Goal: Task Accomplishment & Management: Use online tool/utility

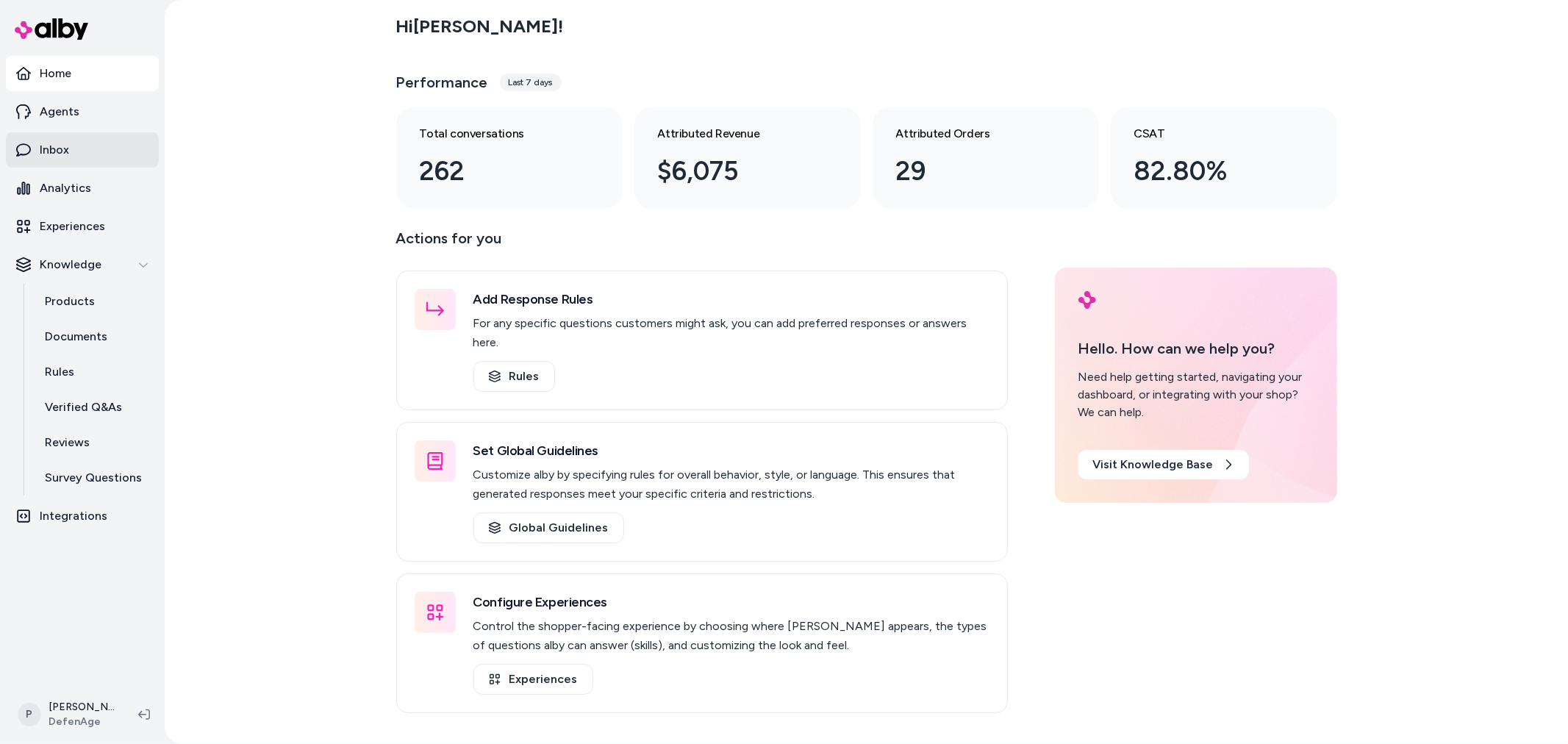
click at [55, 156] on p "Inbox" at bounding box center [54, 150] width 29 height 17
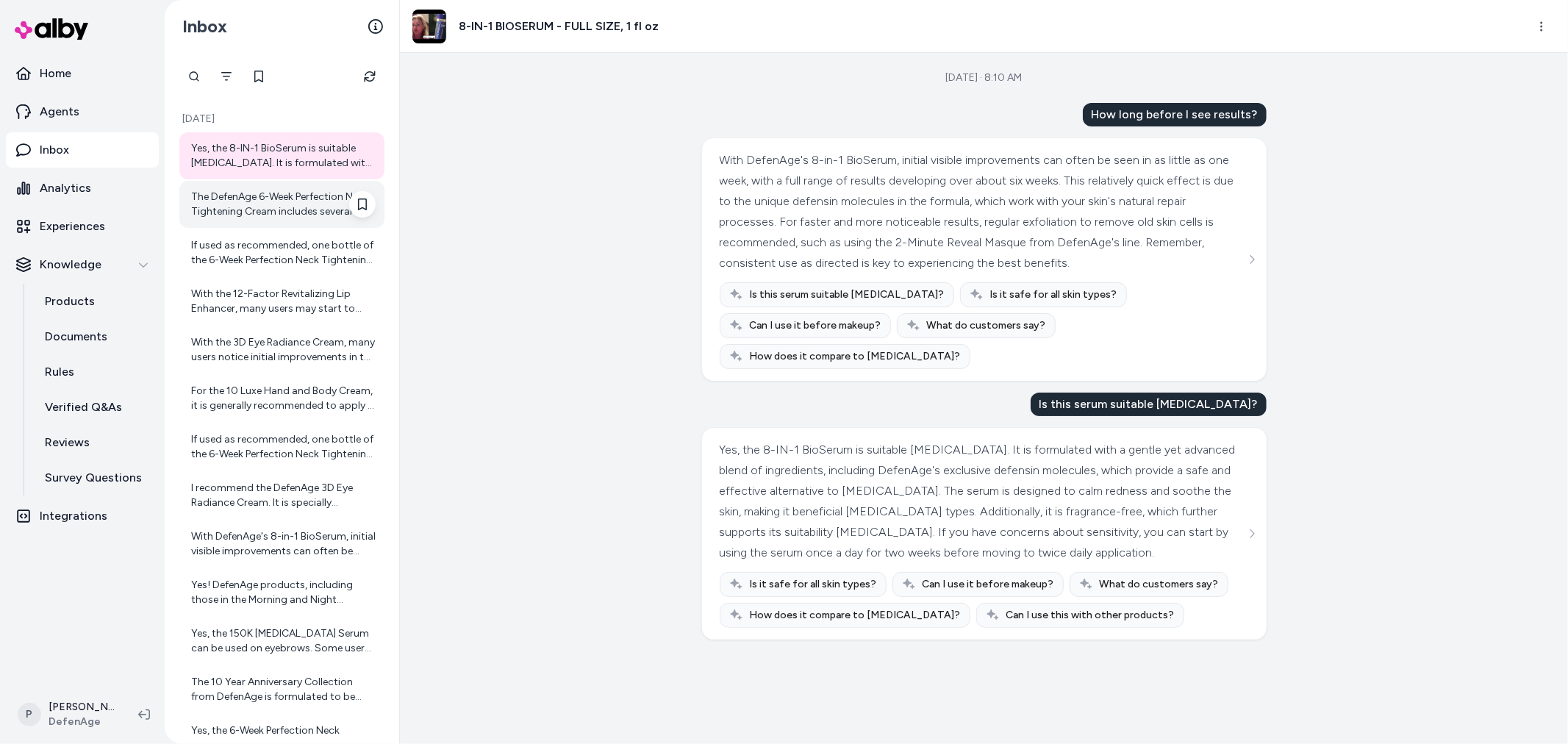
click at [271, 212] on div "The DefenAge 6-Week Perfection Neck Tightening Cream includes several key ingre…" at bounding box center [283, 204] width 184 height 29
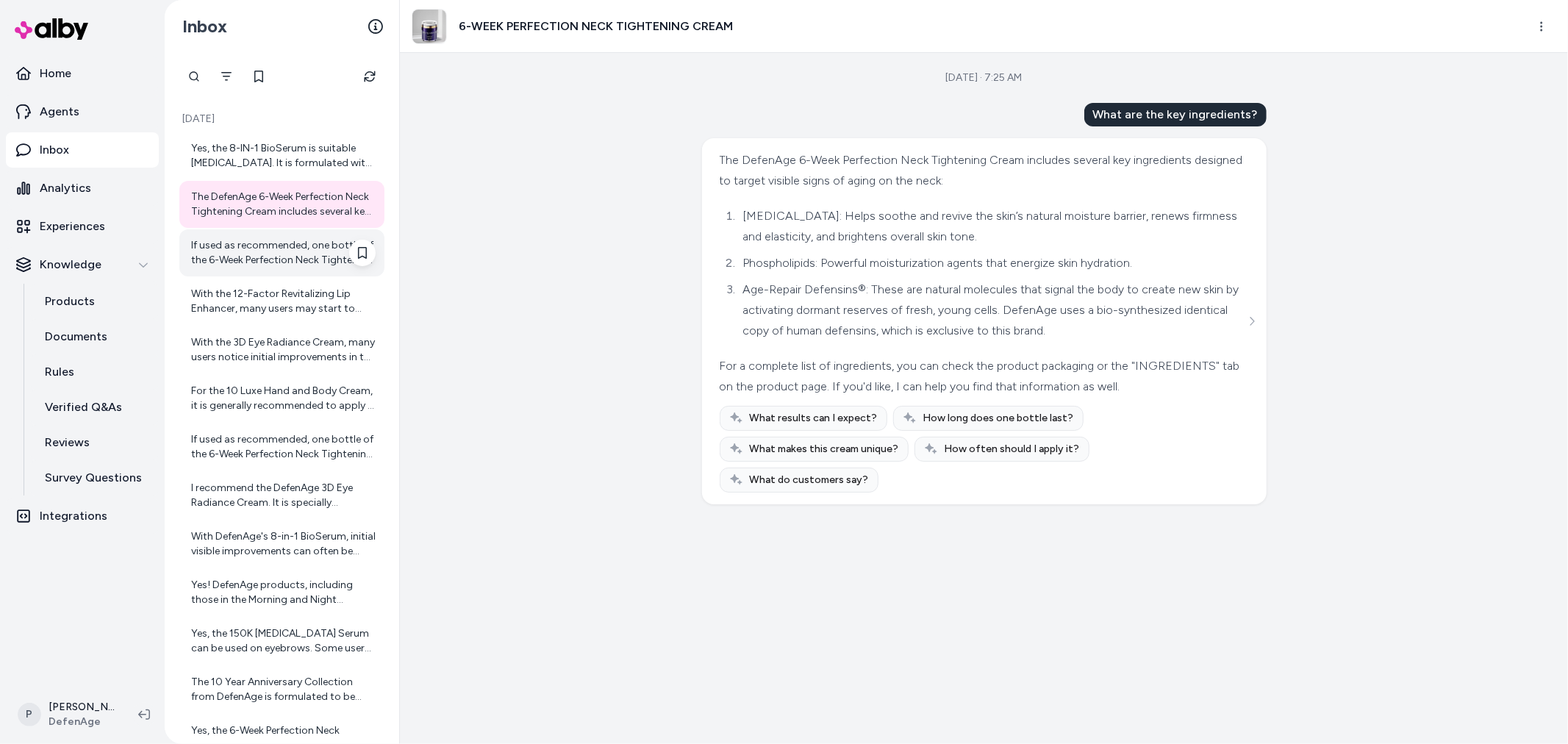
click at [246, 261] on div "If used as recommended, one bottle of the 6-Week Perfection Neck Tightening Cre…" at bounding box center [283, 252] width 184 height 29
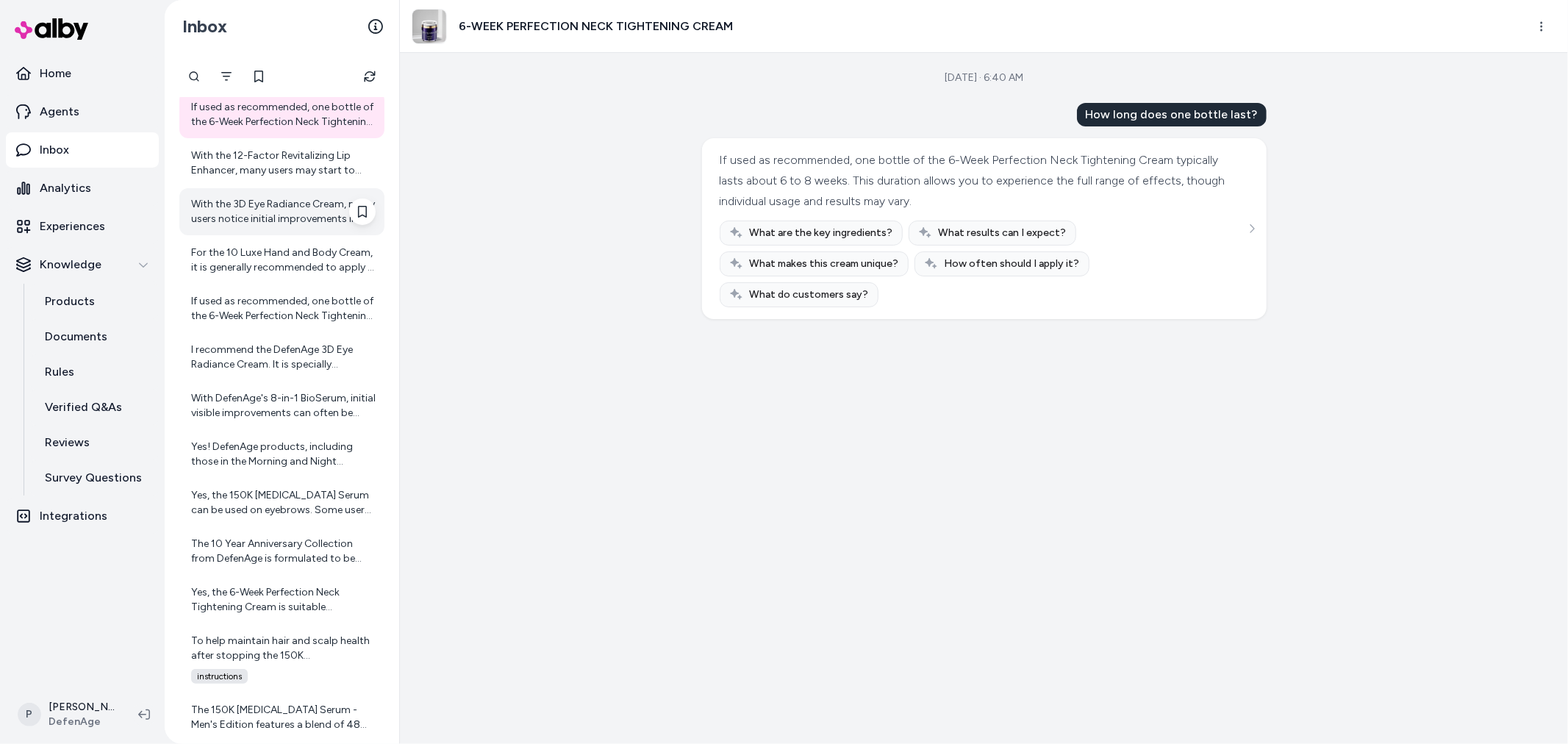
scroll to position [155, 0]
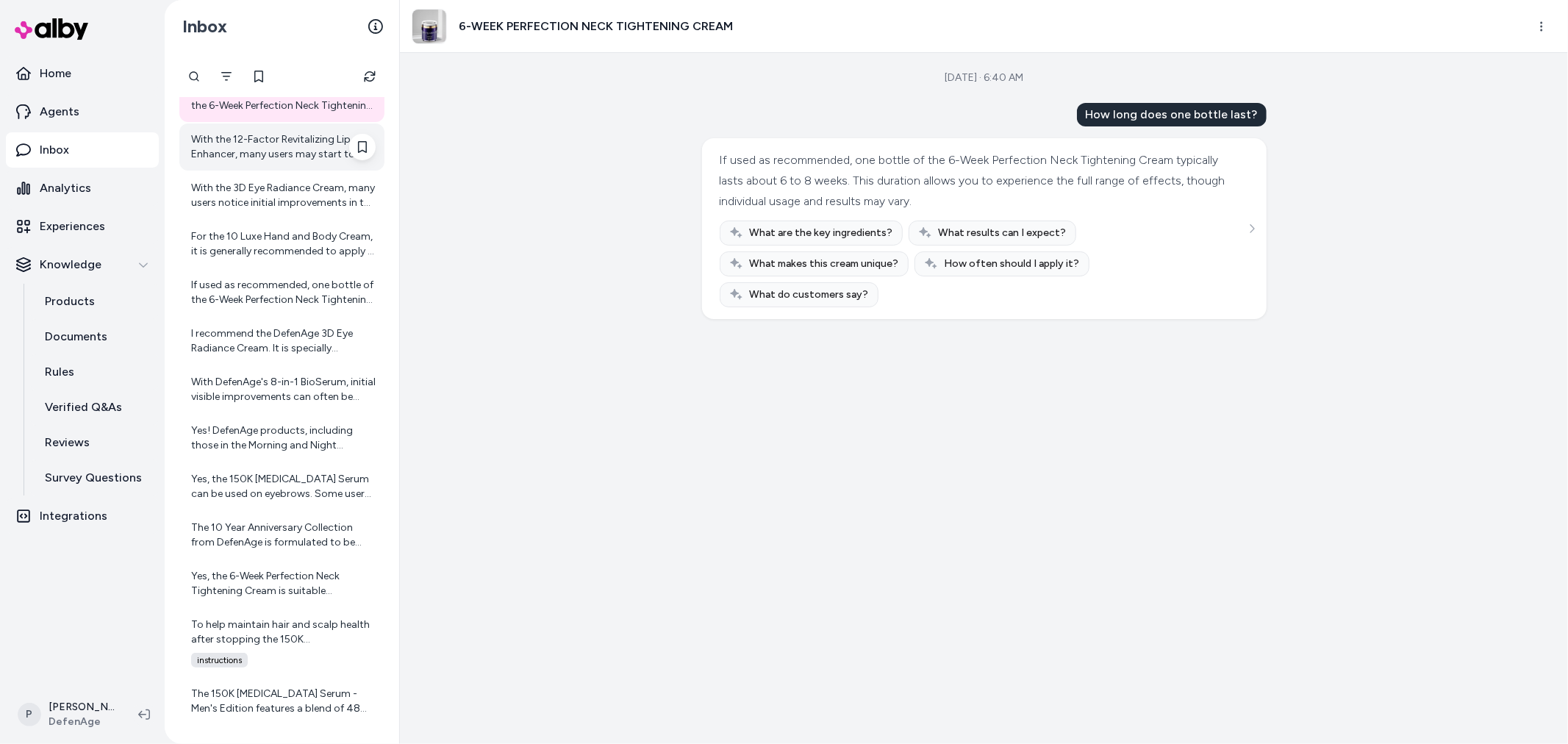
click at [279, 157] on div "With the 12-Factor Revitalizing Lip Enhancer, many users may start to notice in…" at bounding box center [283, 147] width 184 height 29
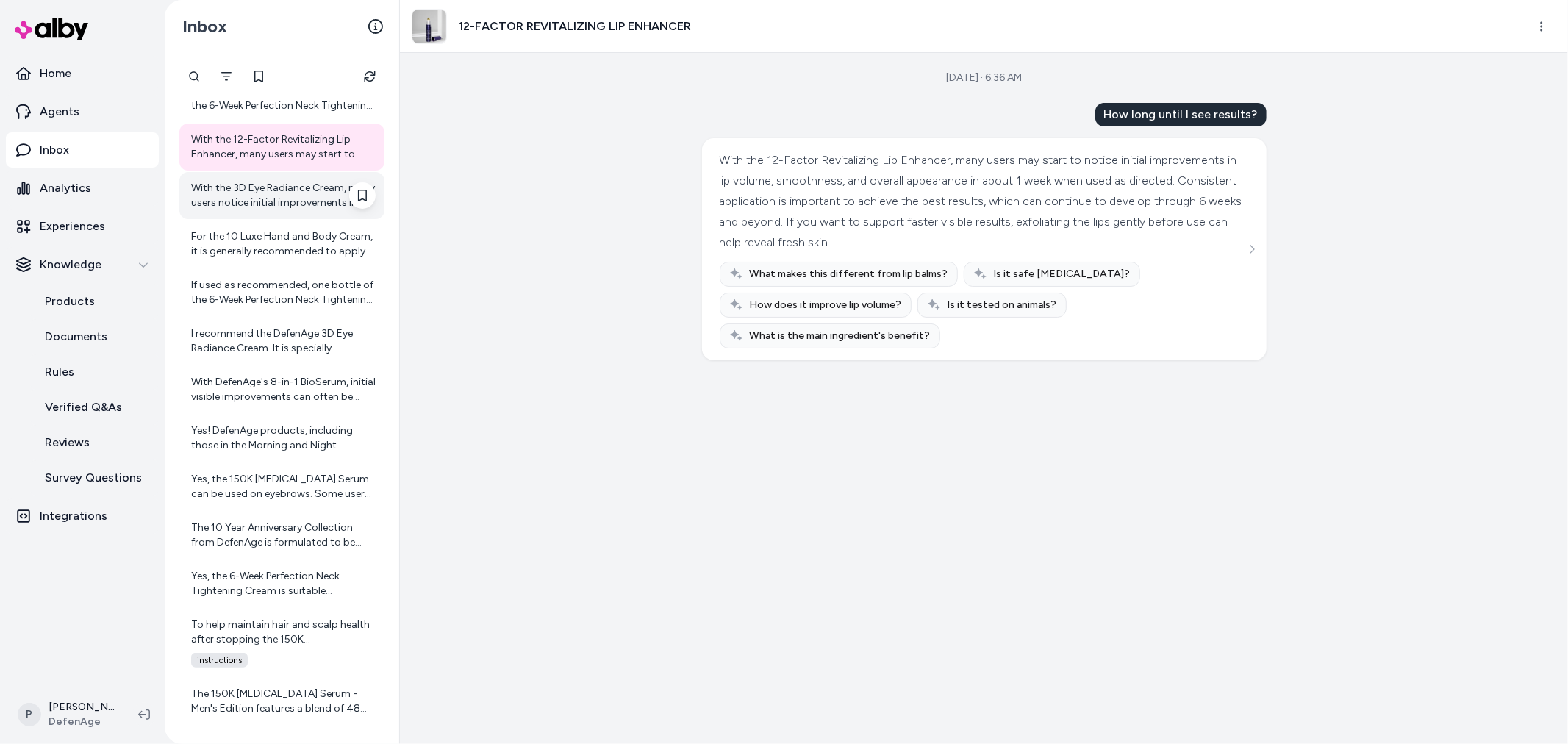
click at [257, 199] on div "With the 3D Eye Radiance Cream, many users notice initial improvements in the a…" at bounding box center [283, 195] width 184 height 29
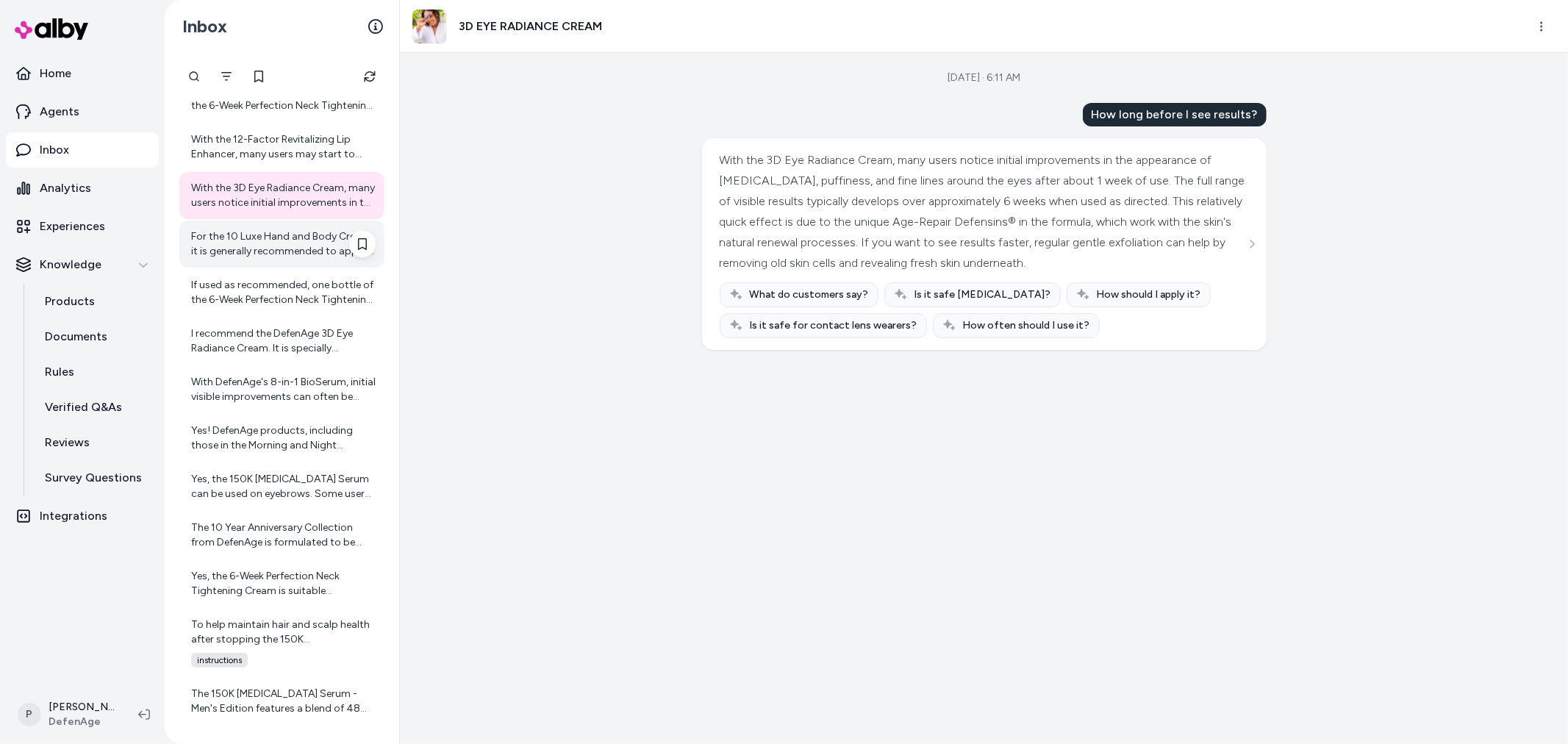
click at [261, 258] on div "For the 10 Luxe Hand and Body Cream, it is generally recommended to apply it tw…" at bounding box center [283, 243] width 184 height 29
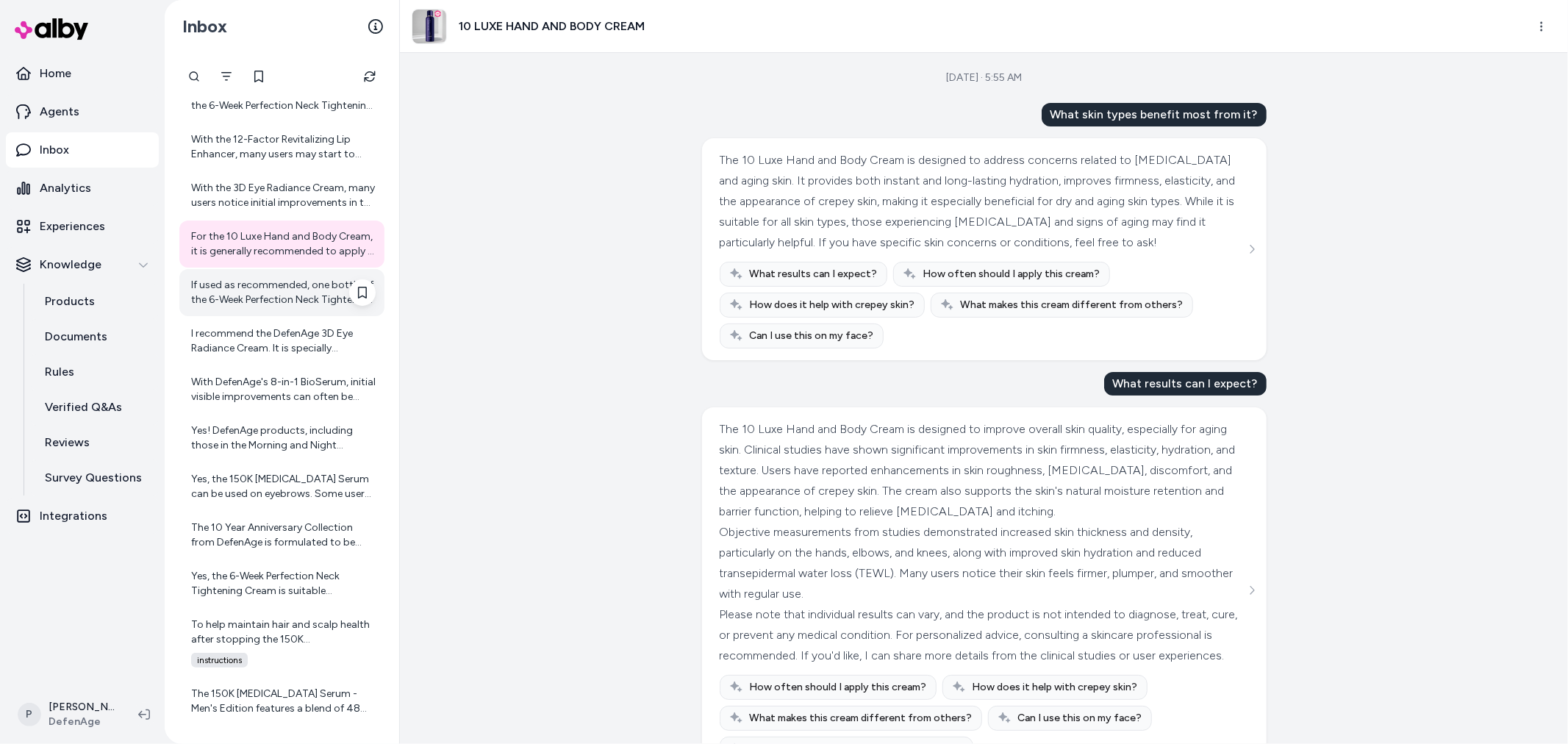
click at [228, 287] on div "If used as recommended, one bottle of the 6-Week Perfection Neck Tightening Cre…" at bounding box center [283, 292] width 184 height 29
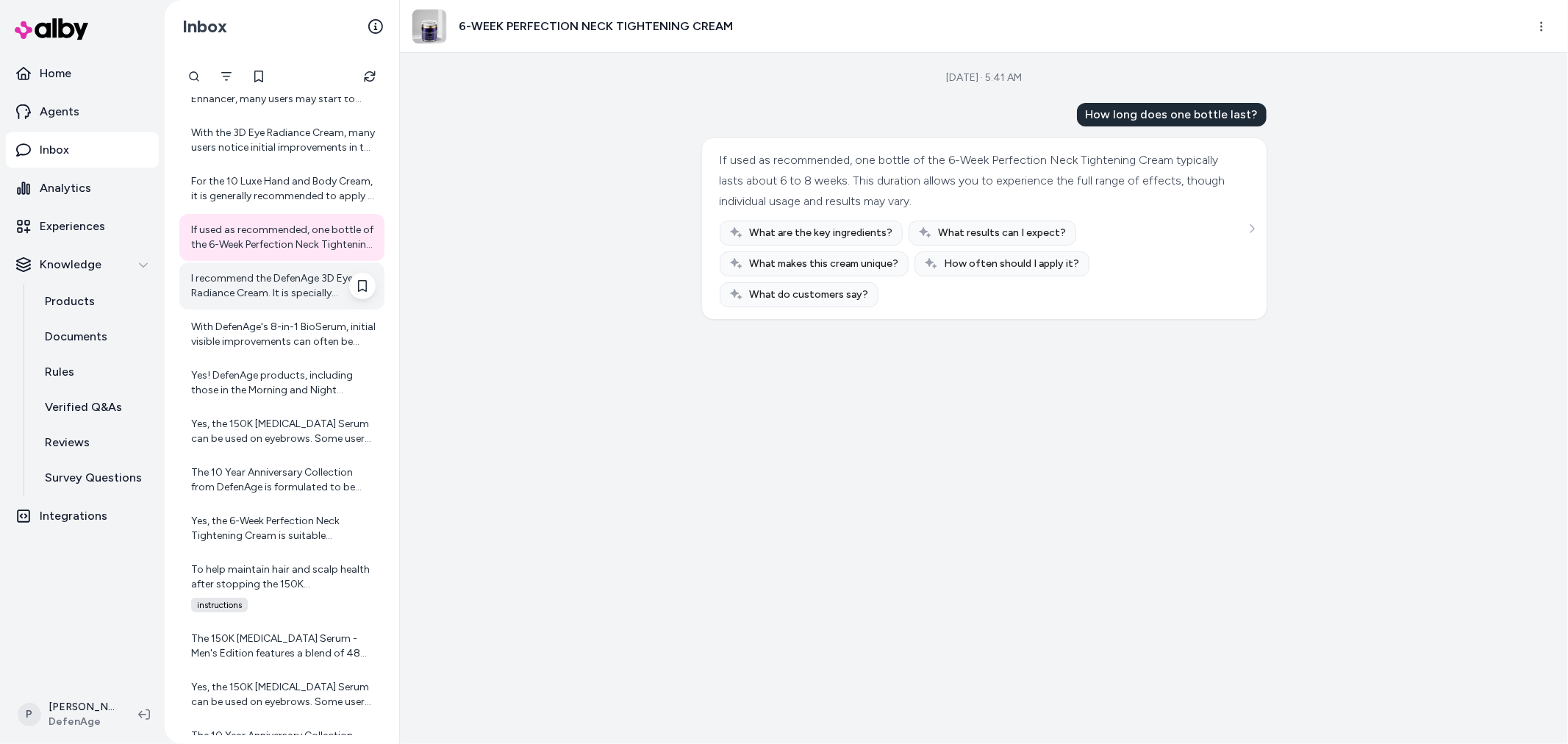
scroll to position [236, 0]
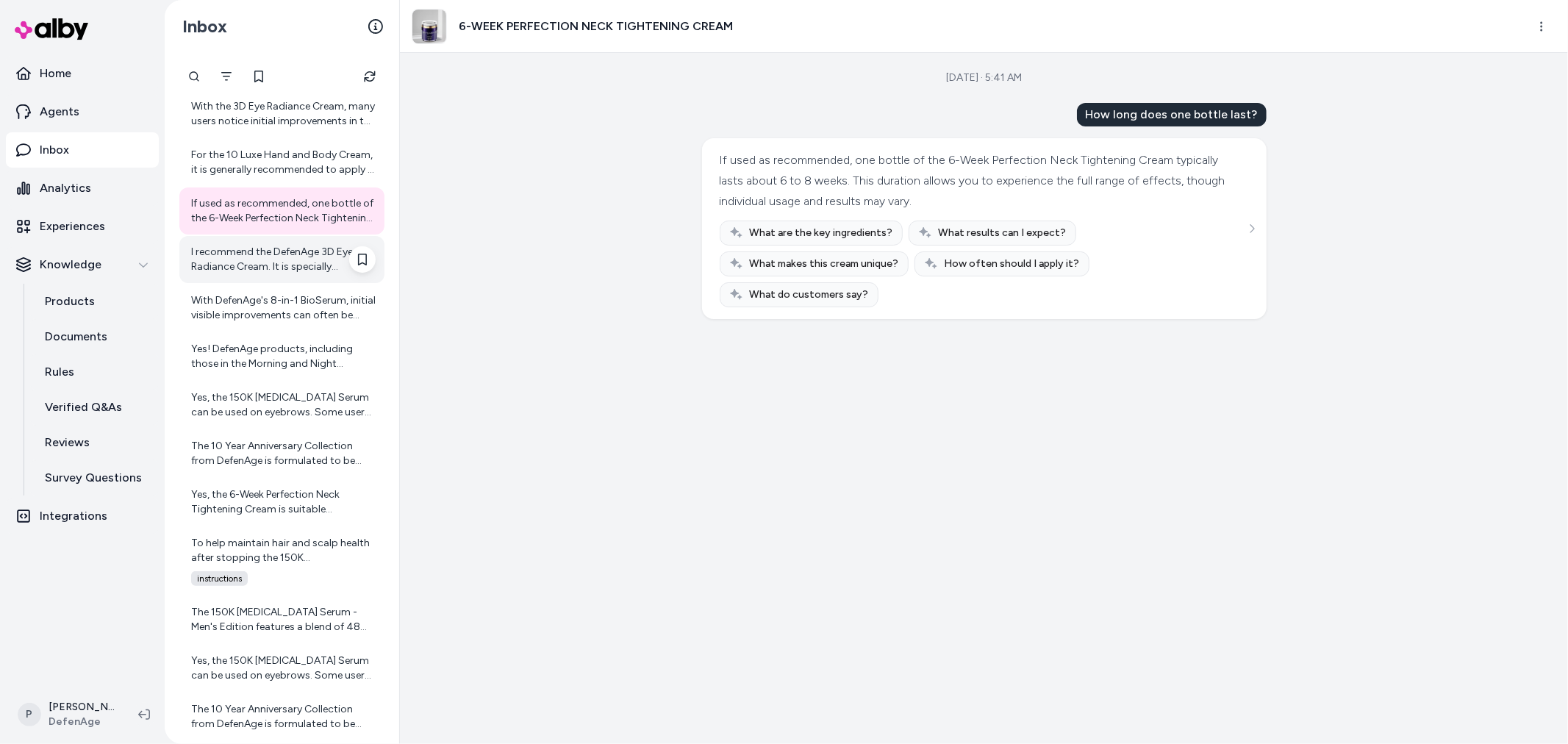
click at [267, 269] on div "I recommend the DefenAge 3D Eye Radiance Cream. It is specially formulated for …" at bounding box center [283, 259] width 184 height 29
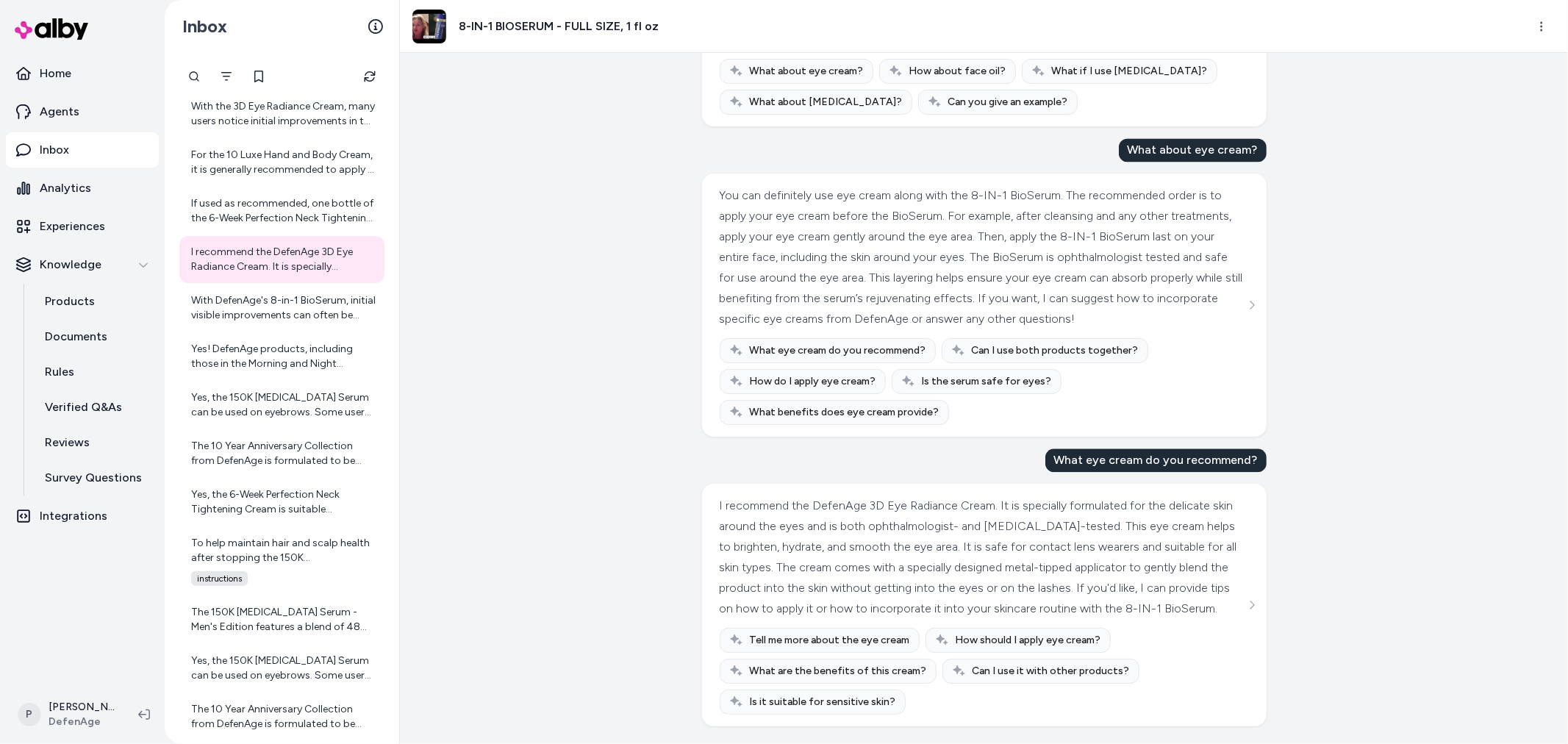
scroll to position [2609, 0]
click at [300, 317] on div "With DefenAge's 8-in-1 BioSerum, initial visible improvements can often be seen…" at bounding box center [283, 308] width 184 height 29
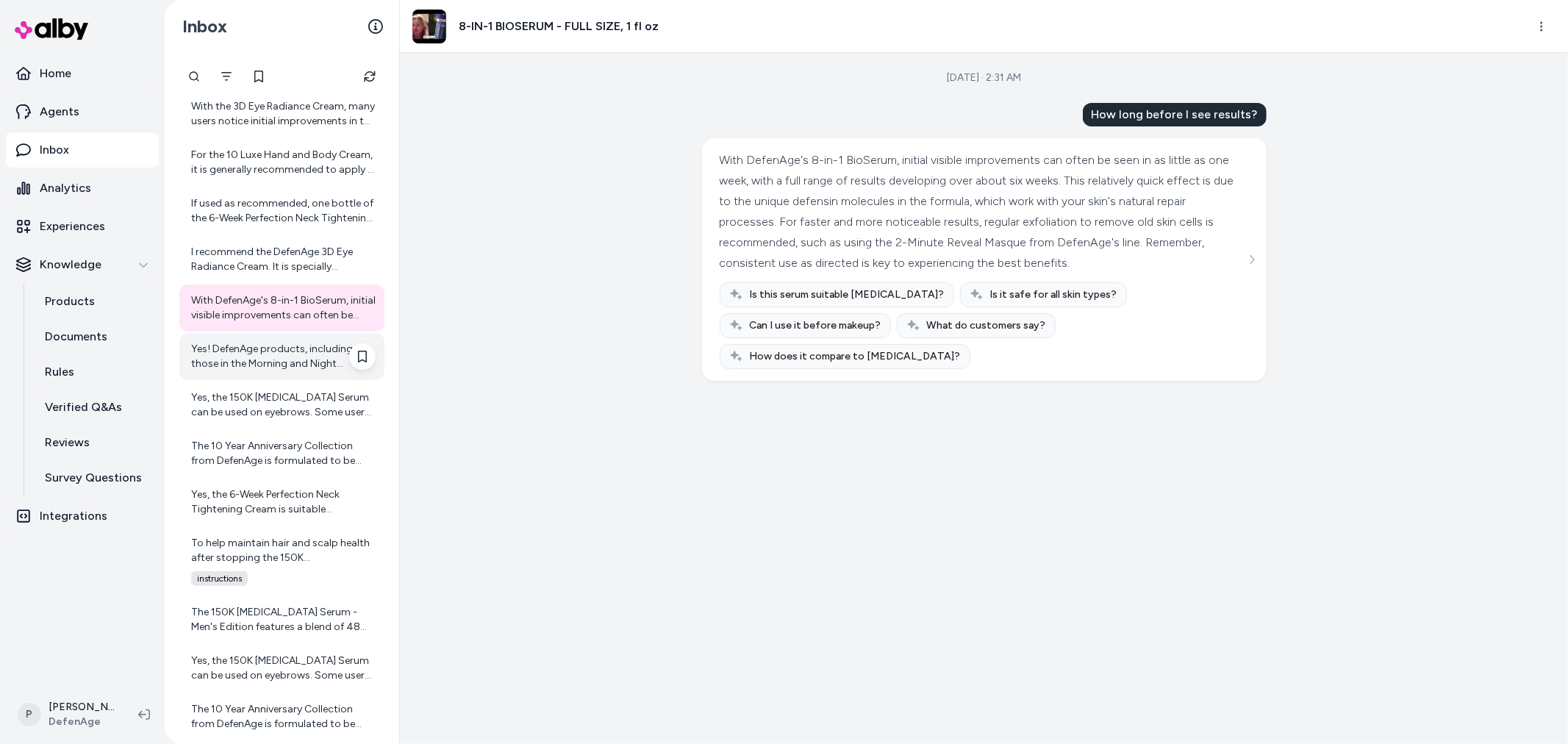
click at [282, 353] on div "Yes! DefenAge products, including those in the Morning and Night Routine, can b…" at bounding box center [283, 356] width 184 height 29
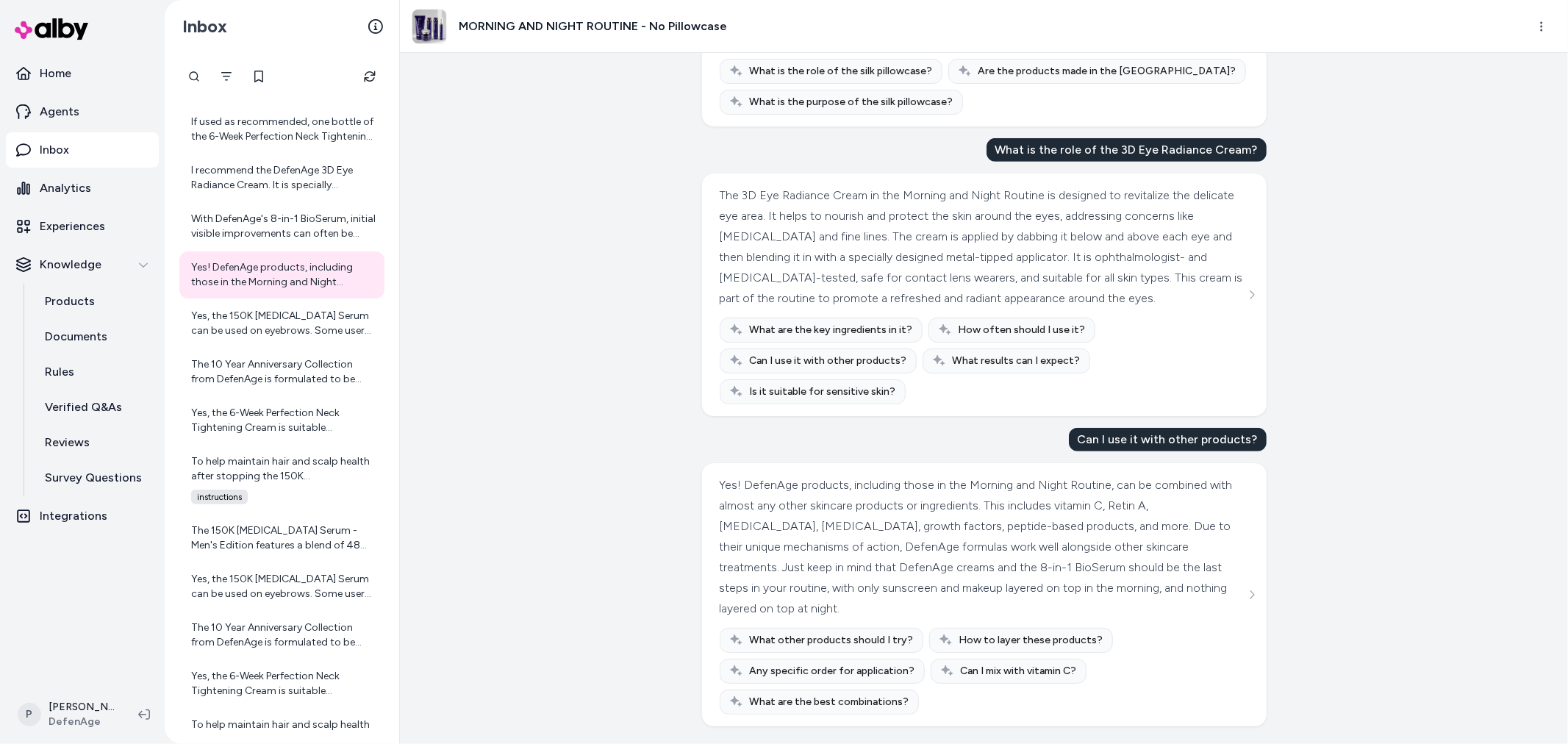
scroll to position [607, 0]
click at [243, 325] on div "Yes, the 150K Hair Follicle Serum can be used on eyebrows. Some users have repo…" at bounding box center [283, 323] width 184 height 29
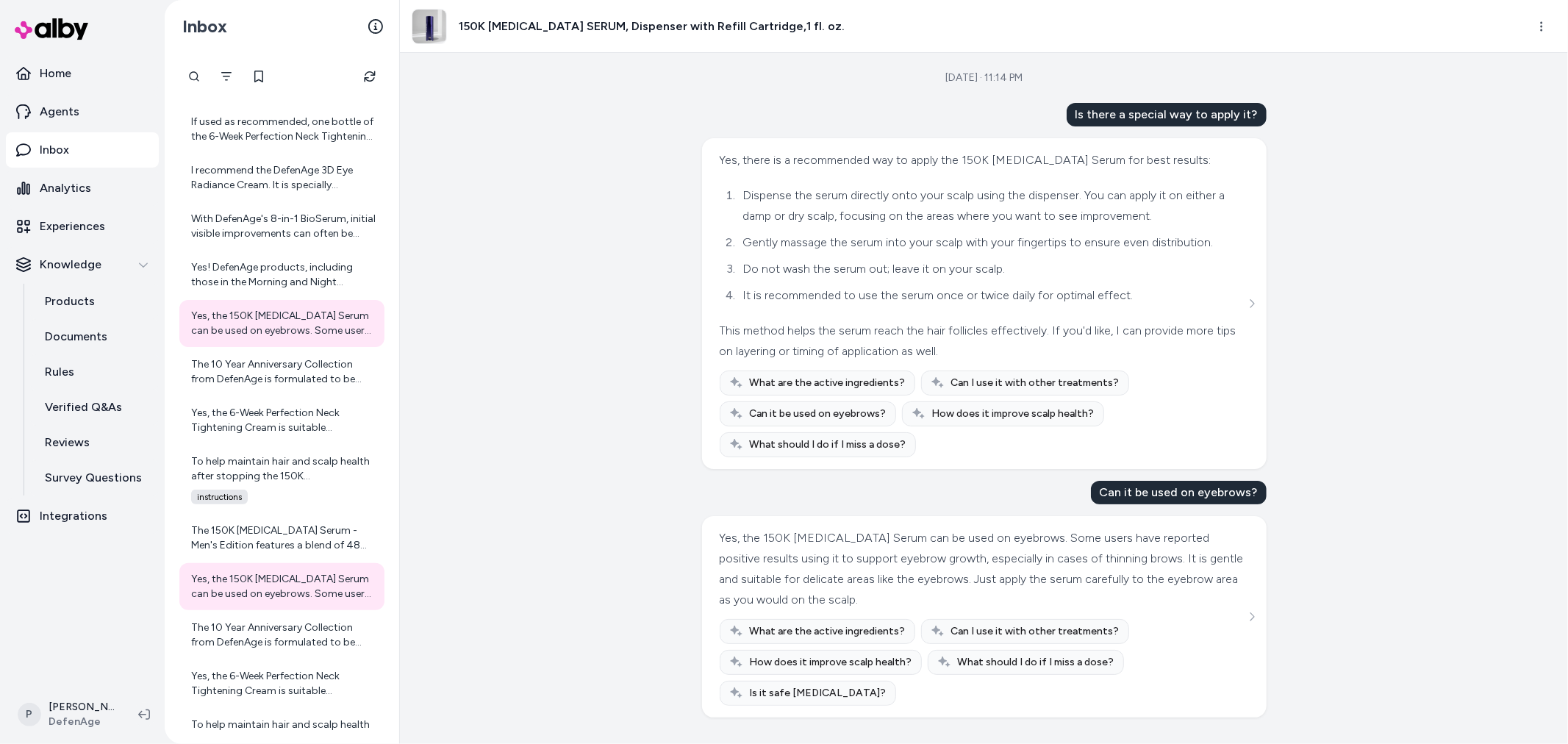
scroll to position [12, 0]
click at [224, 359] on div "The 10 Year Anniversary Collection from DefenAge is formulated to be suitable f…" at bounding box center [283, 371] width 184 height 29
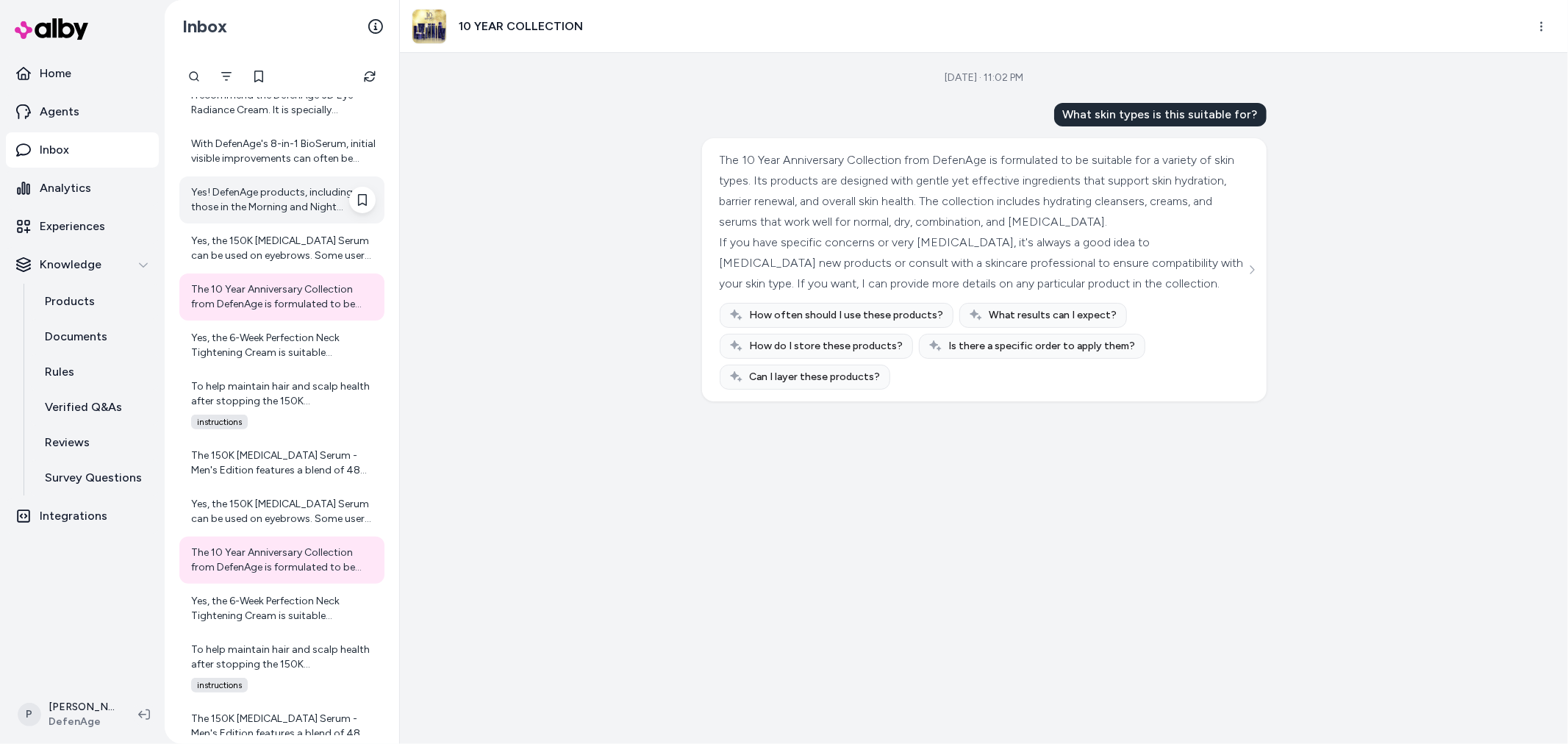
scroll to position [481, 0]
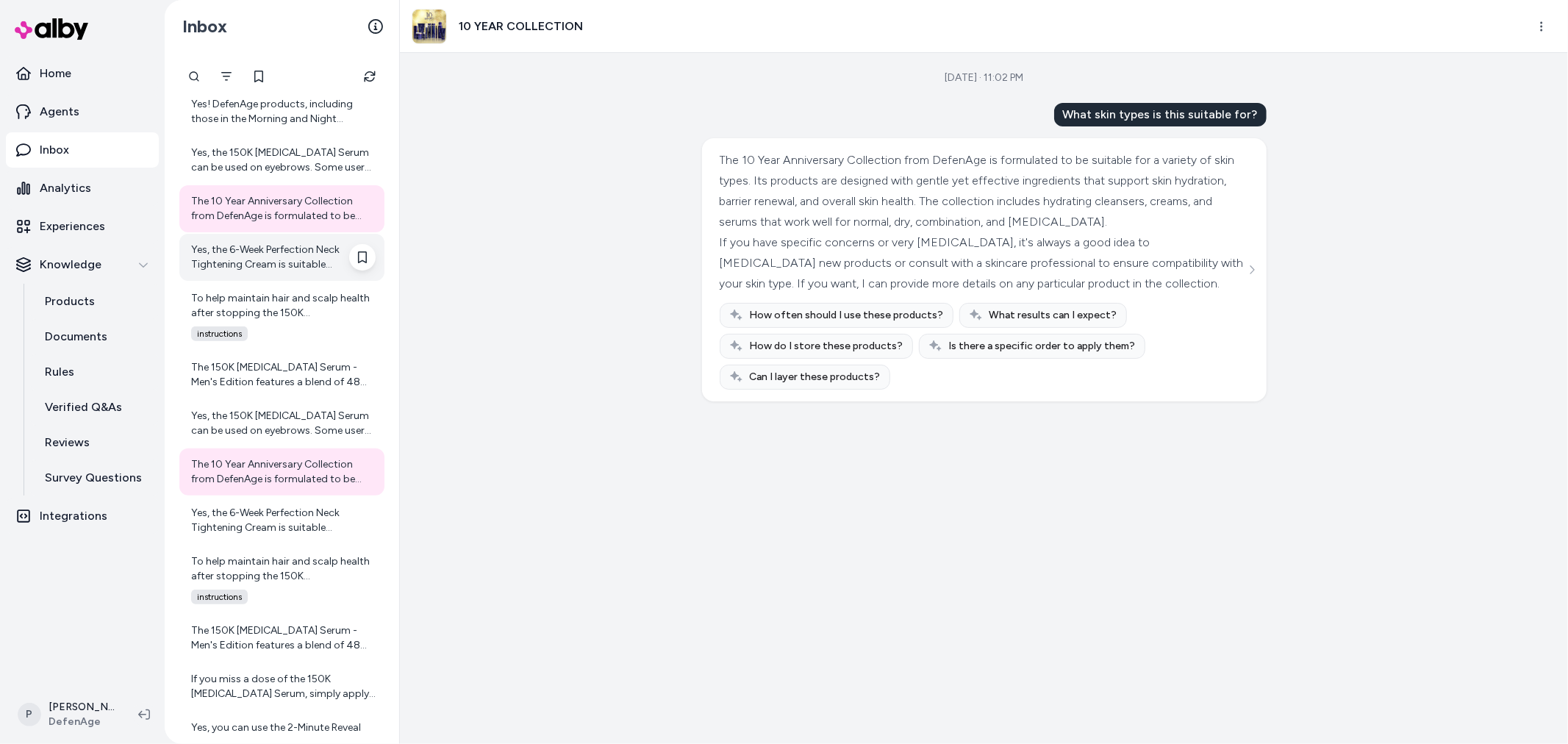
click at [261, 275] on div "Yes, the 6-Week Perfection Neck Tightening Cream is suitable for sensitive skin…" at bounding box center [282, 257] width 205 height 47
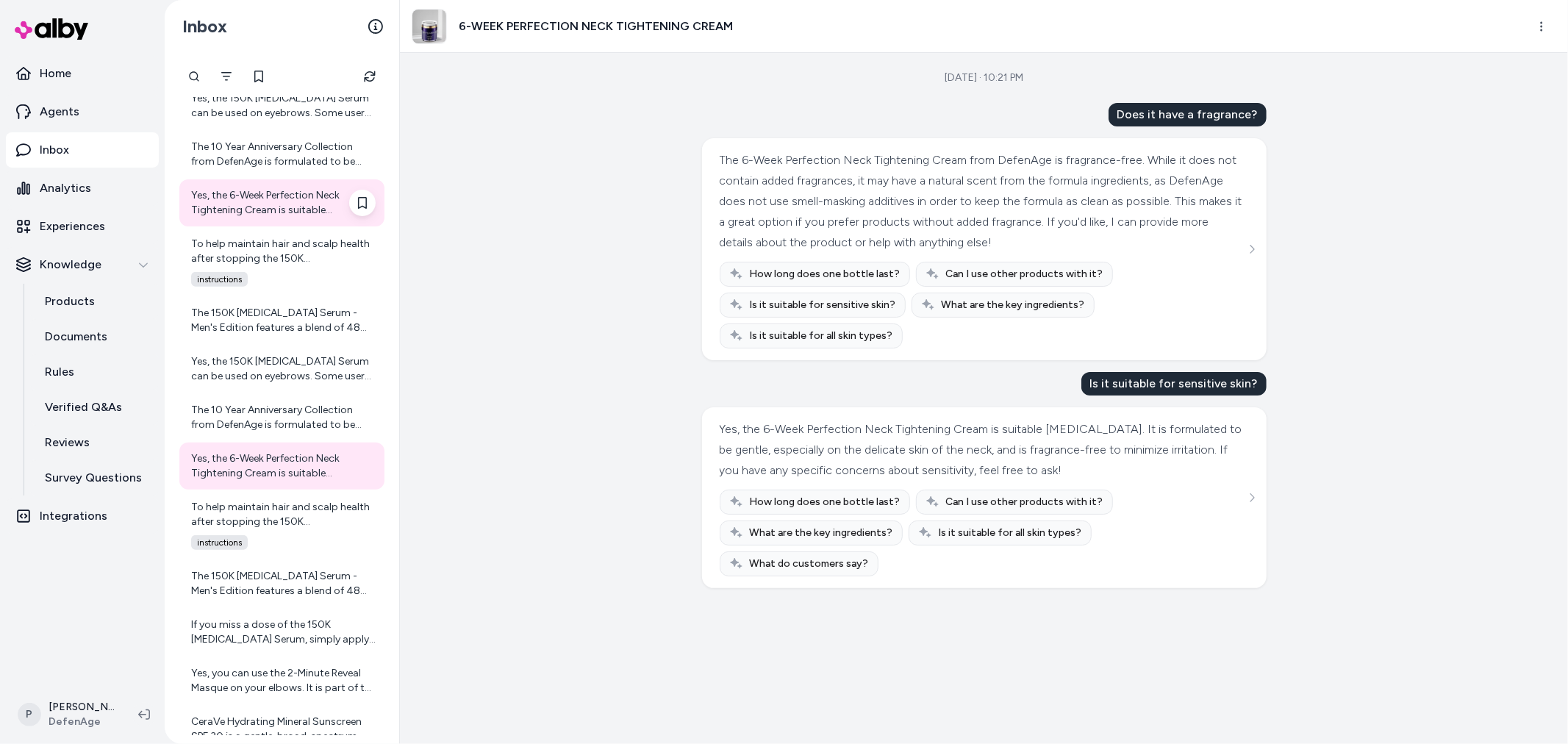
scroll to position [563, 0]
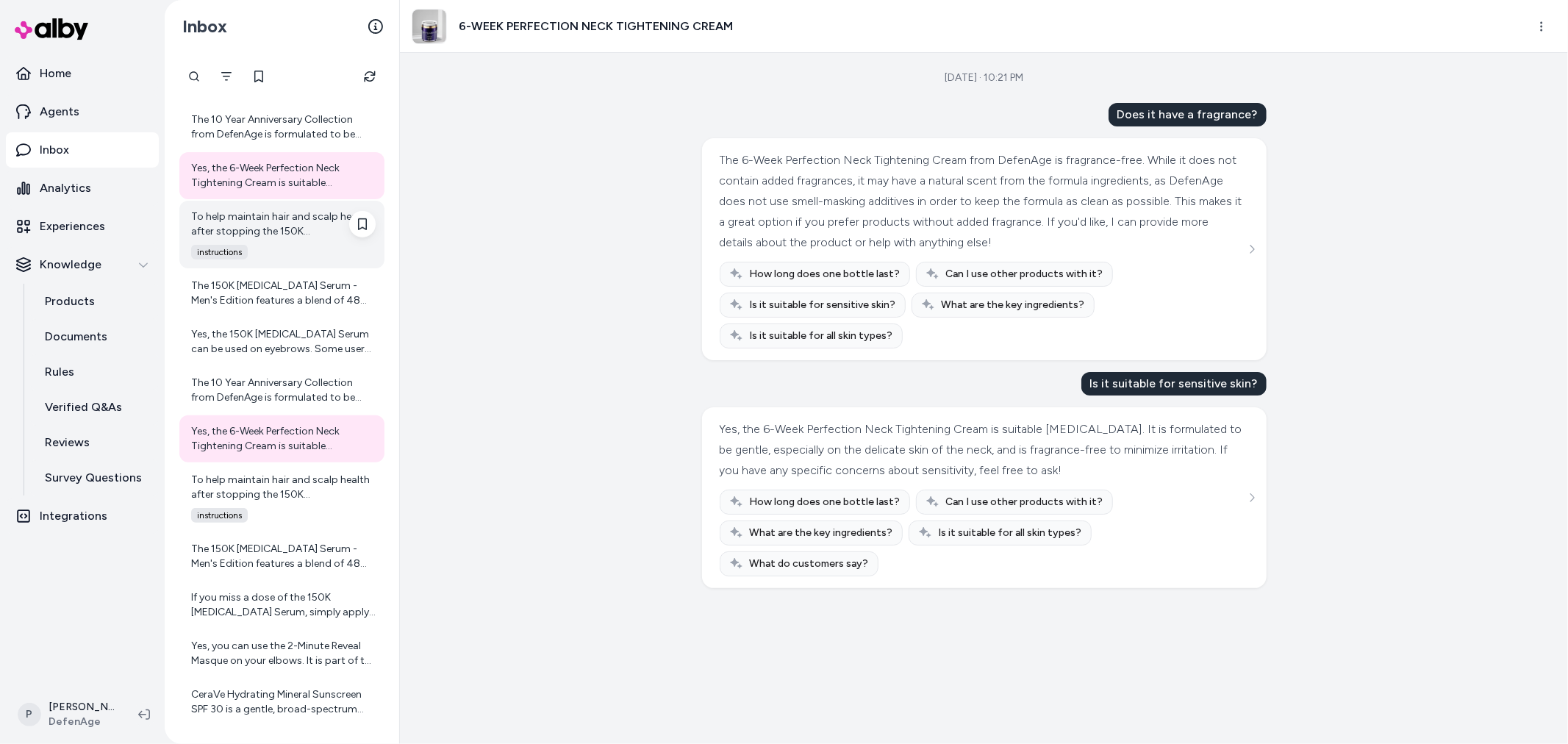
click at [274, 240] on div "To help maintain hair and scalp health after stopping the 150K Hair Follicle Se…" at bounding box center [282, 235] width 205 height 67
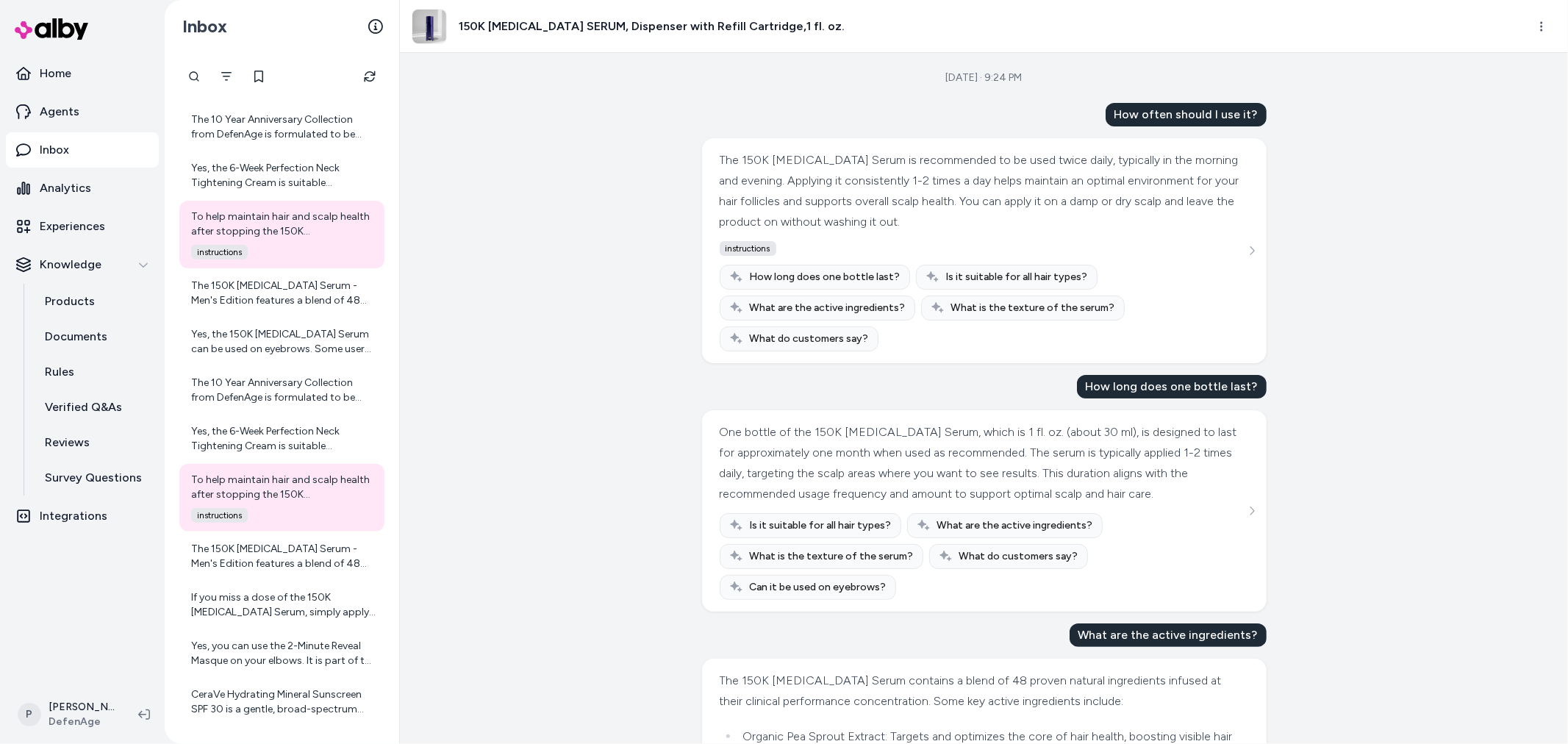
drag, startPoint x: 274, startPoint y: 240, endPoint x: 560, endPoint y: 187, distance: 290.9
click at [560, 187] on div "Sep 16, 2025 · 9:24 PM How often should I use it? The 150K Hair Follicle Serum …" at bounding box center [984, 398] width 1168 height 691
click at [246, 305] on div "The 150K Hair Follicle Serum - Men's Edition features a blend of 48 proven natu…" at bounding box center [283, 293] width 184 height 29
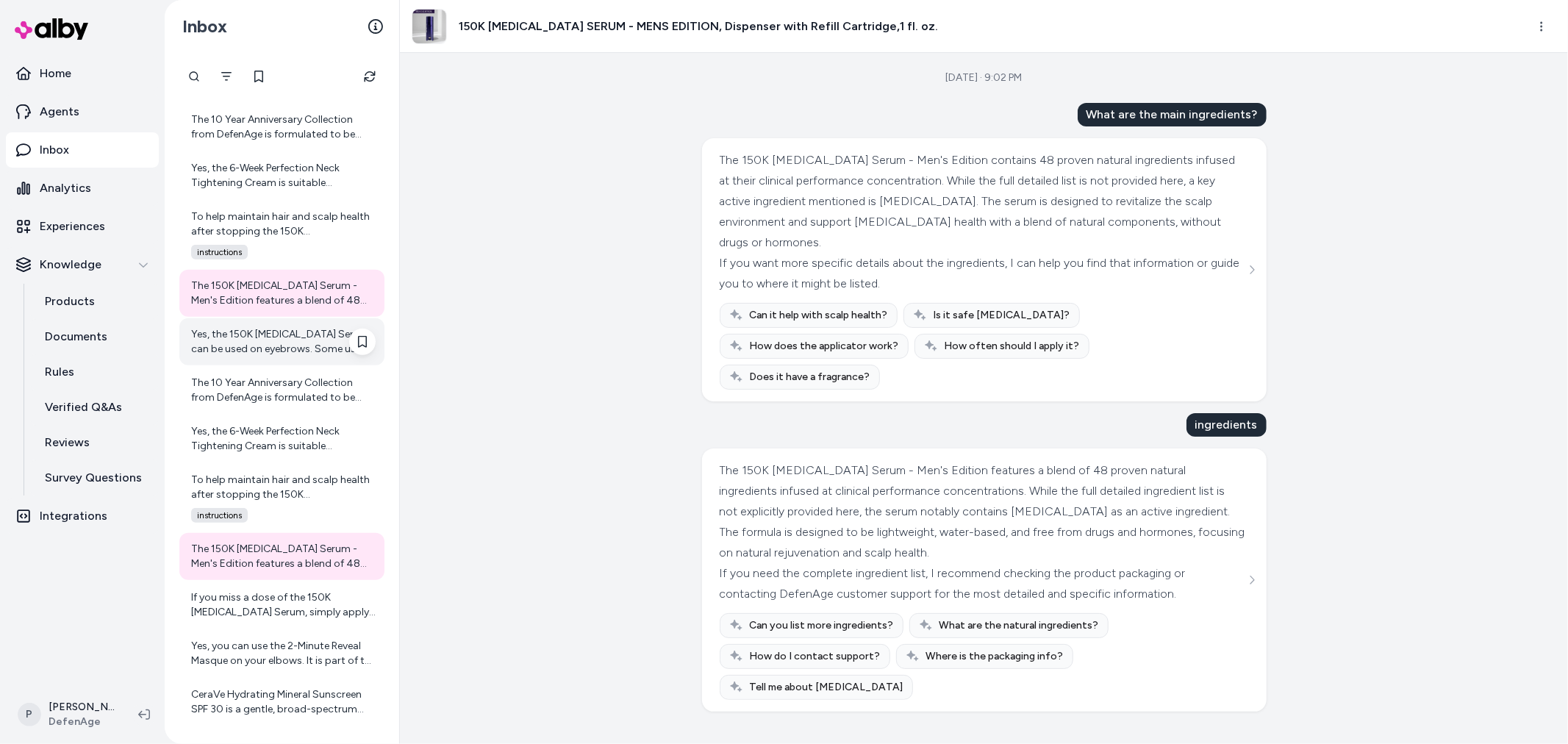
click at [248, 334] on div "Yes, the 150K Hair Follicle Serum can be used on eyebrows. Some users have repo…" at bounding box center [283, 341] width 184 height 29
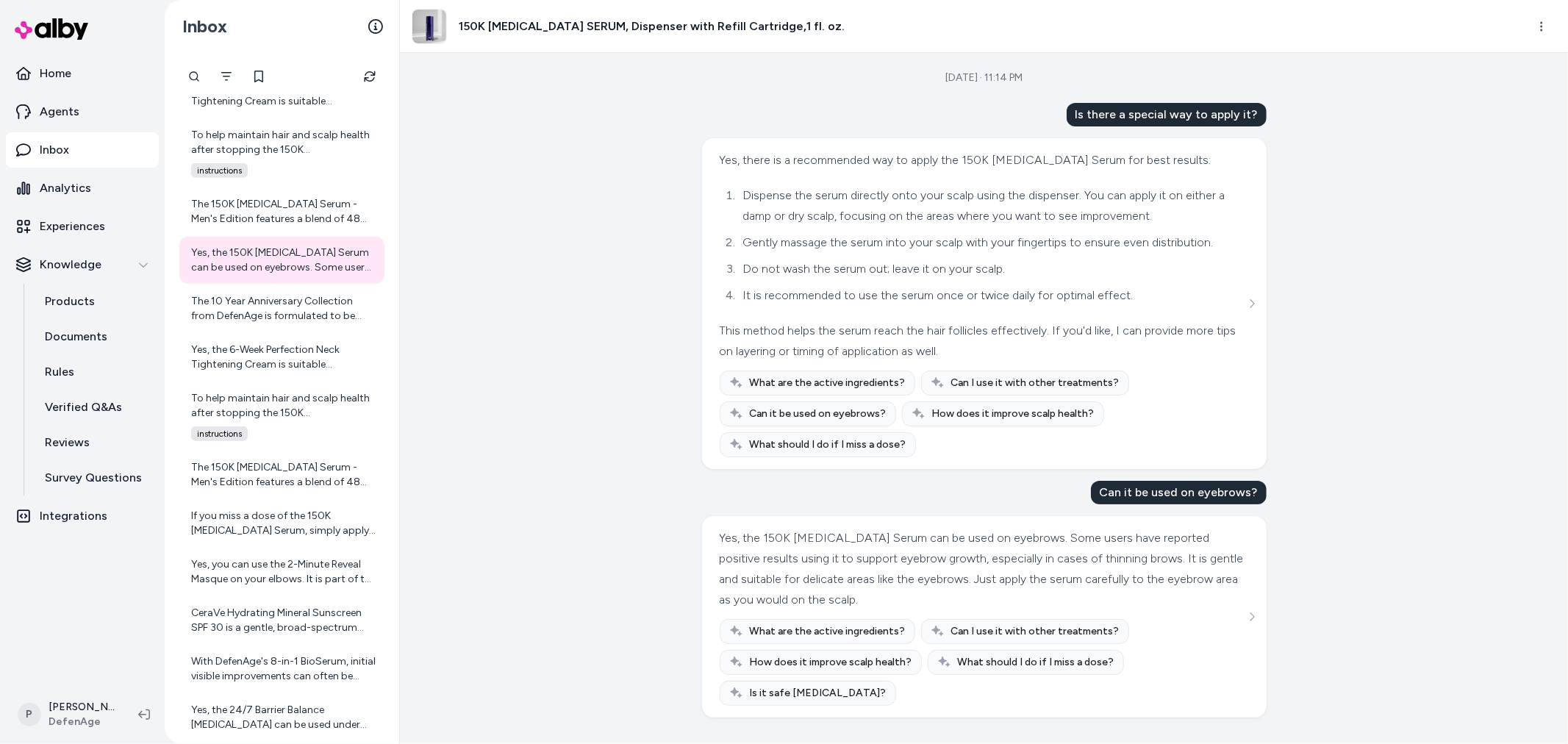
scroll to position [12, 0]
click at [256, 308] on div "The 10 Year Anniversary Collection from DefenAge is formulated to be suitable f…" at bounding box center [283, 308] width 184 height 29
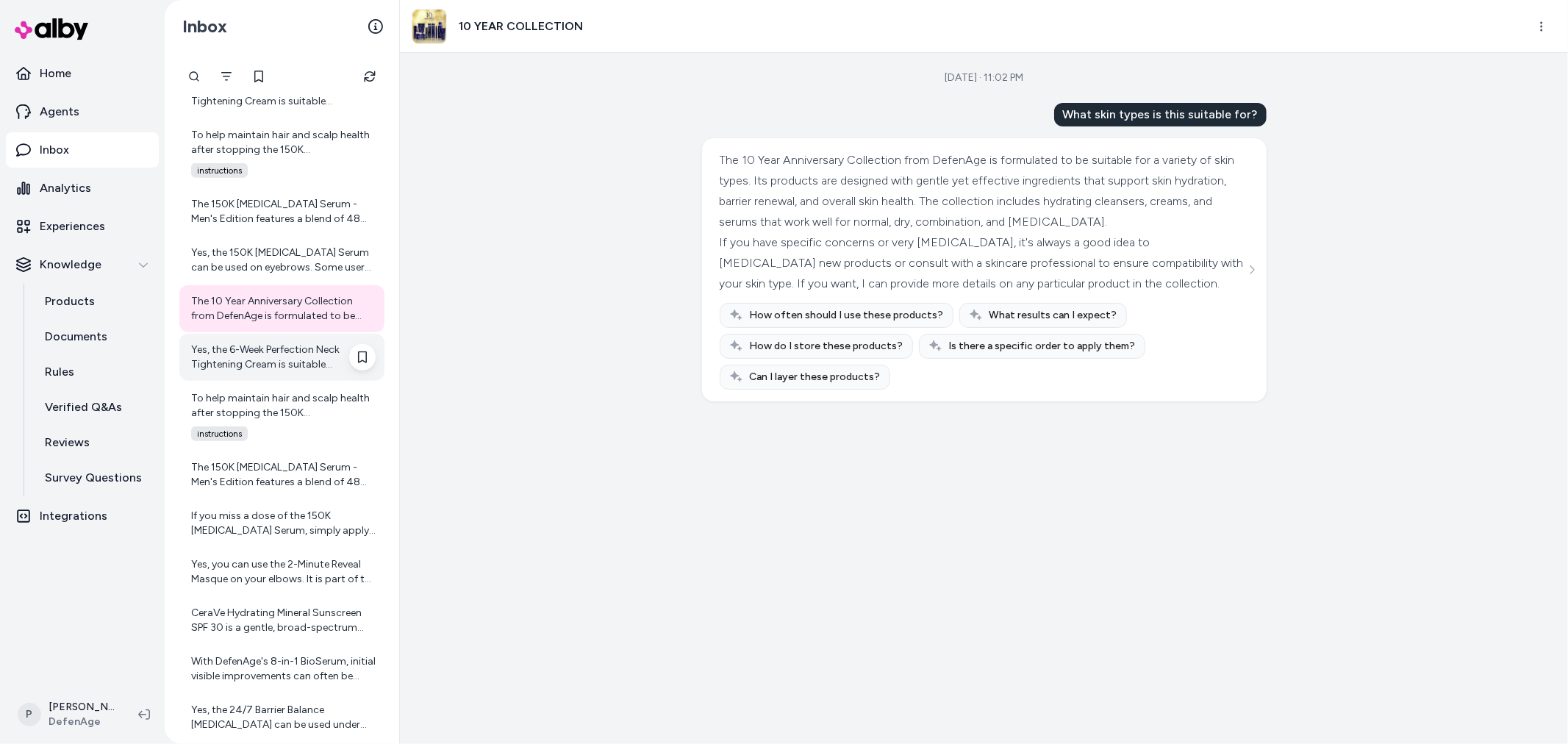
click at [261, 354] on div "Yes, the 6-Week Perfection Neck Tightening Cream is suitable for sensitive skin…" at bounding box center [283, 357] width 184 height 29
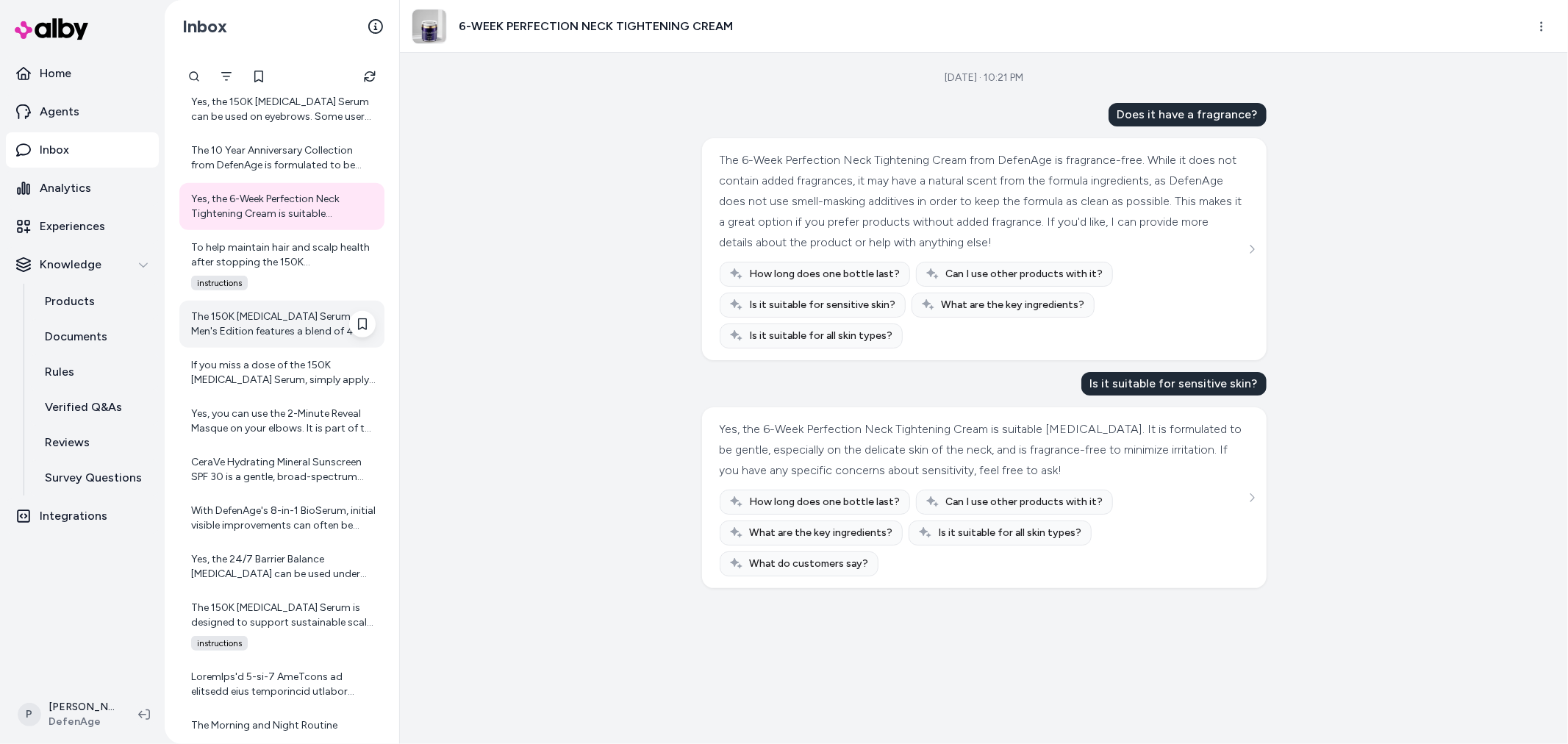
scroll to position [807, 0]
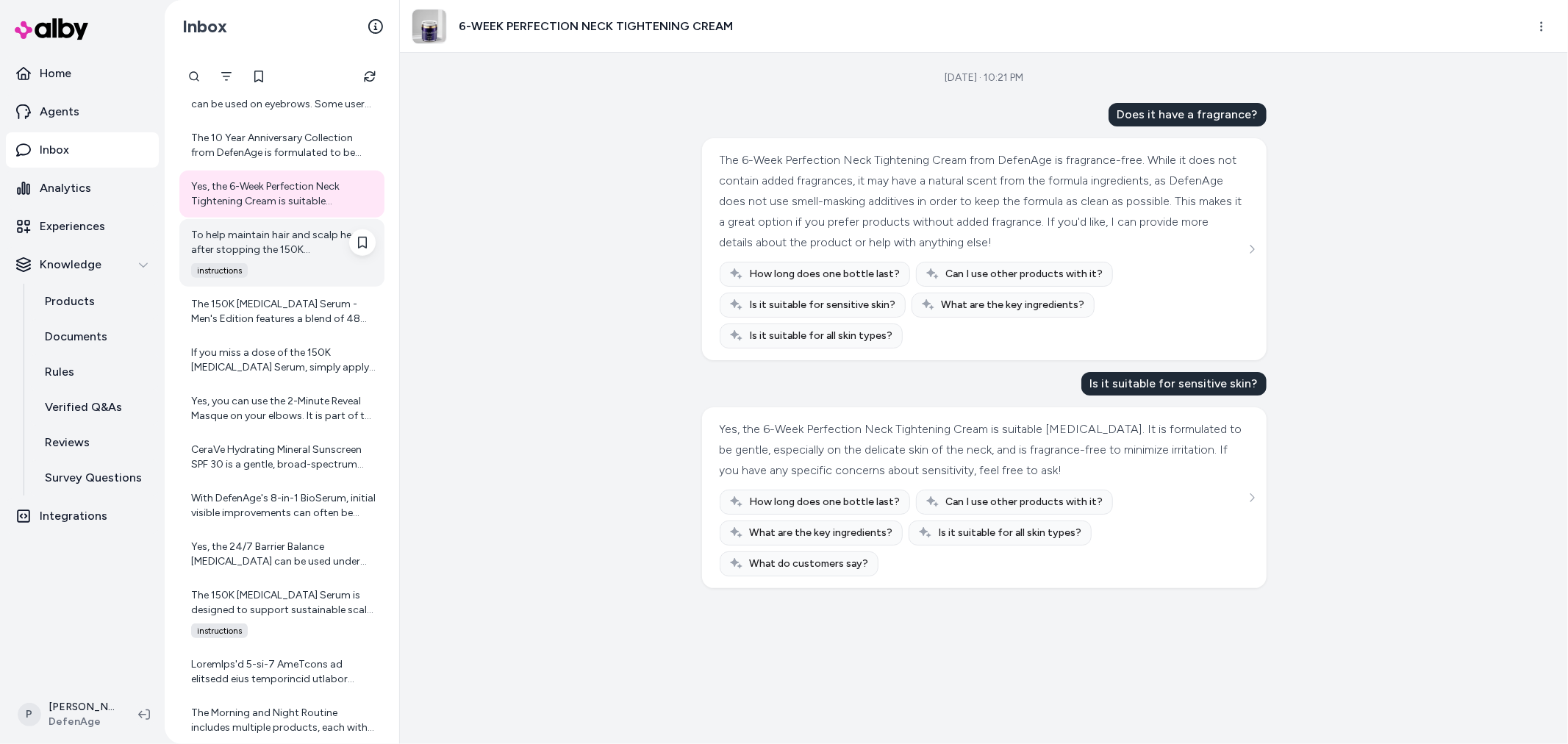
click at [275, 243] on div "To help maintain hair and scalp health after stopping the 150K Hair Follicle Se…" at bounding box center [283, 242] width 184 height 29
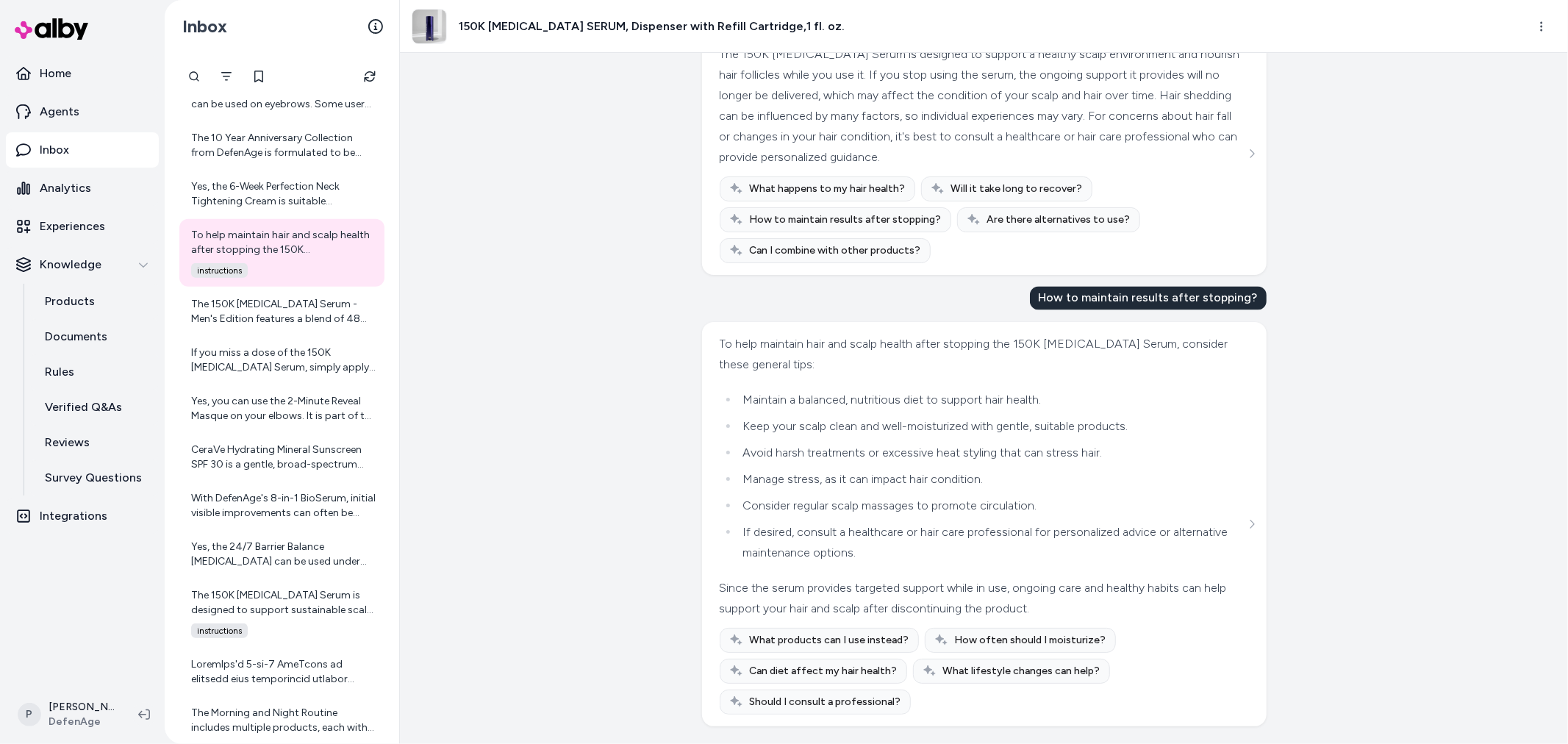
scroll to position [2378, 0]
click at [287, 337] on div "If you miss a dose of the 150K Hair Follicle Serum, simply apply it as soon as …" at bounding box center [282, 360] width 205 height 47
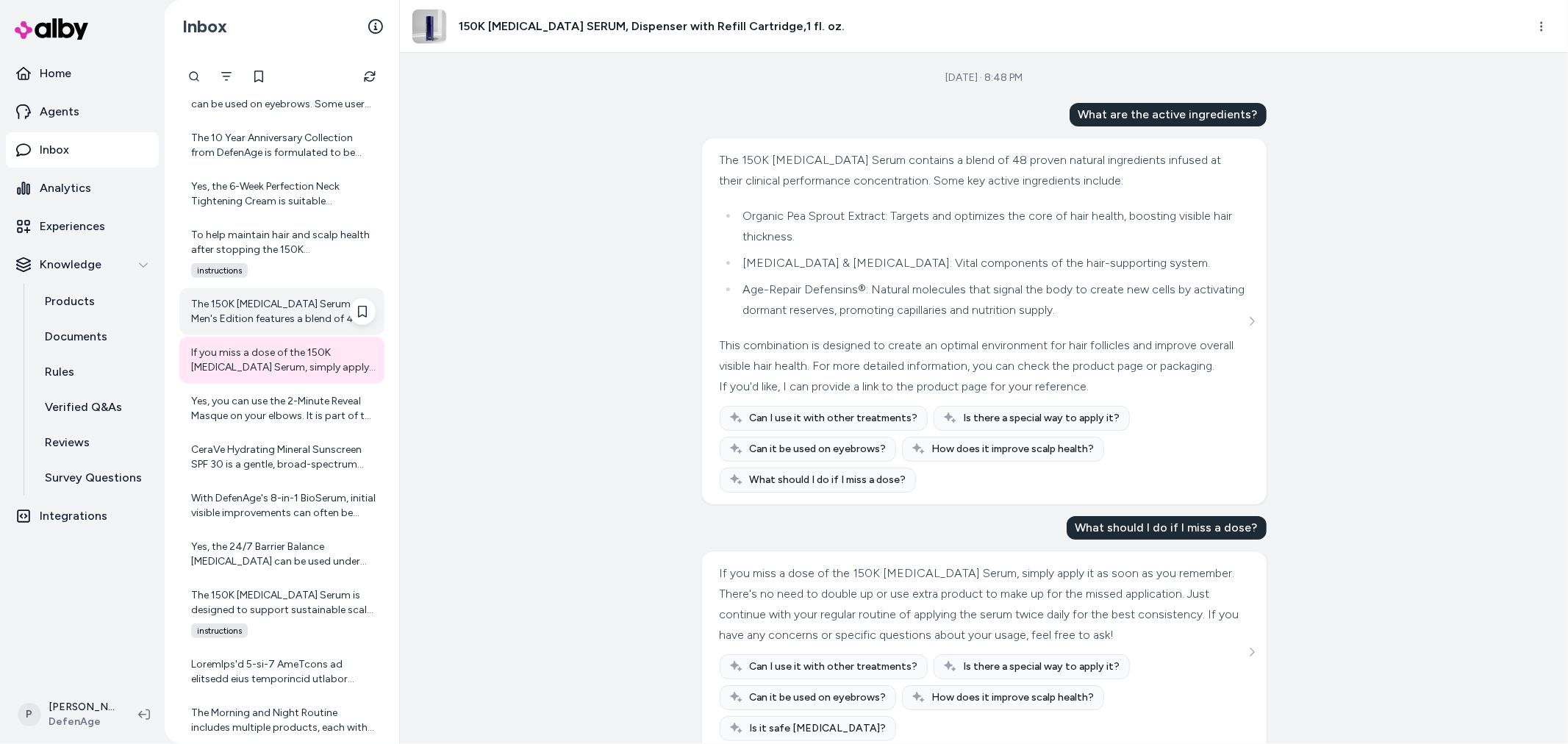
click at [286, 324] on div "The 150K Hair Follicle Serum - Men's Edition features a blend of 48 proven natu…" at bounding box center [283, 311] width 184 height 29
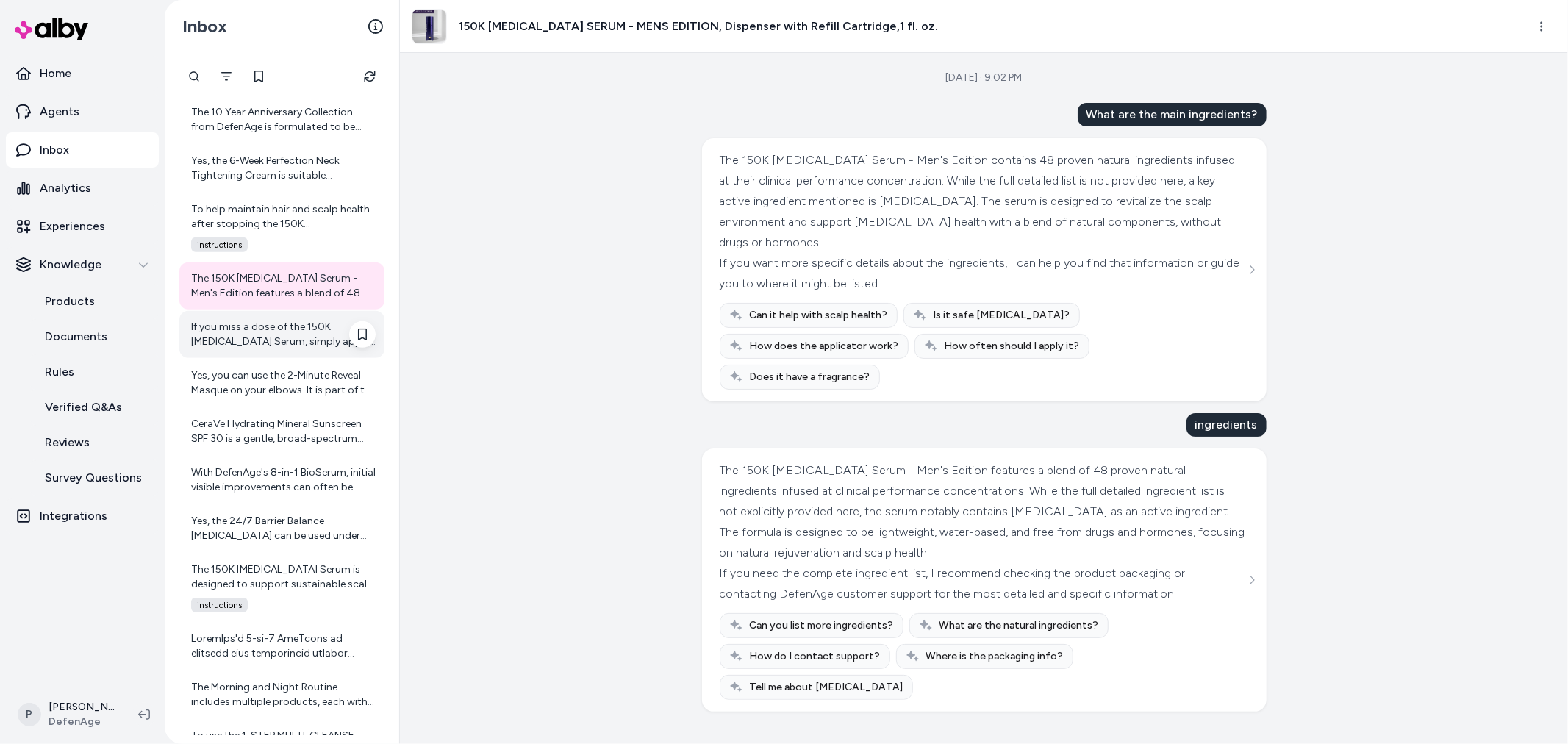
scroll to position [862, 0]
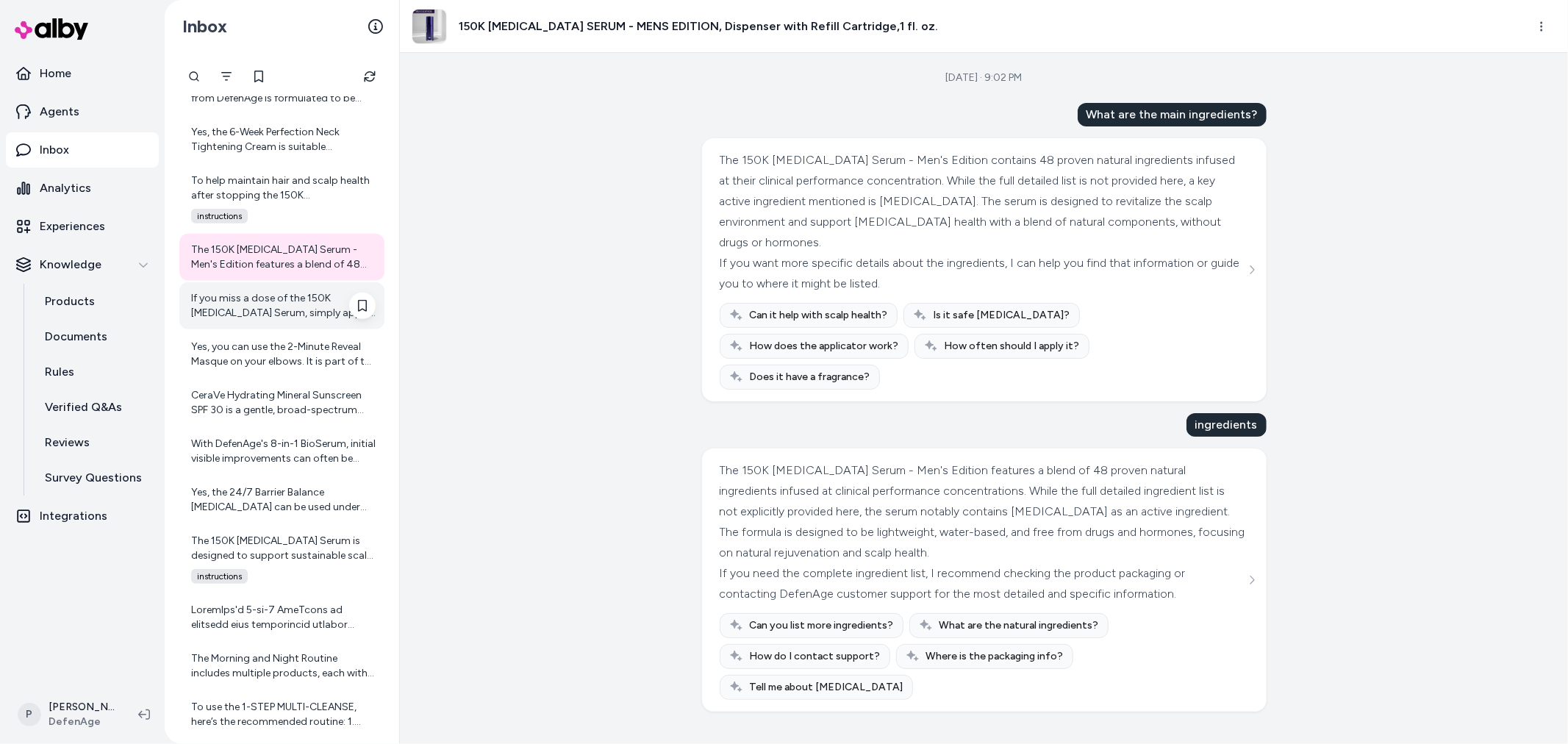
click at [268, 311] on div "If you miss a dose of the 150K Hair Follicle Serum, simply apply it as soon as …" at bounding box center [283, 305] width 184 height 29
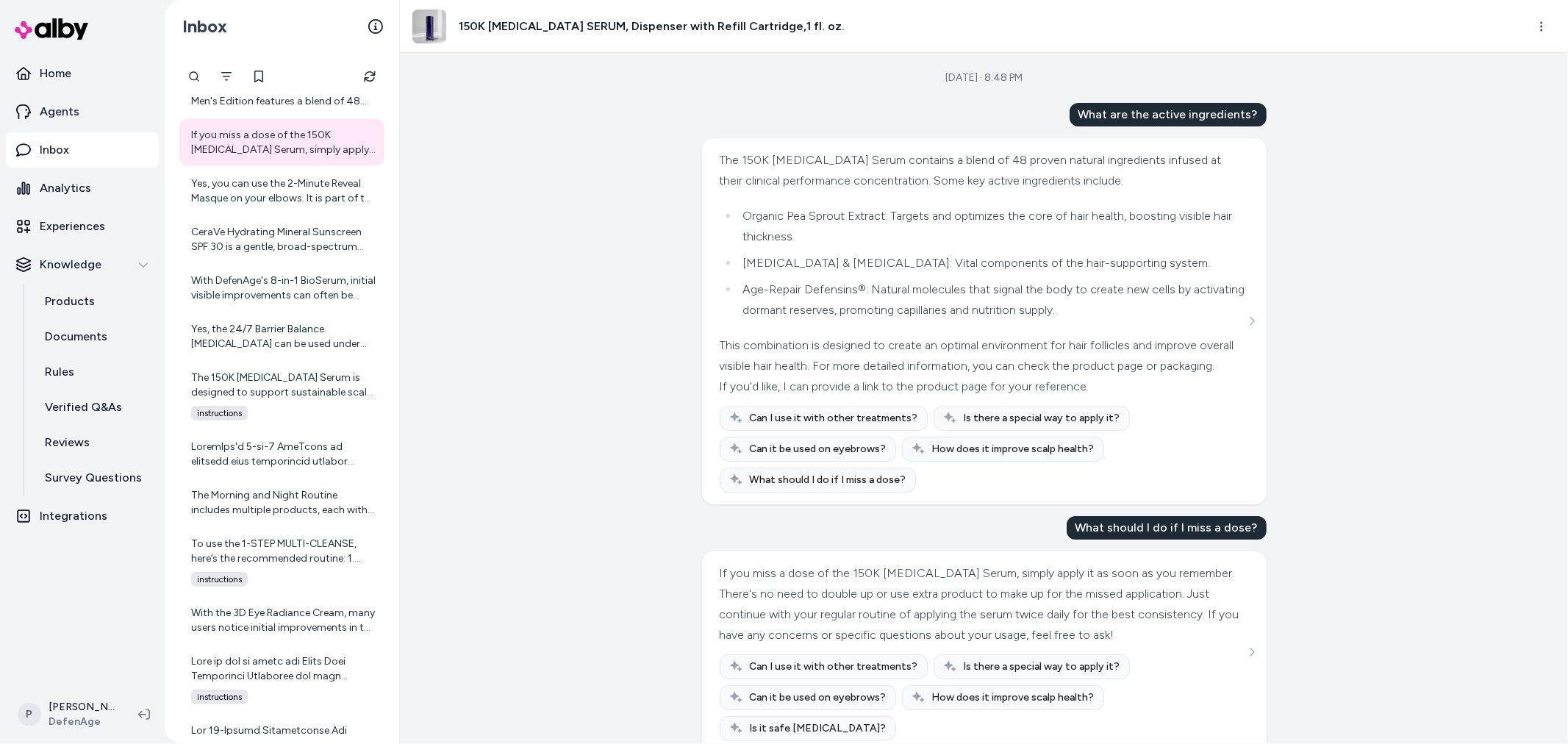
scroll to position [47, 0]
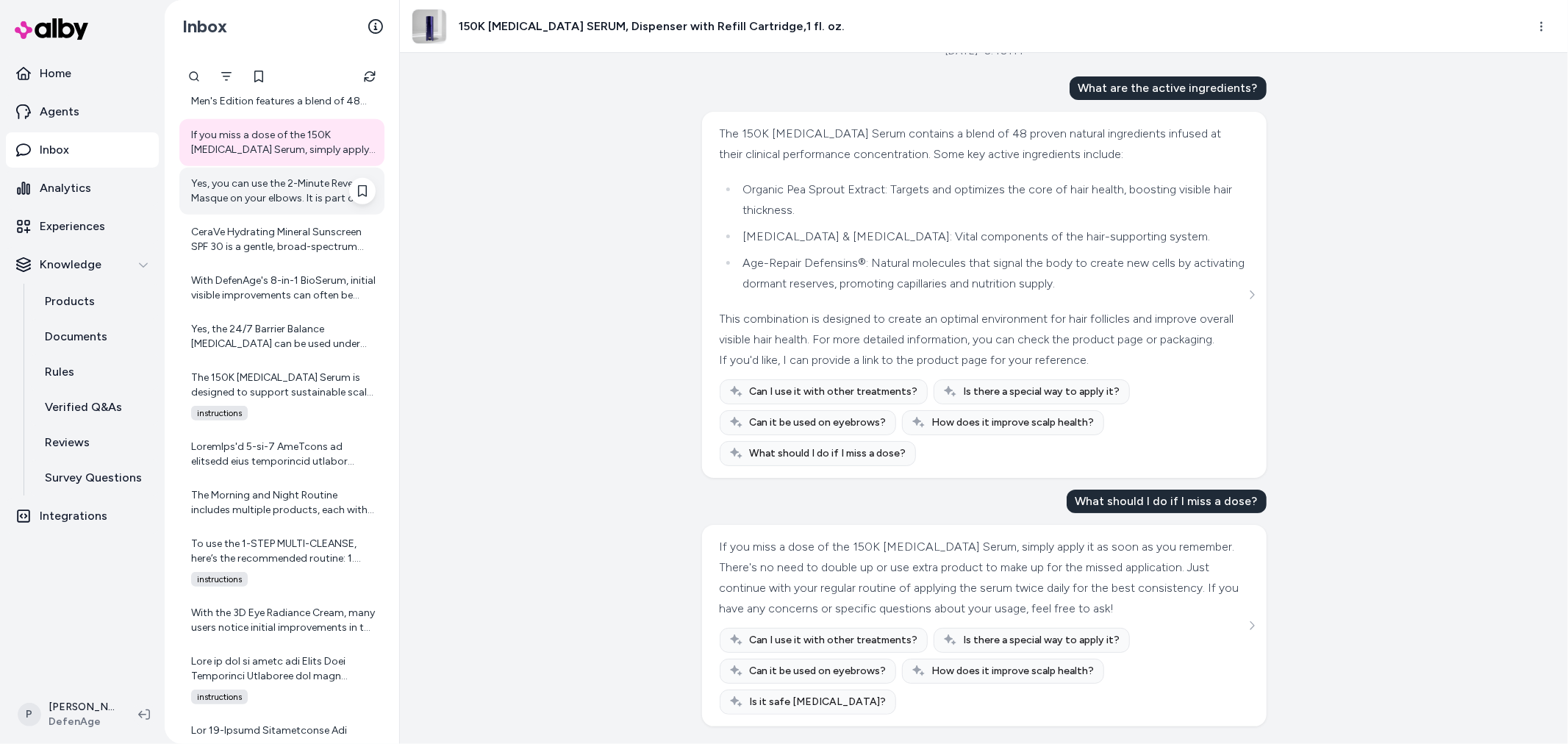
click at [240, 206] on div "Yes, you can use the 2-Minute Reveal Masque on your elbows. It is part of the U…" at bounding box center [282, 191] width 205 height 47
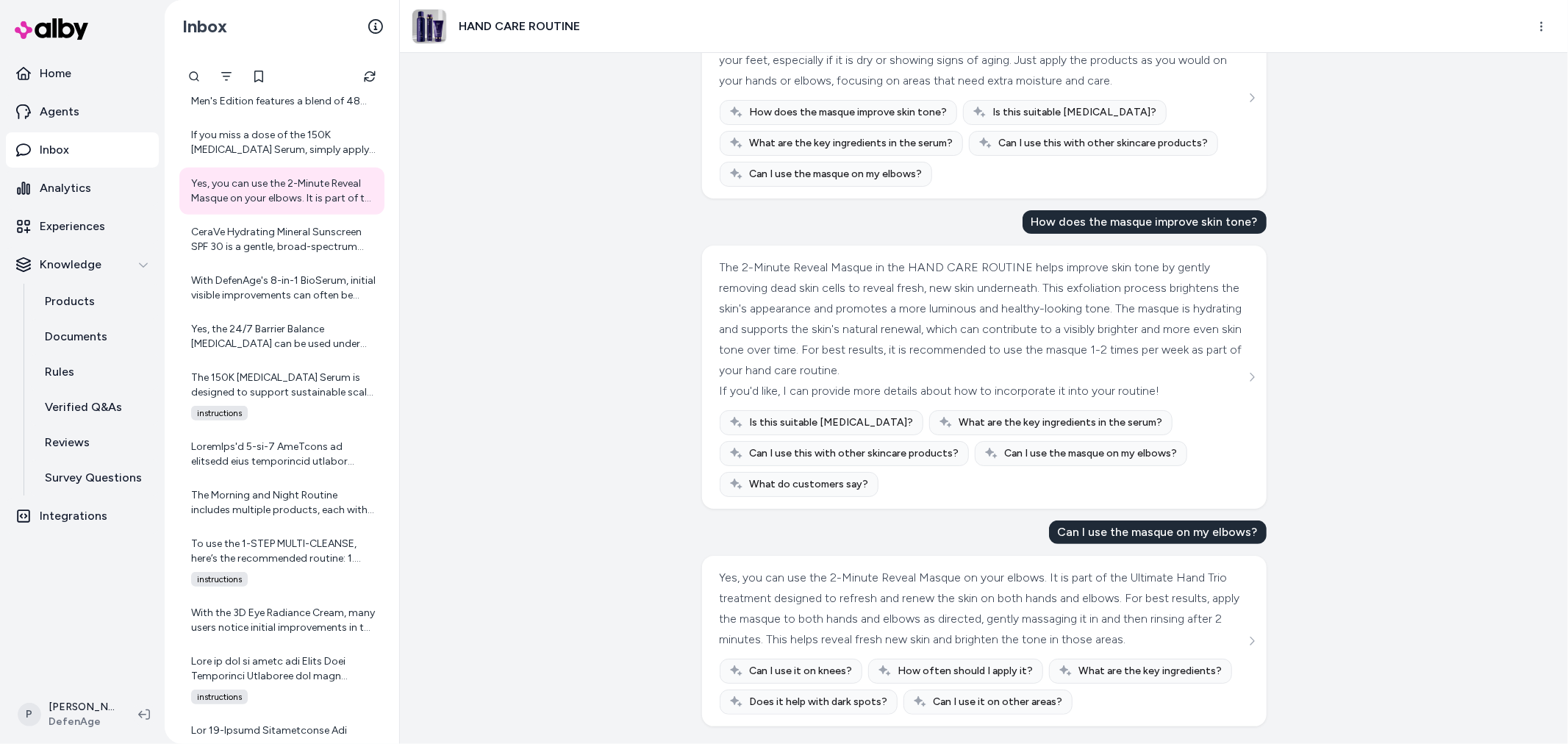
scroll to position [182, 0]
click at [272, 228] on div "CeraVe Hydrating Mineral Sunscreen SPF 30 is a gentle, broad-spectrum sunscreen…" at bounding box center [283, 239] width 184 height 29
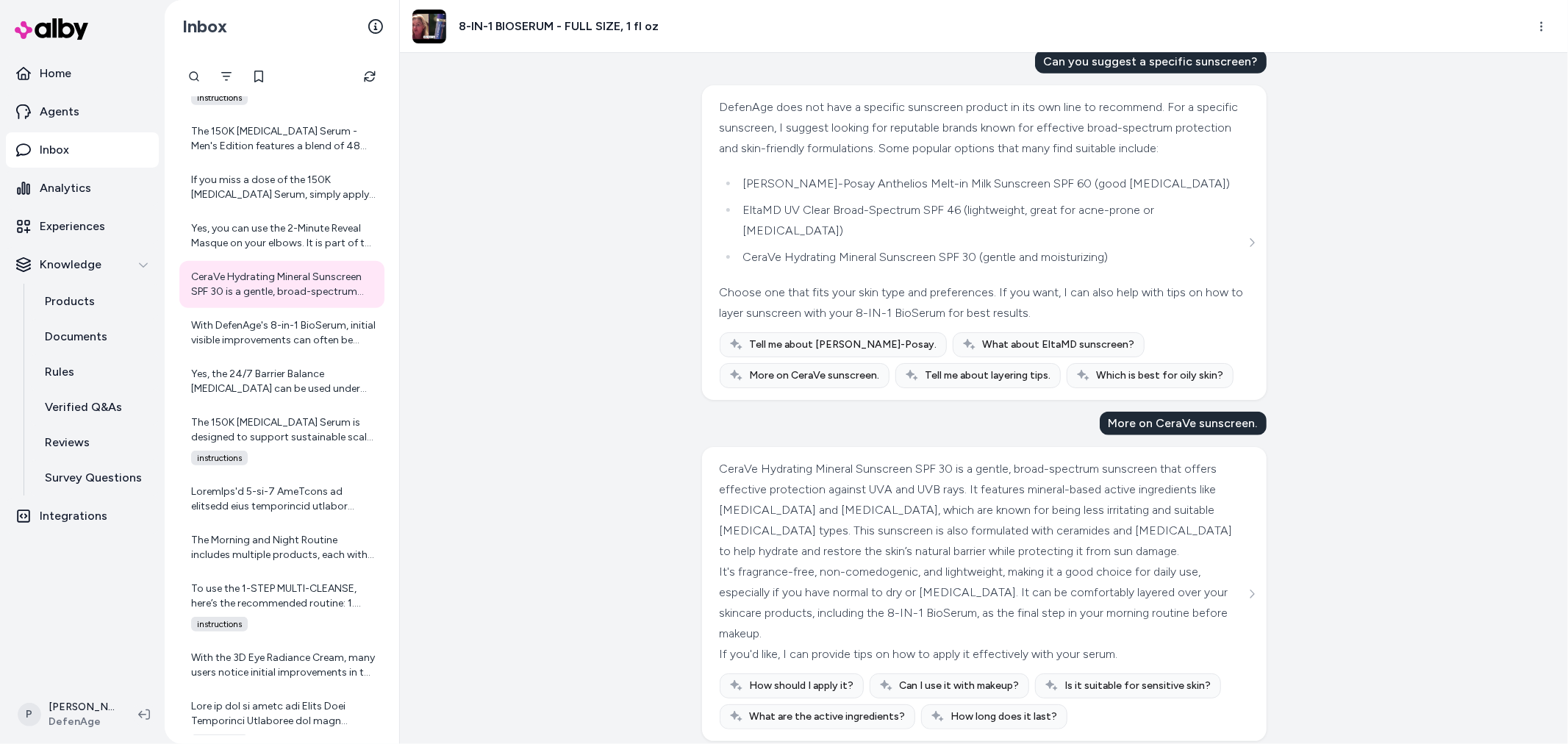
scroll to position [1269, 0]
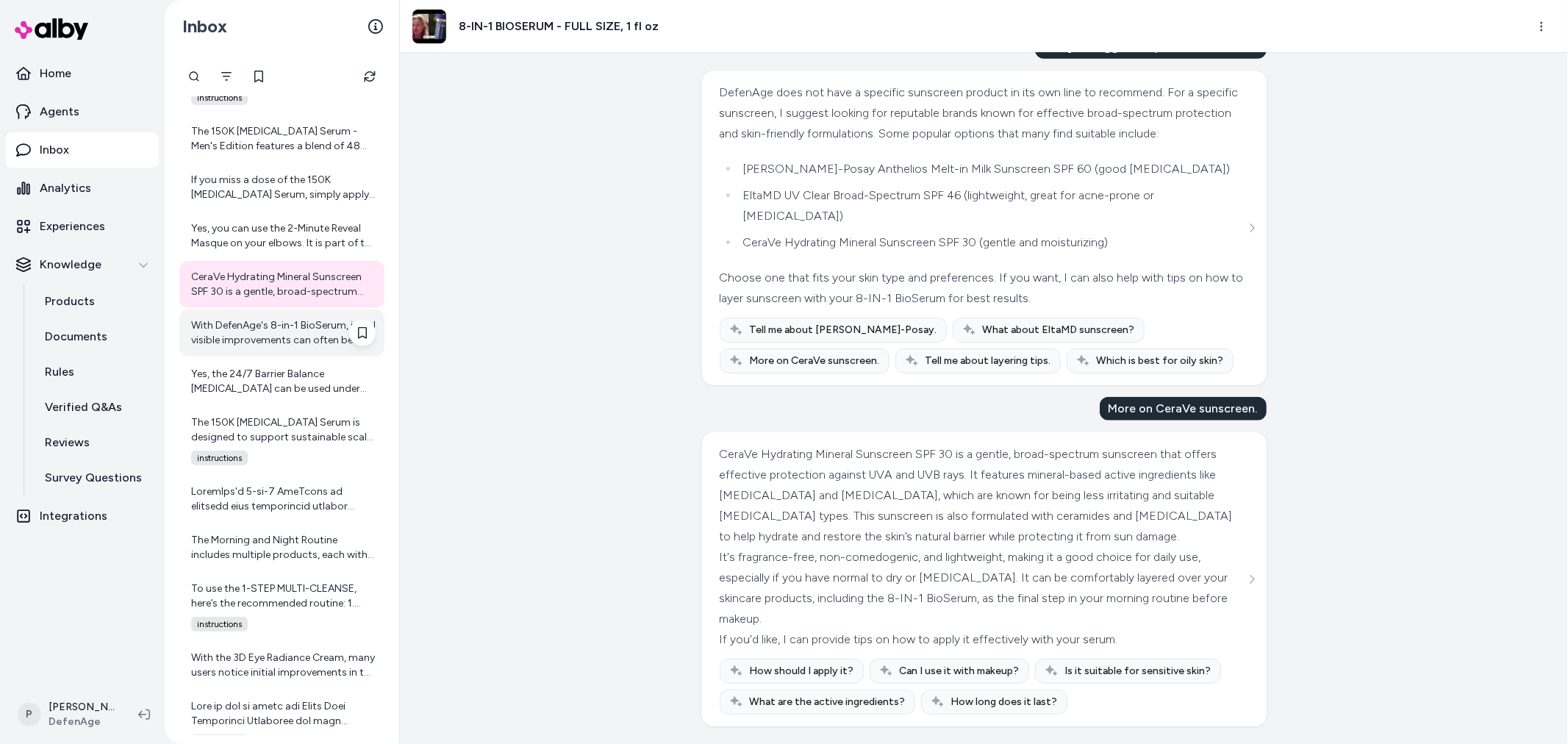
click at [242, 337] on div "With DefenAge's 8-in-1 BioSerum, initial visible improvements can often be seen…" at bounding box center [283, 333] width 184 height 29
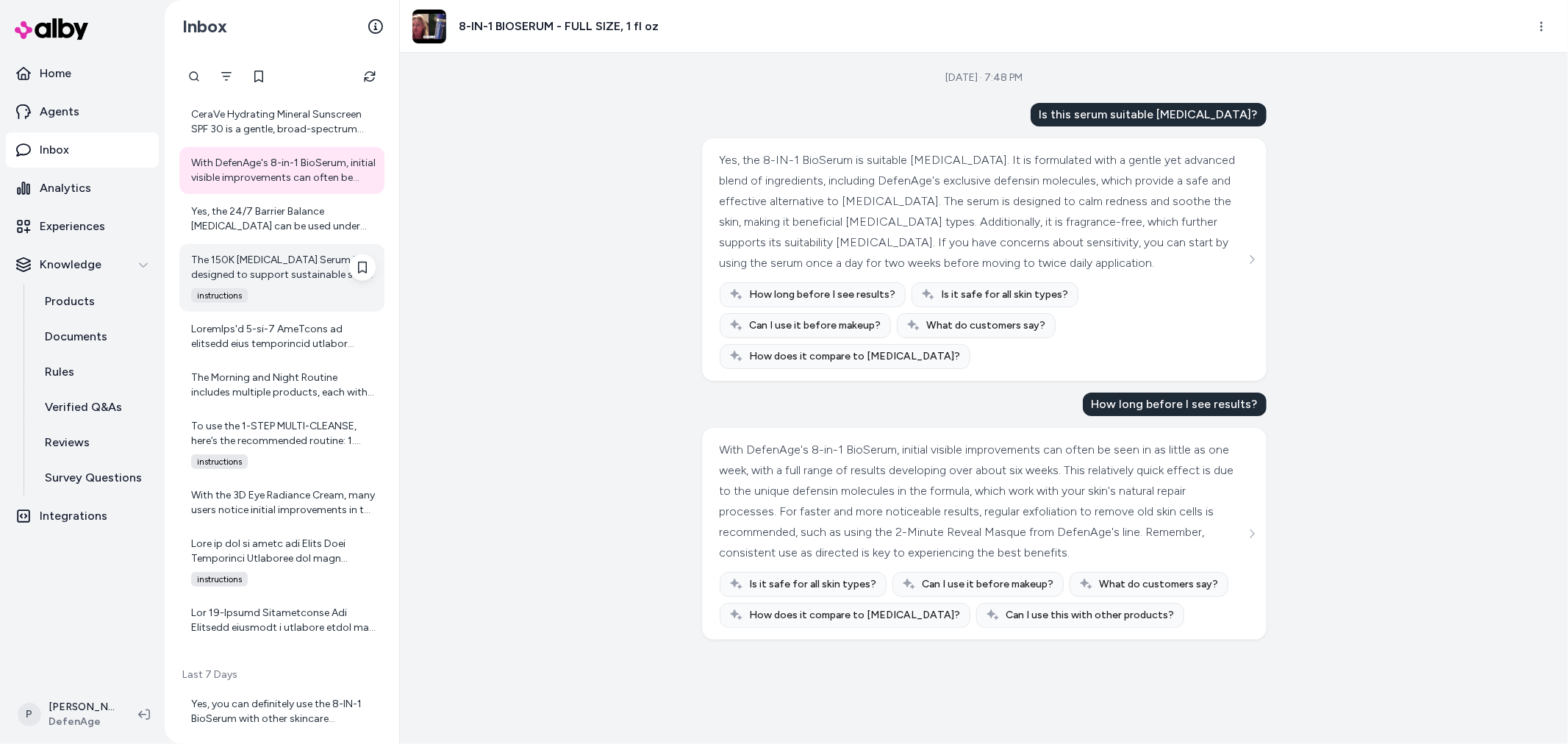
scroll to position [1143, 0]
click at [254, 243] on div "The 150K Hair Follicle Serum is designed to support sustainable scalp health an…" at bounding box center [282, 277] width 205 height 67
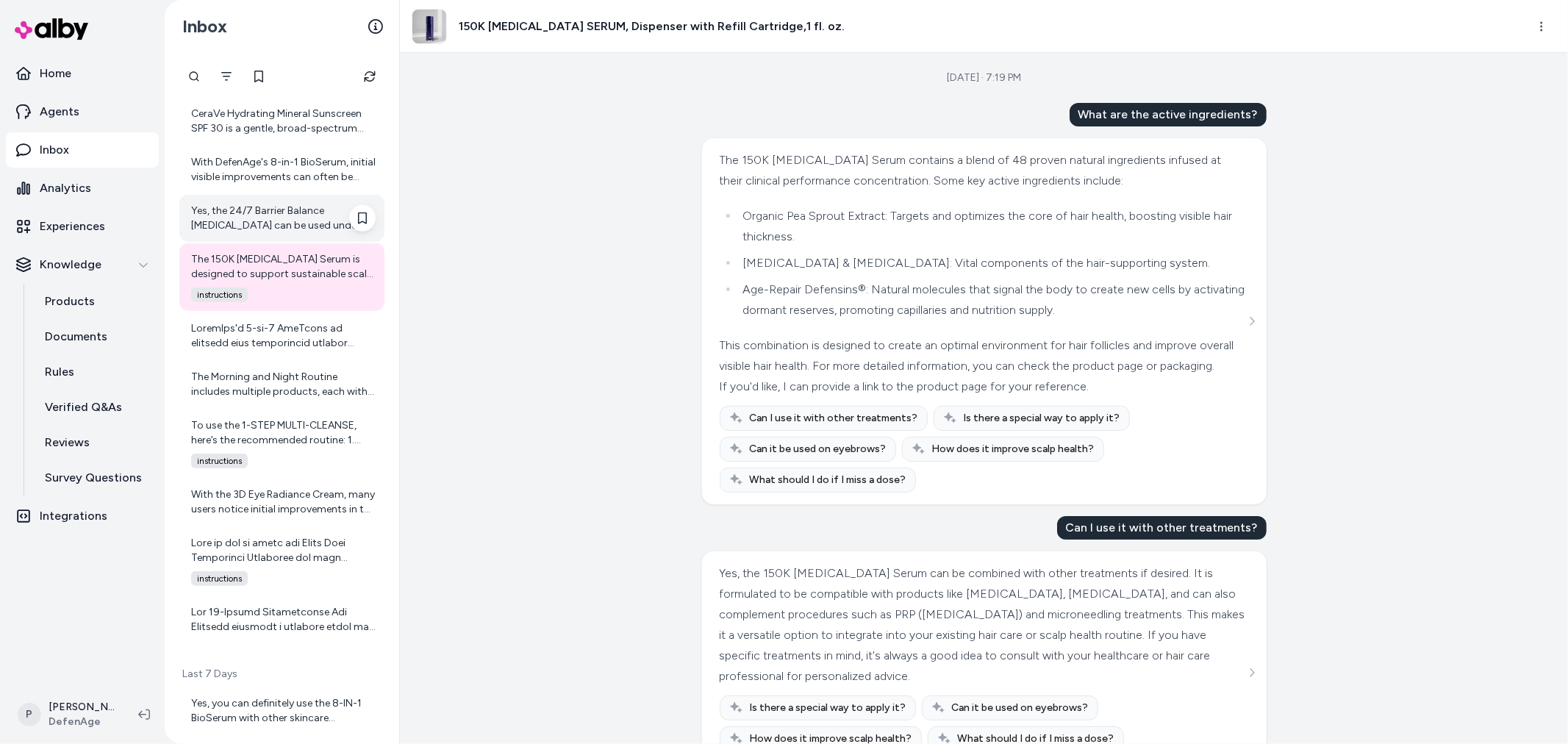
click at [257, 224] on div "Yes, the 24/7 Barrier Balance Anti-Aging Cream can be used under makeup. It dee…" at bounding box center [283, 217] width 184 height 29
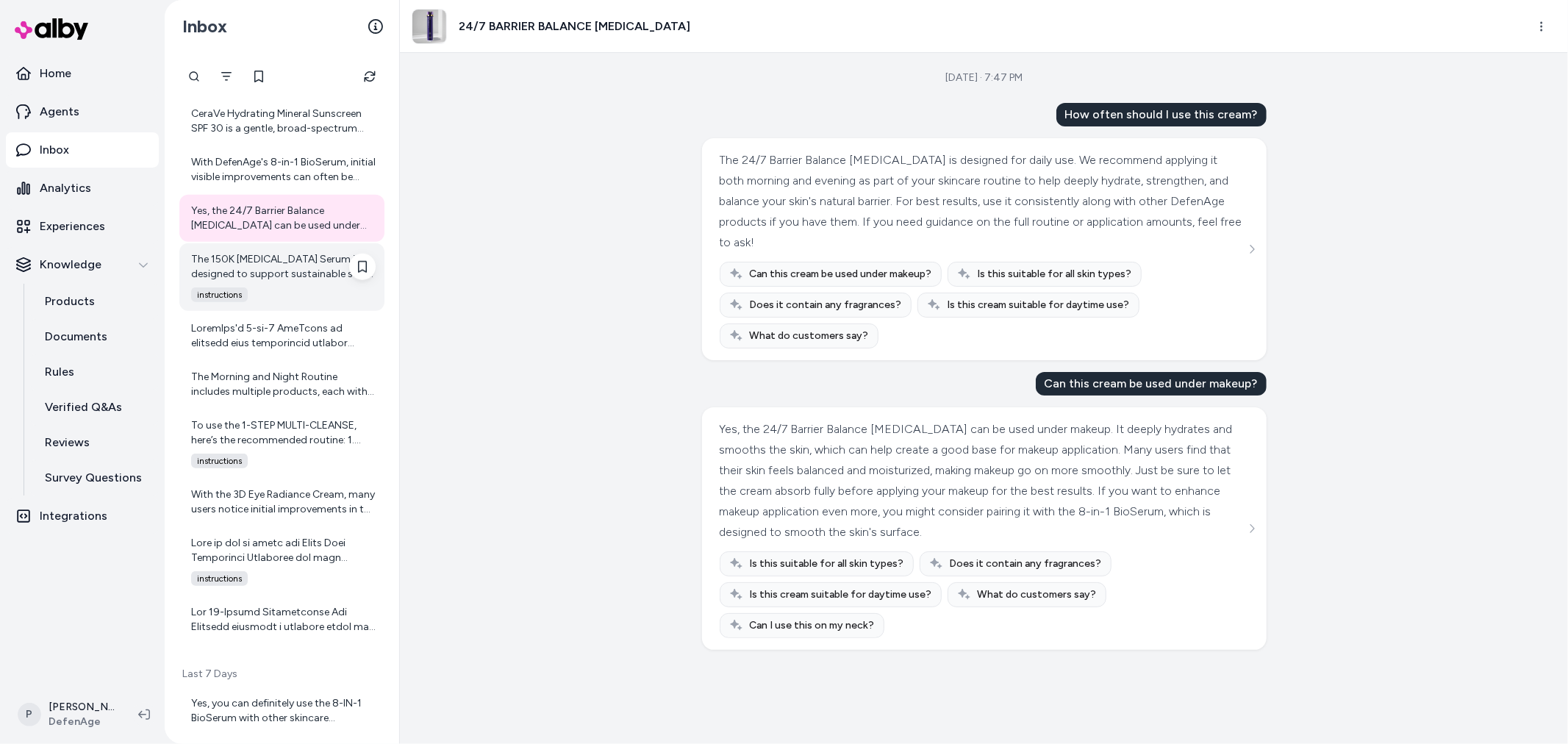
click at [275, 278] on div "The 150K Hair Follicle Serum is designed to support sustainable scalp health an…" at bounding box center [283, 266] width 184 height 29
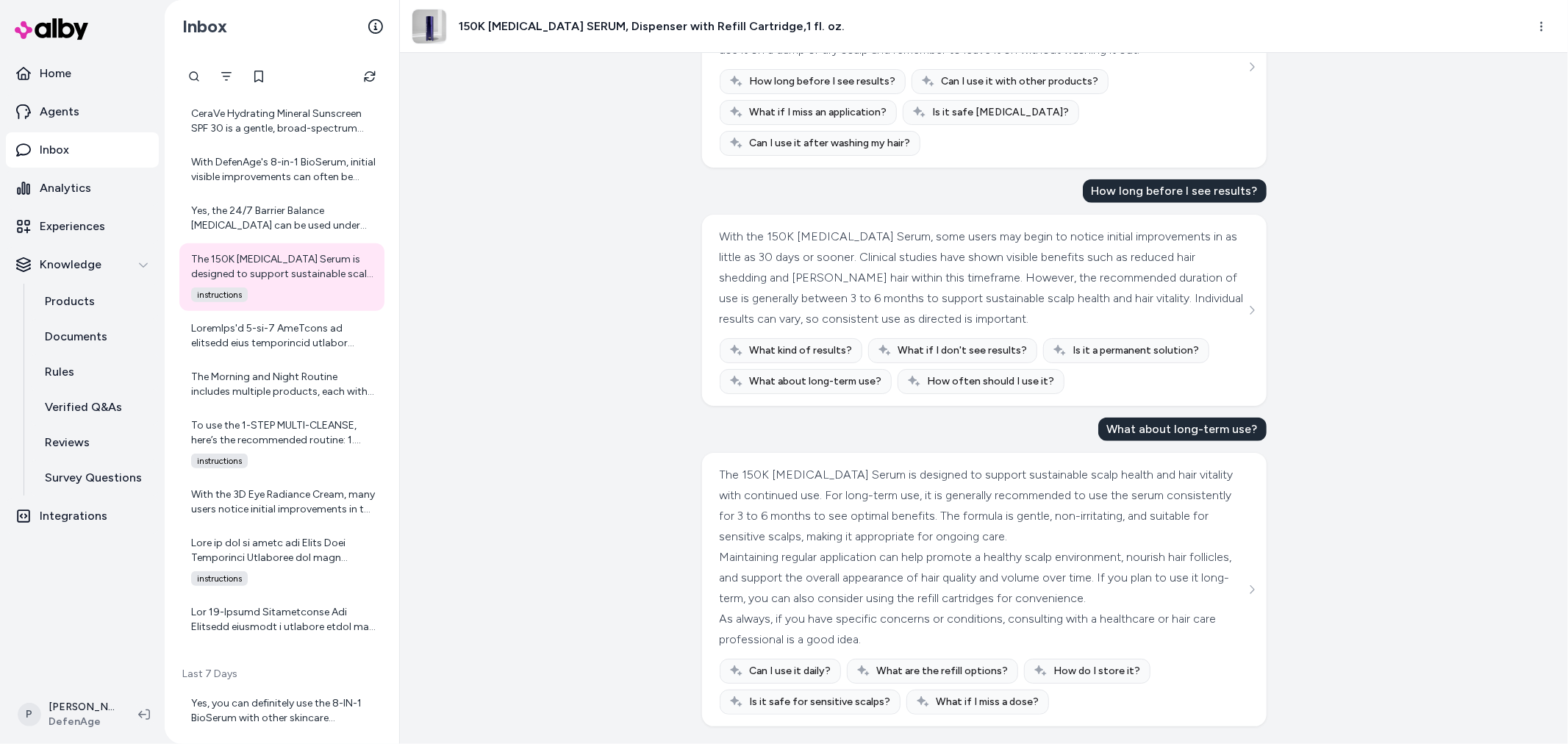
scroll to position [1308, 0]
click at [250, 339] on div at bounding box center [283, 335] width 184 height 29
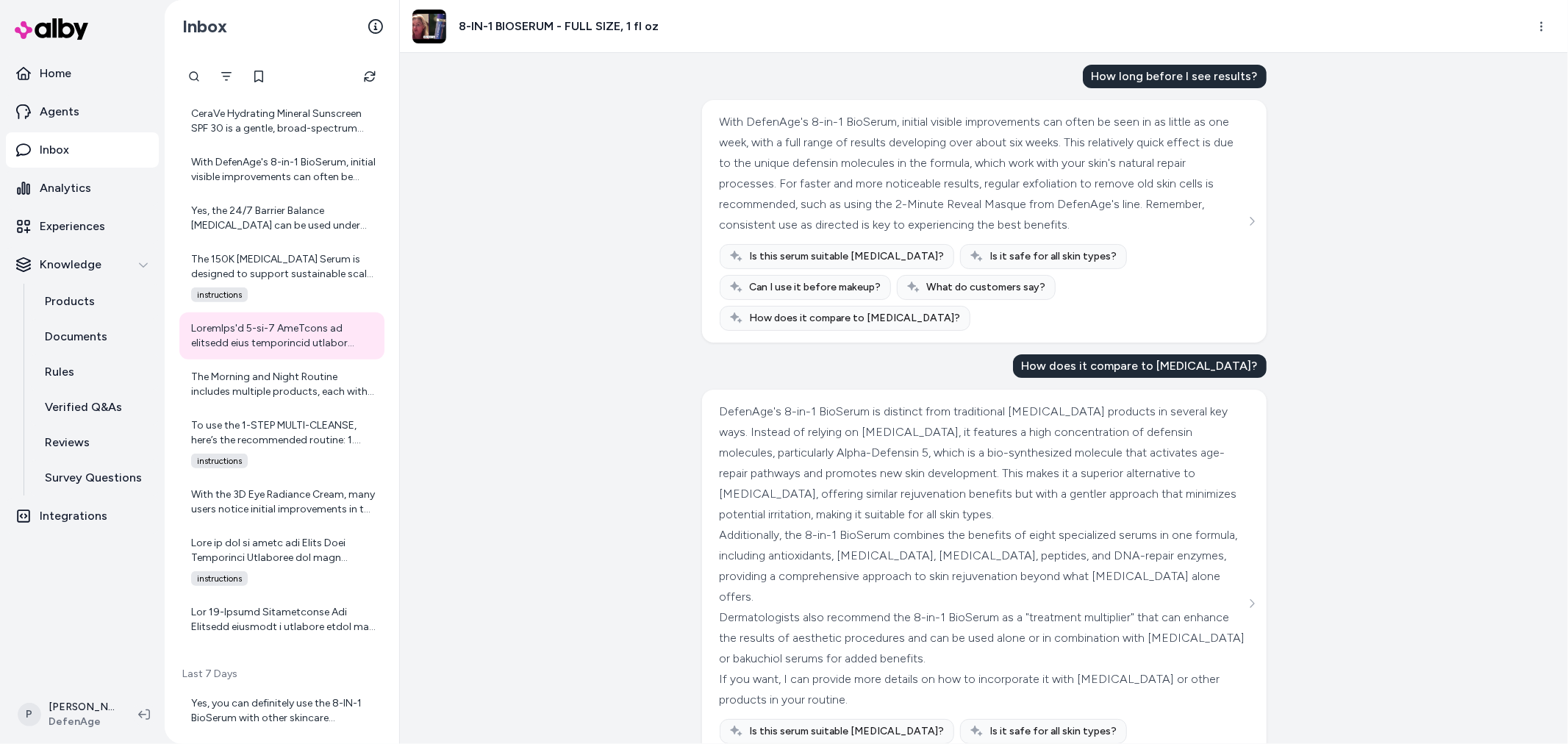
scroll to position [99, 0]
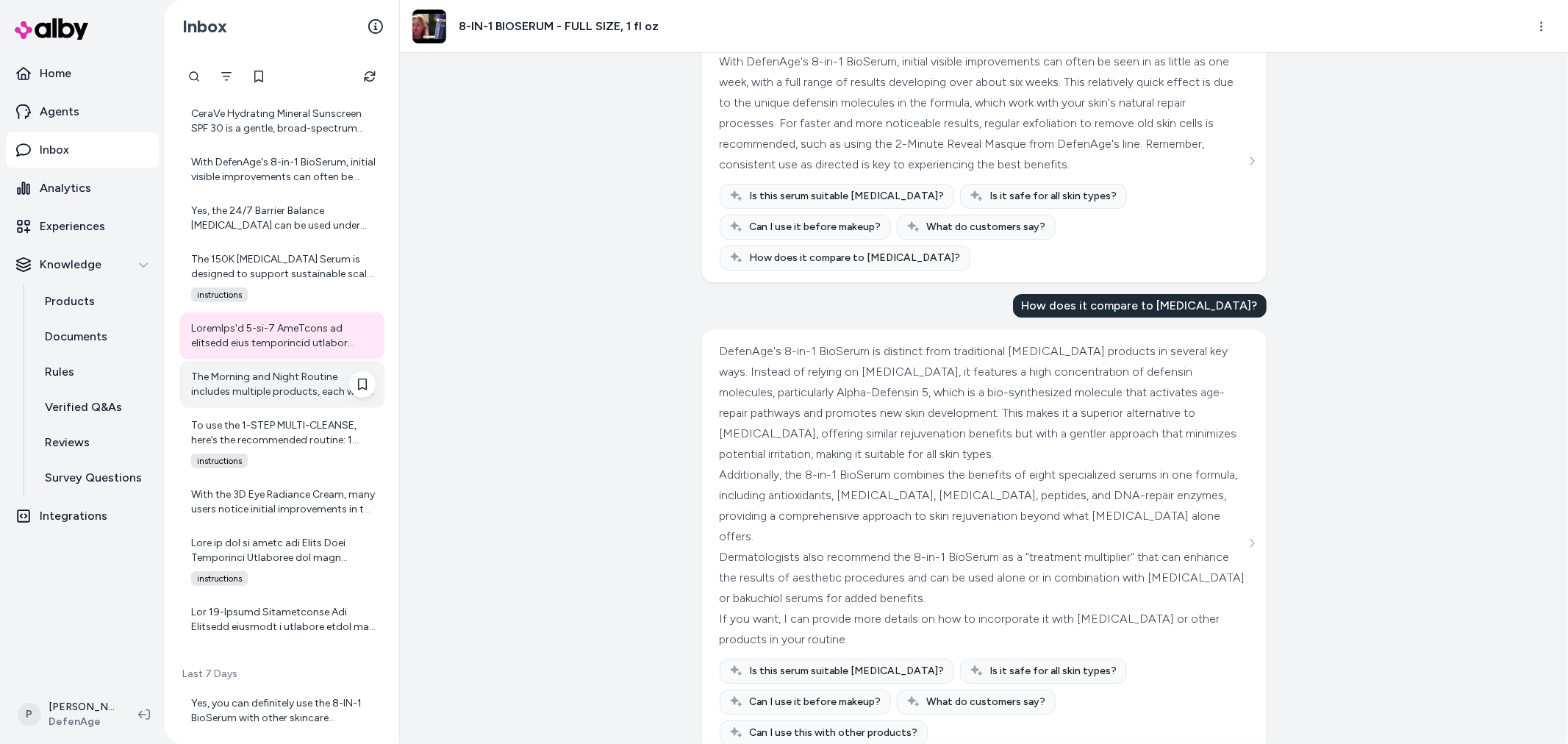
click at [290, 400] on div "The Morning and Night Routine includes multiple products, each with its own ing…" at bounding box center [282, 385] width 205 height 47
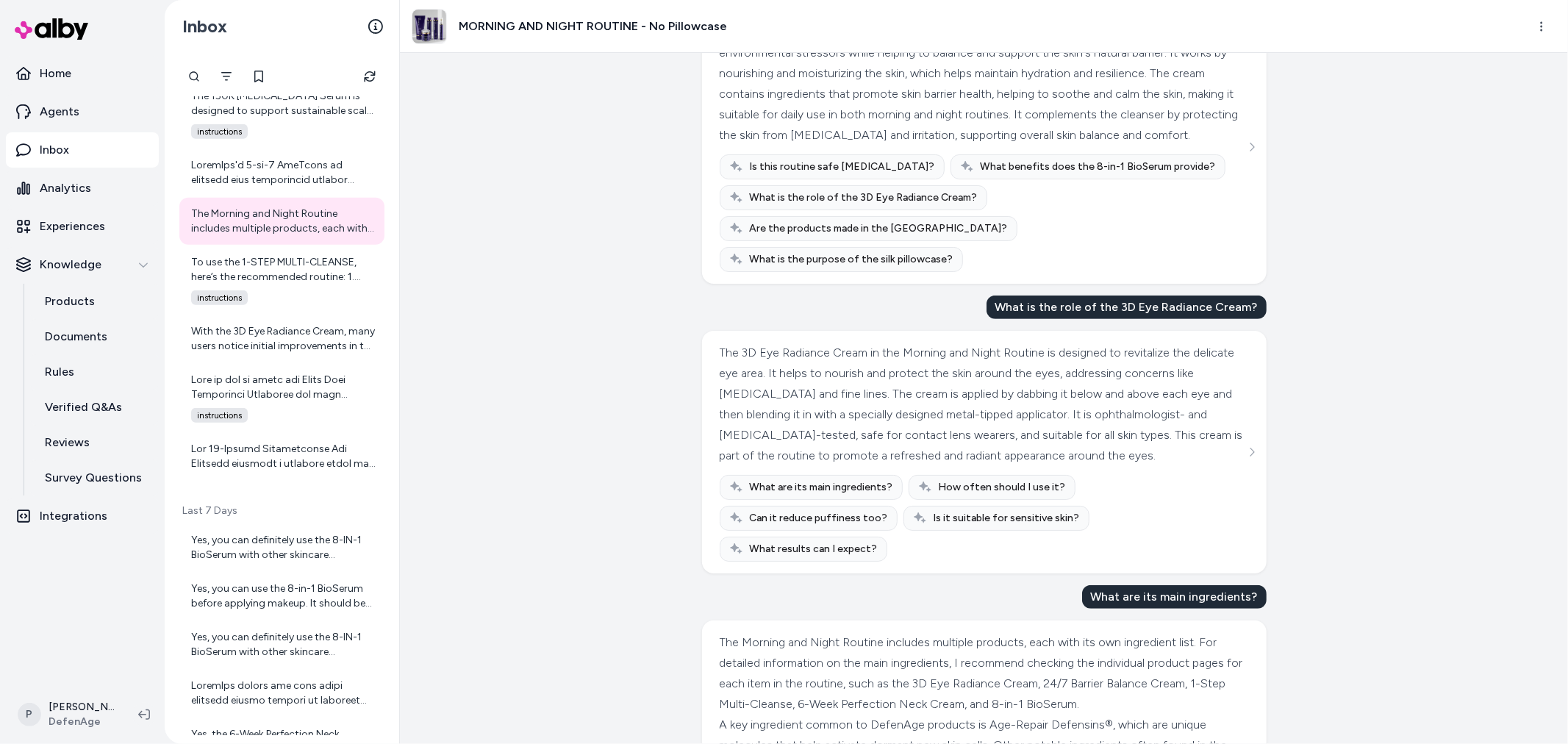
scroll to position [637, 0]
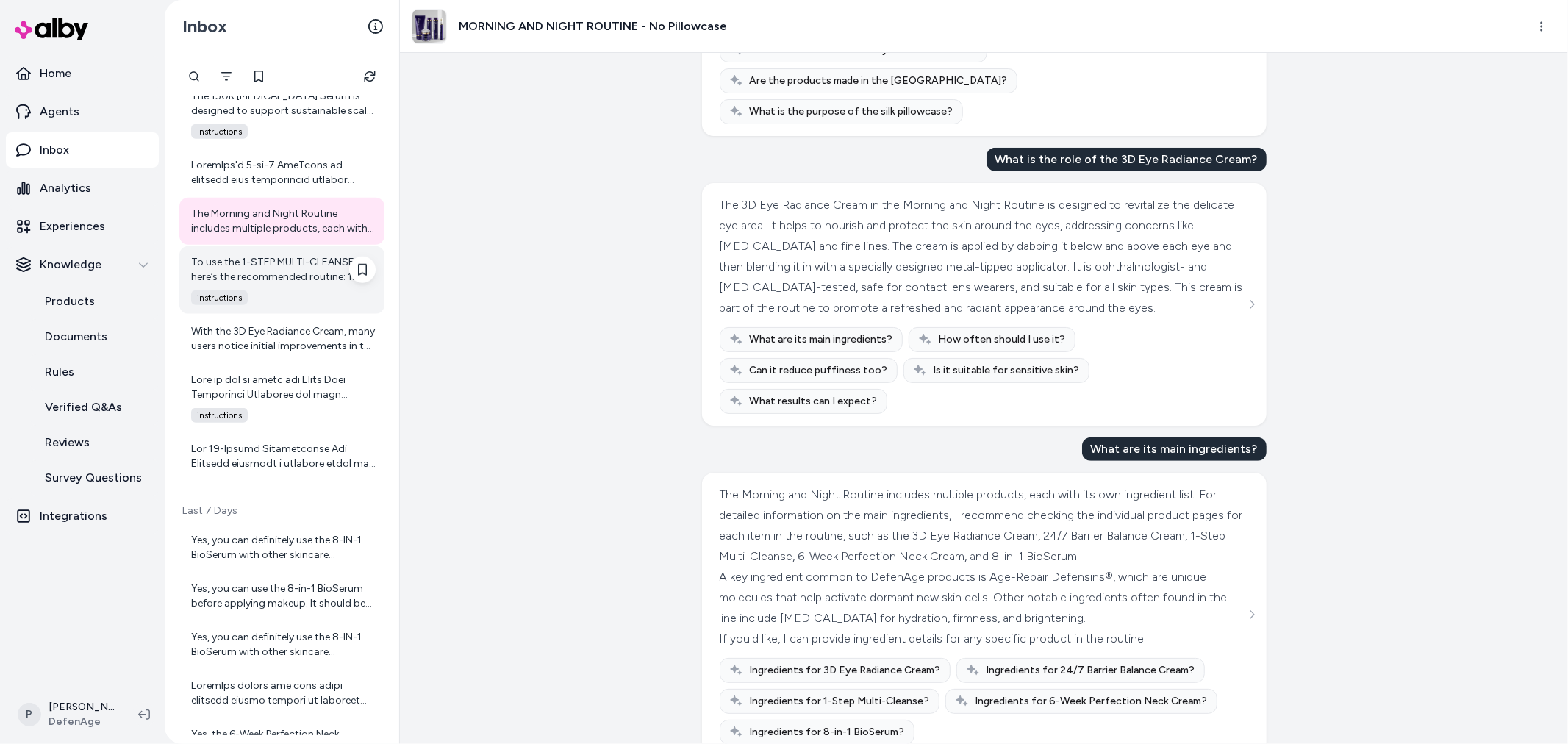
click at [304, 282] on div "To use the 1-STEP MULTI-CLEANSE, here’s the recommended routine: 1. Place a dim…" at bounding box center [283, 269] width 184 height 29
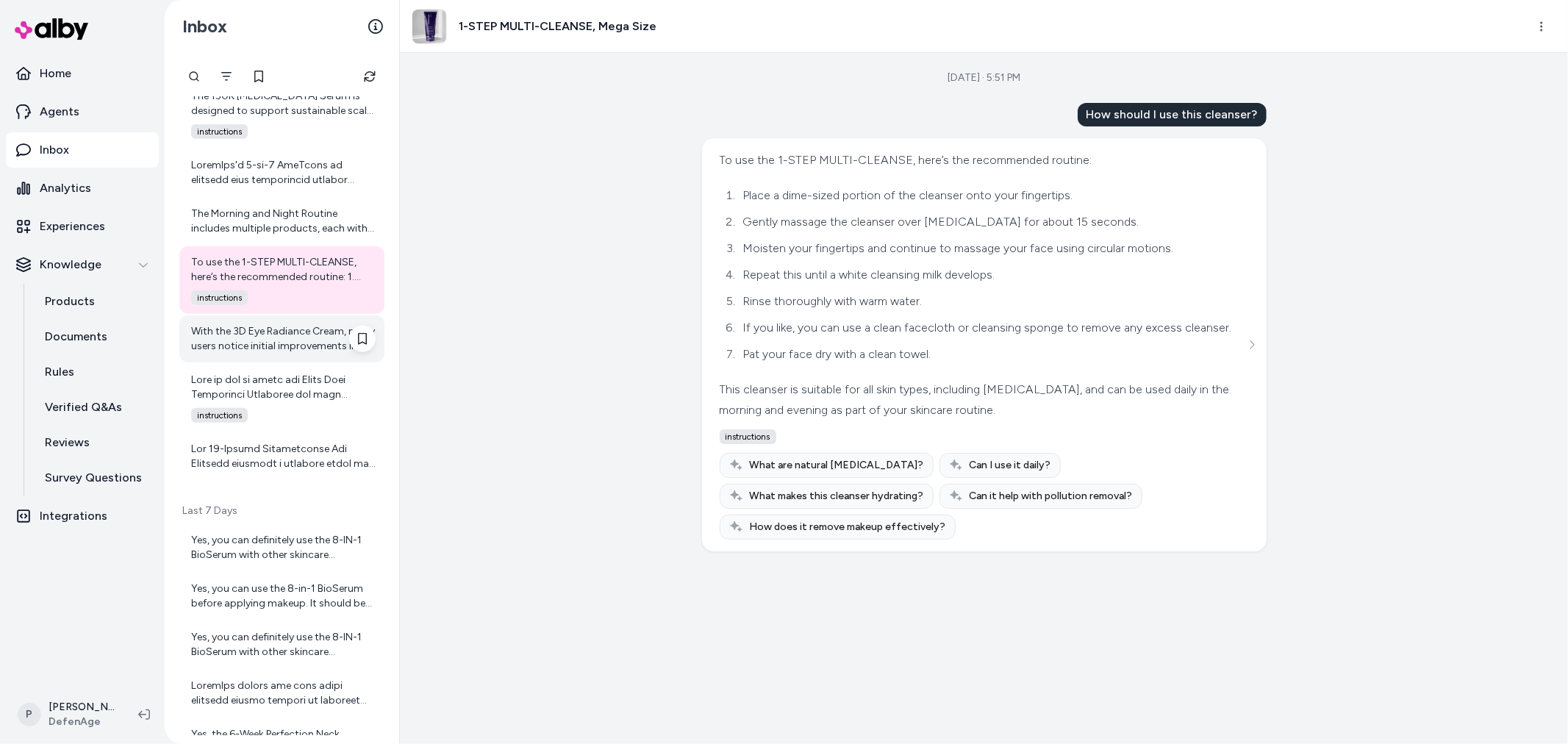
click at [283, 321] on div "With the 3D Eye Radiance Cream, many users notice initial improvements in the a…" at bounding box center [282, 339] width 205 height 47
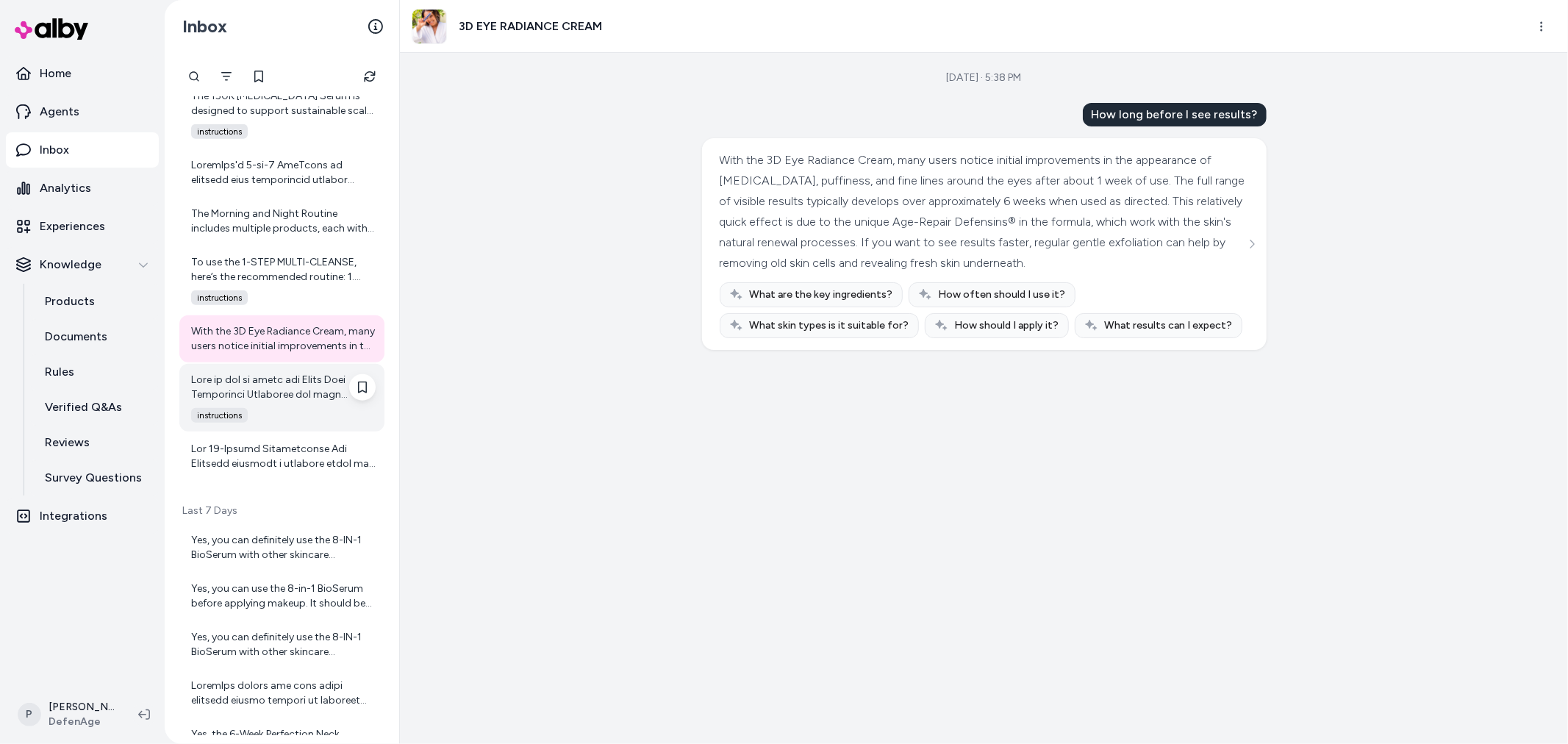
click at [278, 394] on div at bounding box center [283, 387] width 184 height 29
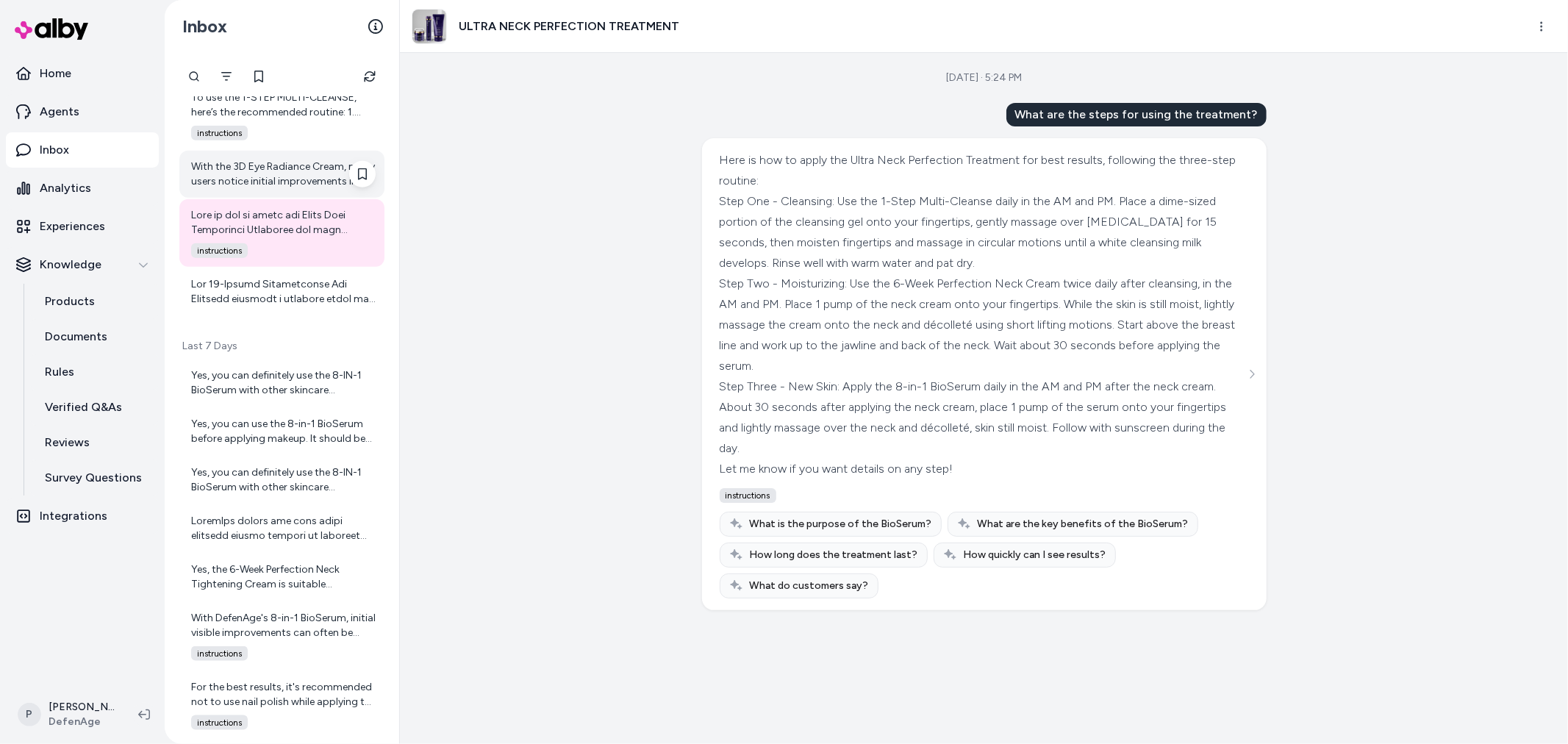
scroll to position [1470, 0]
click at [273, 298] on div at bounding box center [283, 292] width 184 height 29
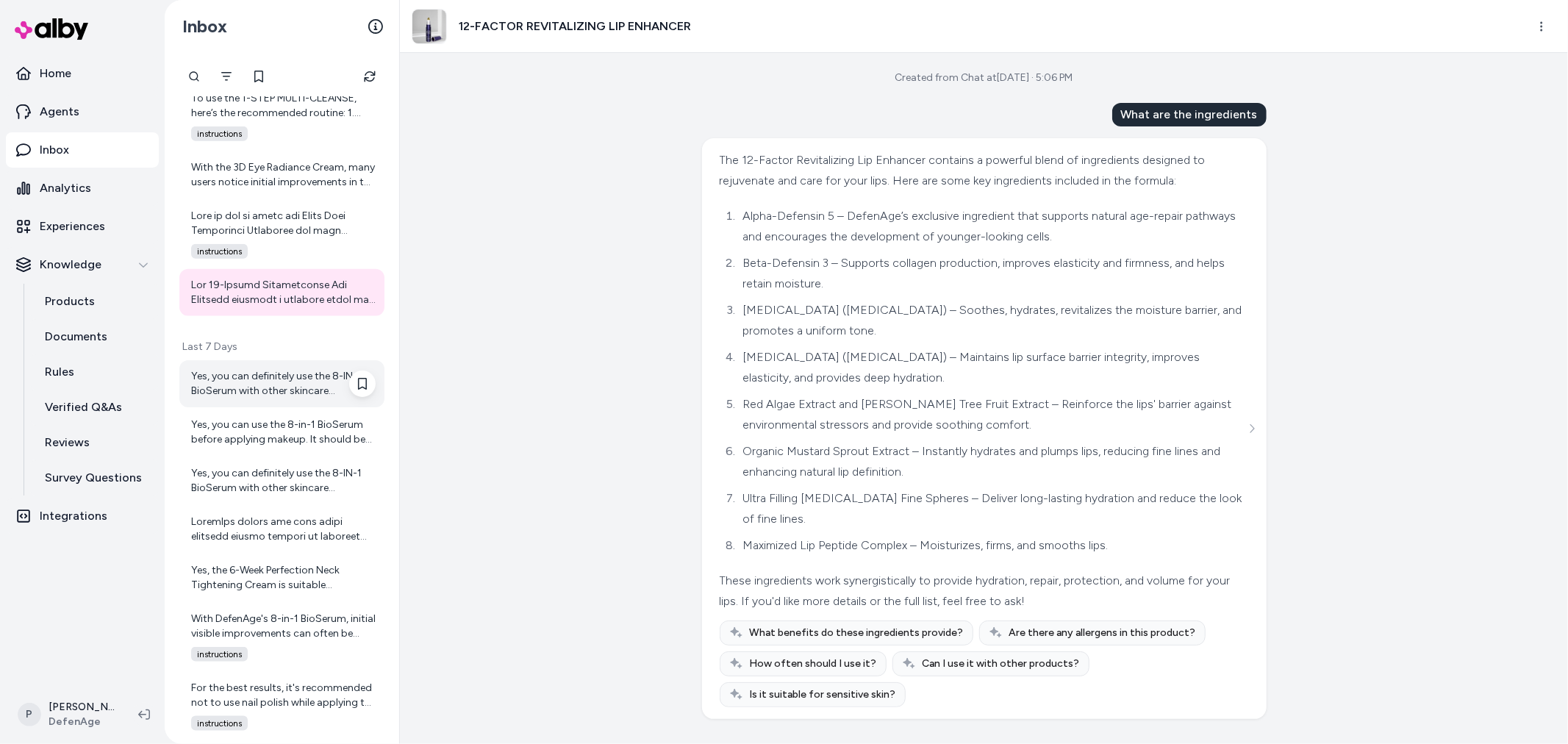
click at [252, 390] on div "Yes, you can definitely use the 8-IN-1 BioSerum with other skincare products. D…" at bounding box center [283, 383] width 184 height 29
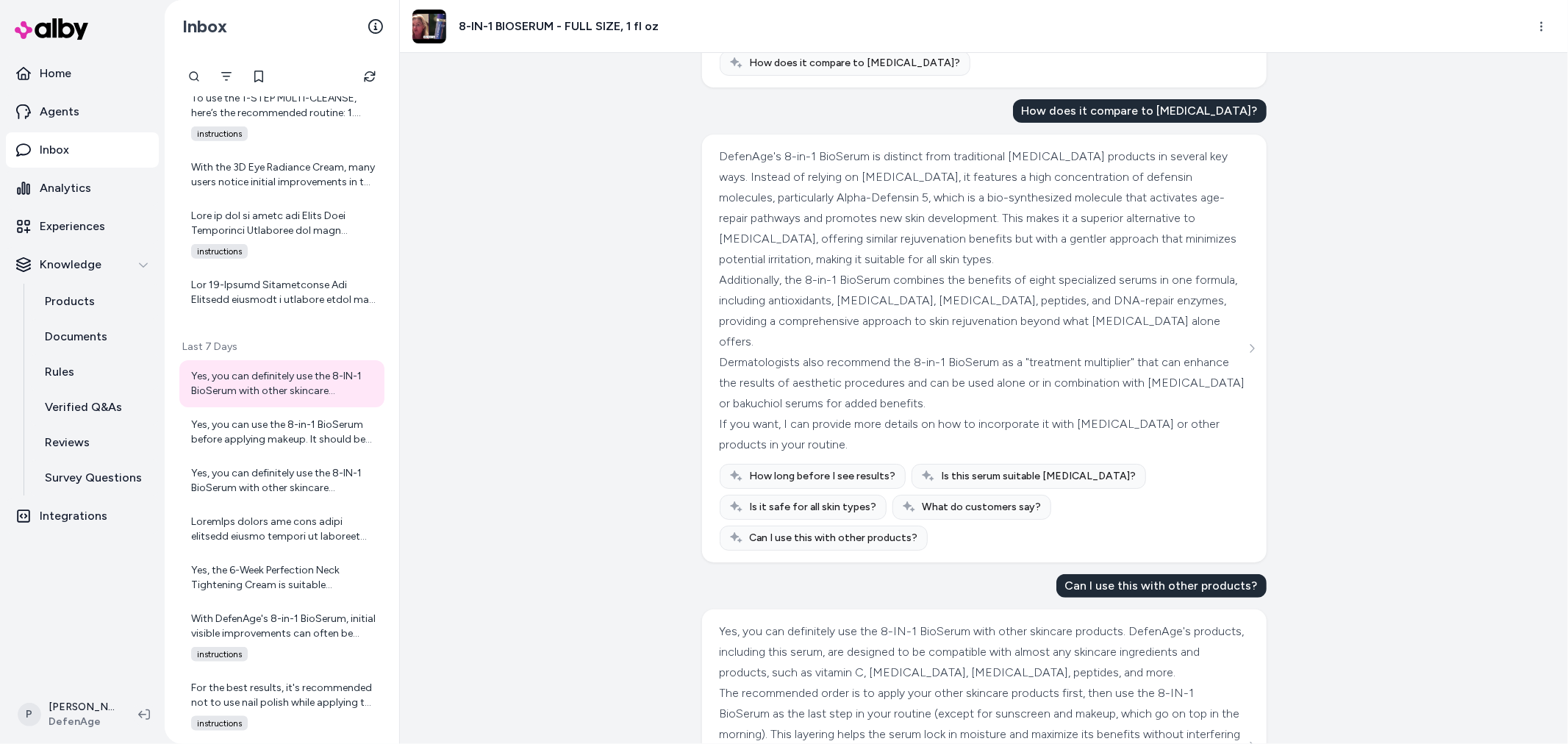
scroll to position [103, 0]
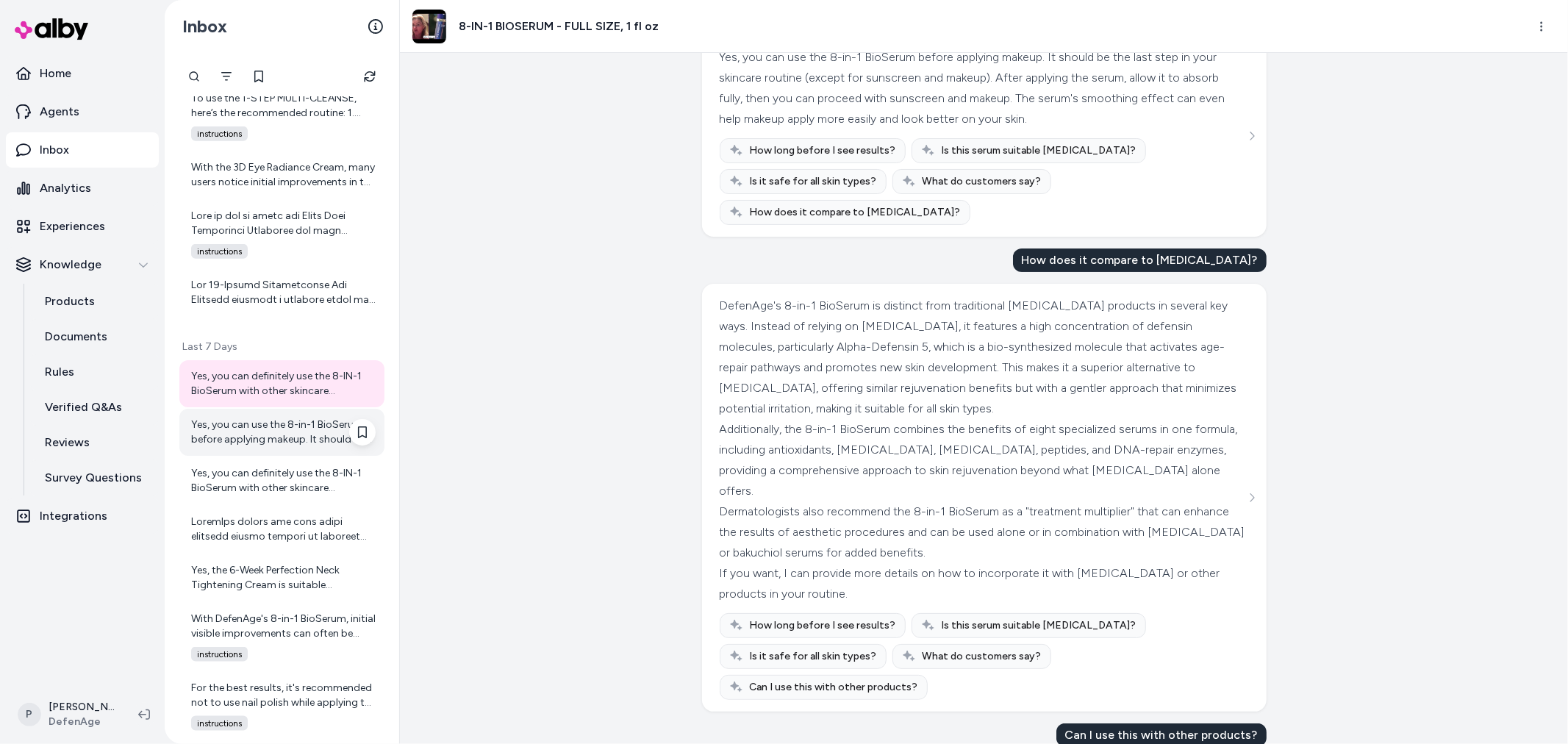
click at [268, 443] on div "Yes, you can use the 8-in-1 BioSerum before applying makeup. It should be the l…" at bounding box center [283, 432] width 184 height 29
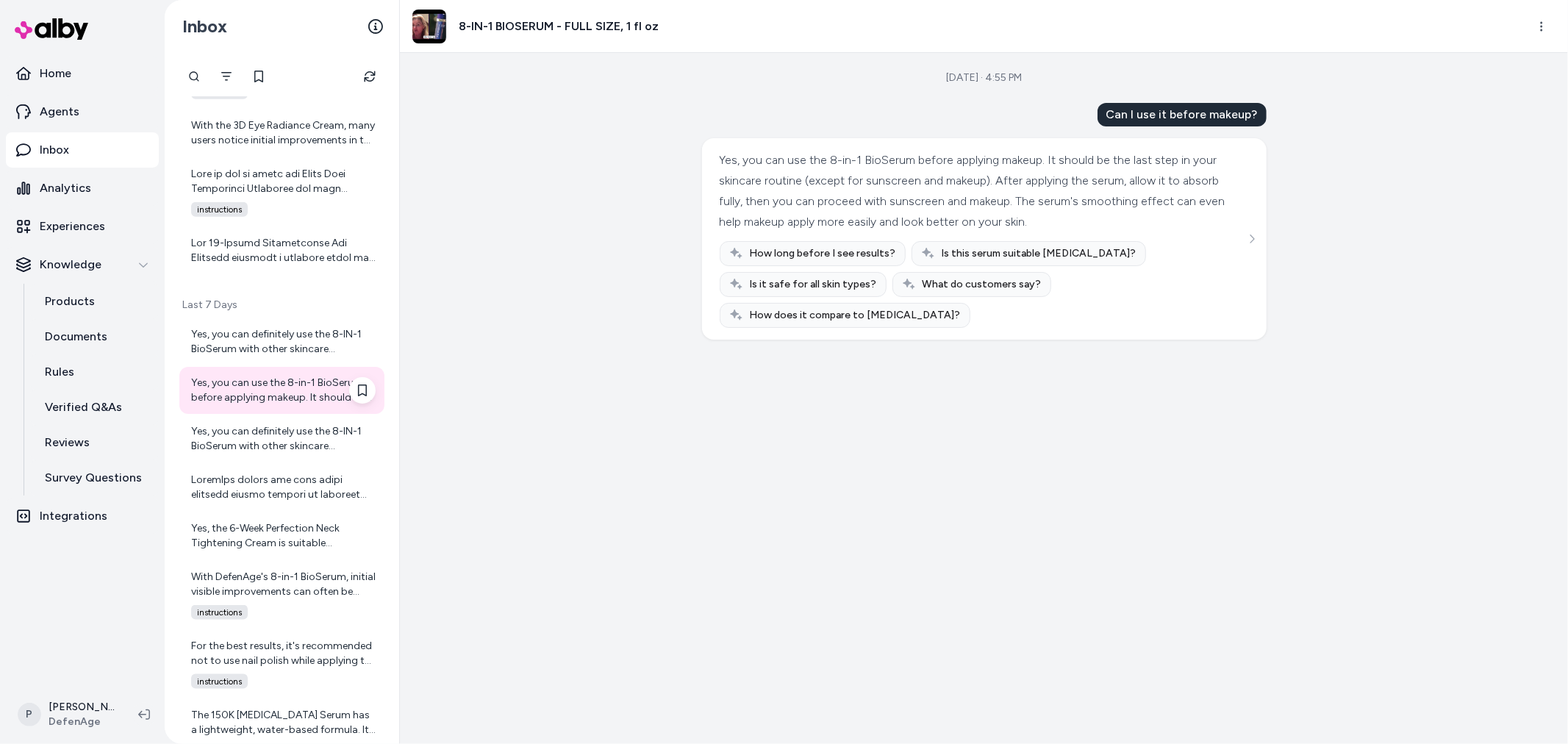
scroll to position [1552, 0]
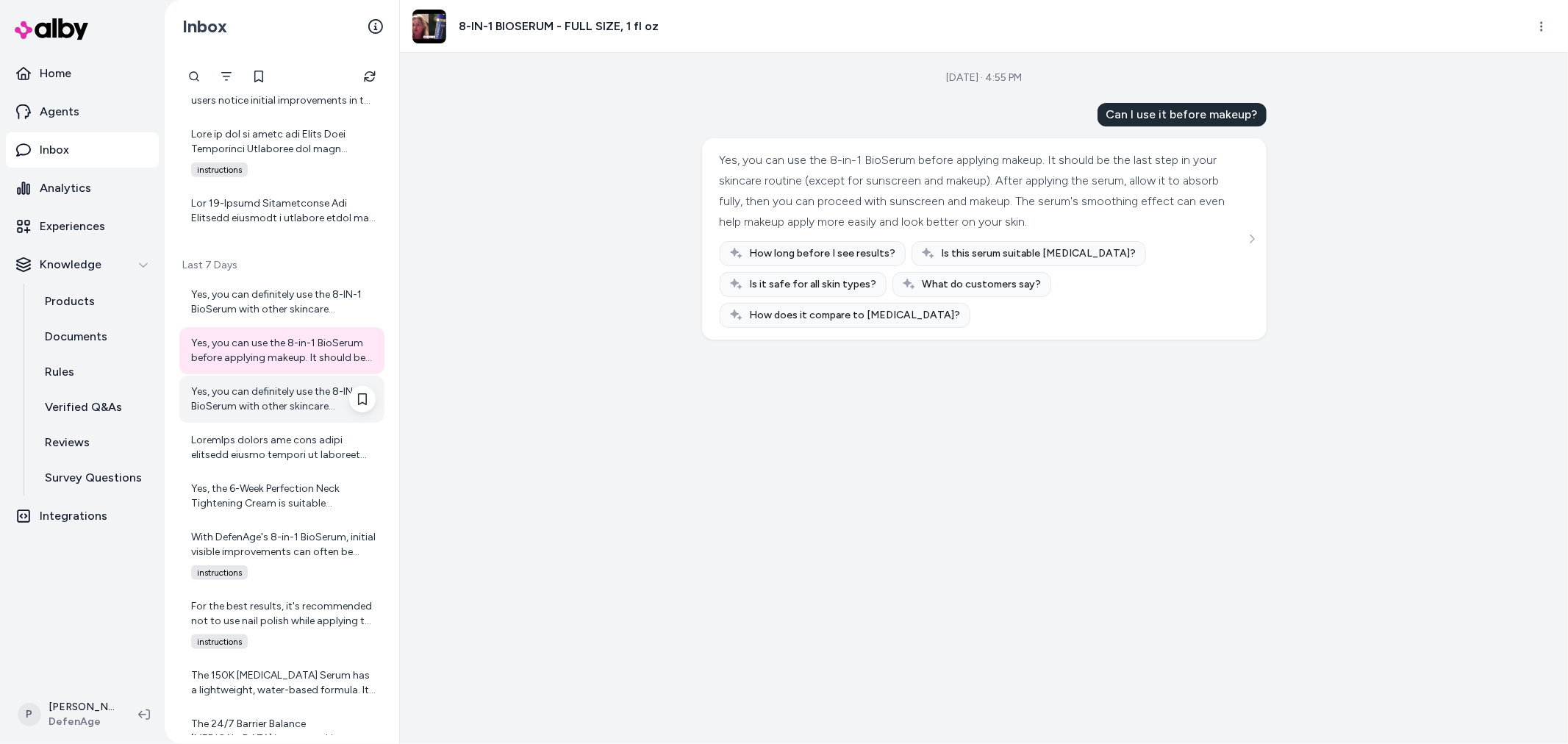
click at [248, 400] on div "Yes, you can definitely use the 8-IN-1 BioSerum with other skincare products. D…" at bounding box center [283, 399] width 184 height 29
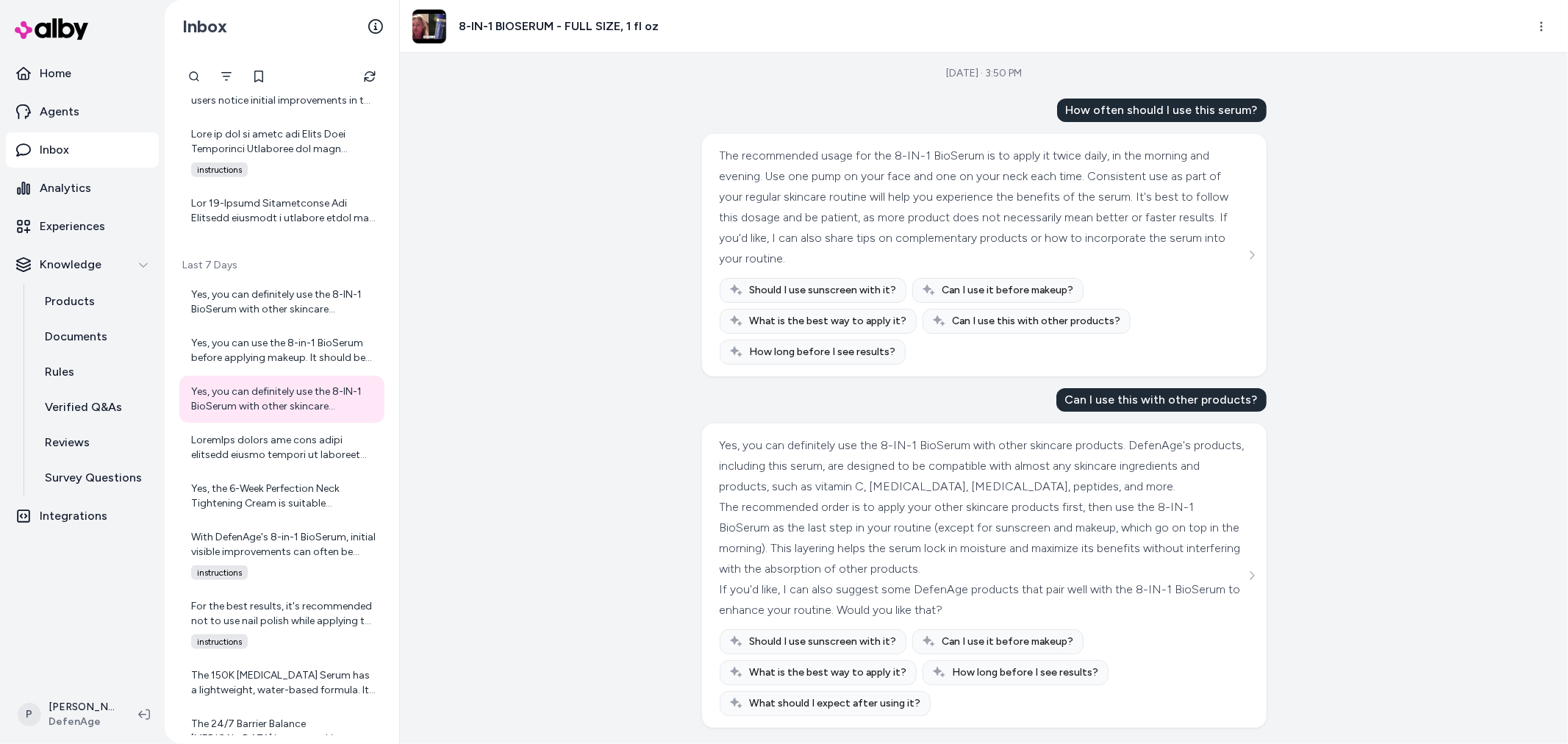
scroll to position [5, 0]
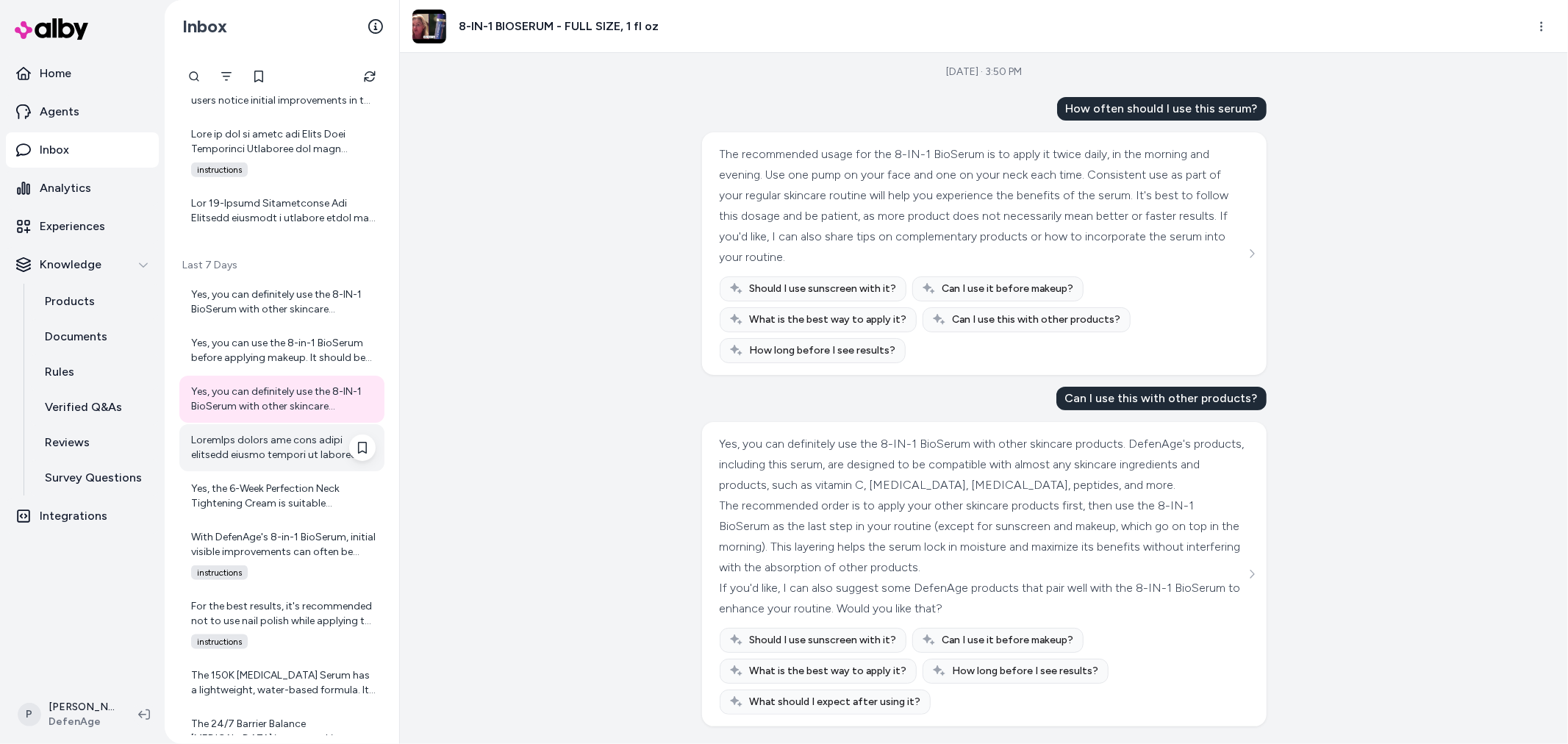
click at [272, 457] on div at bounding box center [283, 447] width 184 height 29
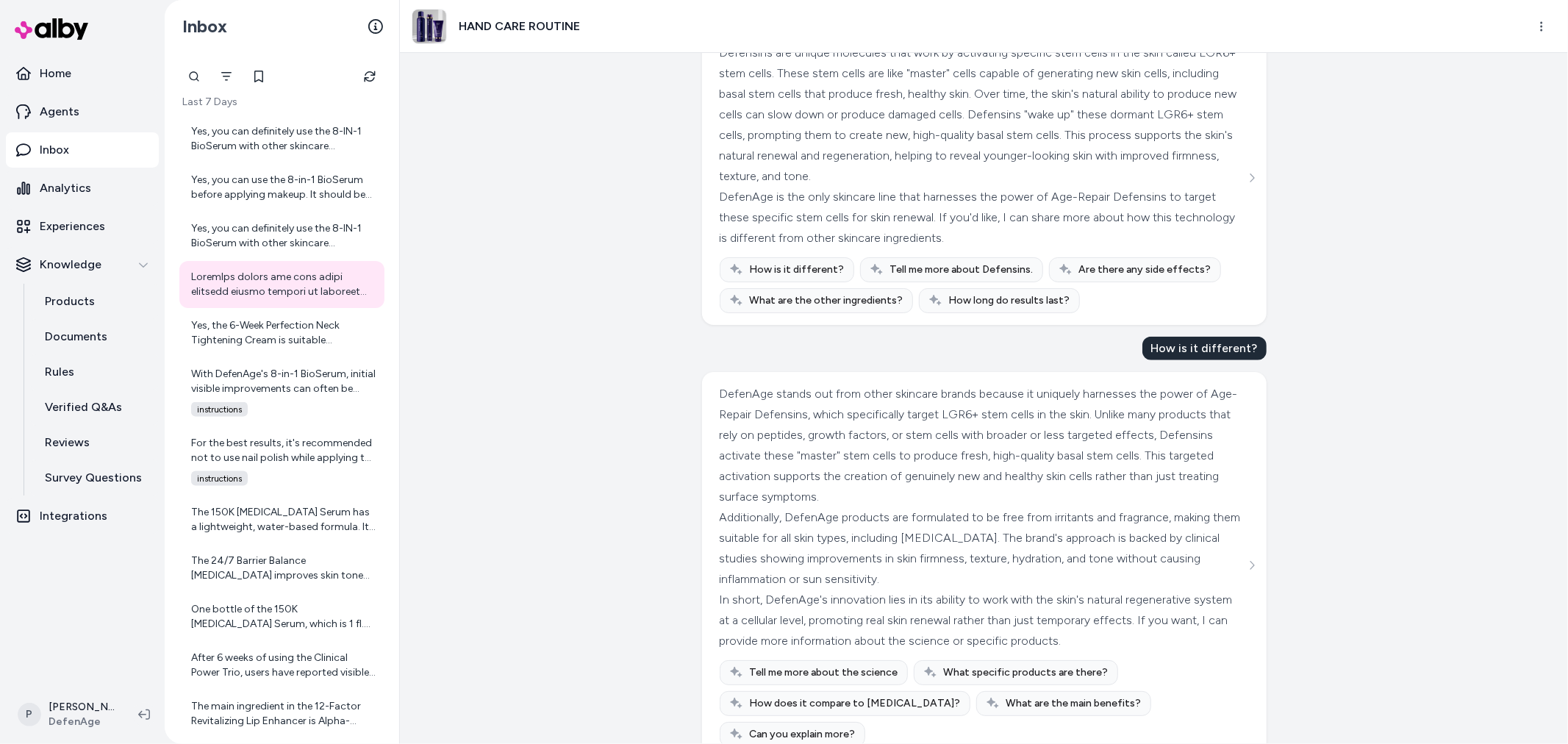
scroll to position [928, 0]
click at [276, 335] on div "Yes, the 6-Week Perfection Neck Tightening Cream is suitable for sensitive skin…" at bounding box center [283, 333] width 184 height 29
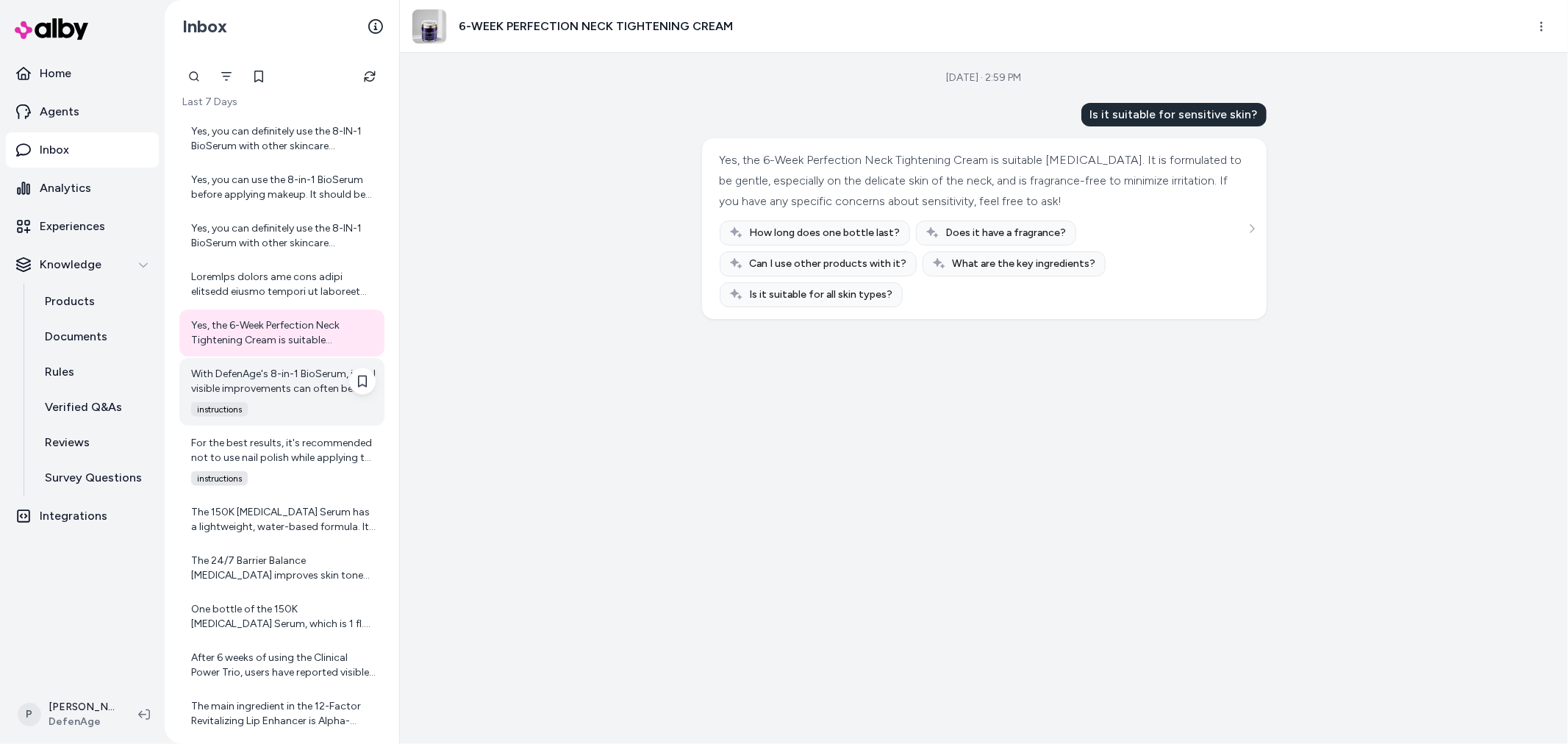
click at [261, 393] on div "With DefenAge's 8-in-1 BioSerum, initial visible improvements can often be seen…" at bounding box center [283, 381] width 184 height 29
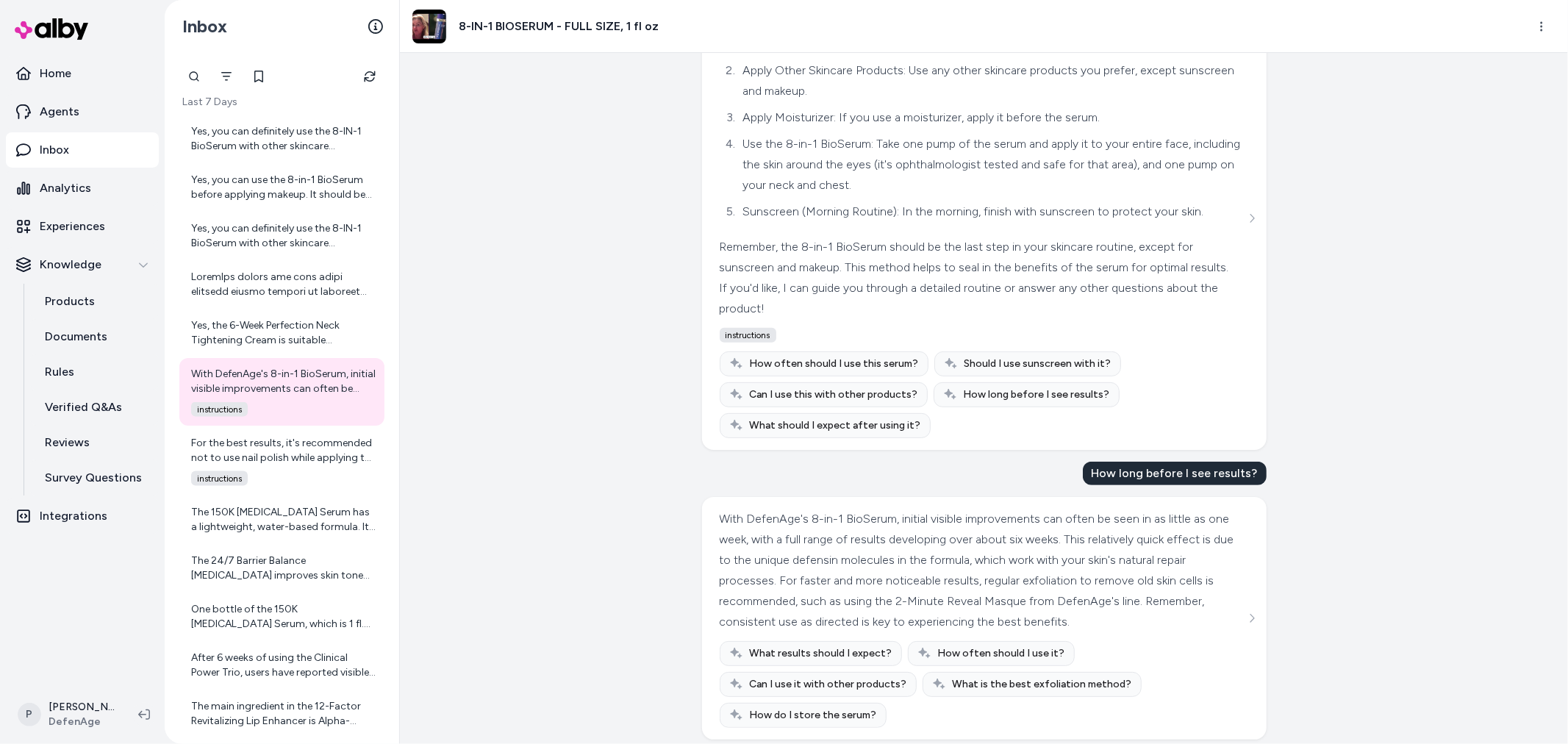
scroll to position [435, 0]
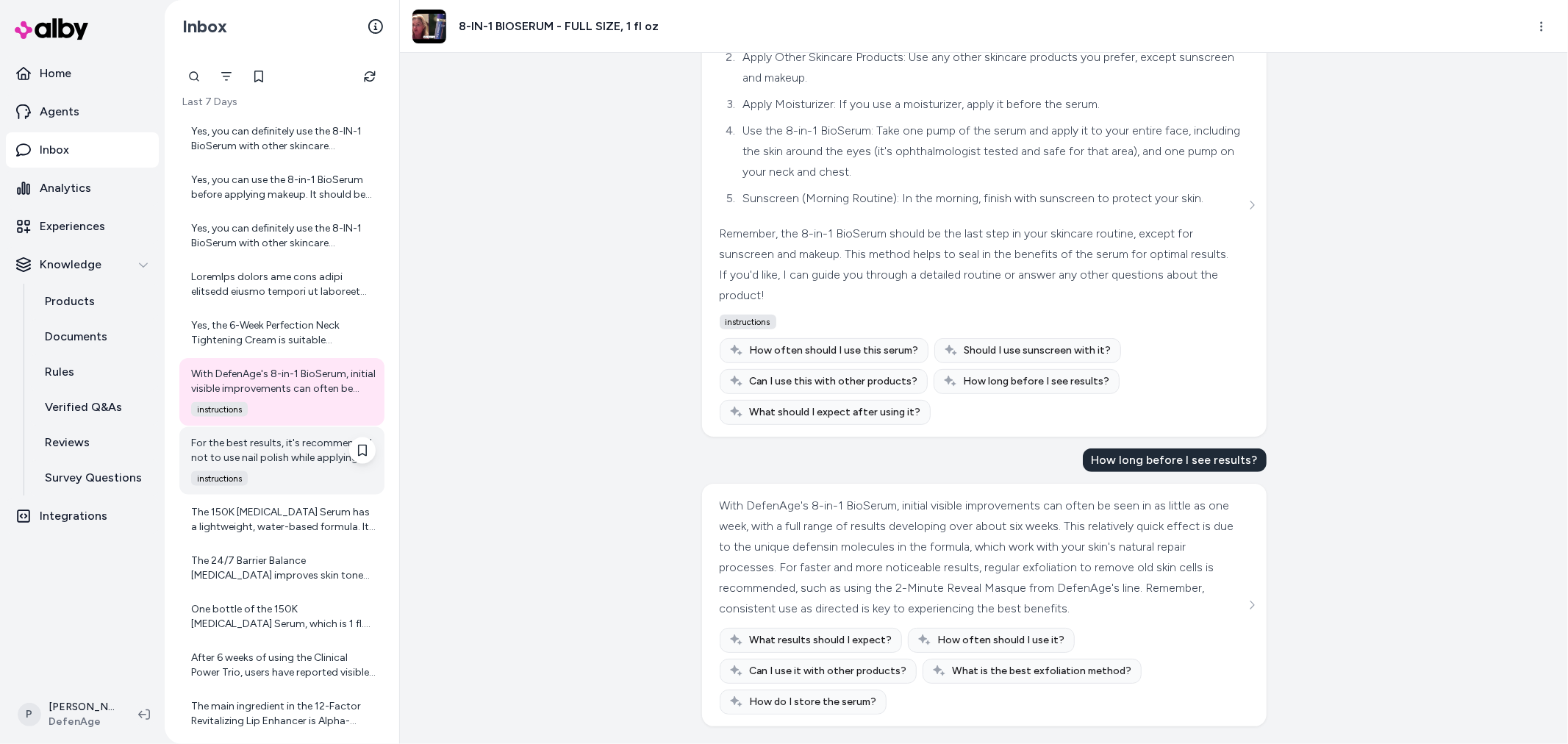
click at [257, 456] on div "For the best results, it's recommended not to use nail polish while applying th…" at bounding box center [283, 450] width 184 height 29
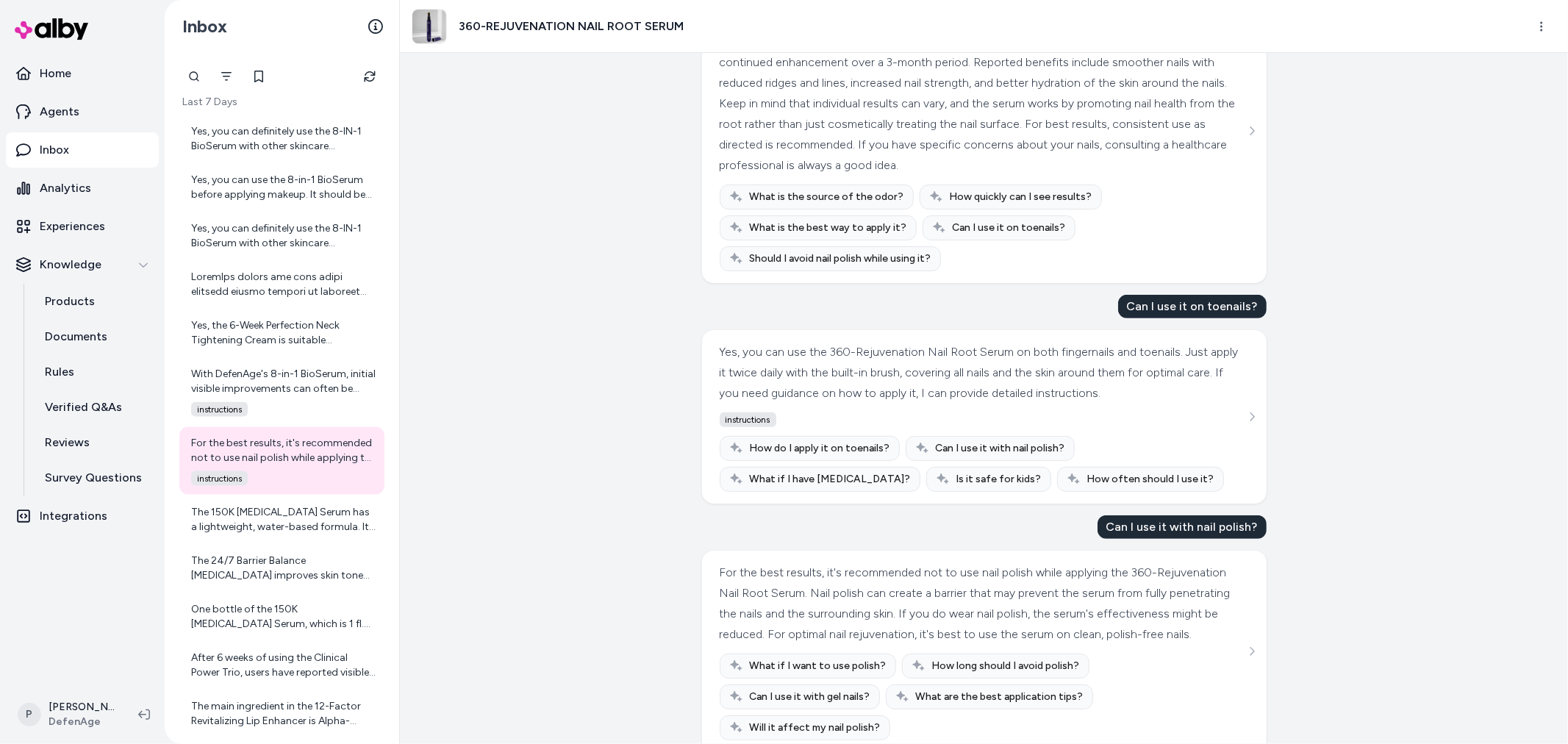
scroll to position [424, 0]
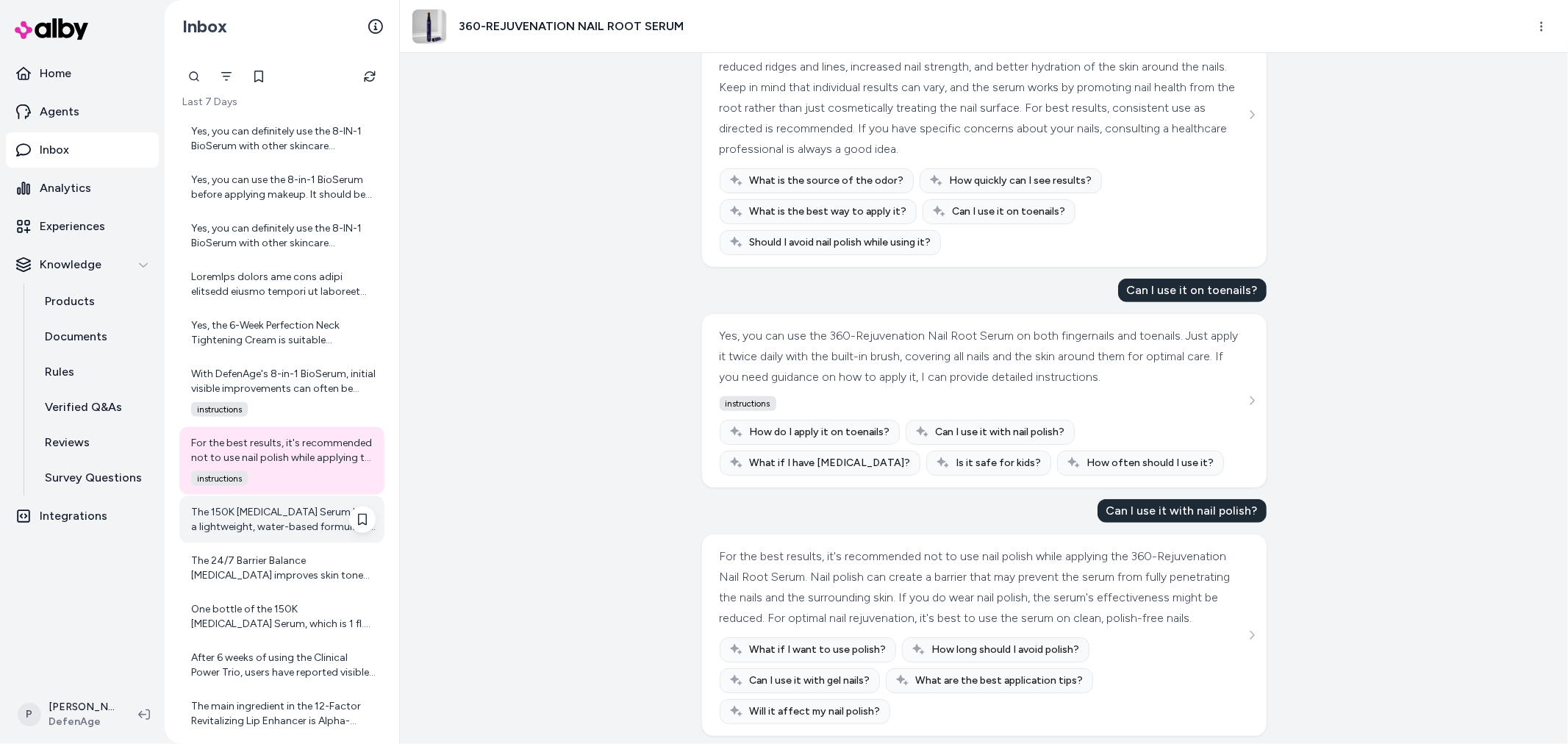
click at [290, 516] on div "The 150K Hair Follicle Serum has a lightweight, water-based formula. It is desi…" at bounding box center [283, 520] width 184 height 29
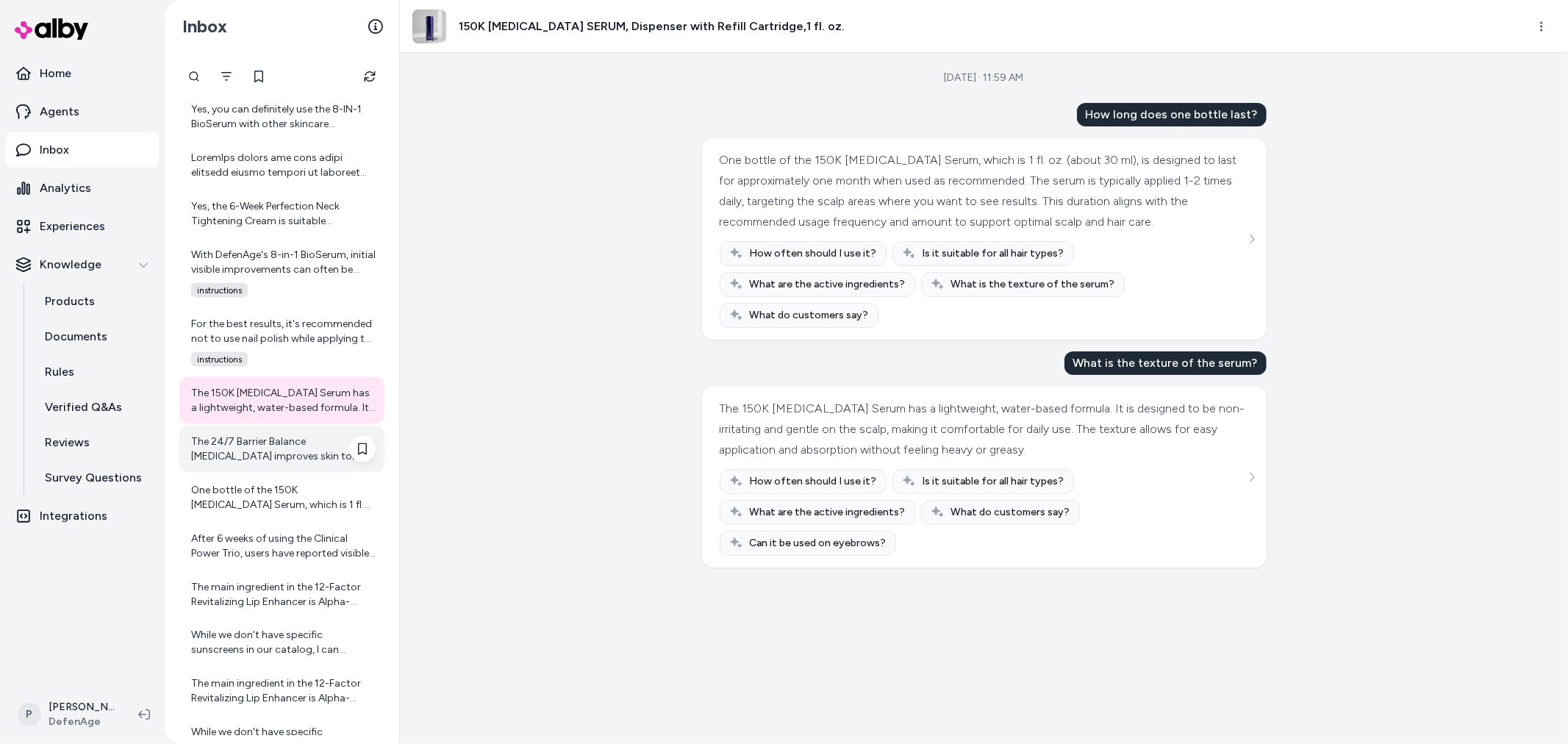
scroll to position [2020, 0]
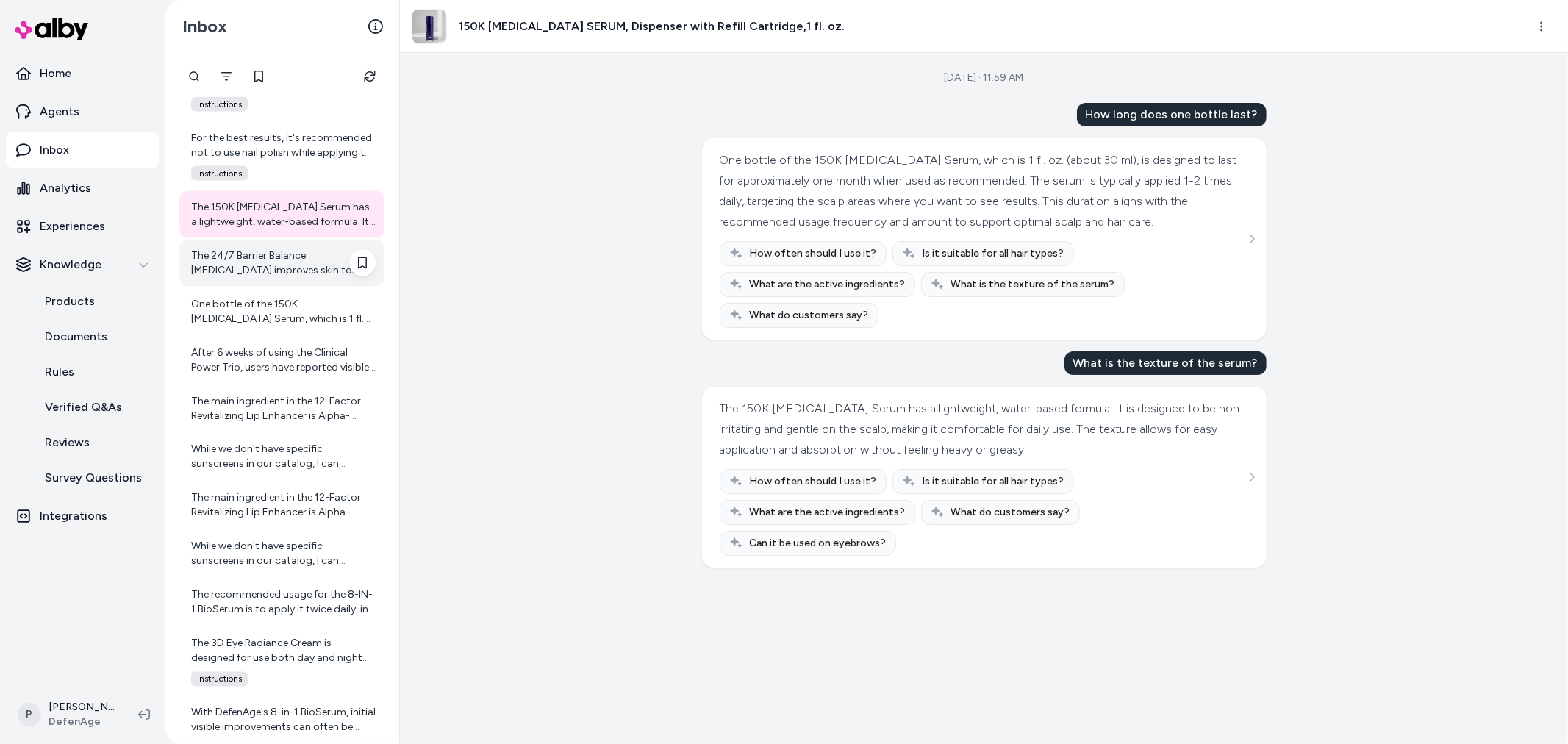
click at [279, 254] on div "The 24/7 Barrier Balance Anti-Aging Cream improves skin tone through a combinat…" at bounding box center [283, 263] width 184 height 29
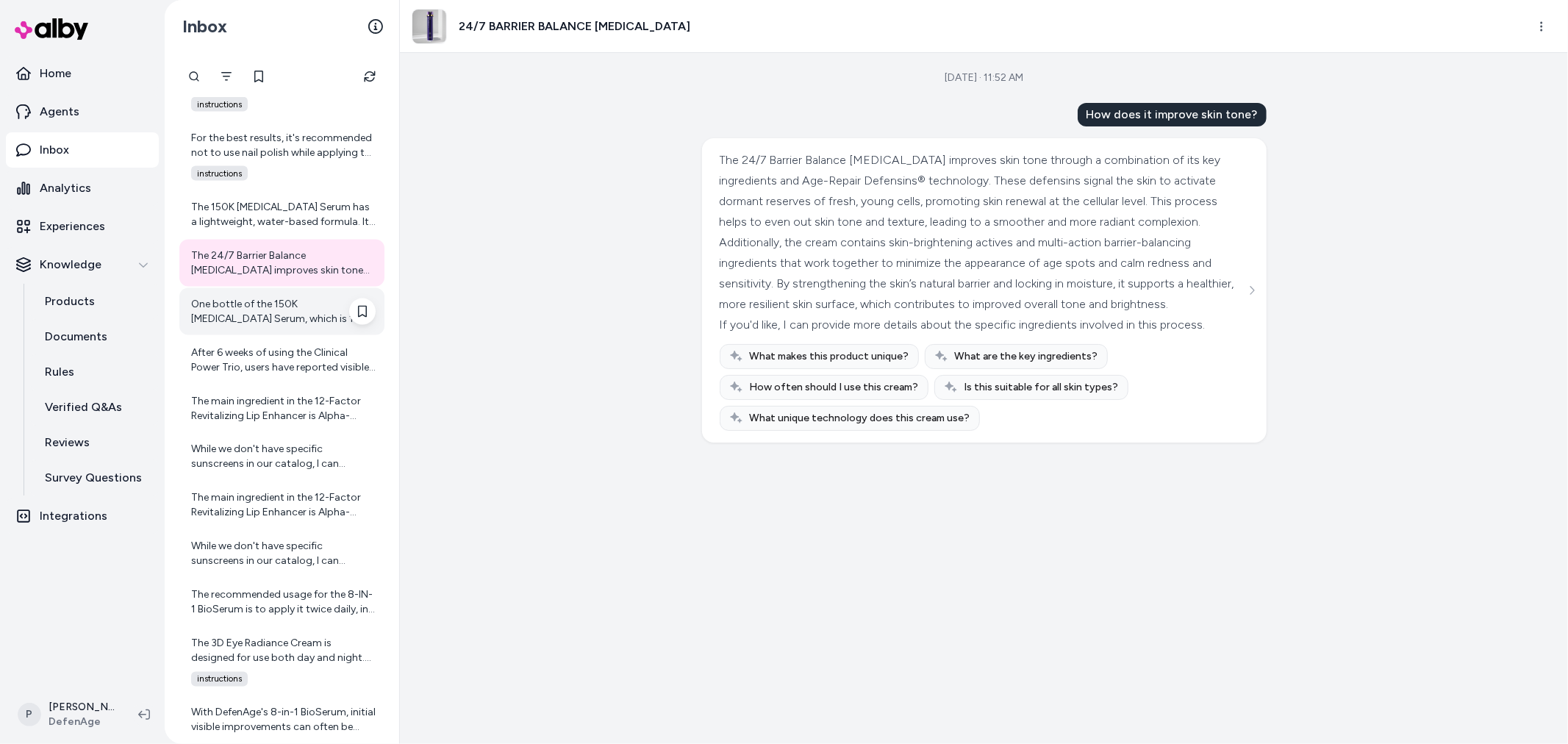
click at [302, 304] on div "One bottle of the 150K Hair Follicle Serum, which is 1 fl. oz. (about 30 ml), i…" at bounding box center [283, 311] width 184 height 29
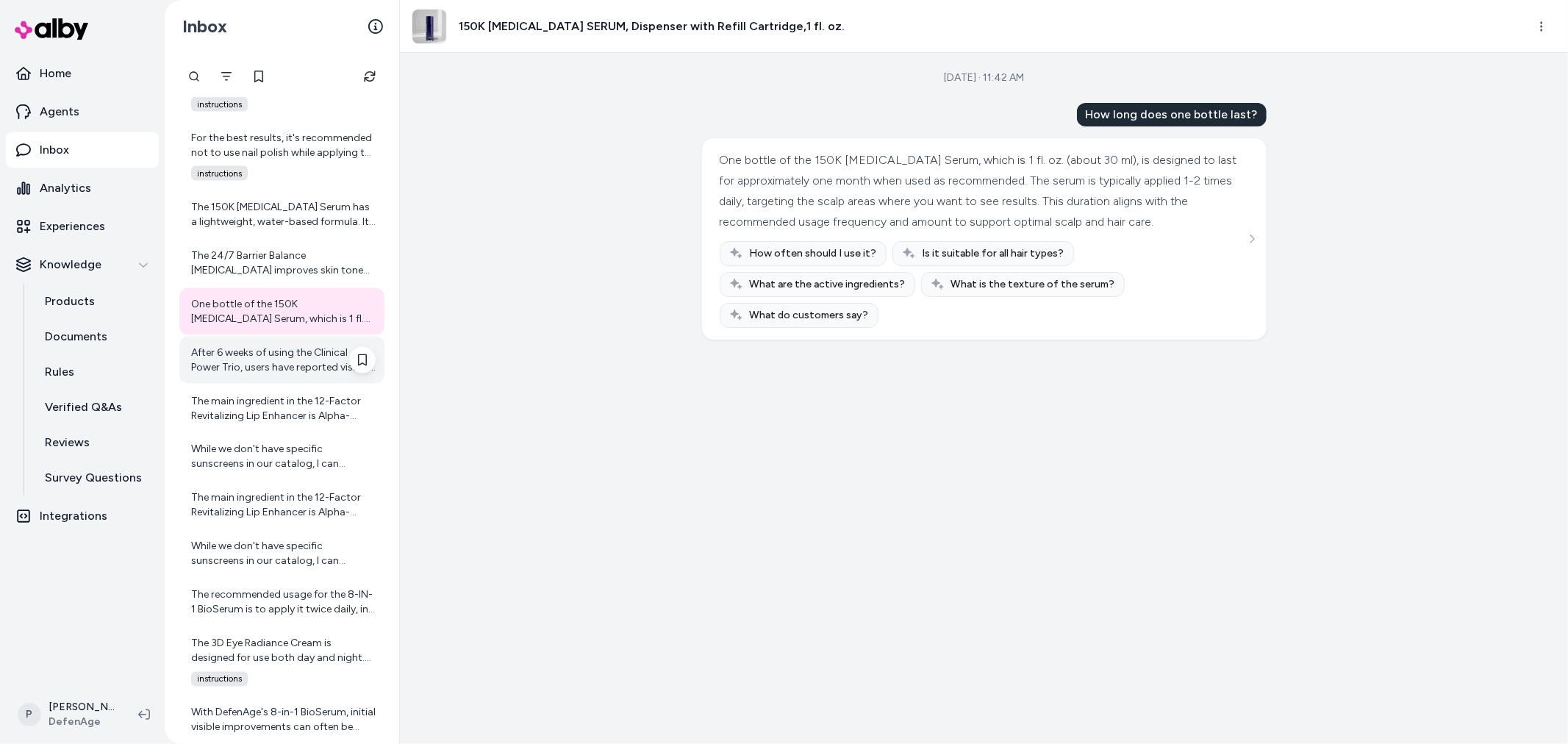
click at [257, 376] on div "After 6 weeks of using the Clinical Power Trio, users have reported visible imp…" at bounding box center [282, 360] width 205 height 47
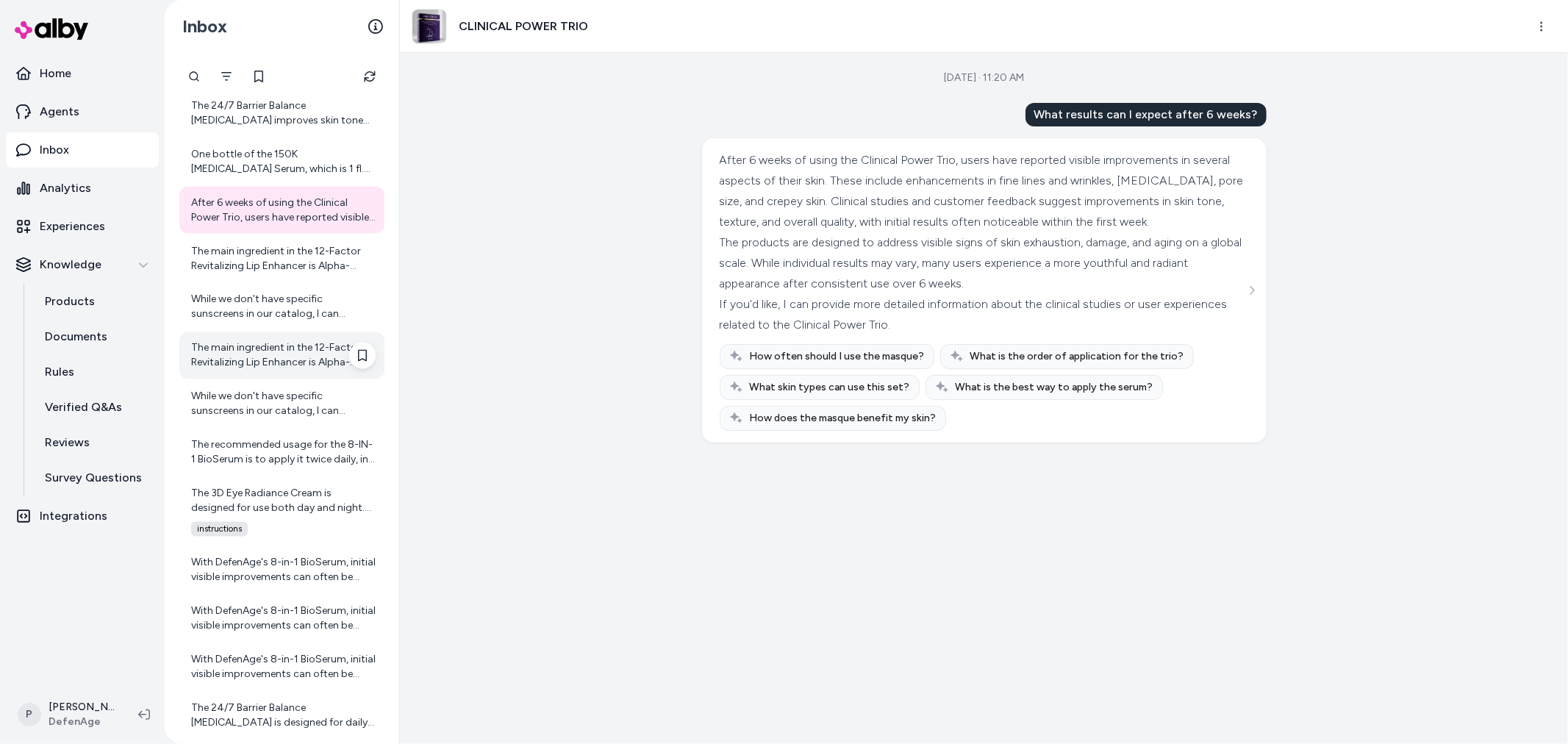
scroll to position [2184, 0]
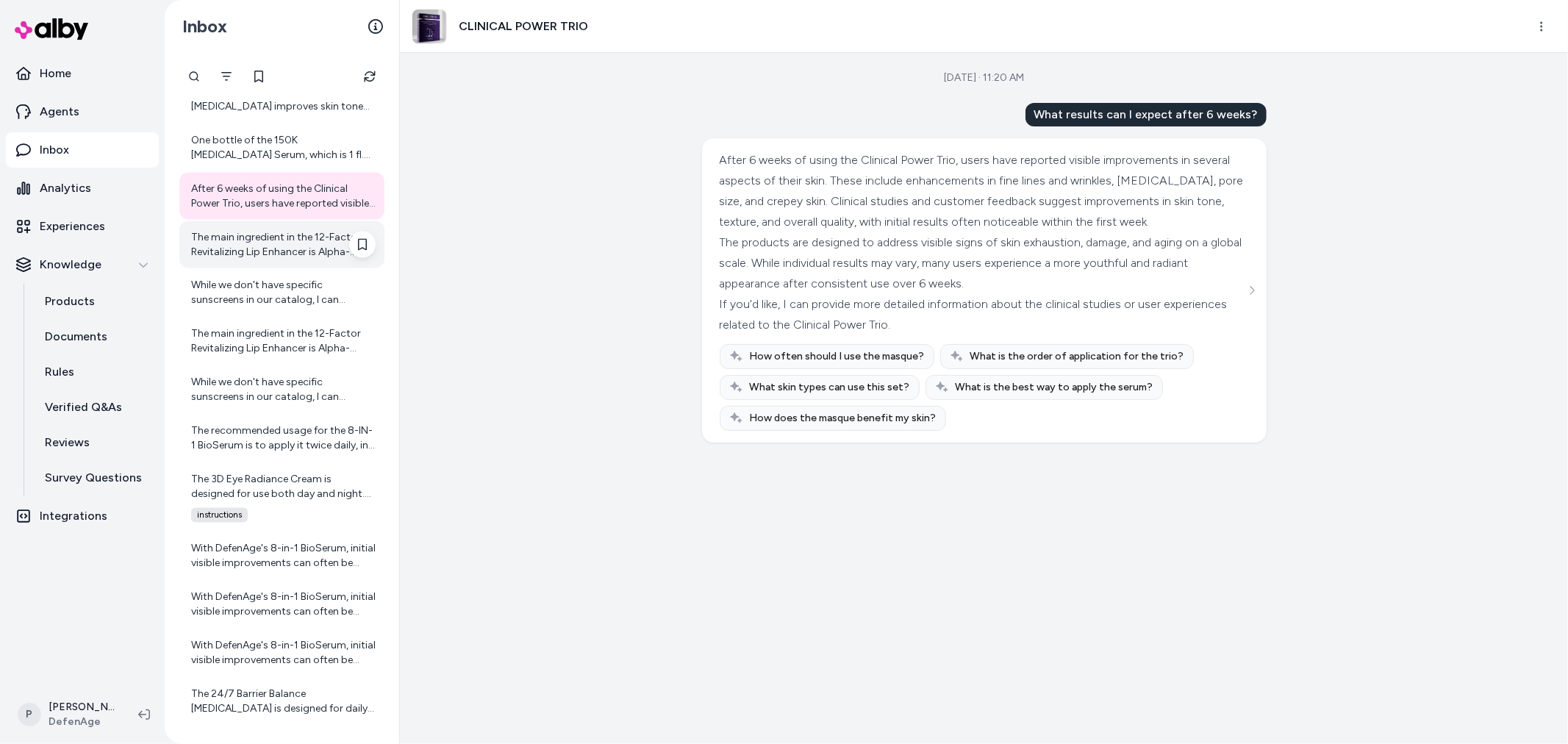
click at [271, 252] on div "The main ingredient in the 12-Factor Revitalizing Lip Enhancer is Alpha-Defensi…" at bounding box center [283, 244] width 184 height 29
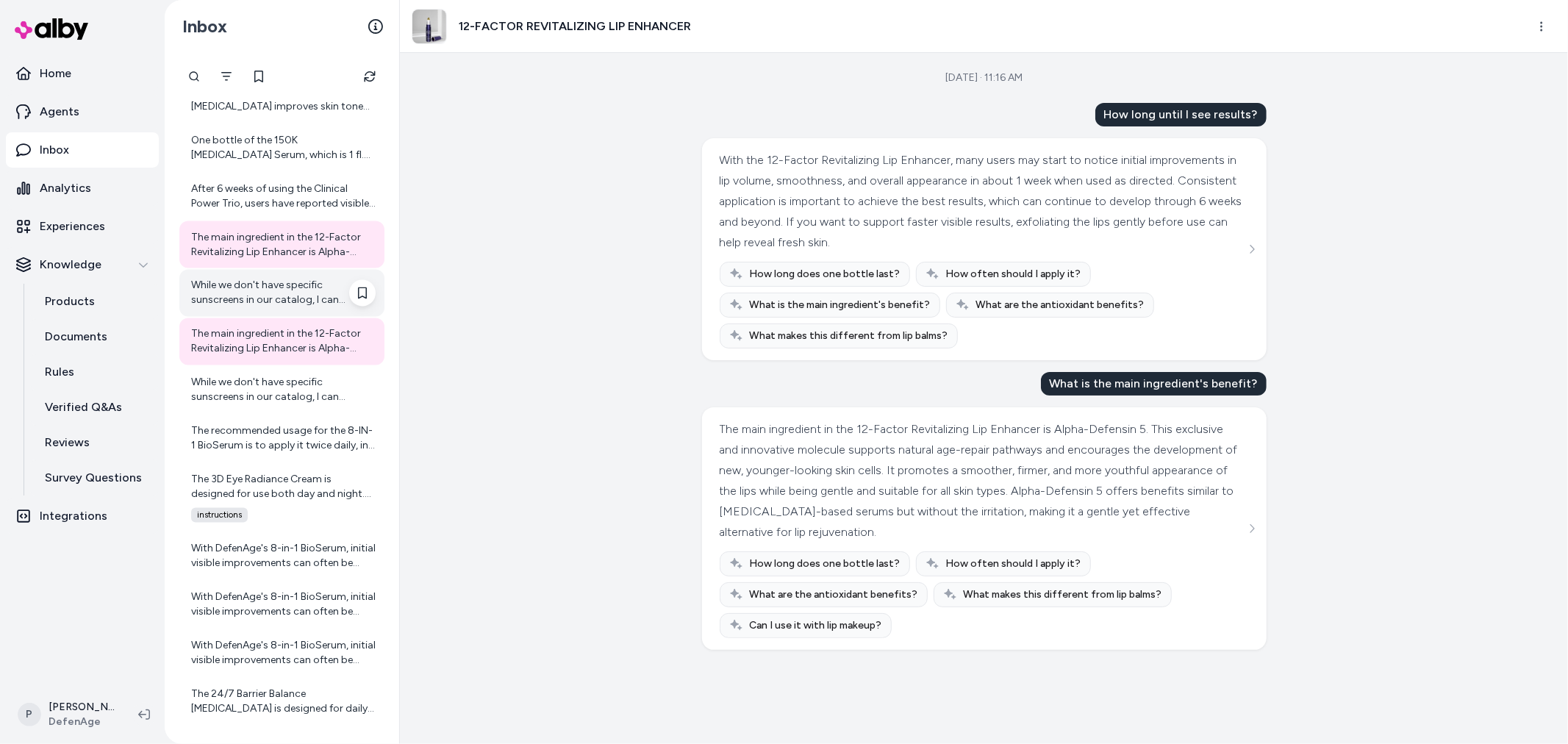
click at [262, 300] on div "While we don't have specific sunscreens in our catalog, I can suggest some popu…" at bounding box center [283, 293] width 184 height 29
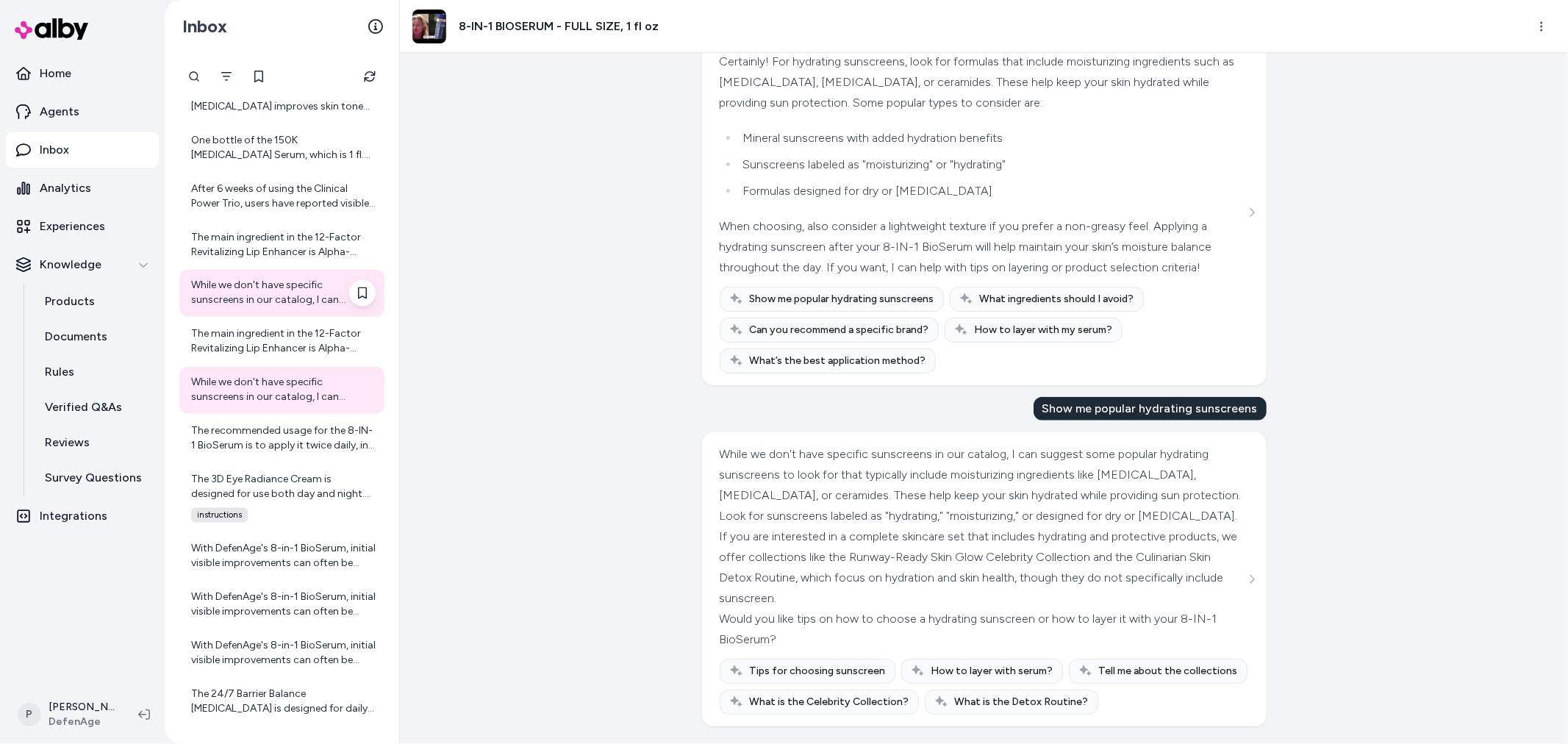
scroll to position [2266, 0]
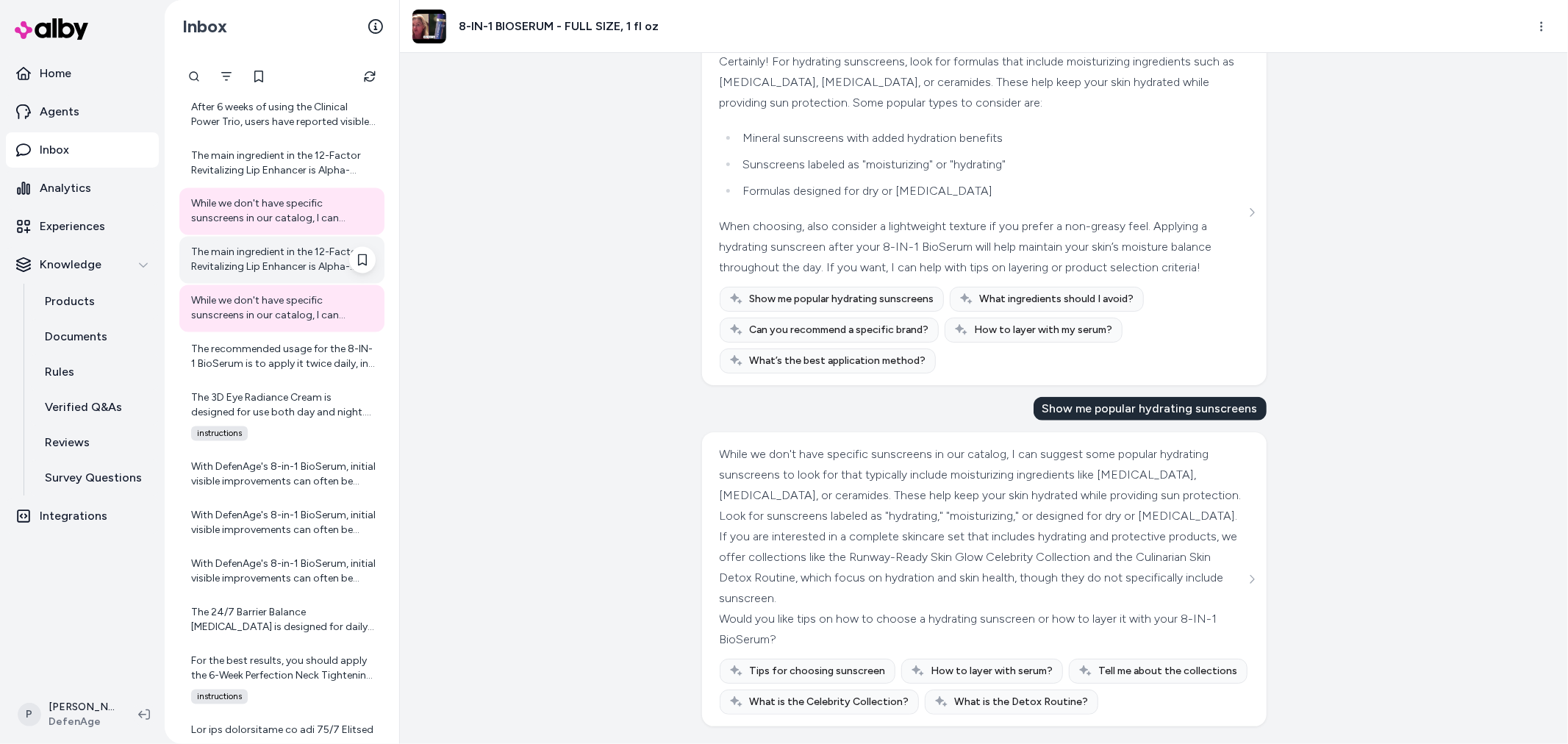
click at [283, 263] on div "The main ingredient in the 12-Factor Revitalizing Lip Enhancer is Alpha-Defensi…" at bounding box center [283, 260] width 184 height 29
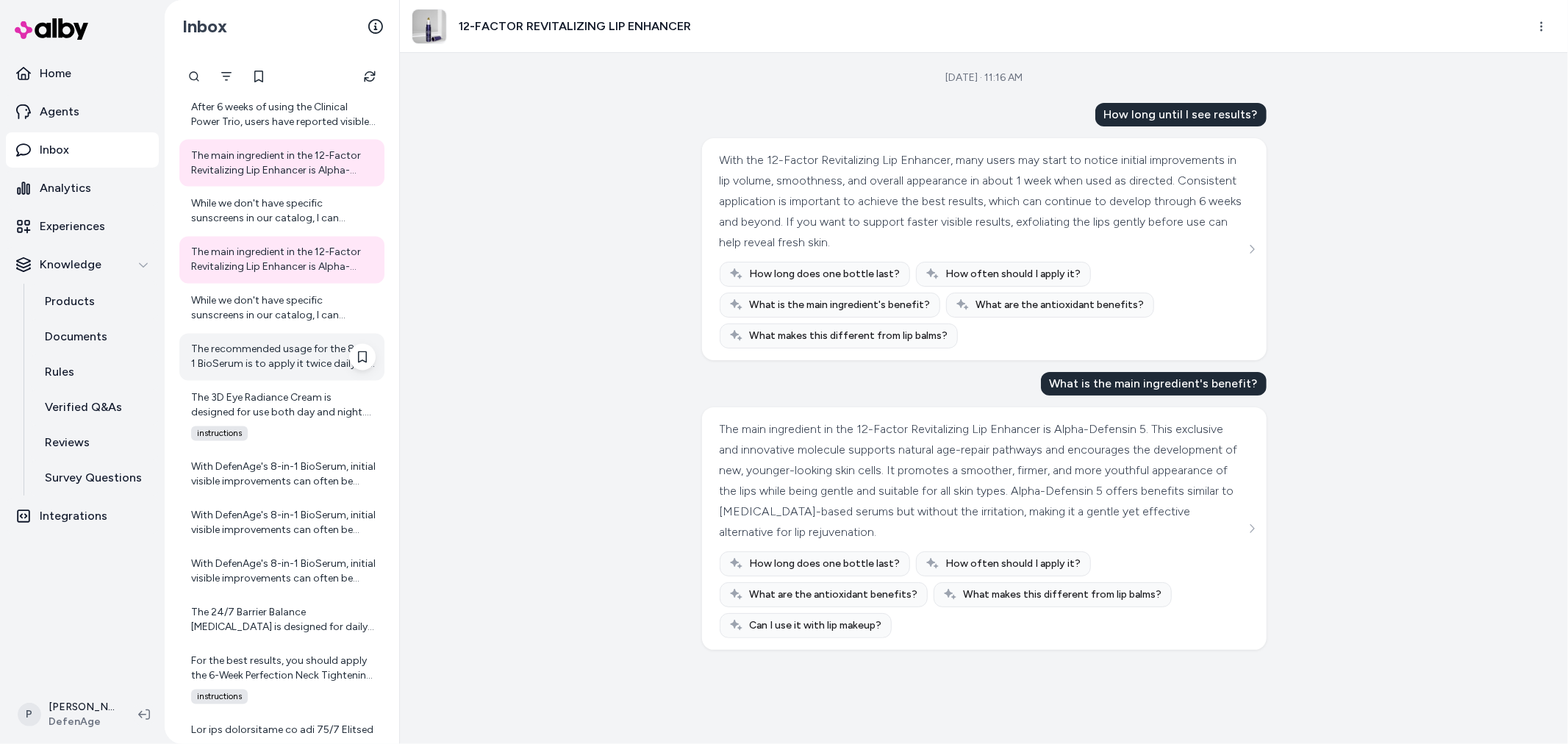
click at [270, 359] on div "The recommended usage for the 8-IN-1 BioSerum is to apply it twice daily, in th…" at bounding box center [283, 357] width 184 height 29
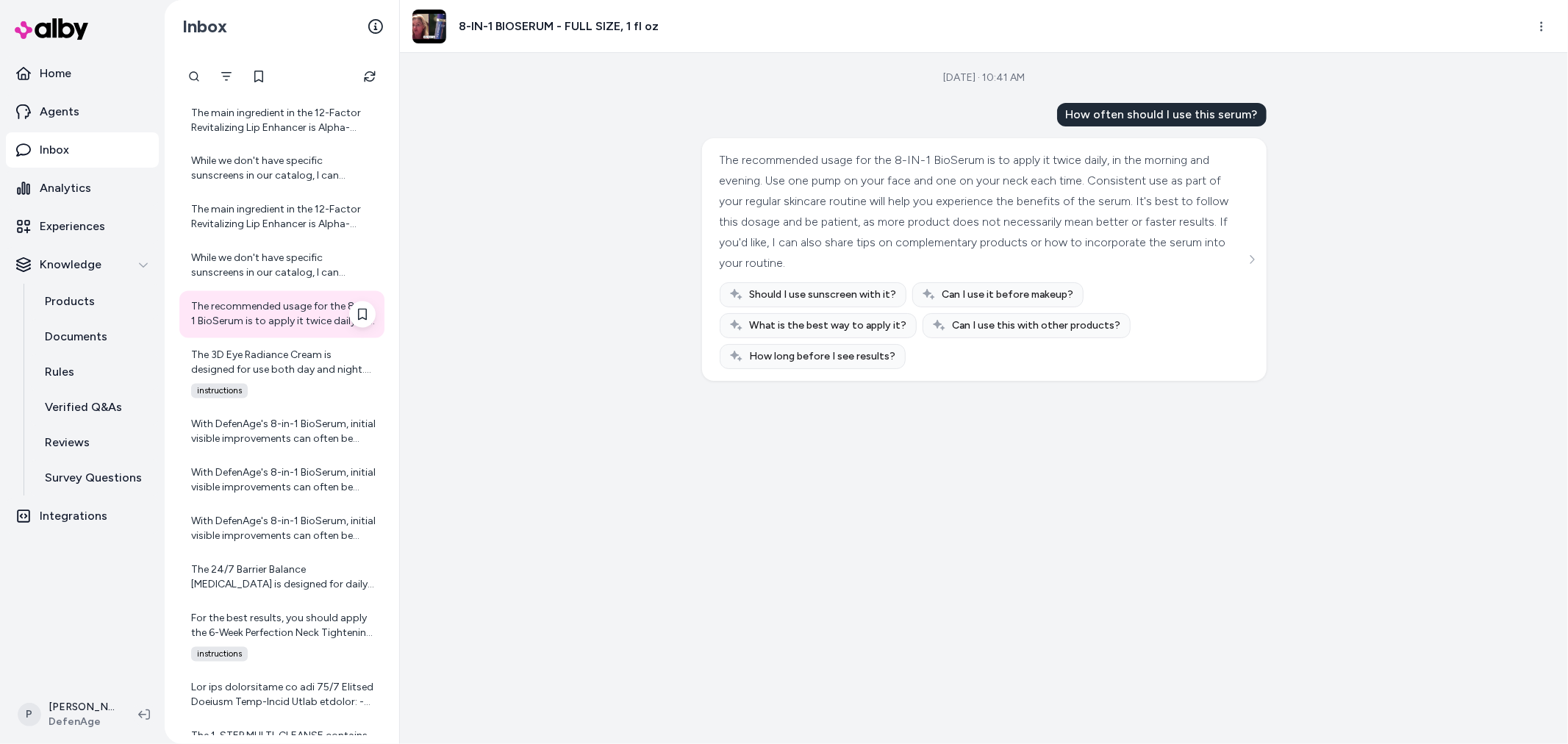
scroll to position [2347, 0]
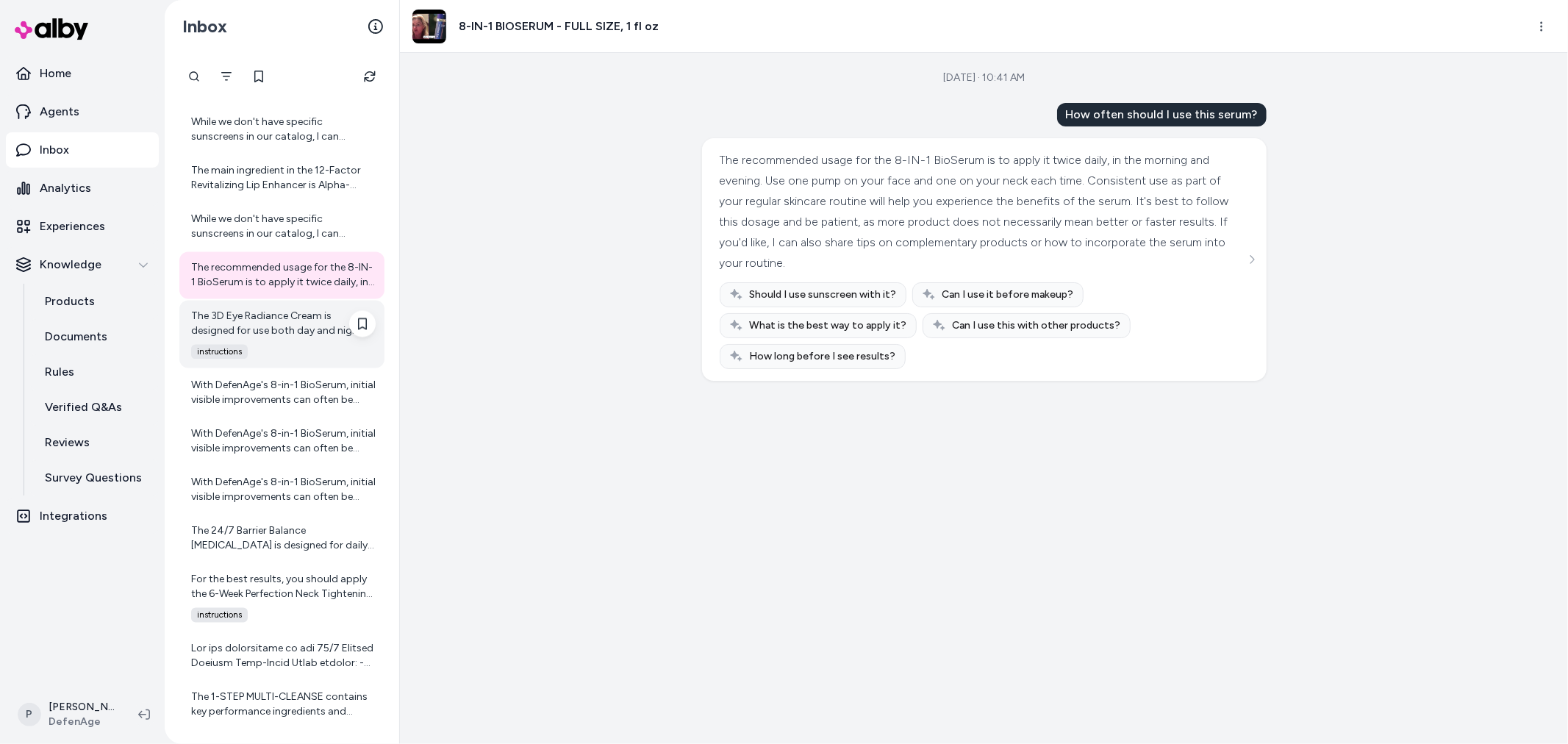
click at [269, 312] on div "The 3D Eye Radiance Cream is designed for use both day and night. For best resu…" at bounding box center [283, 323] width 184 height 29
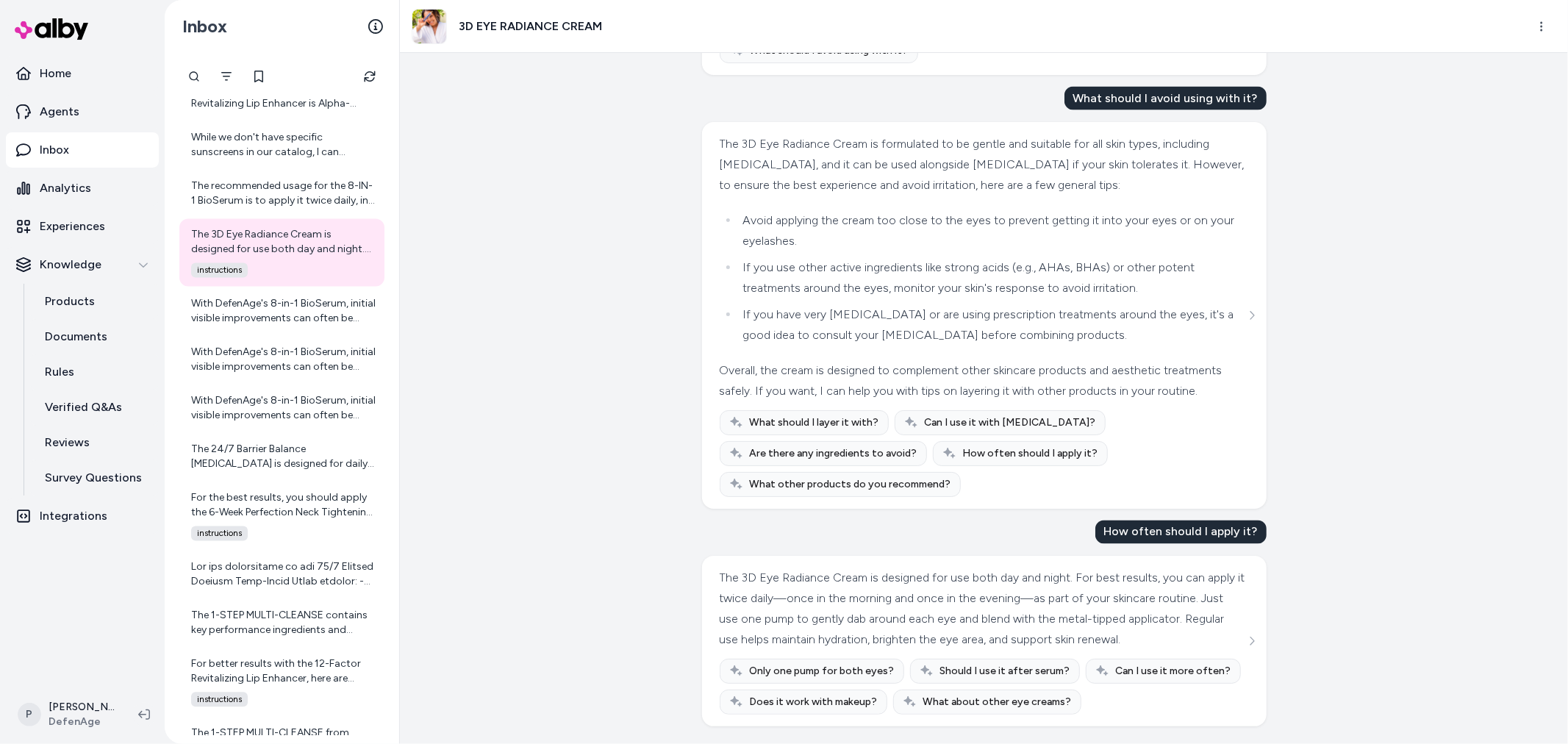
scroll to position [2124, 0]
click at [238, 312] on div "With DefenAge's 8-in-1 BioSerum, initial visible improvements can often be seen…" at bounding box center [283, 311] width 184 height 29
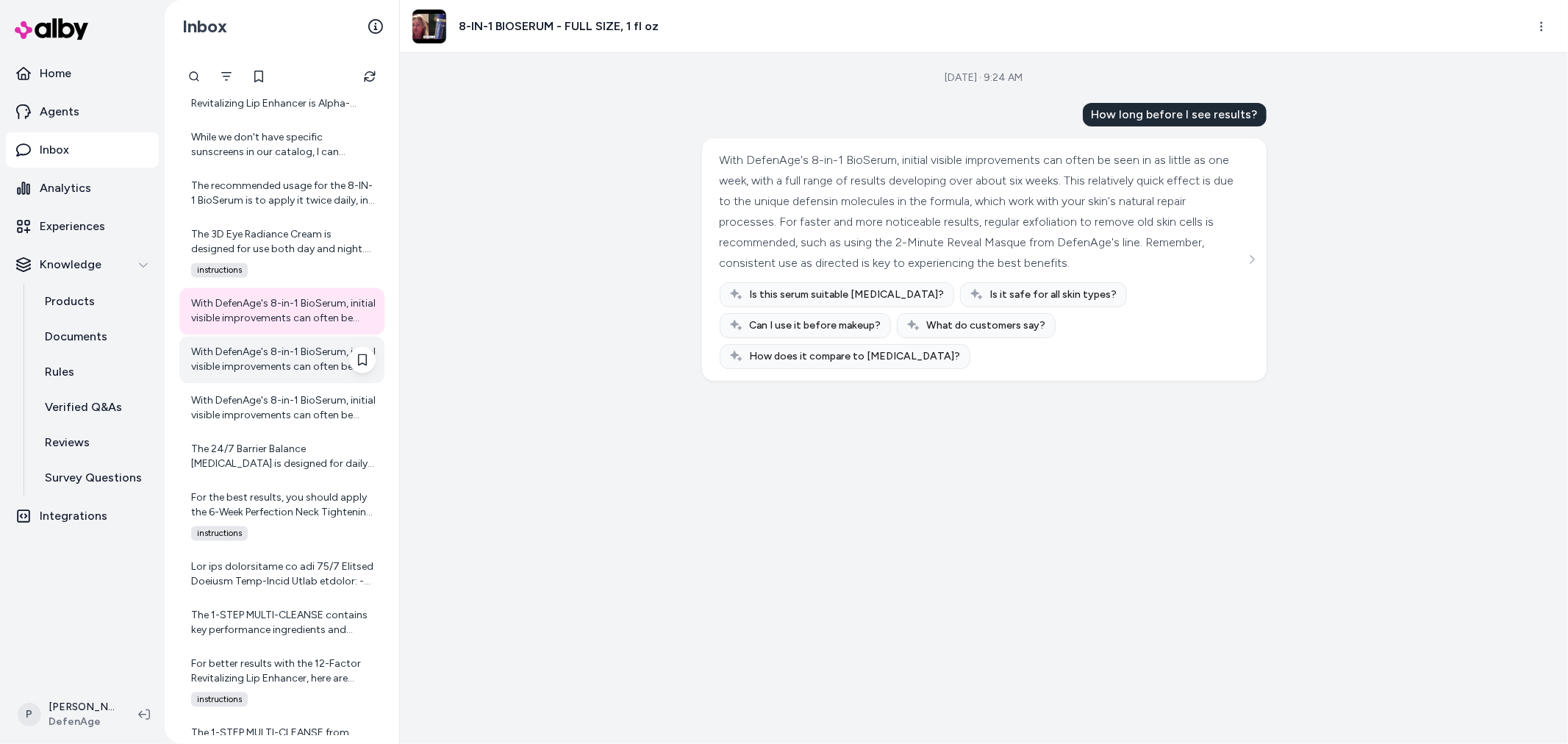
click at [232, 361] on div "With DefenAge's 8-in-1 BioSerum, initial visible improvements can often be seen…" at bounding box center [283, 359] width 184 height 29
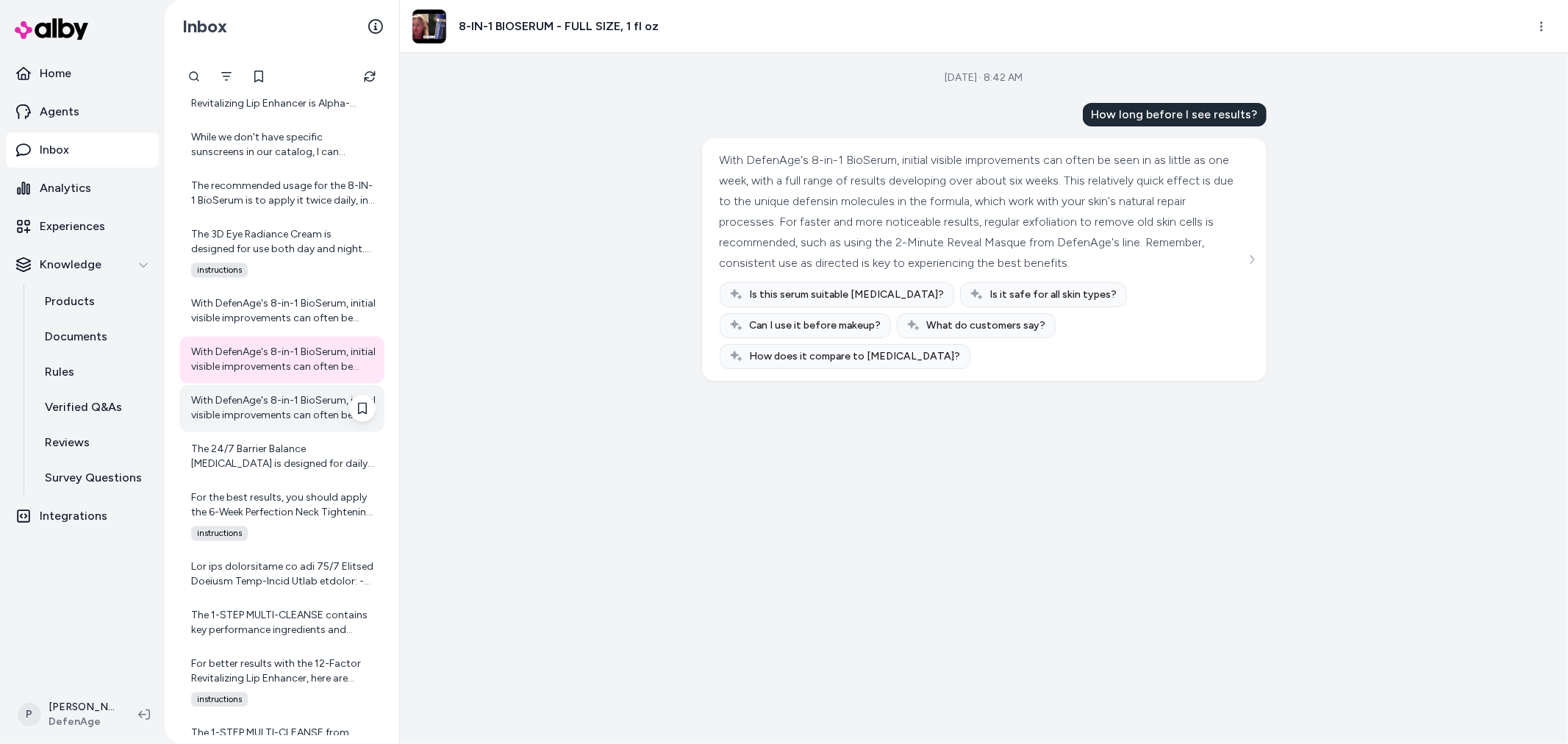
click at [224, 406] on div "With DefenAge's 8-in-1 BioSerum, initial visible improvements can often be seen…" at bounding box center [283, 408] width 184 height 29
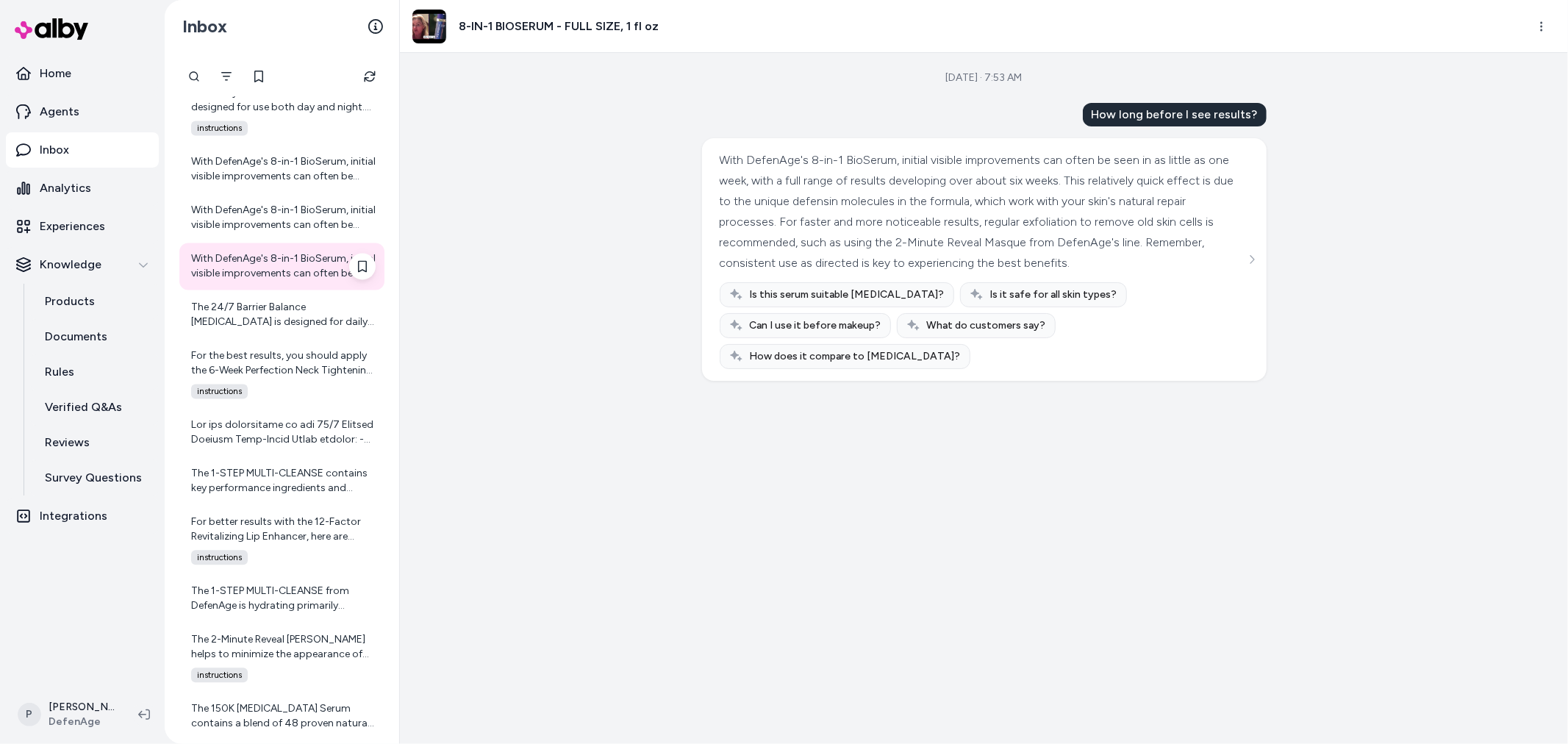
scroll to position [2584, 0]
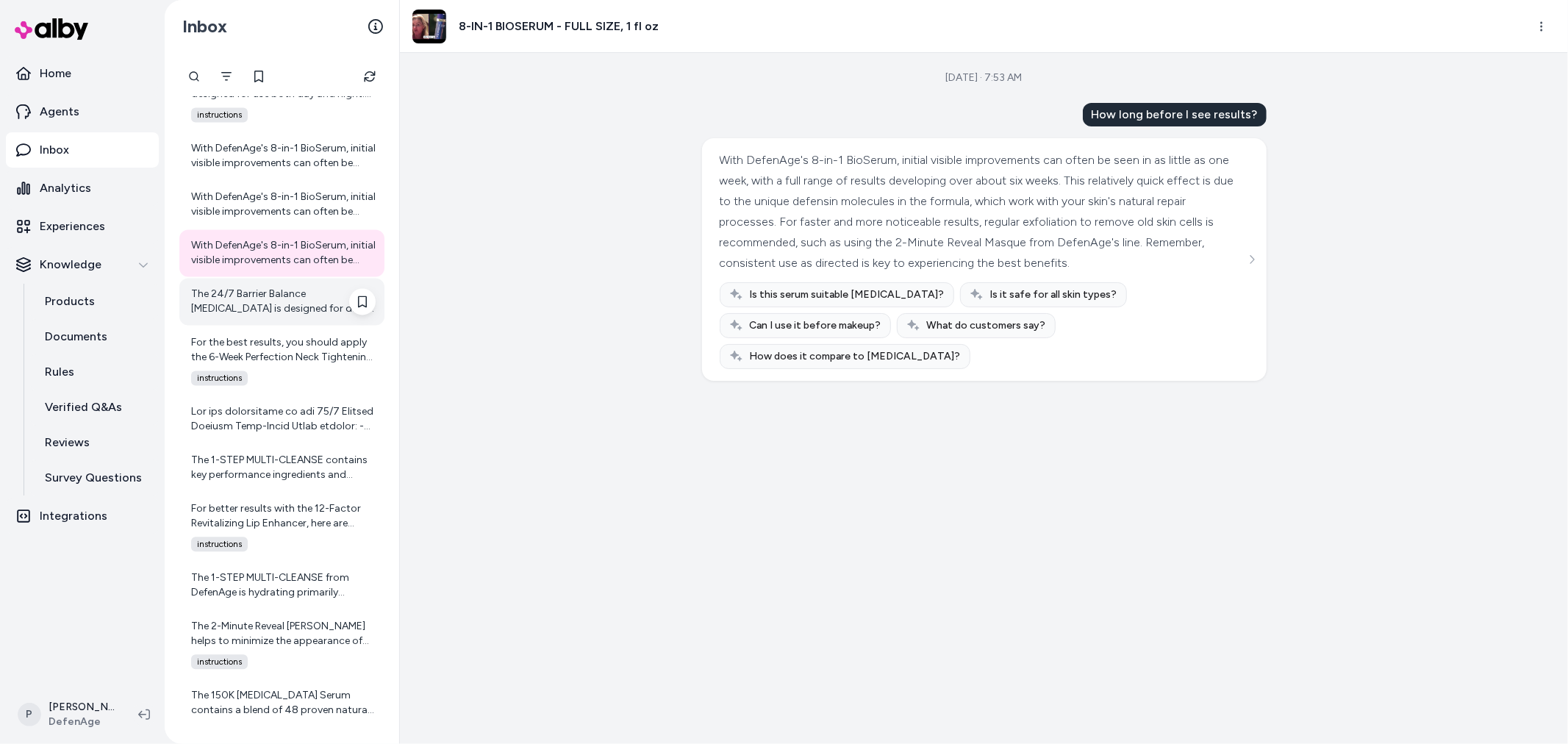
click at [294, 305] on div "The 24/7 Barrier Balance Anti-Aging Cream is designed for daily use. We recomme…" at bounding box center [283, 301] width 184 height 29
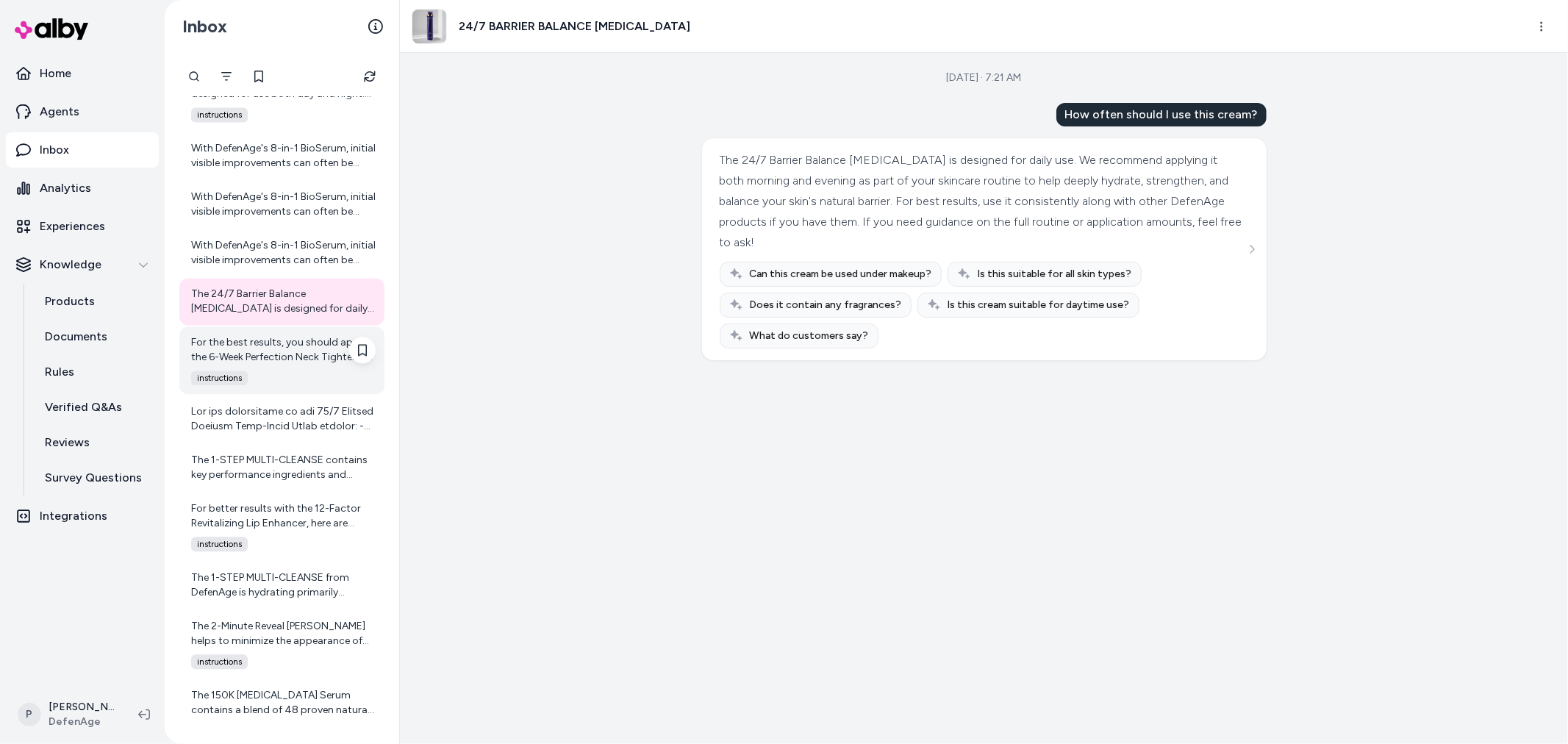
click at [284, 349] on div "For the best results, you should apply the 6-Week Perfection Neck Tightening Cr…" at bounding box center [283, 349] width 184 height 29
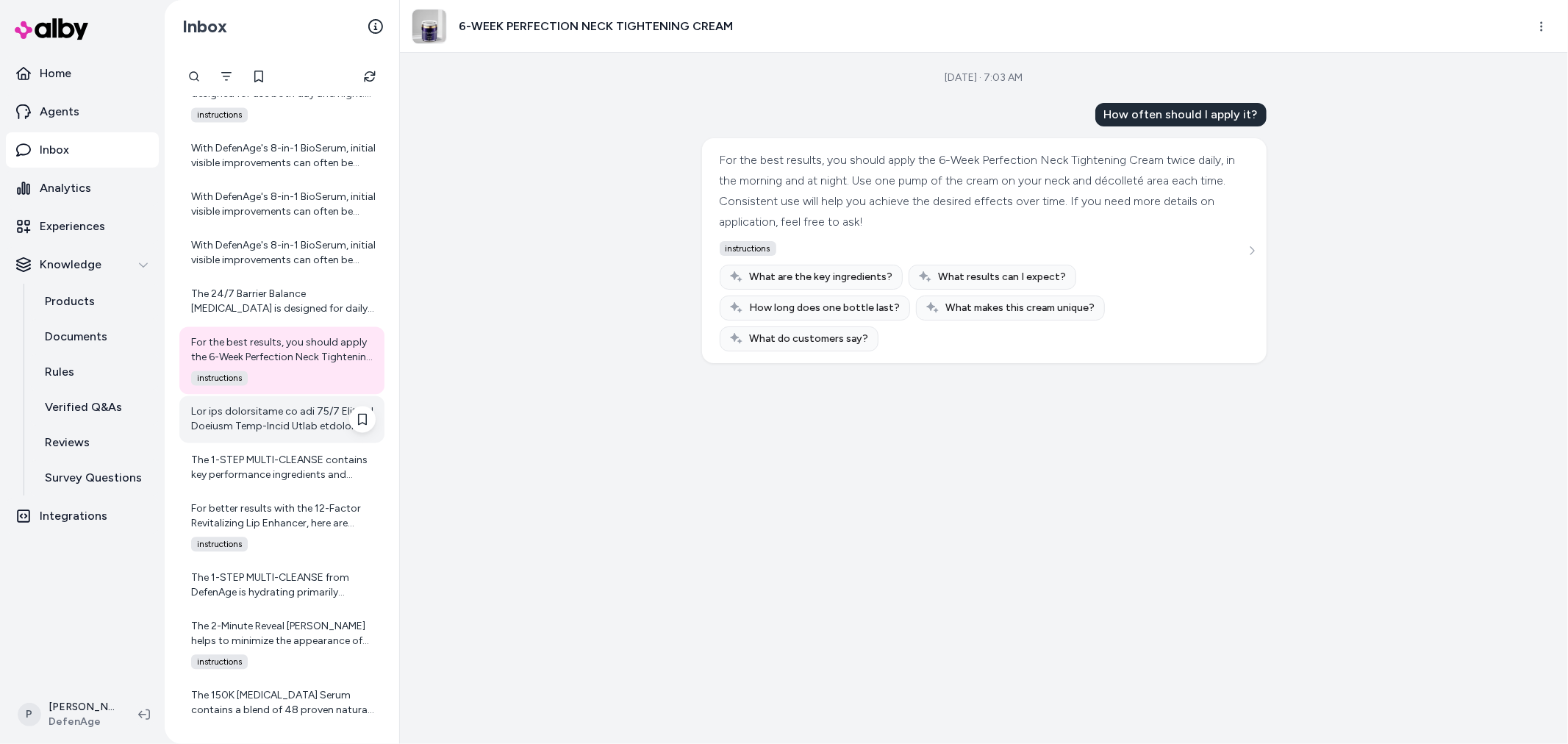
click at [288, 441] on div at bounding box center [282, 419] width 205 height 47
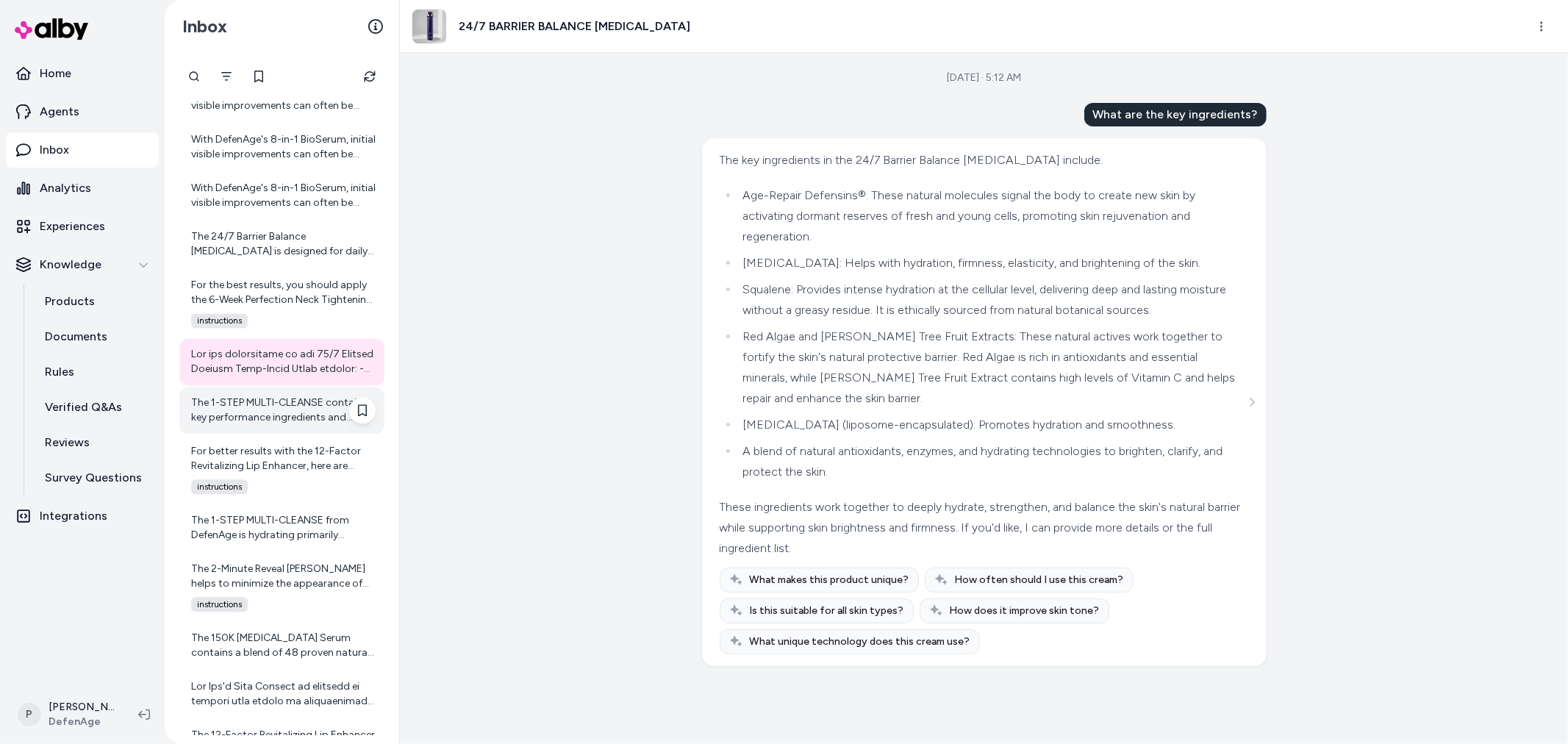
scroll to position [2748, 0]
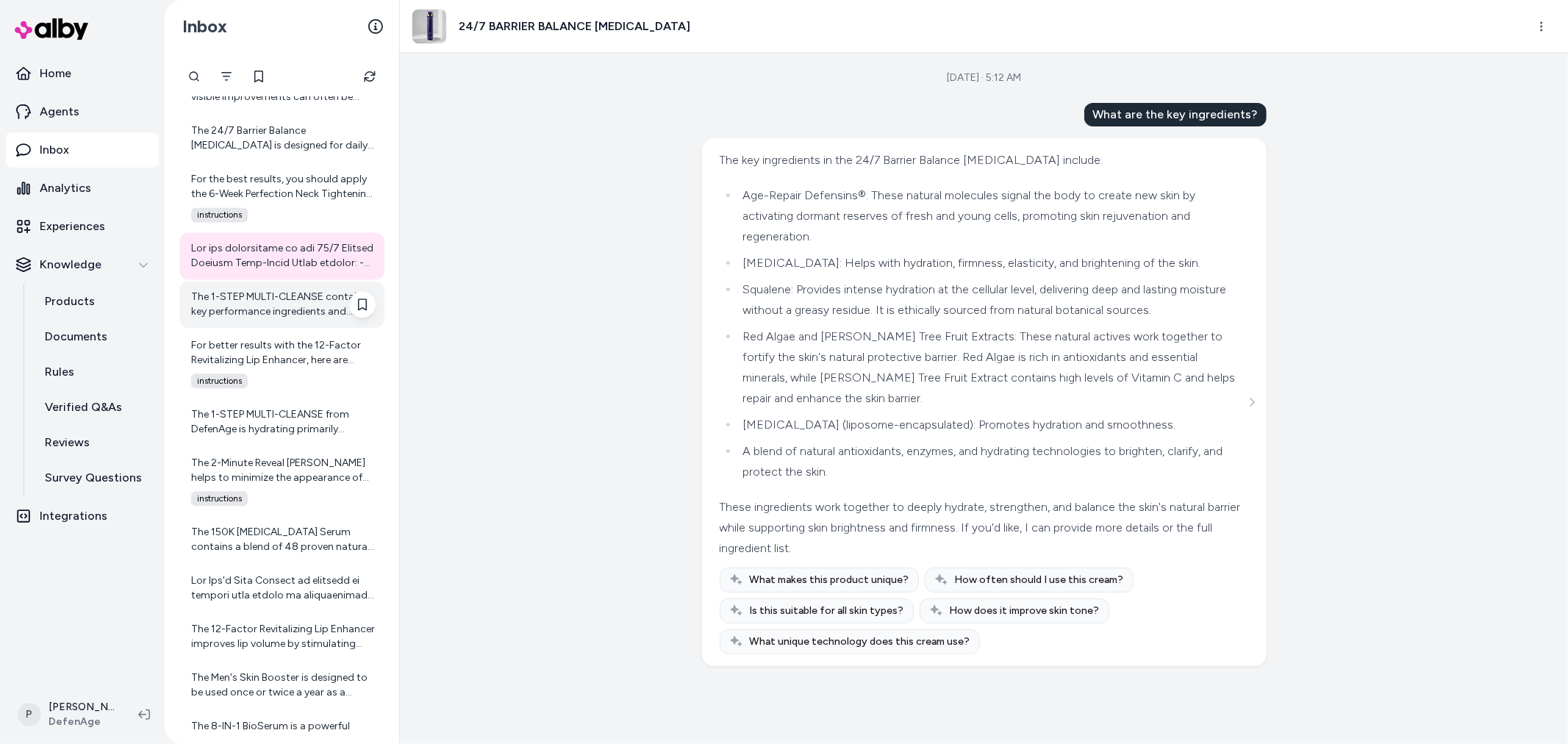
click at [251, 317] on div "The 1-STEP MULTI-CLEANSE contains key performance ingredients and technologies …" at bounding box center [283, 304] width 184 height 29
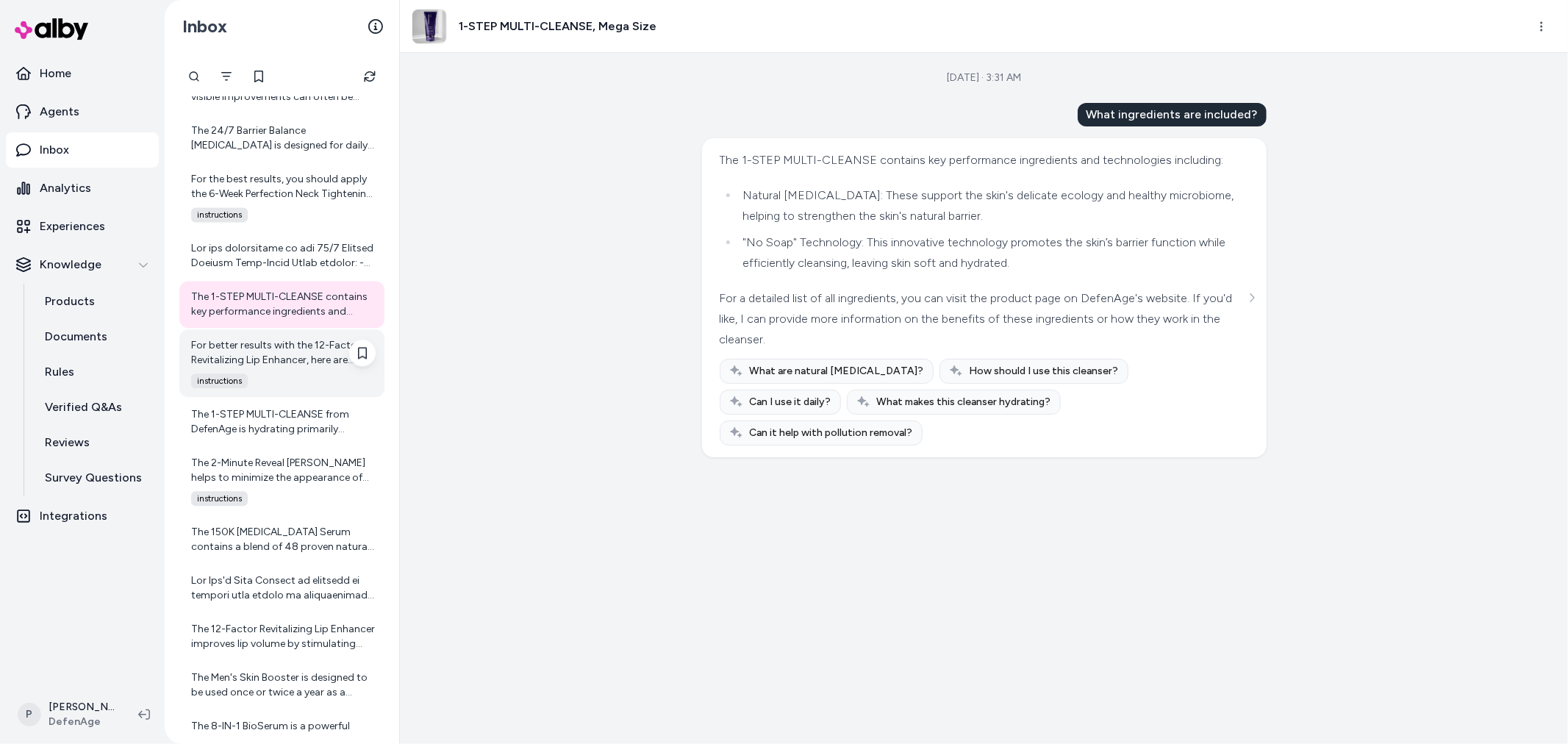
click at [243, 350] on div "For better results with the 12-Factor Revitalizing Lip Enhancer, here are some …" at bounding box center [283, 352] width 184 height 29
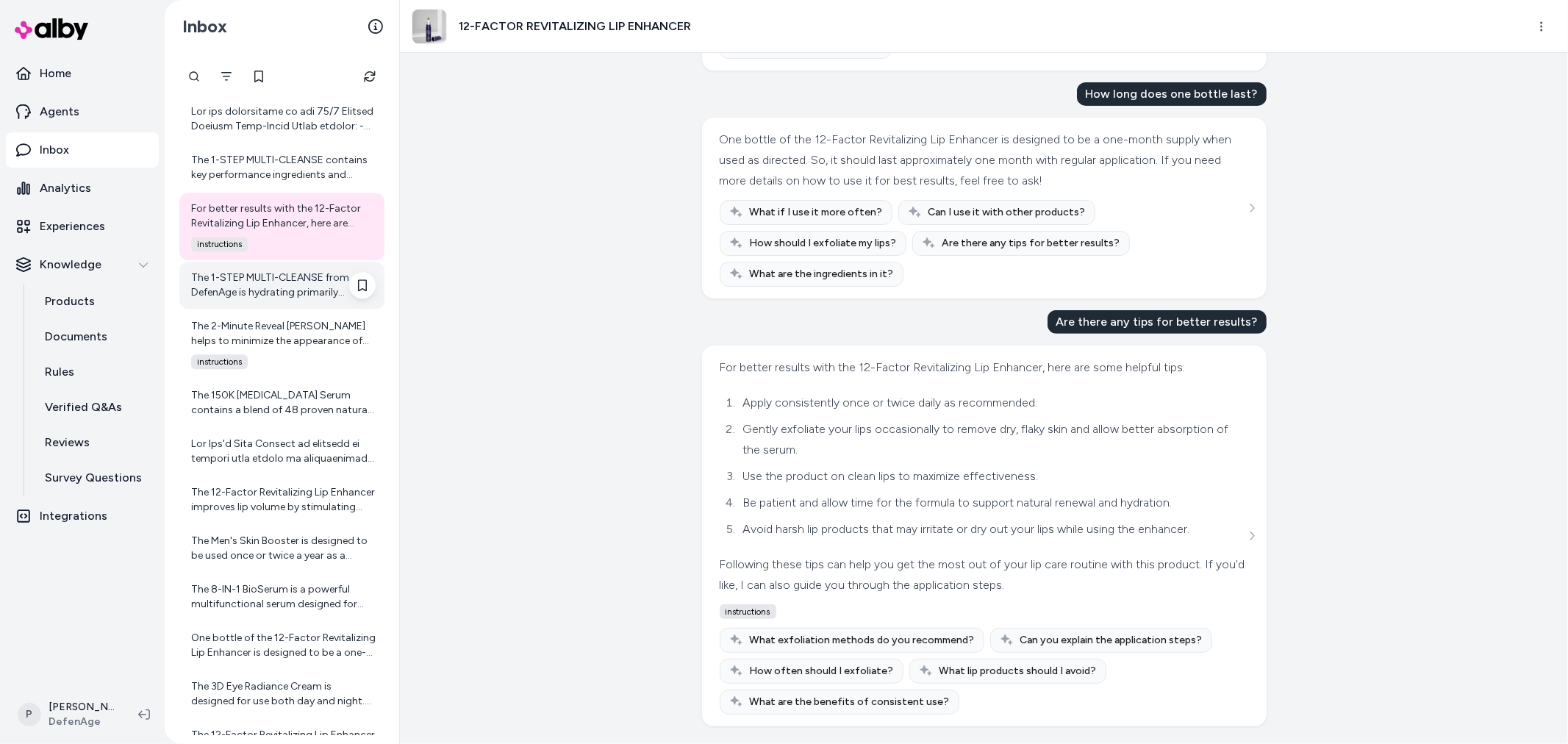
scroll to position [2912, 0]
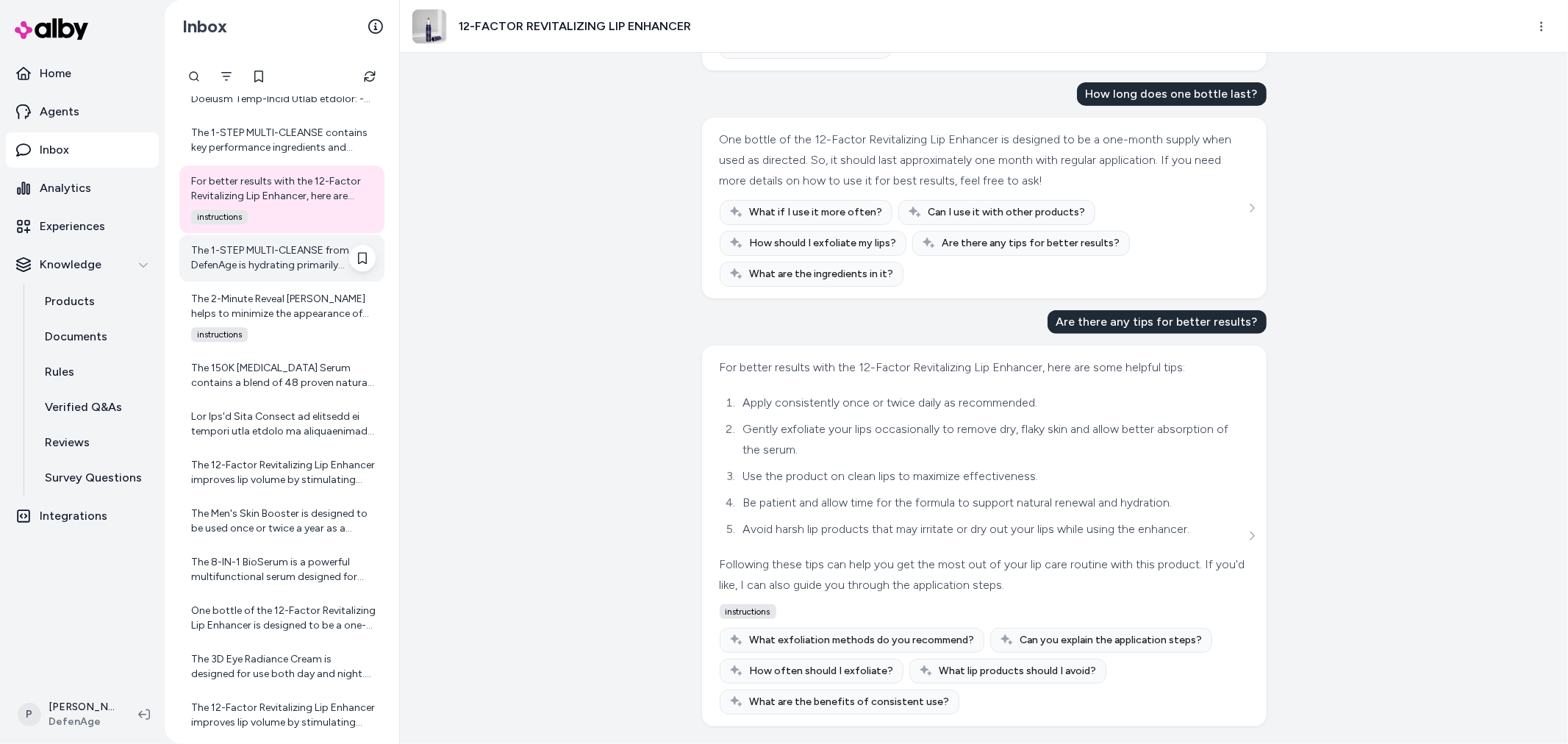
click at [275, 261] on div "The 1-STEP MULTI-CLEANSE from DefenAge is hydrating primarily because of its fo…" at bounding box center [283, 257] width 184 height 29
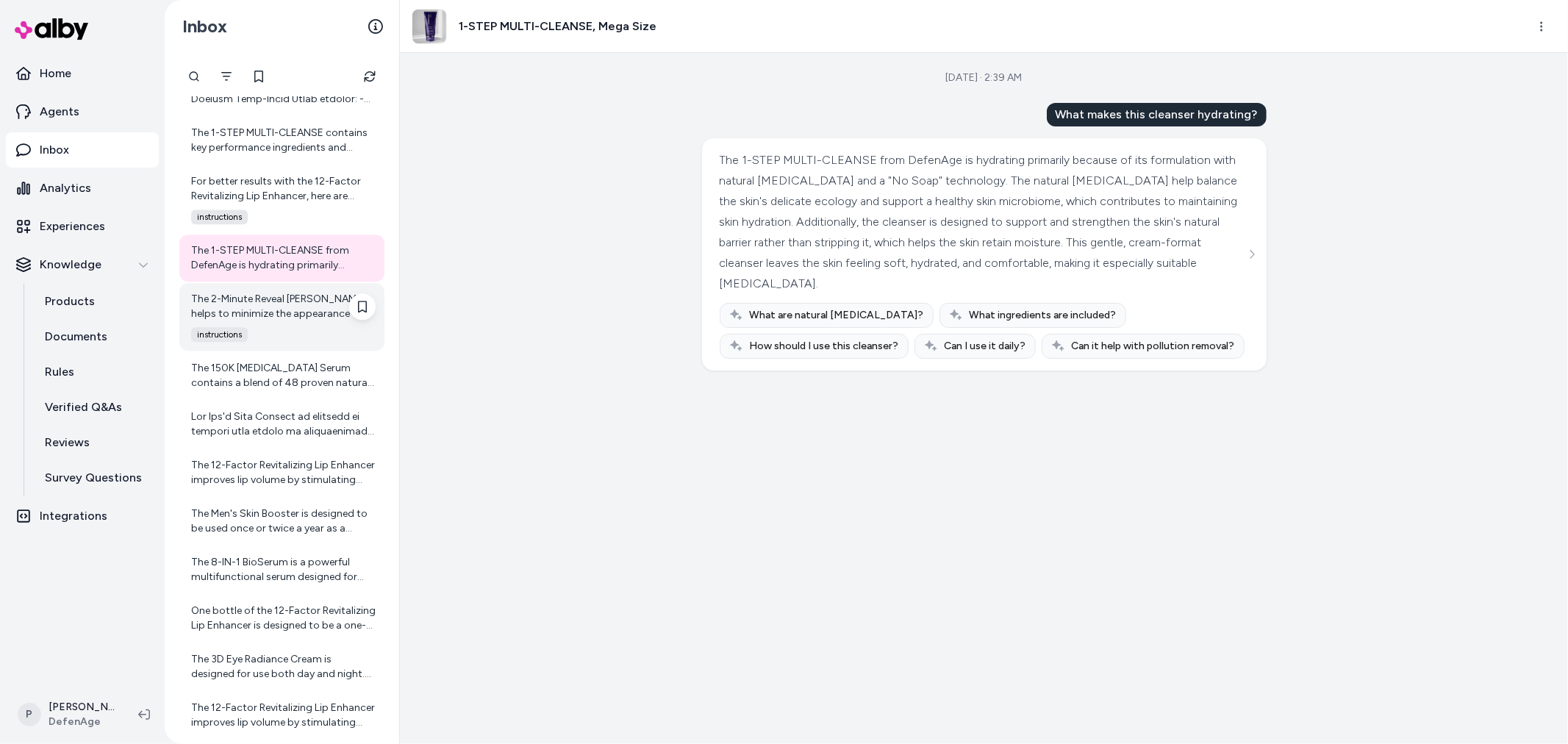
click at [291, 294] on div "The 2-Minute Reveal Masque helps to minimize the appearance of fine lines by ex…" at bounding box center [283, 306] width 184 height 29
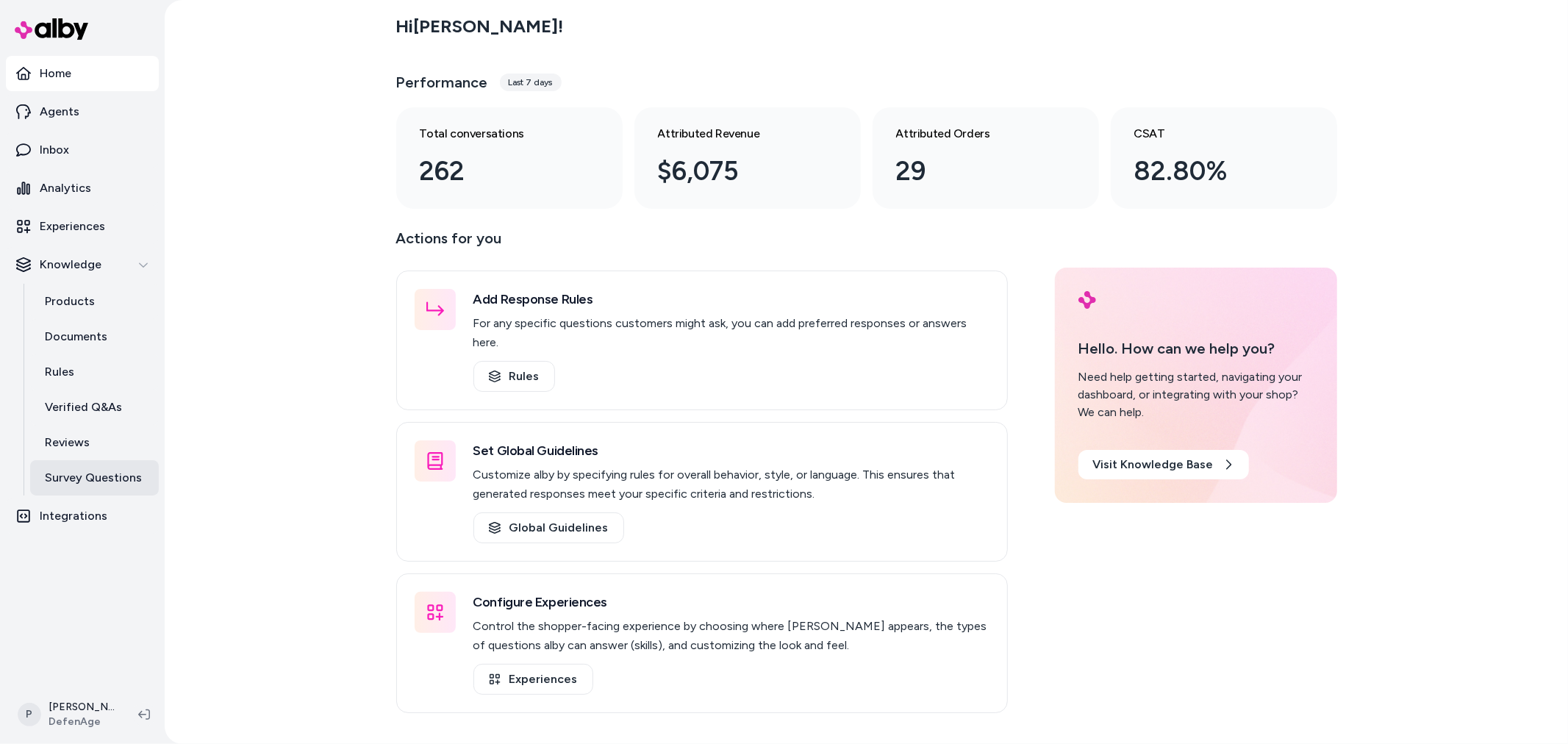
click at [127, 481] on p "Survey Questions" at bounding box center [93, 478] width 97 height 17
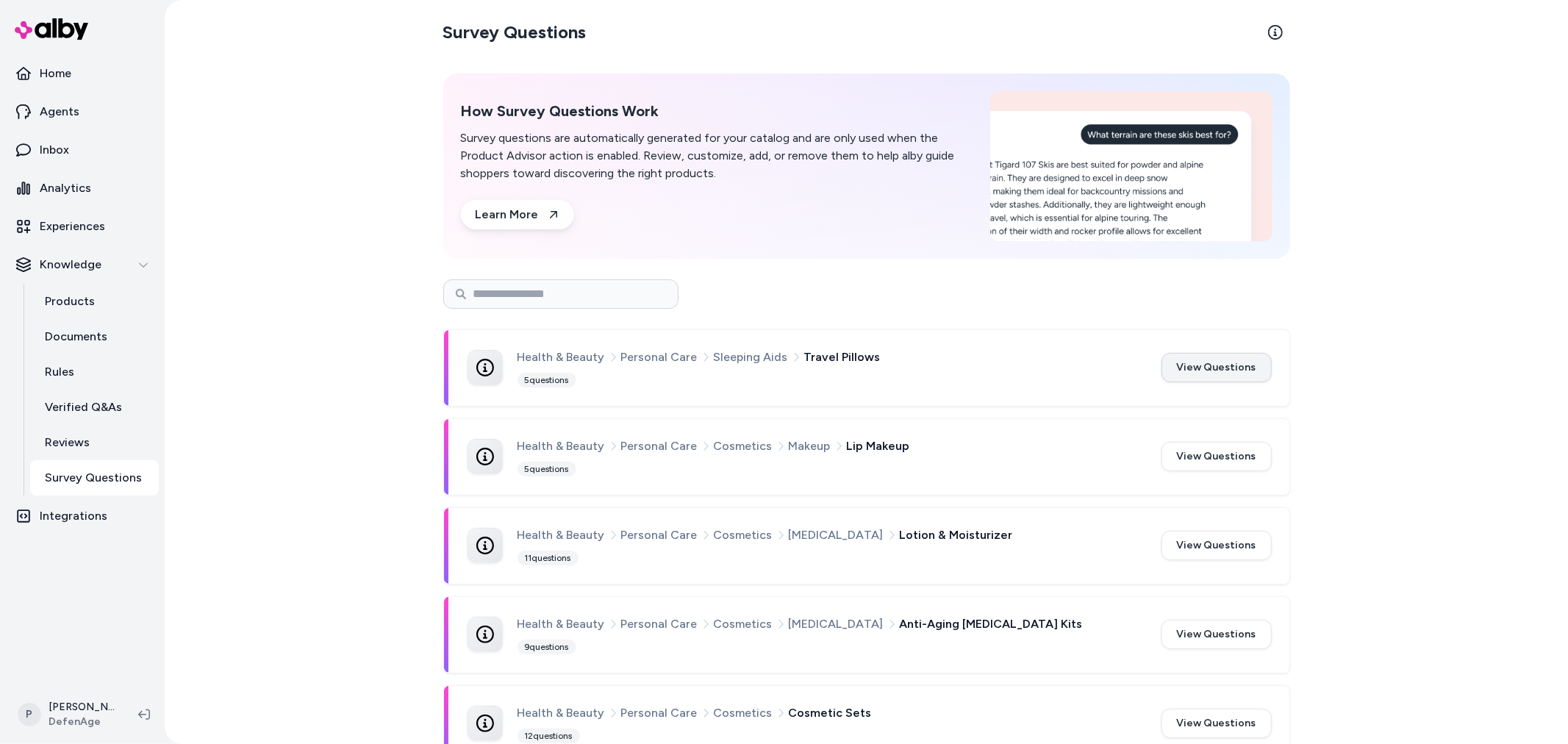
click at [1242, 368] on button "View Questions" at bounding box center [1216, 367] width 111 height 29
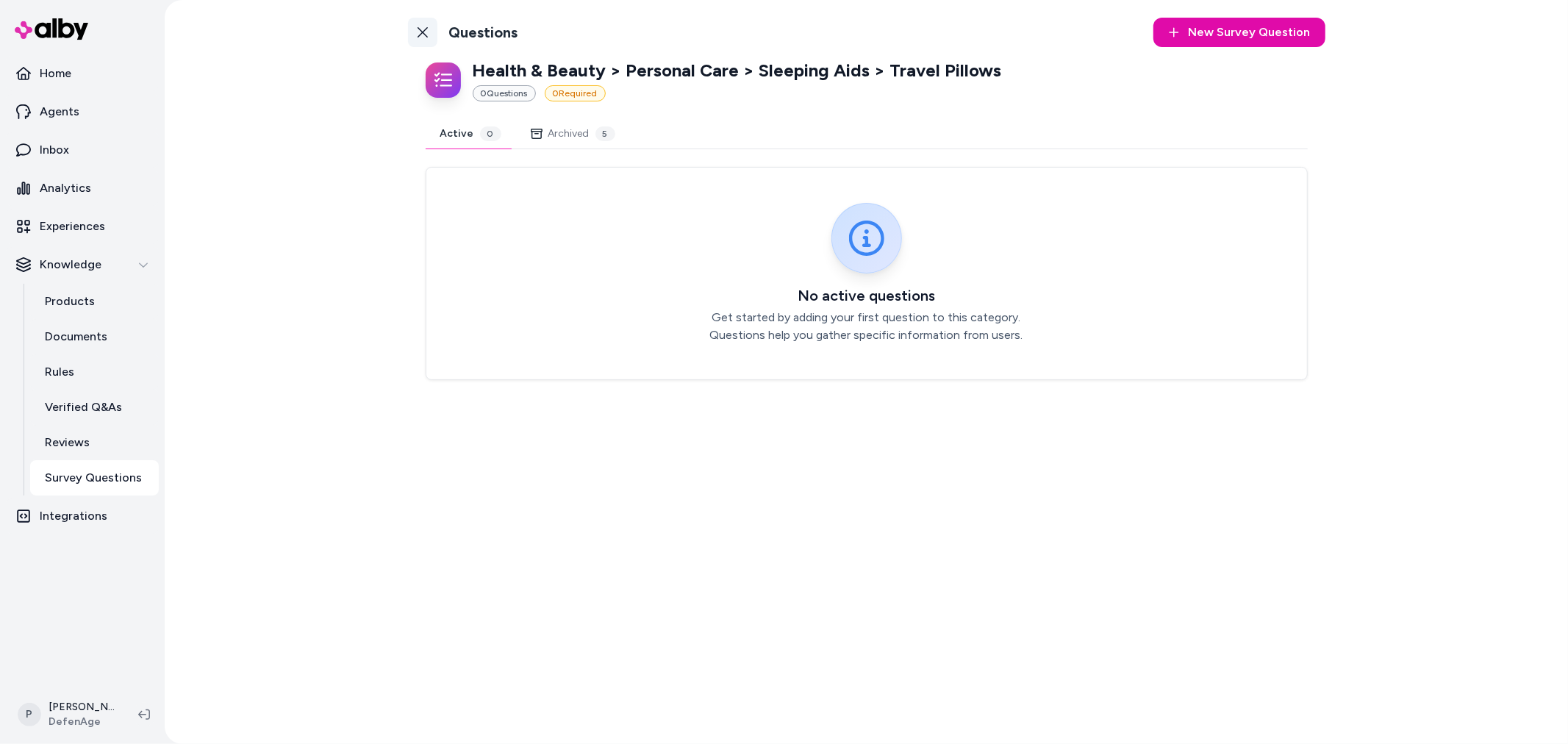
click at [425, 33] on icon at bounding box center [422, 32] width 12 height 12
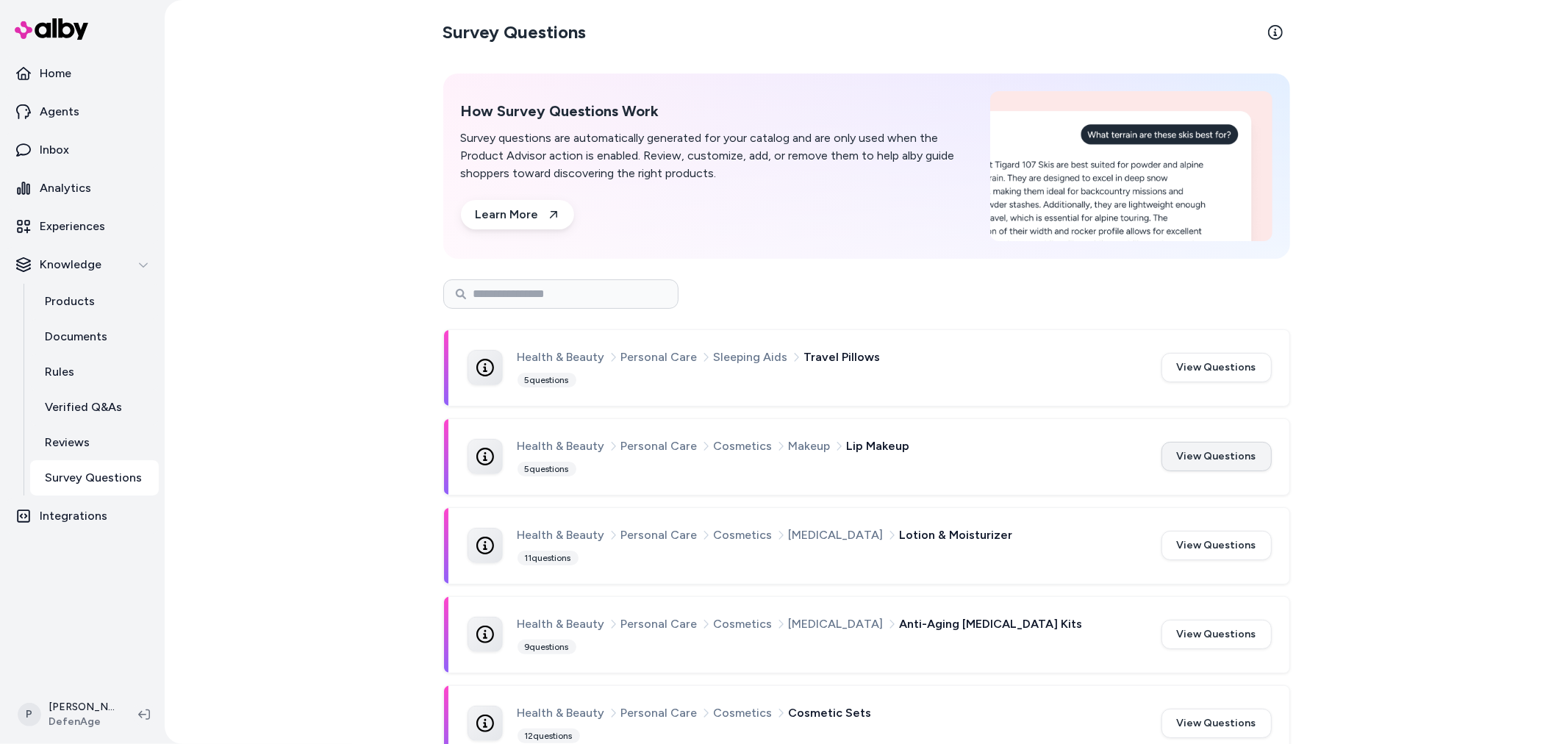
click at [1219, 458] on button "View Questions" at bounding box center [1216, 456] width 111 height 29
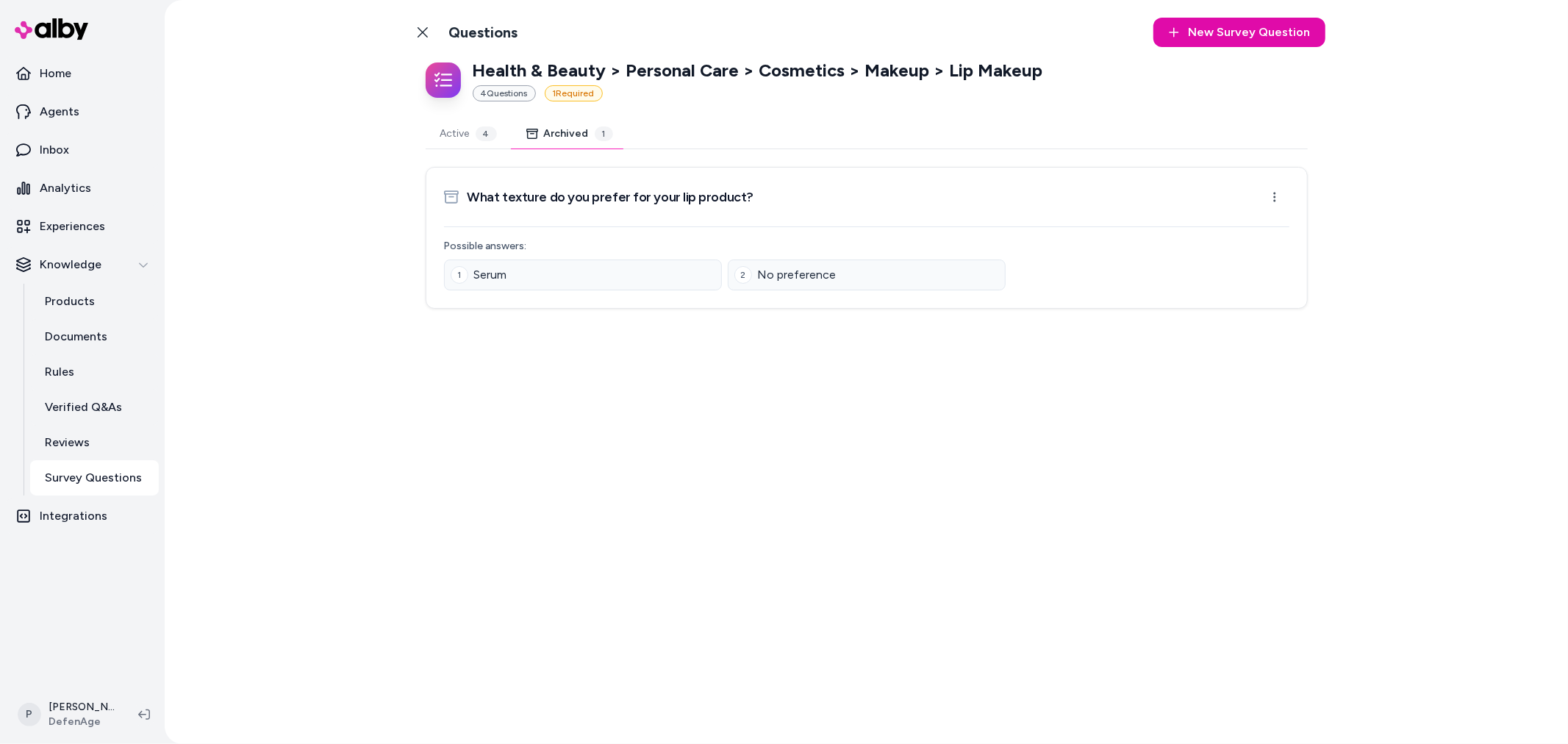
click at [550, 133] on button "Archived 1" at bounding box center [570, 133] width 116 height 29
click at [454, 129] on button "Active 4" at bounding box center [469, 133] width 86 height 29
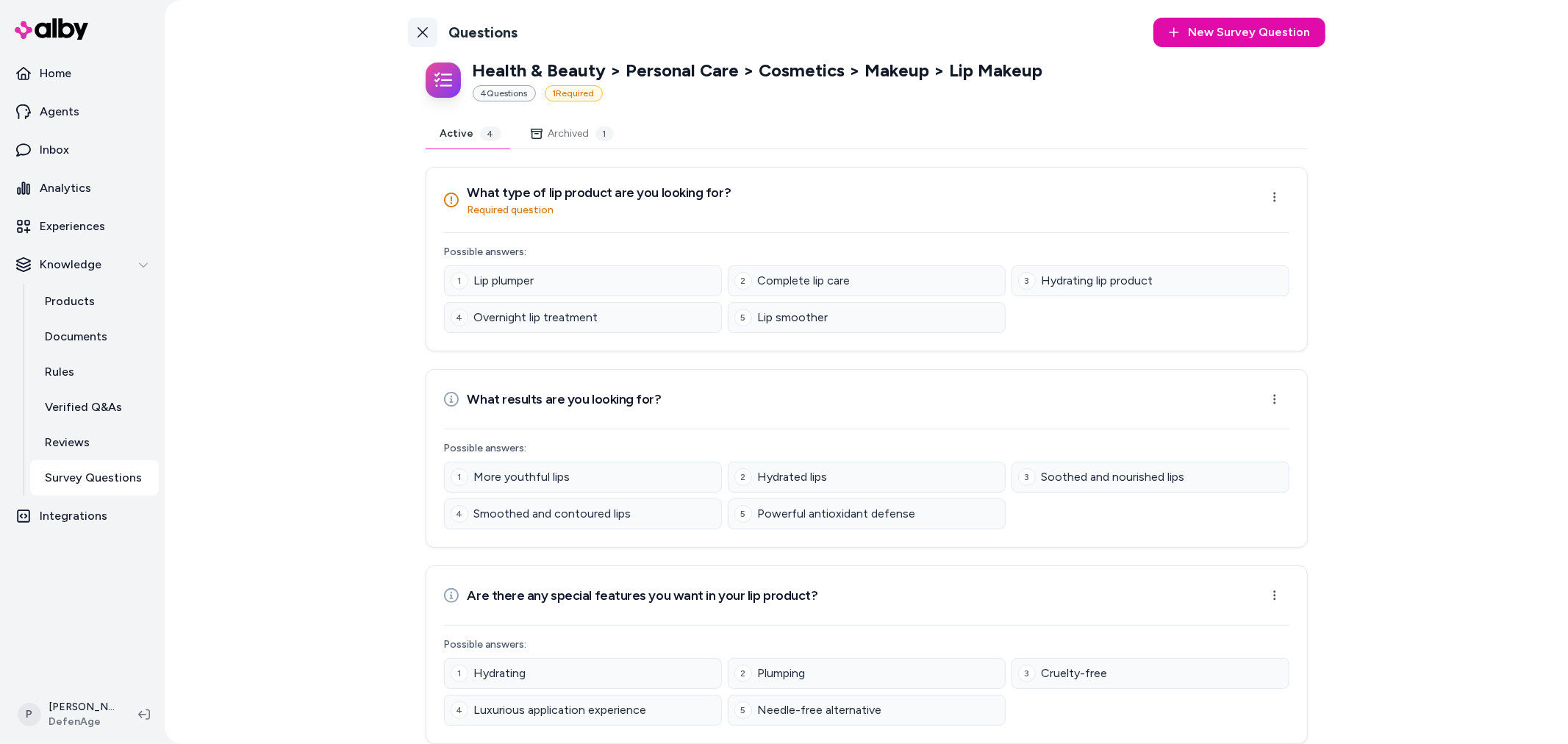
click at [417, 27] on icon at bounding box center [422, 32] width 12 height 12
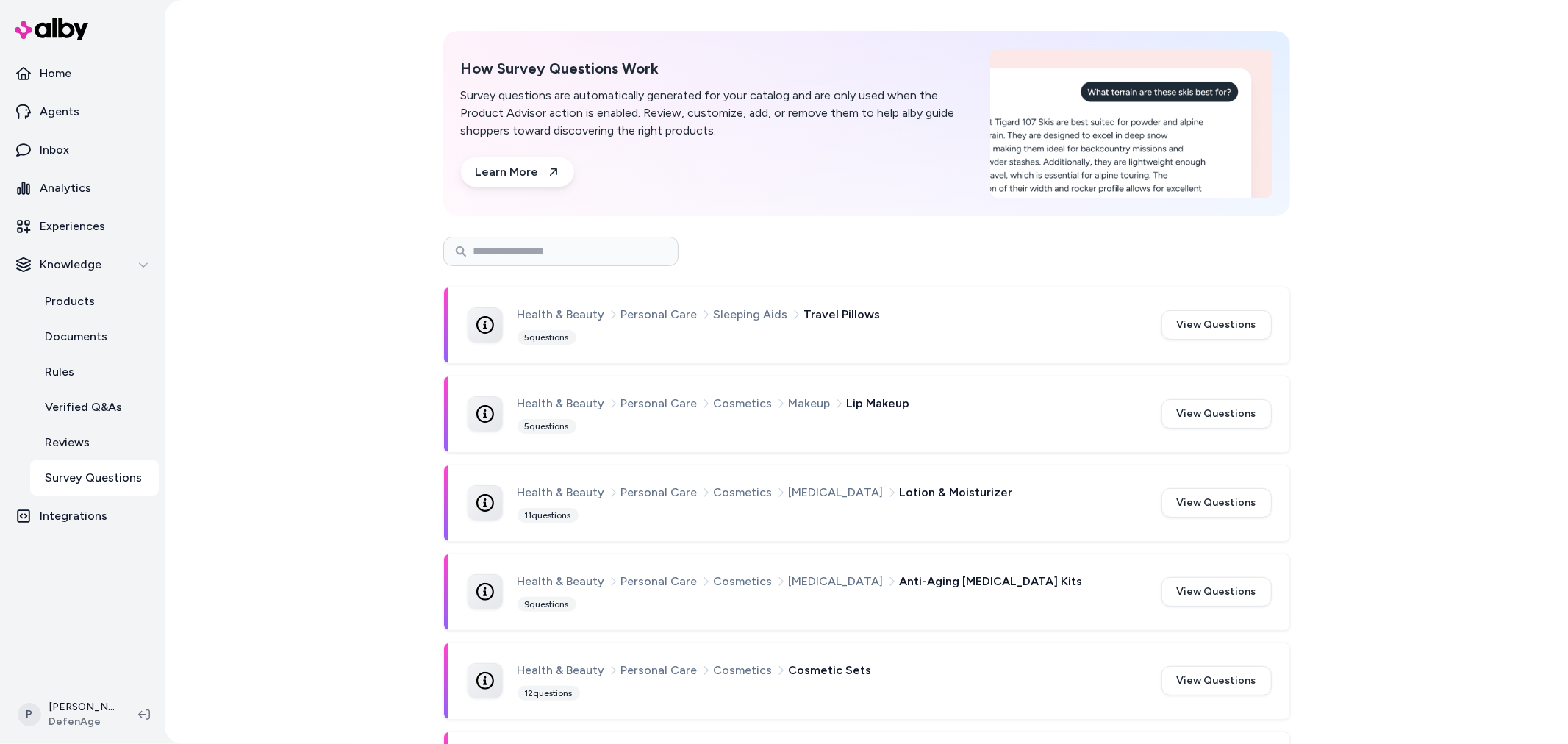
scroll to position [82, 0]
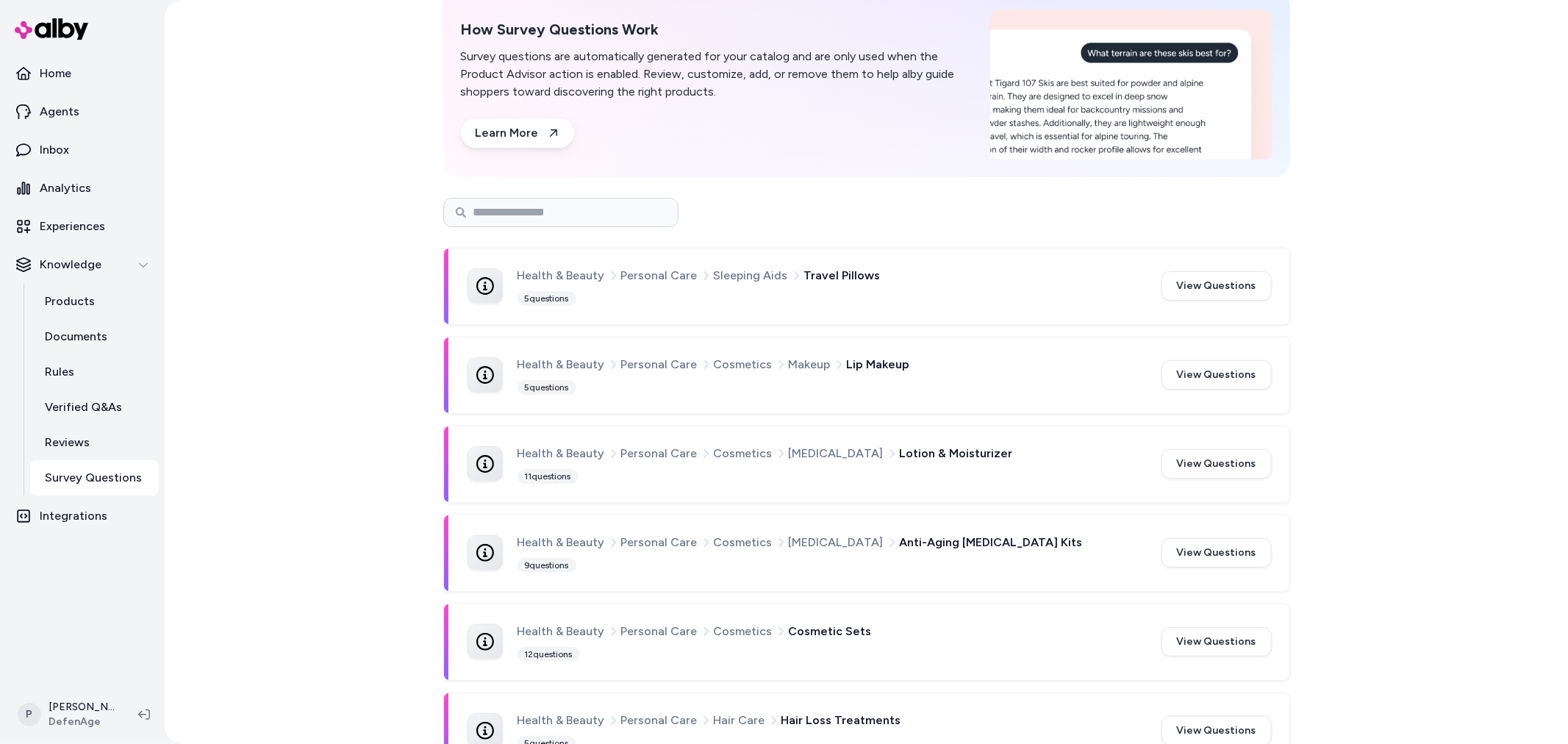
click at [1214, 461] on button "View Questions" at bounding box center [1216, 463] width 111 height 29
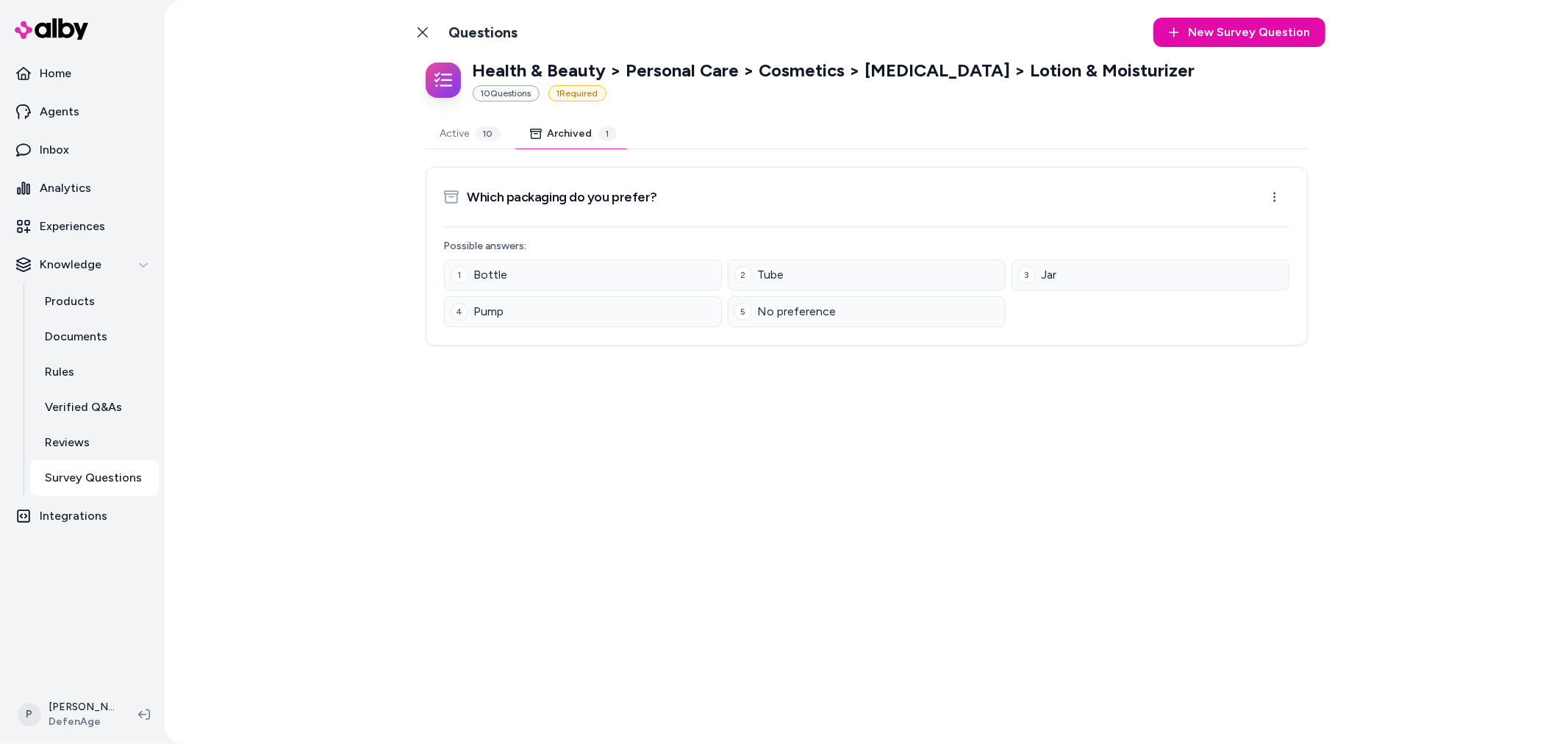
click at [579, 141] on button "Archived 1" at bounding box center [574, 133] width 116 height 29
click at [480, 127] on div "10" at bounding box center [488, 133] width 25 height 15
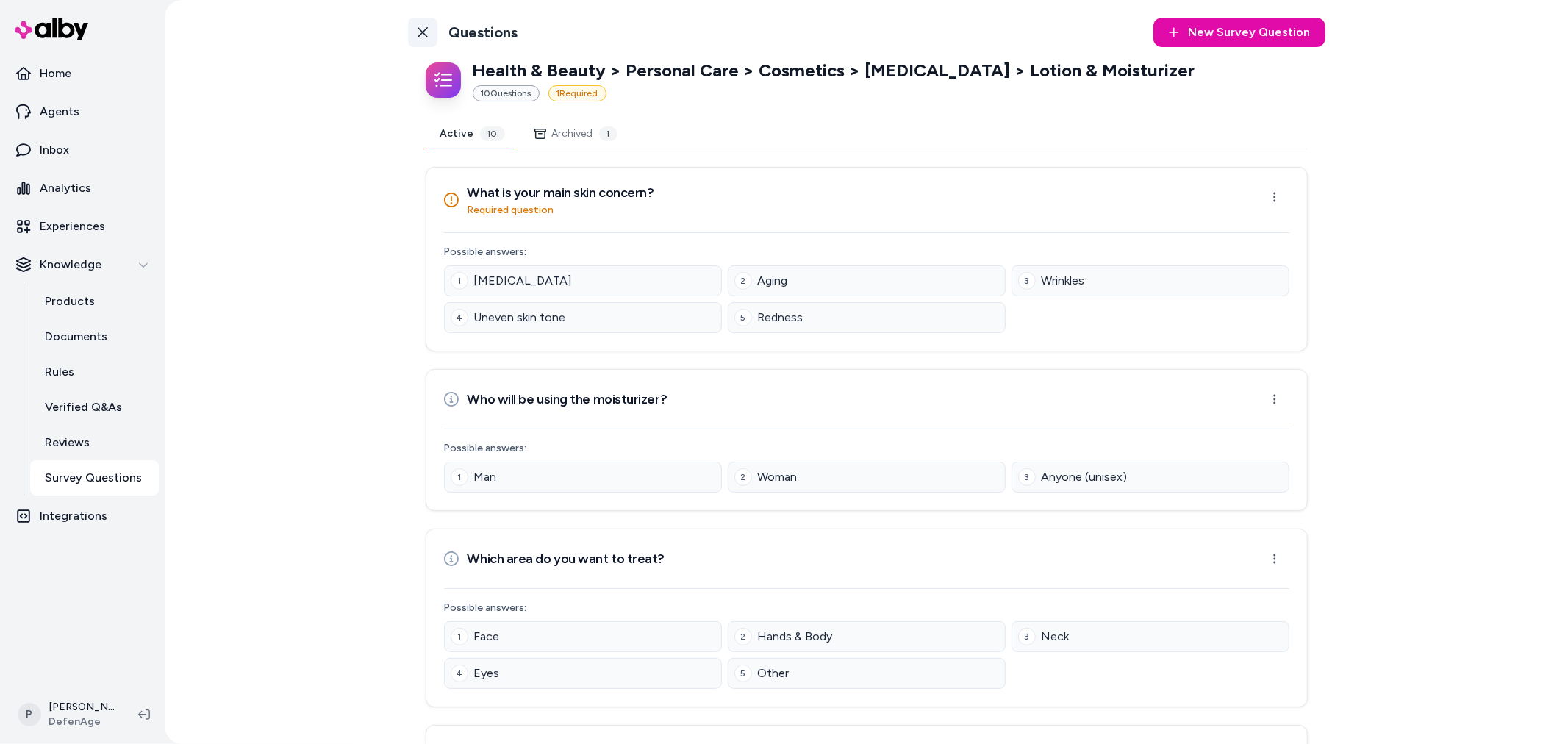
click at [418, 28] on icon at bounding box center [422, 32] width 12 height 12
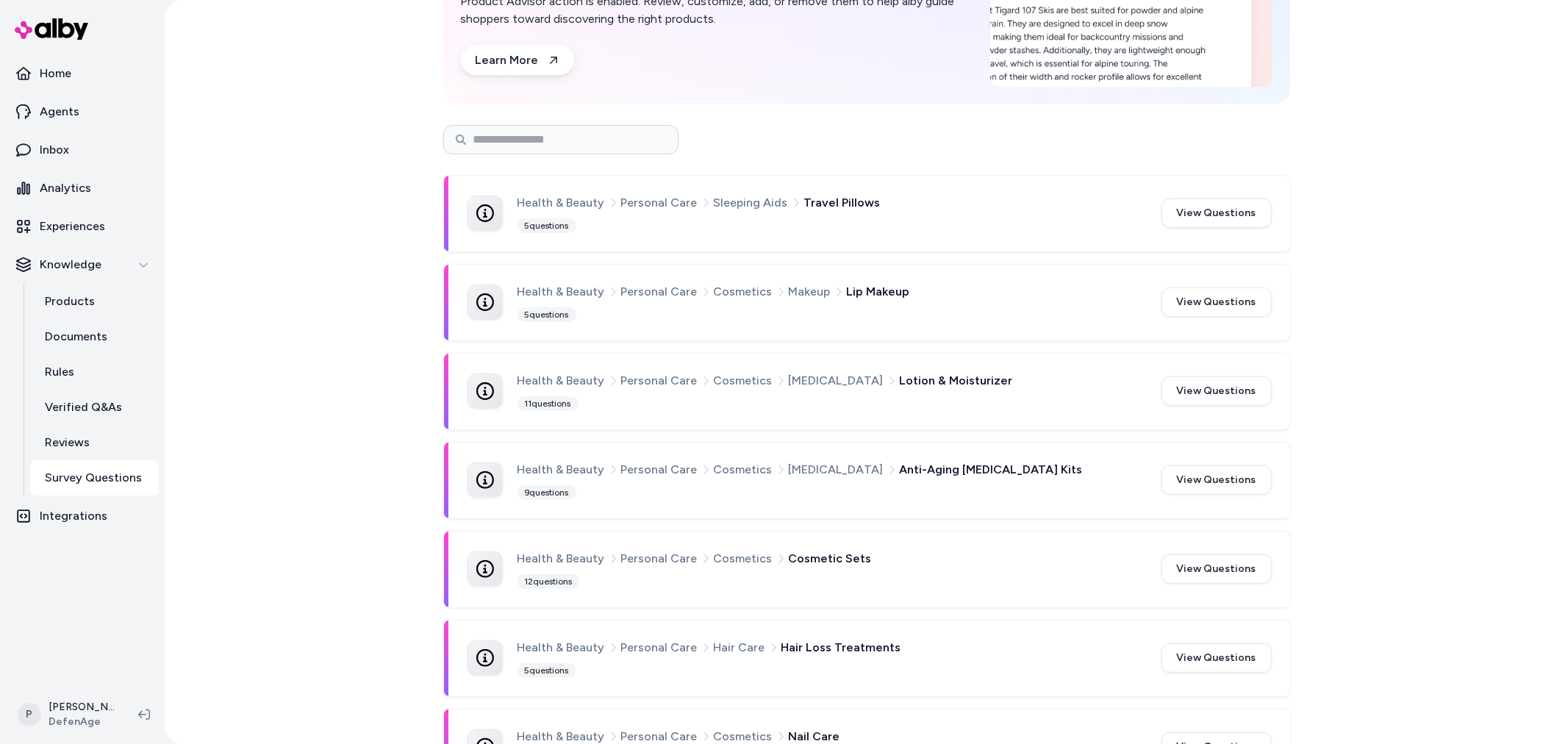
scroll to position [245, 0]
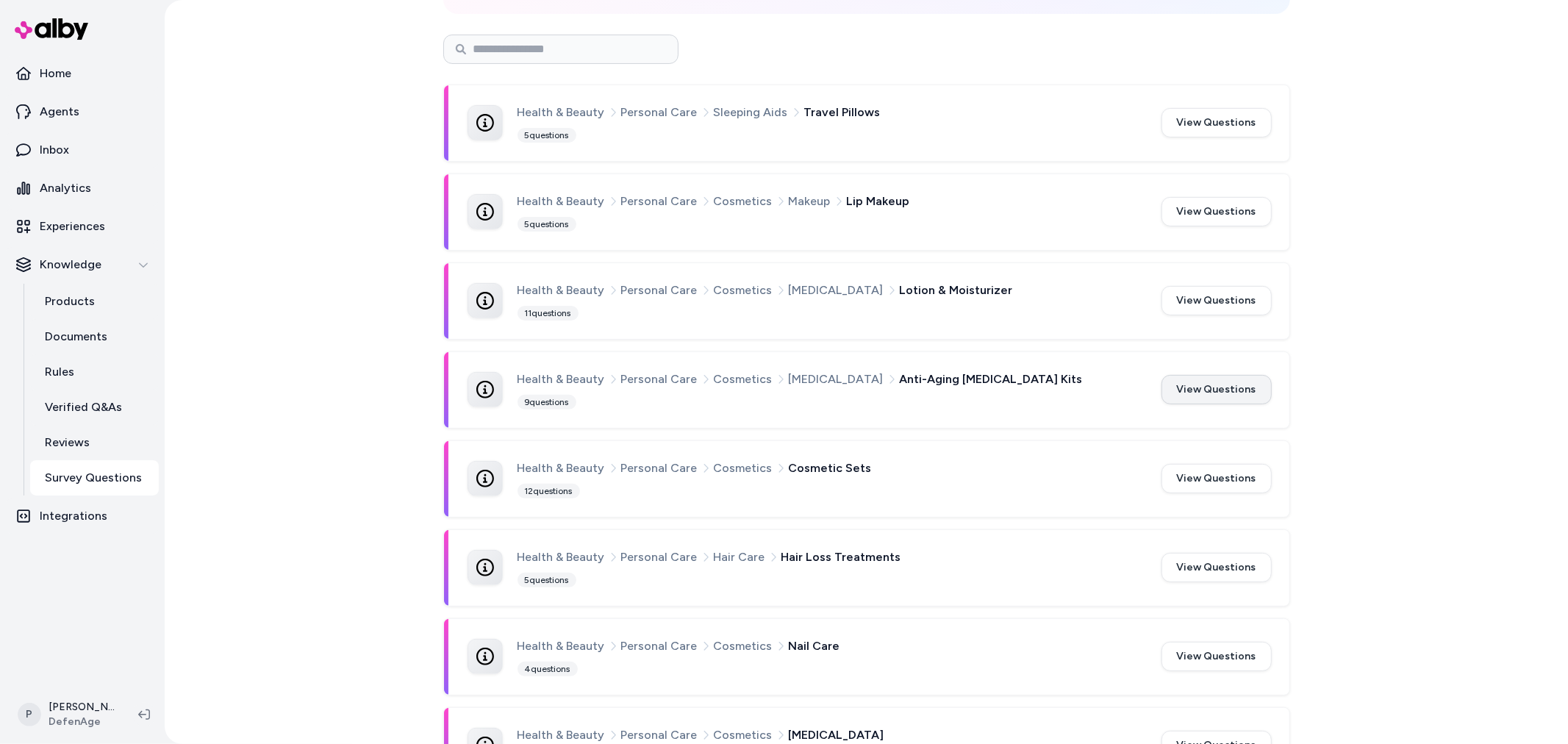
click at [1207, 396] on button "View Questions" at bounding box center [1216, 389] width 111 height 29
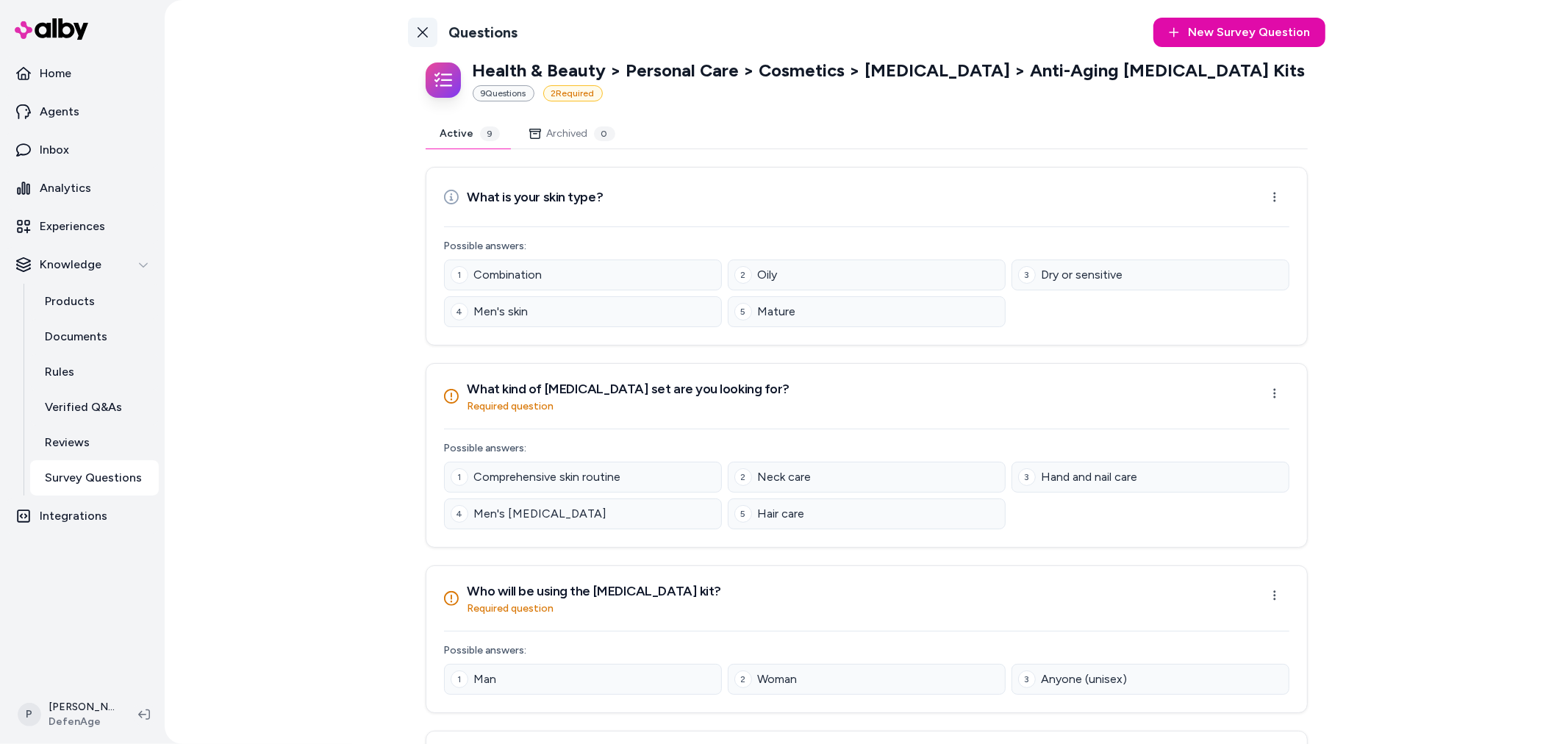
click at [410, 20] on link "Back to Categories" at bounding box center [422, 31] width 29 height 29
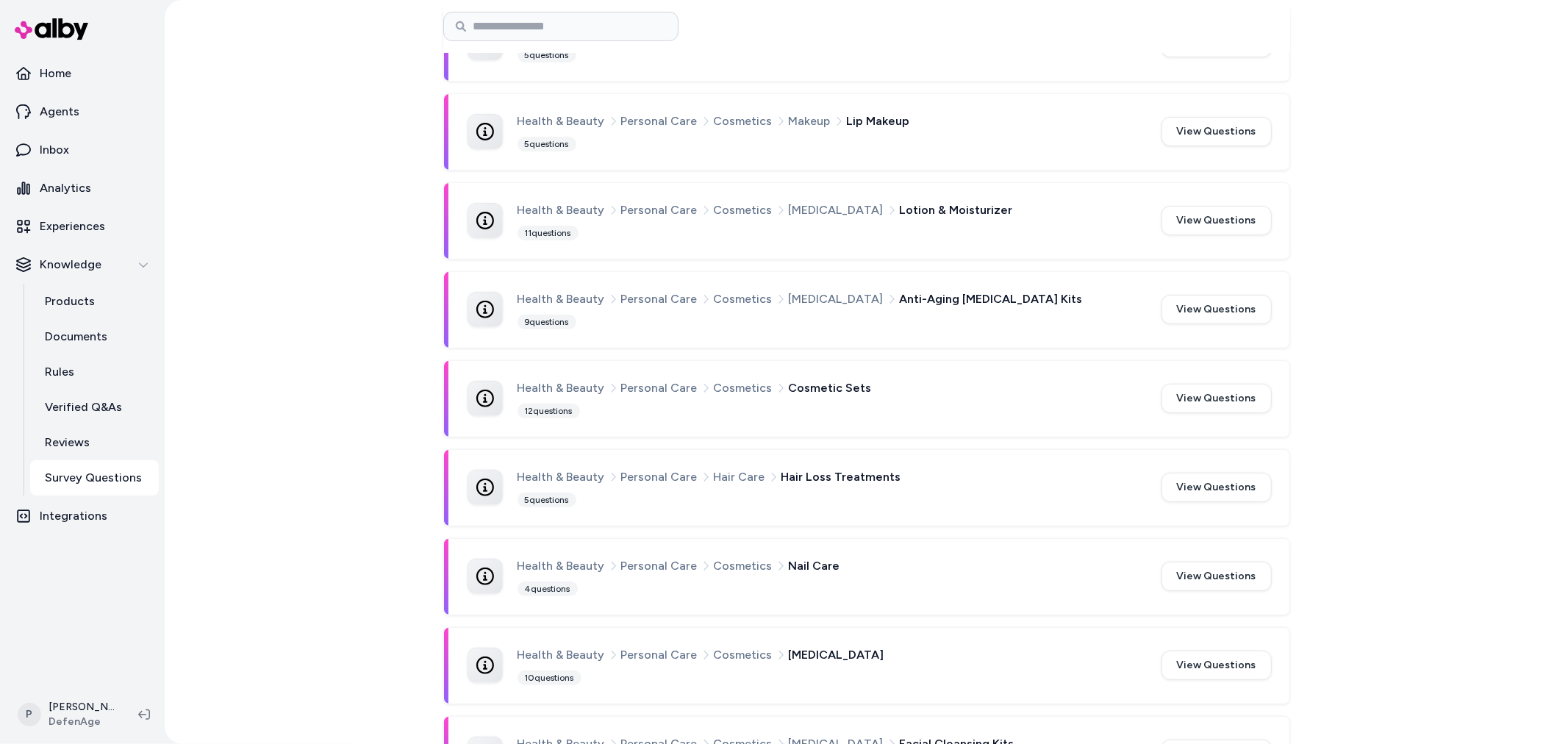
scroll to position [326, 0]
click at [1206, 395] on button "View Questions" at bounding box center [1216, 396] width 111 height 29
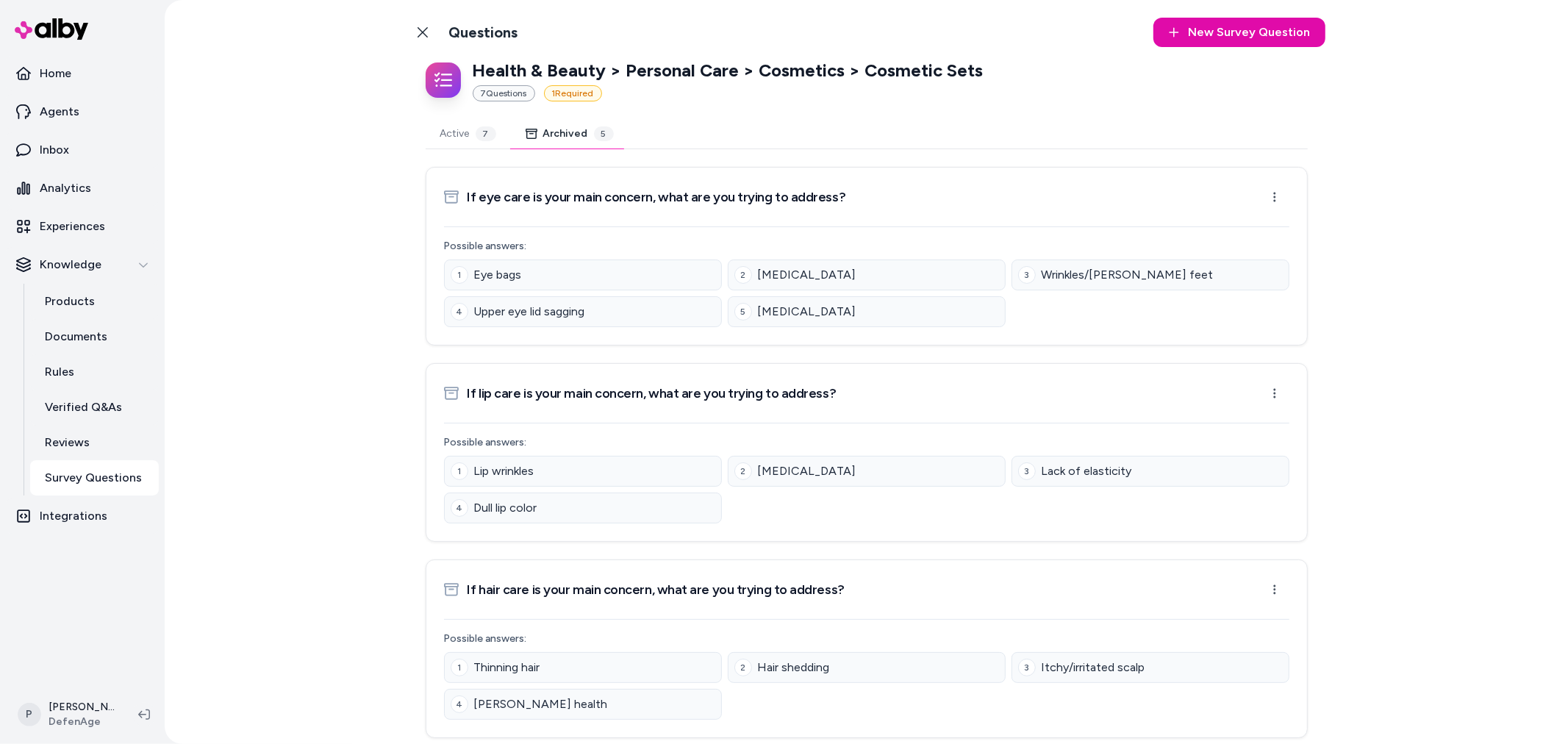
click at [563, 143] on button "Archived 5" at bounding box center [570, 133] width 118 height 29
click at [451, 138] on button "Active 7" at bounding box center [468, 133] width 86 height 29
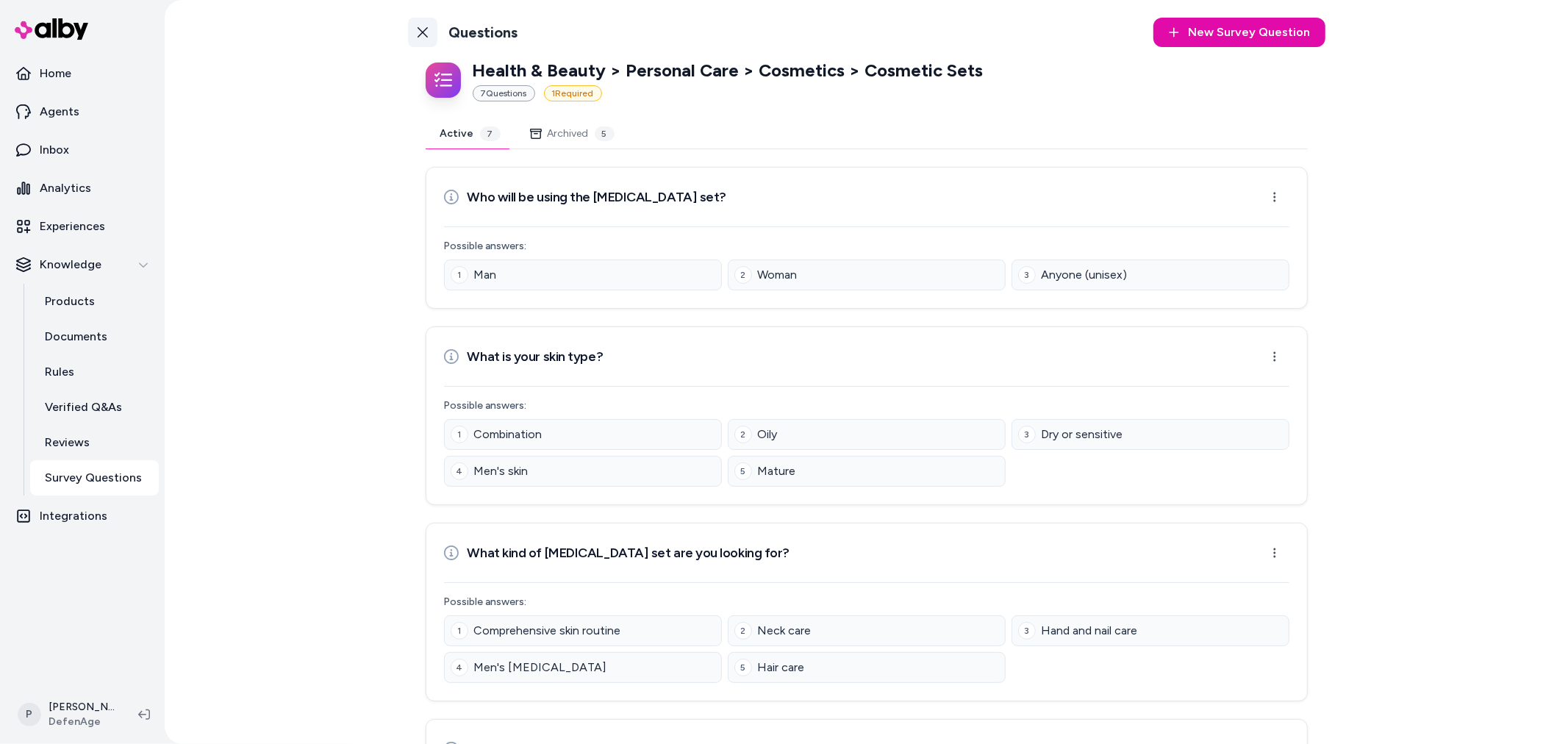
click at [421, 33] on icon at bounding box center [422, 32] width 12 height 12
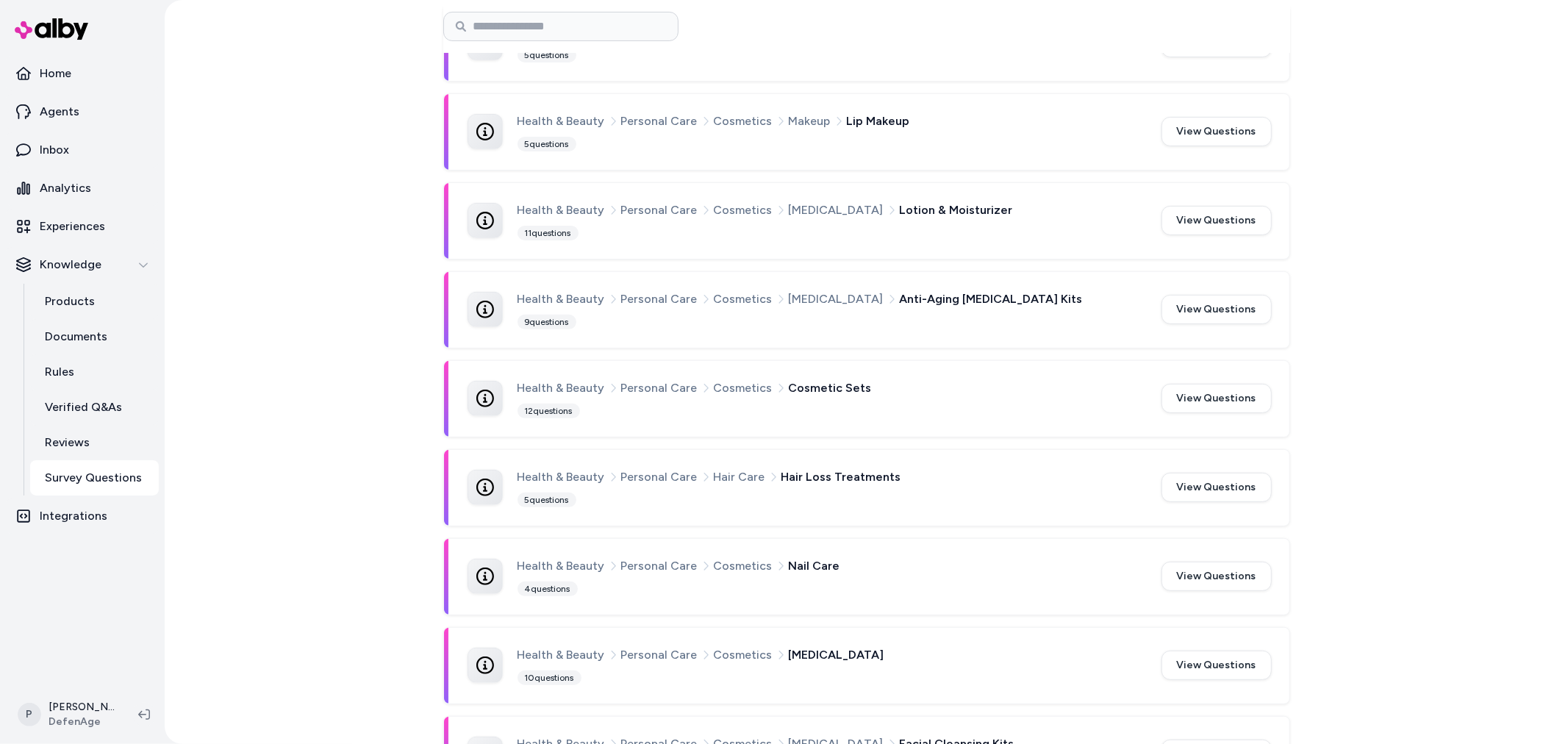
scroll to position [326, 0]
click at [1183, 494] on button "View Questions" at bounding box center [1216, 485] width 111 height 29
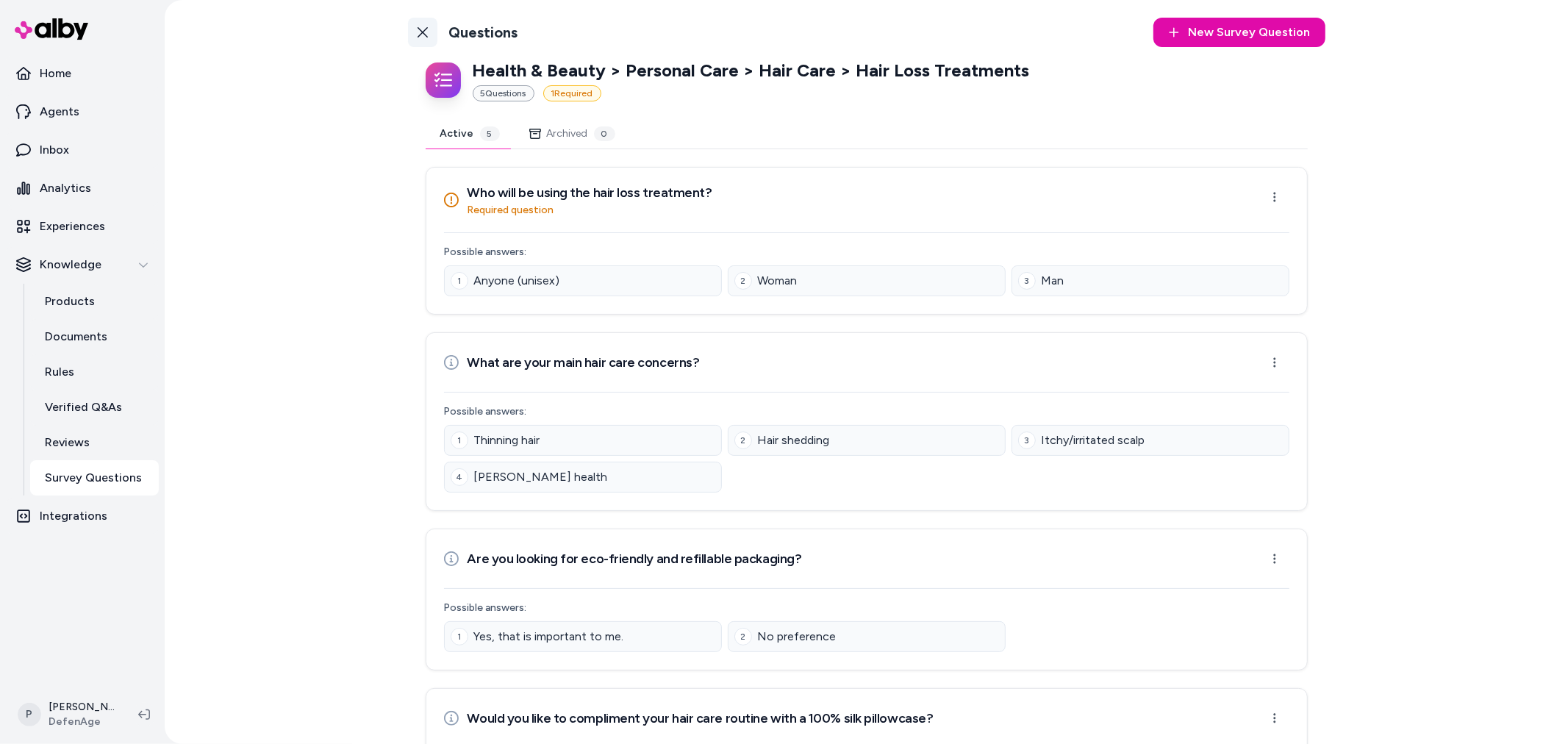
click at [417, 39] on link "Back to Categories" at bounding box center [422, 31] width 29 height 29
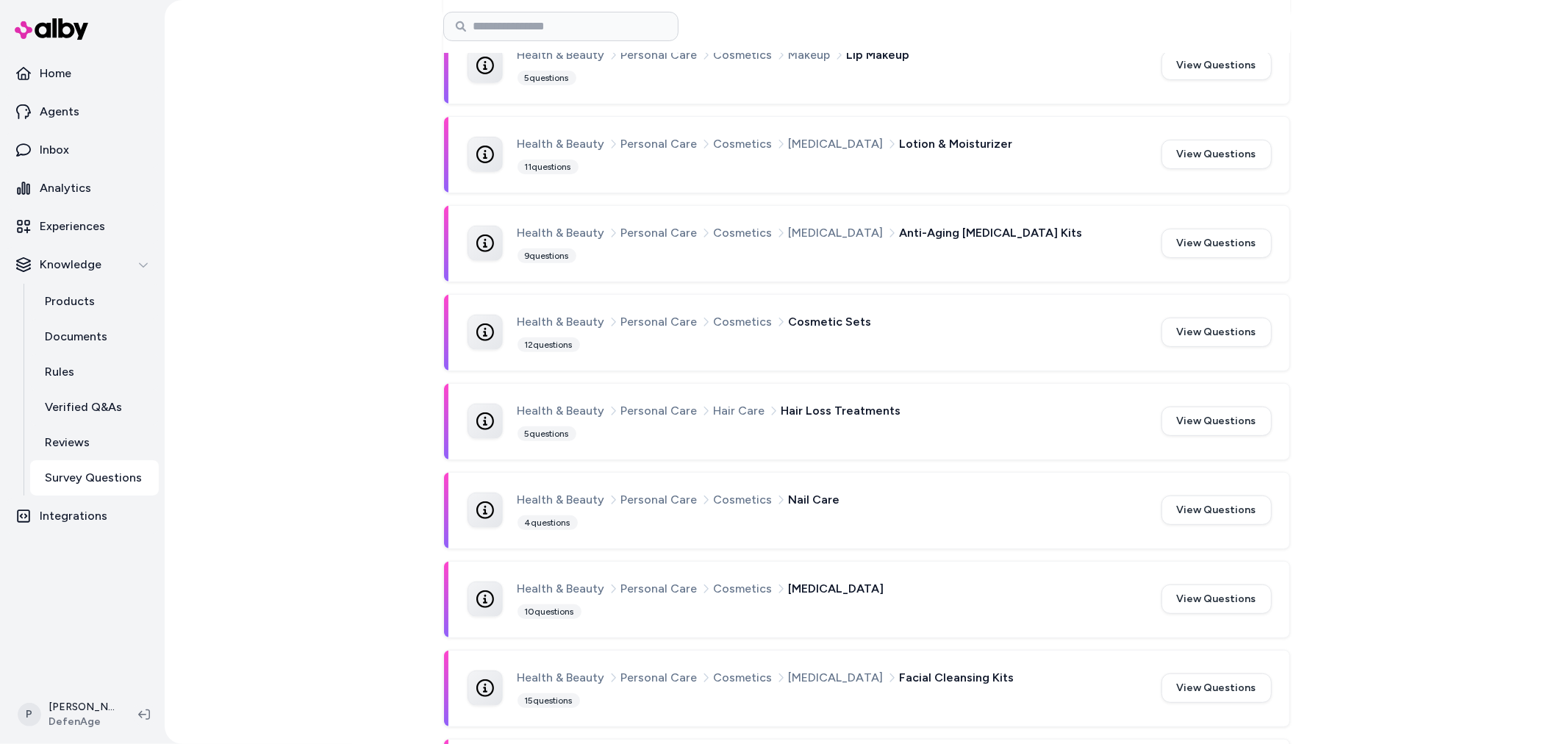
scroll to position [490, 0]
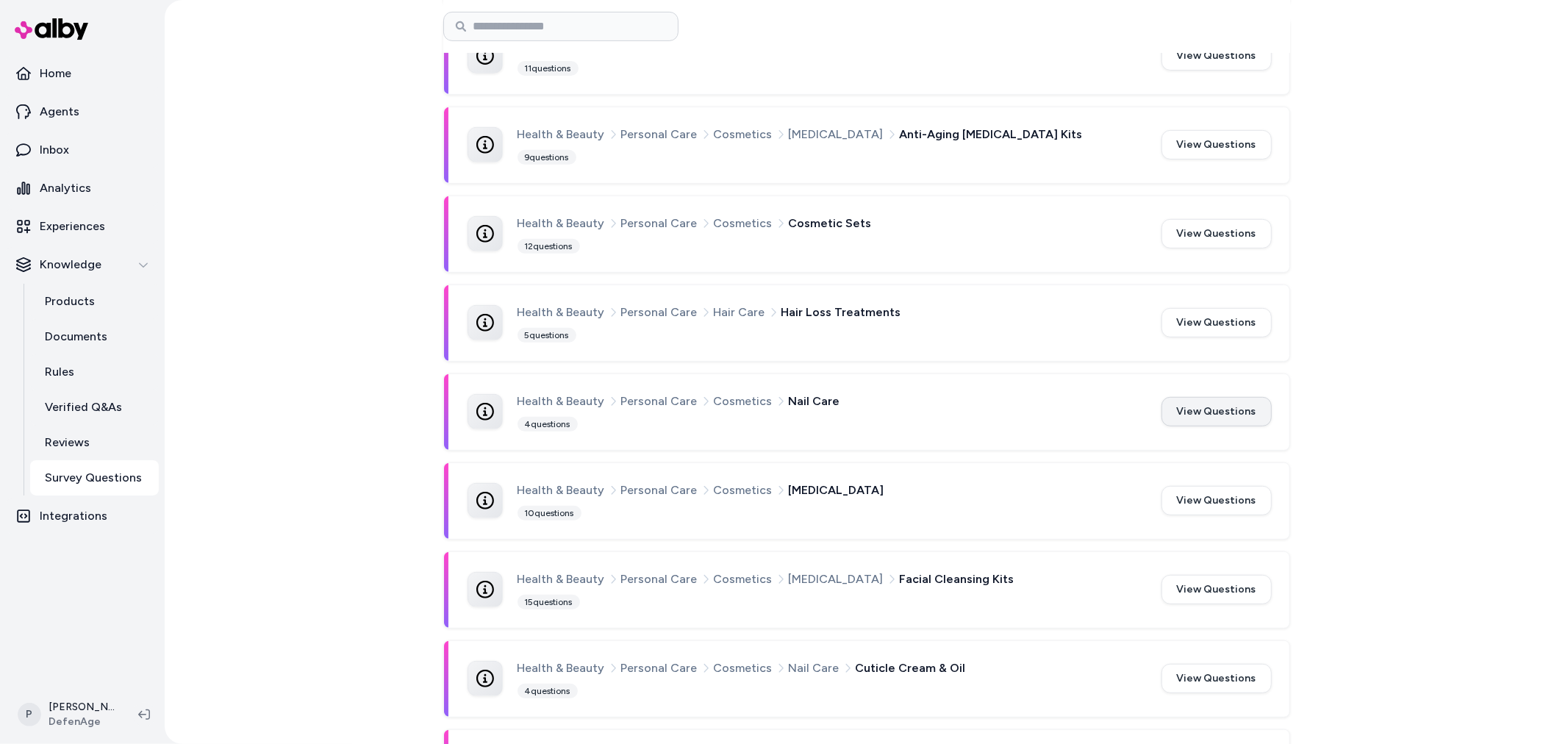
click at [1180, 406] on button "View Questions" at bounding box center [1216, 411] width 111 height 29
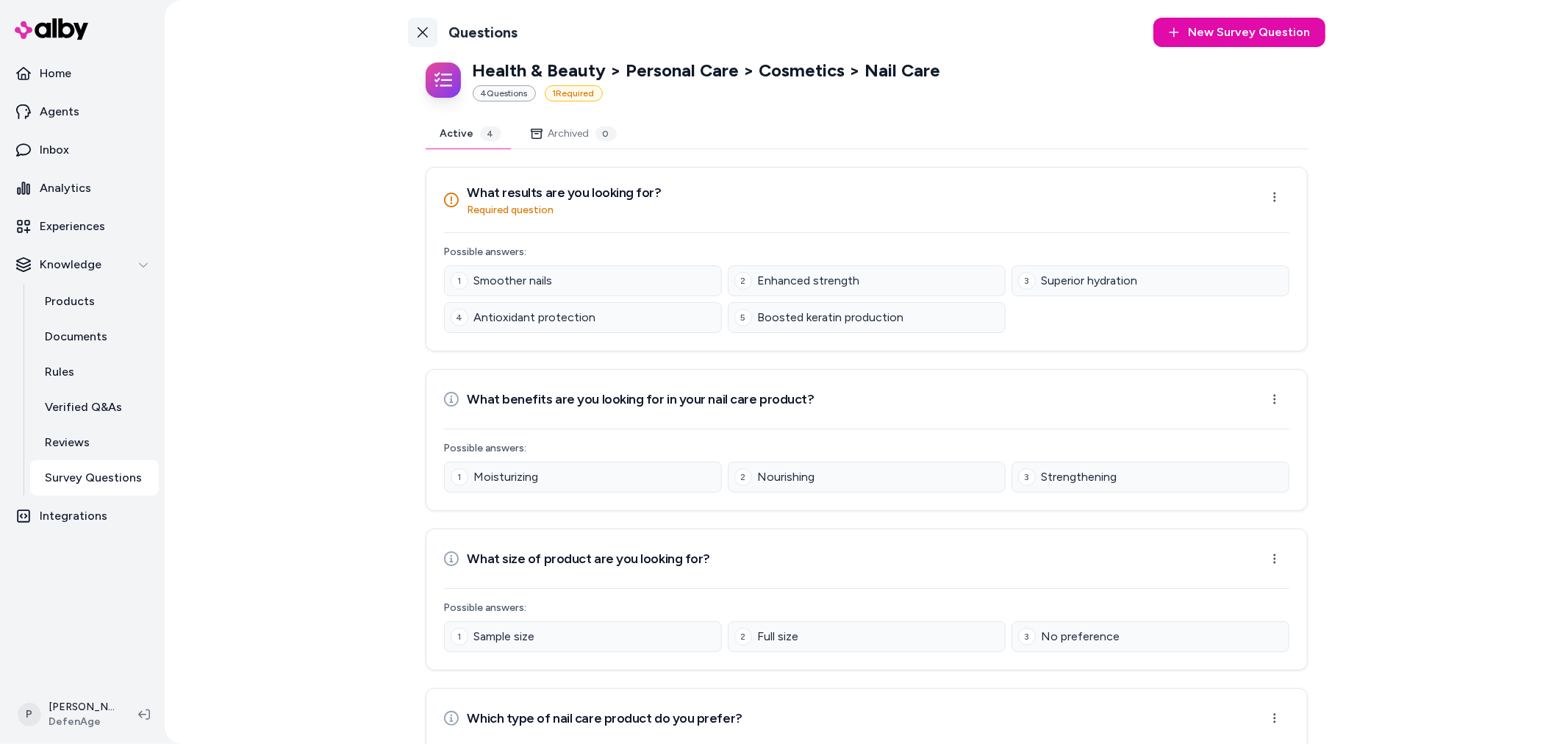
click at [410, 28] on link "Back to Categories" at bounding box center [422, 31] width 29 height 29
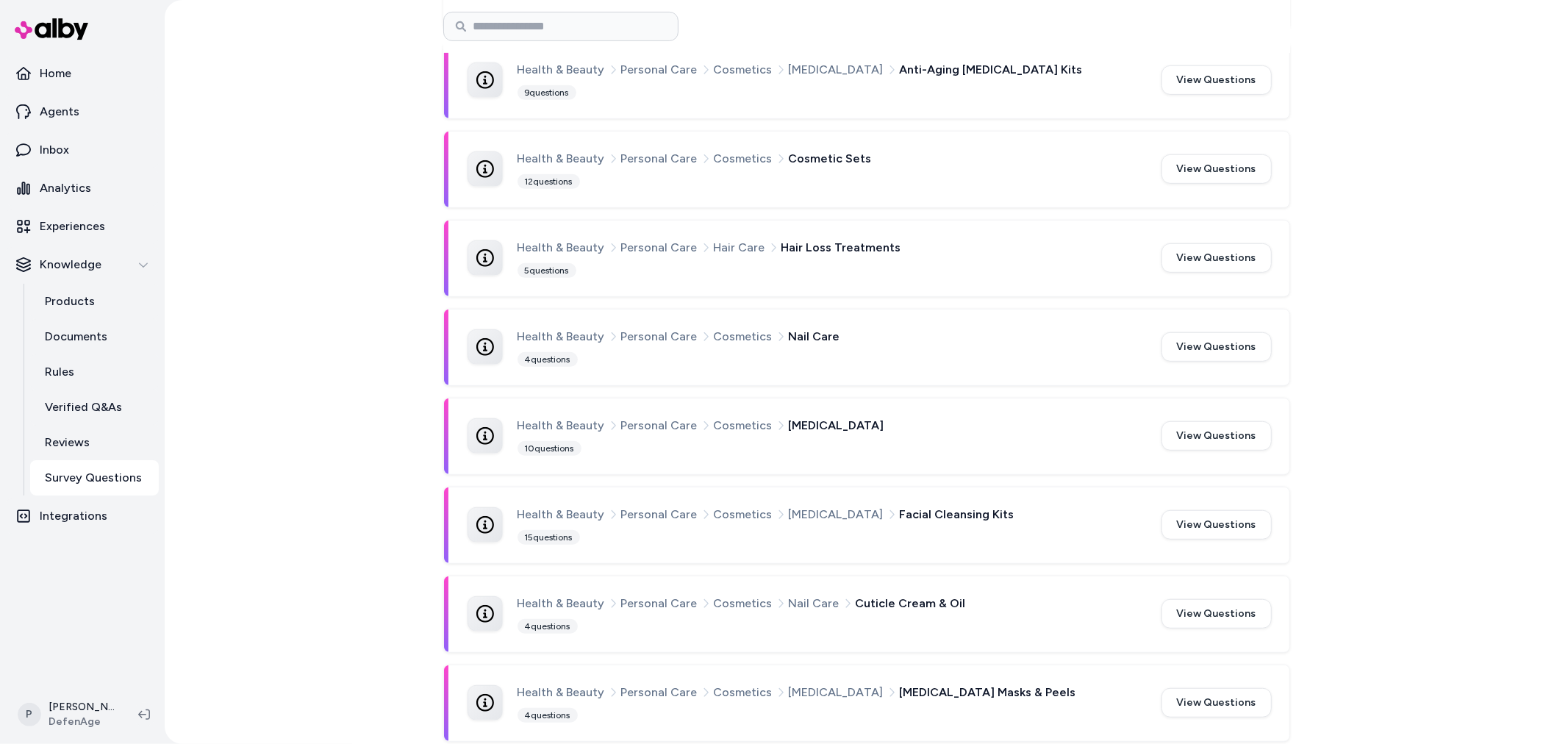
scroll to position [653, 0]
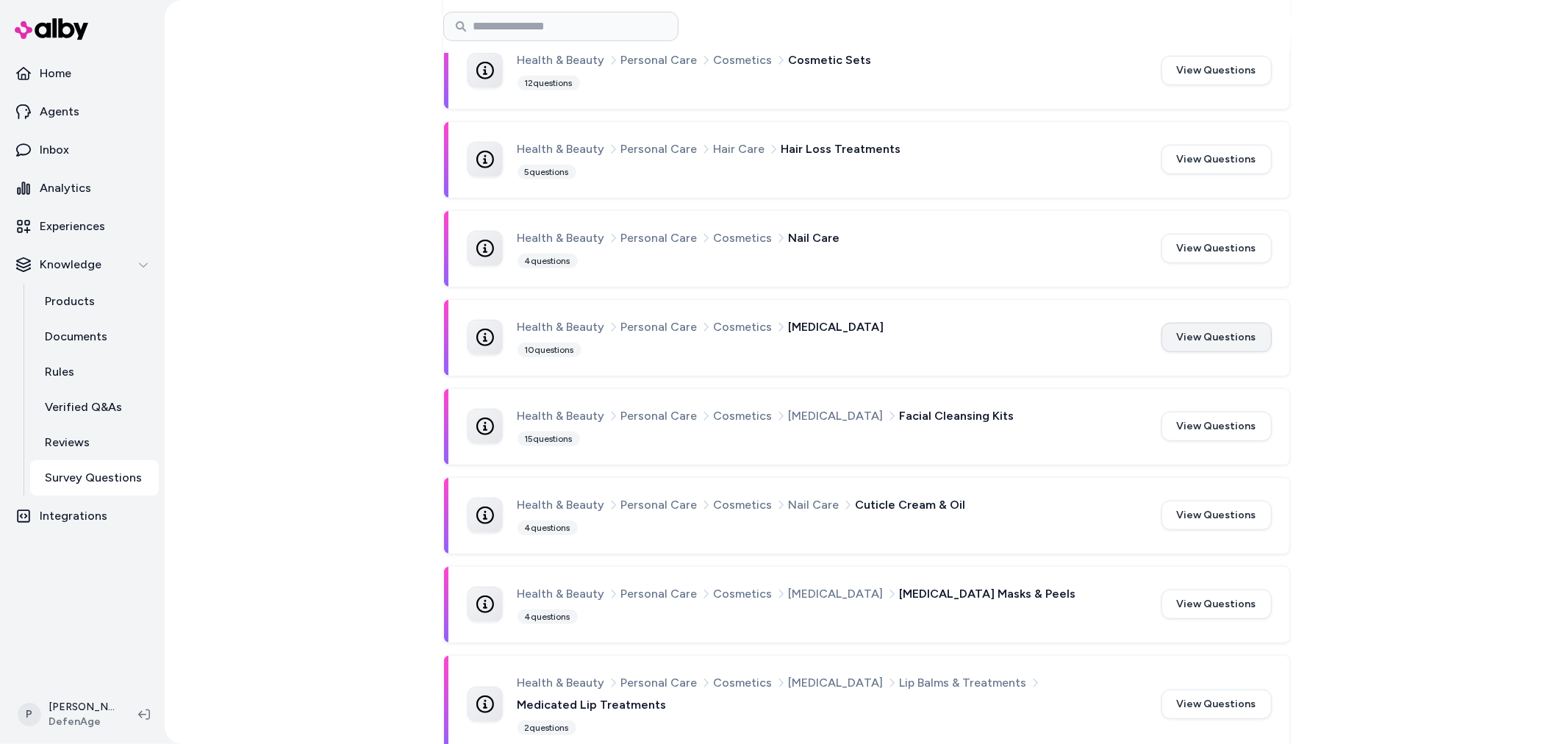
click at [1219, 342] on button "View Questions" at bounding box center [1216, 337] width 111 height 29
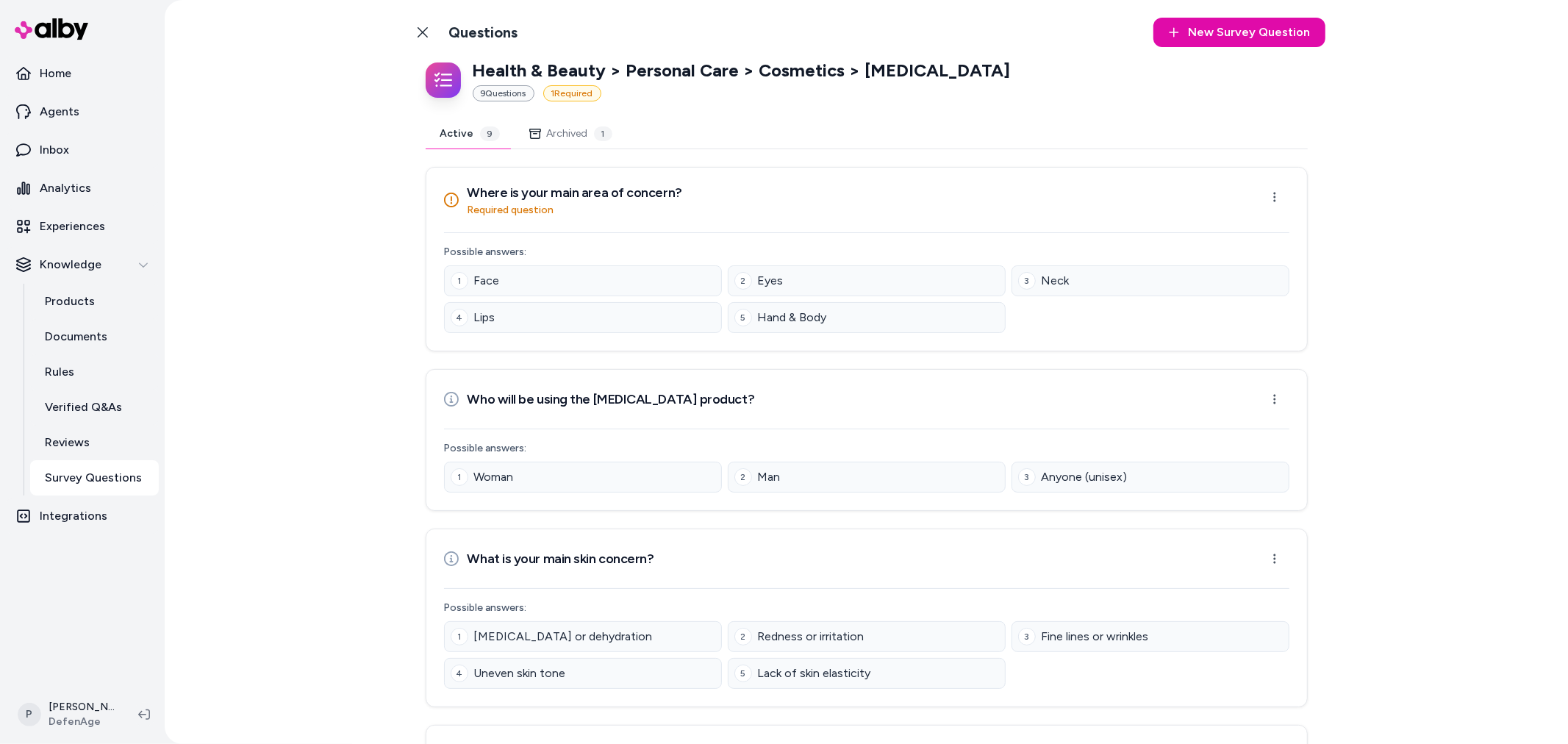
click at [561, 137] on button "Archived 1" at bounding box center [571, 133] width 112 height 29
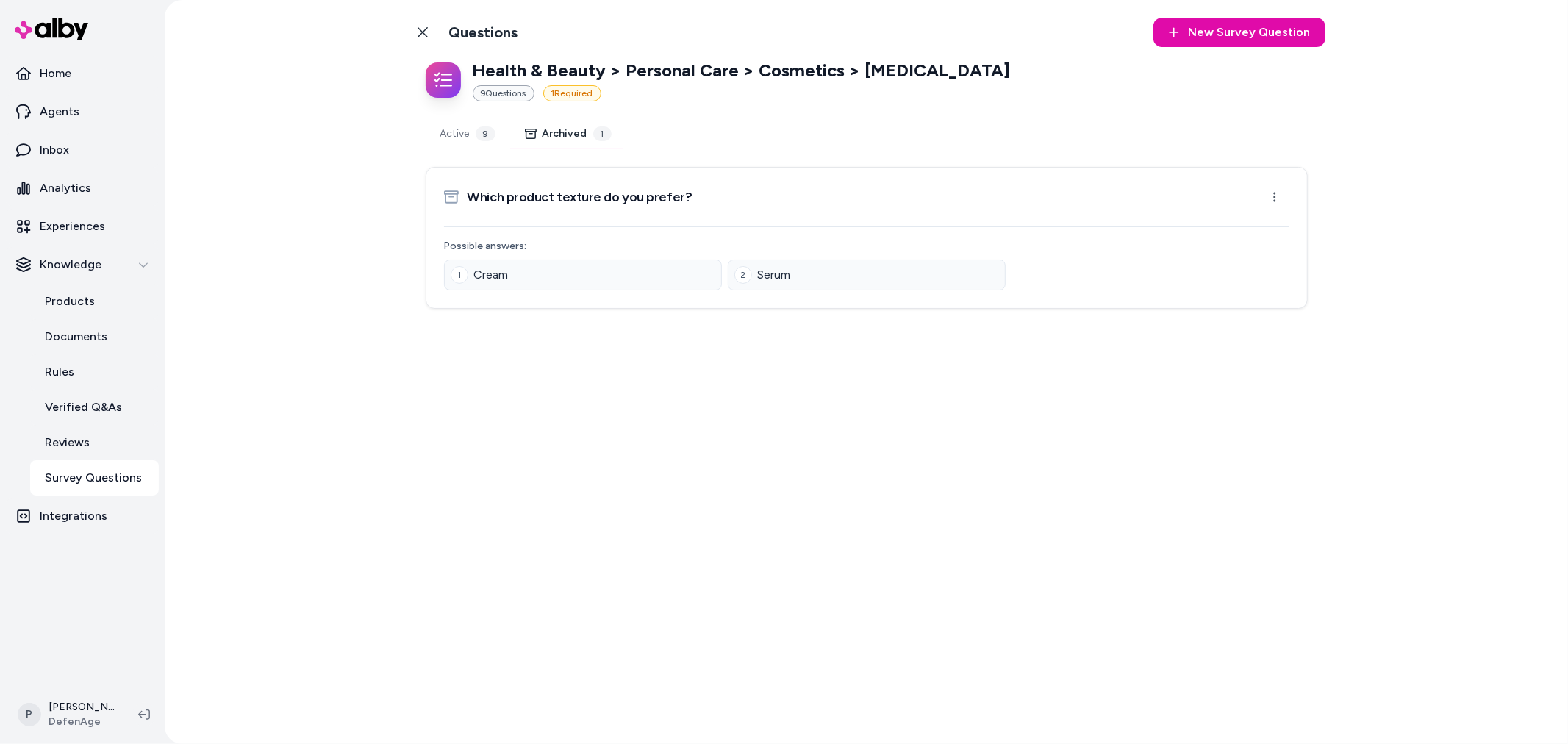
click at [442, 140] on button "Active 9" at bounding box center [468, 133] width 85 height 29
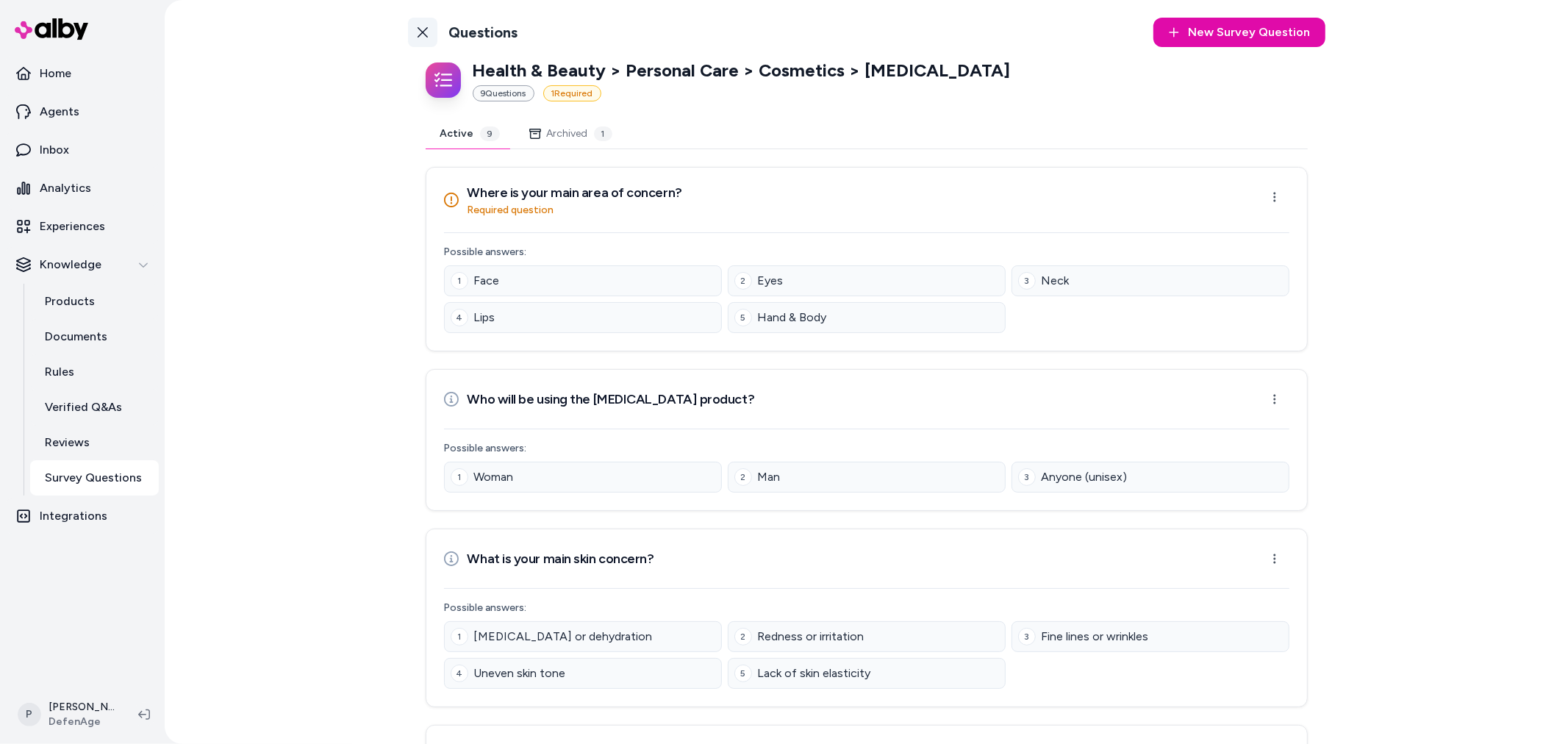
click at [417, 27] on icon at bounding box center [422, 32] width 12 height 12
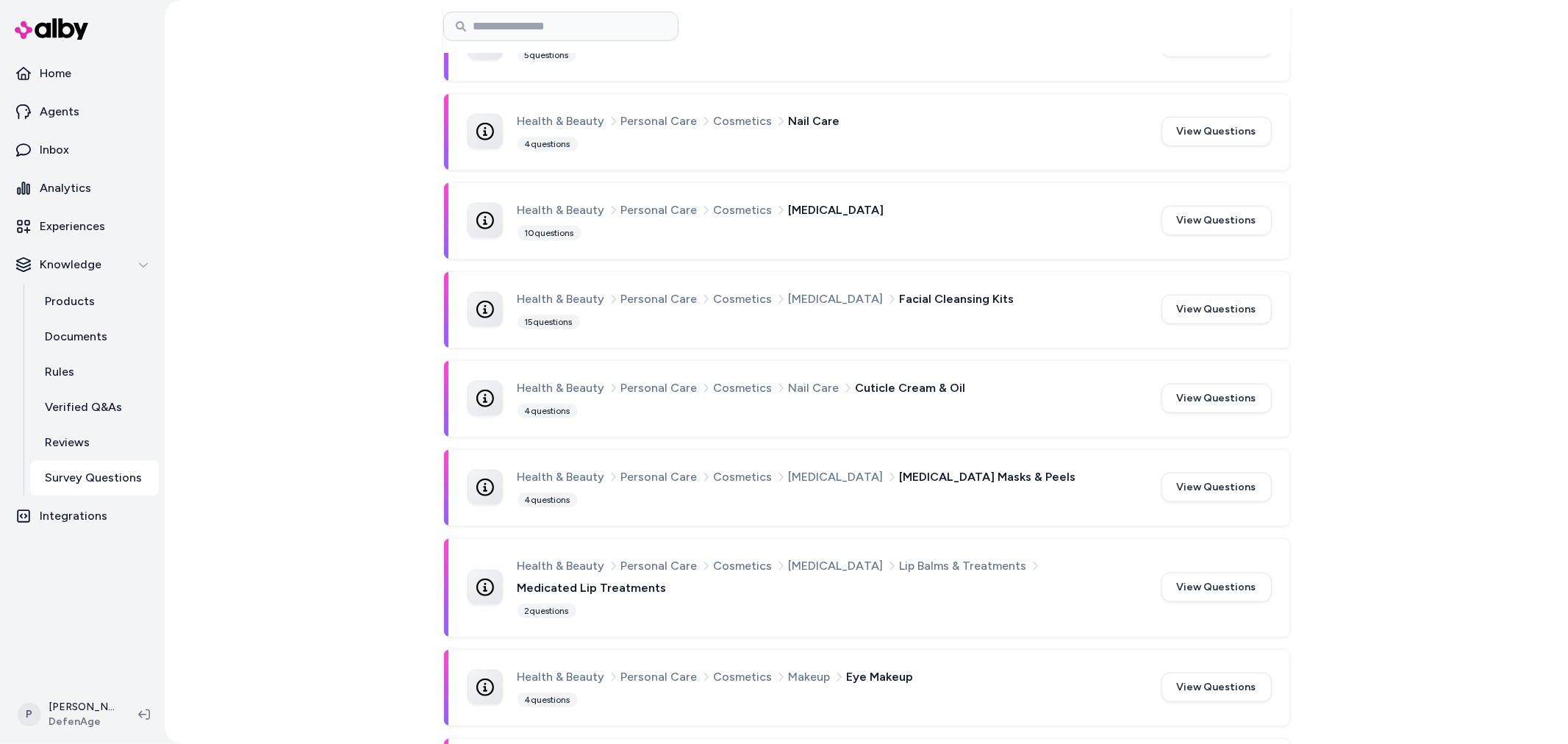
scroll to position [745, 0]
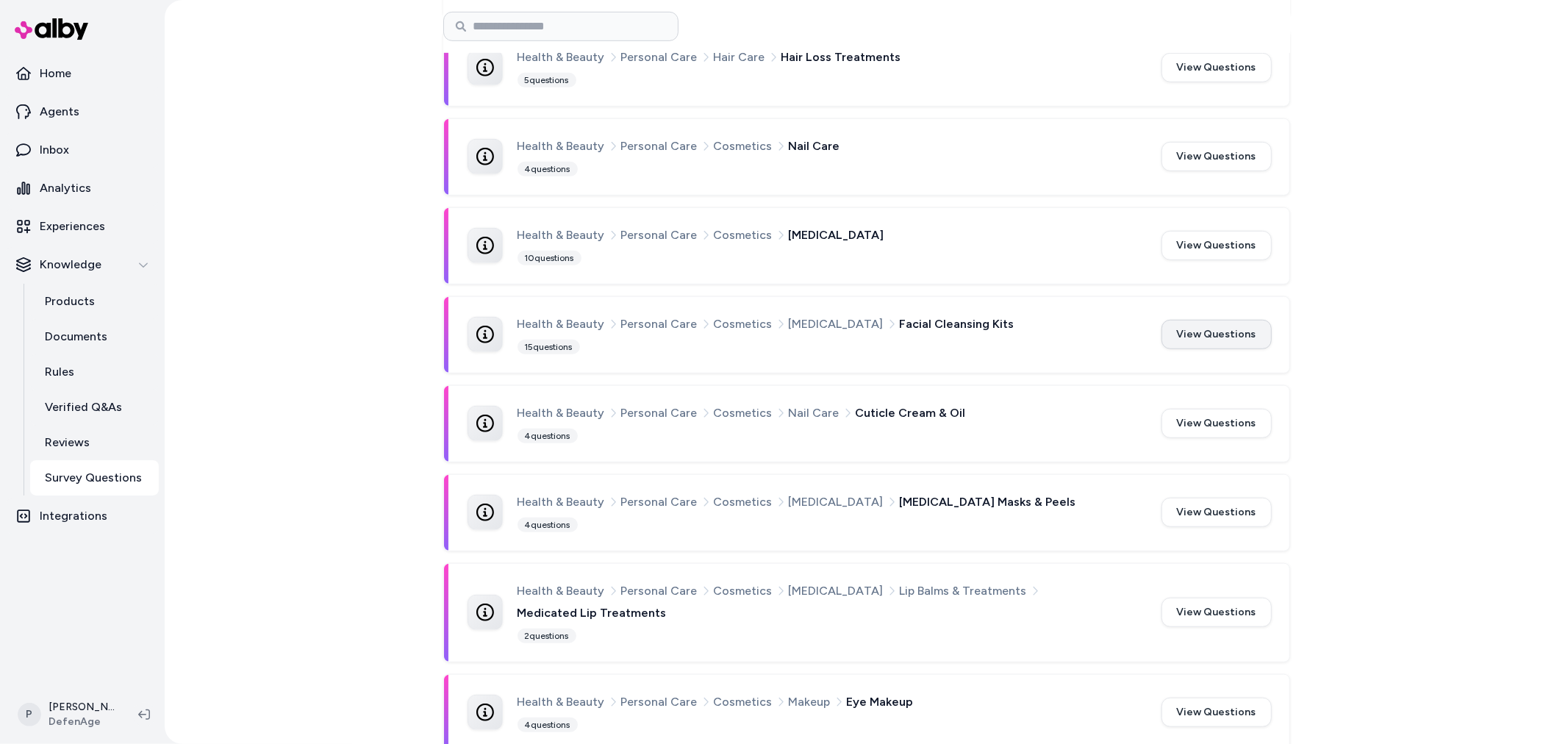
click at [1225, 339] on button "View Questions" at bounding box center [1216, 334] width 111 height 29
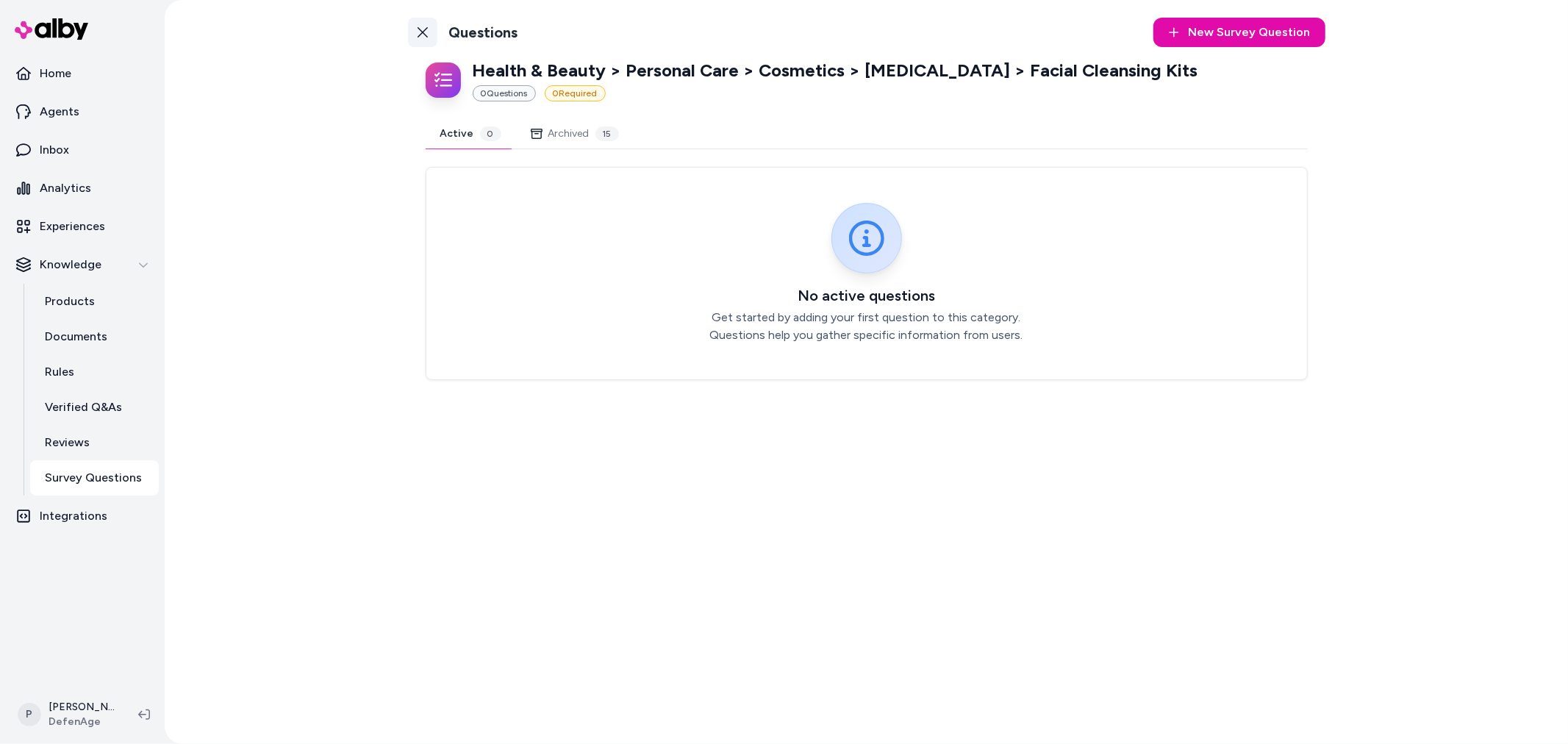
click at [426, 37] on icon at bounding box center [422, 32] width 10 height 10
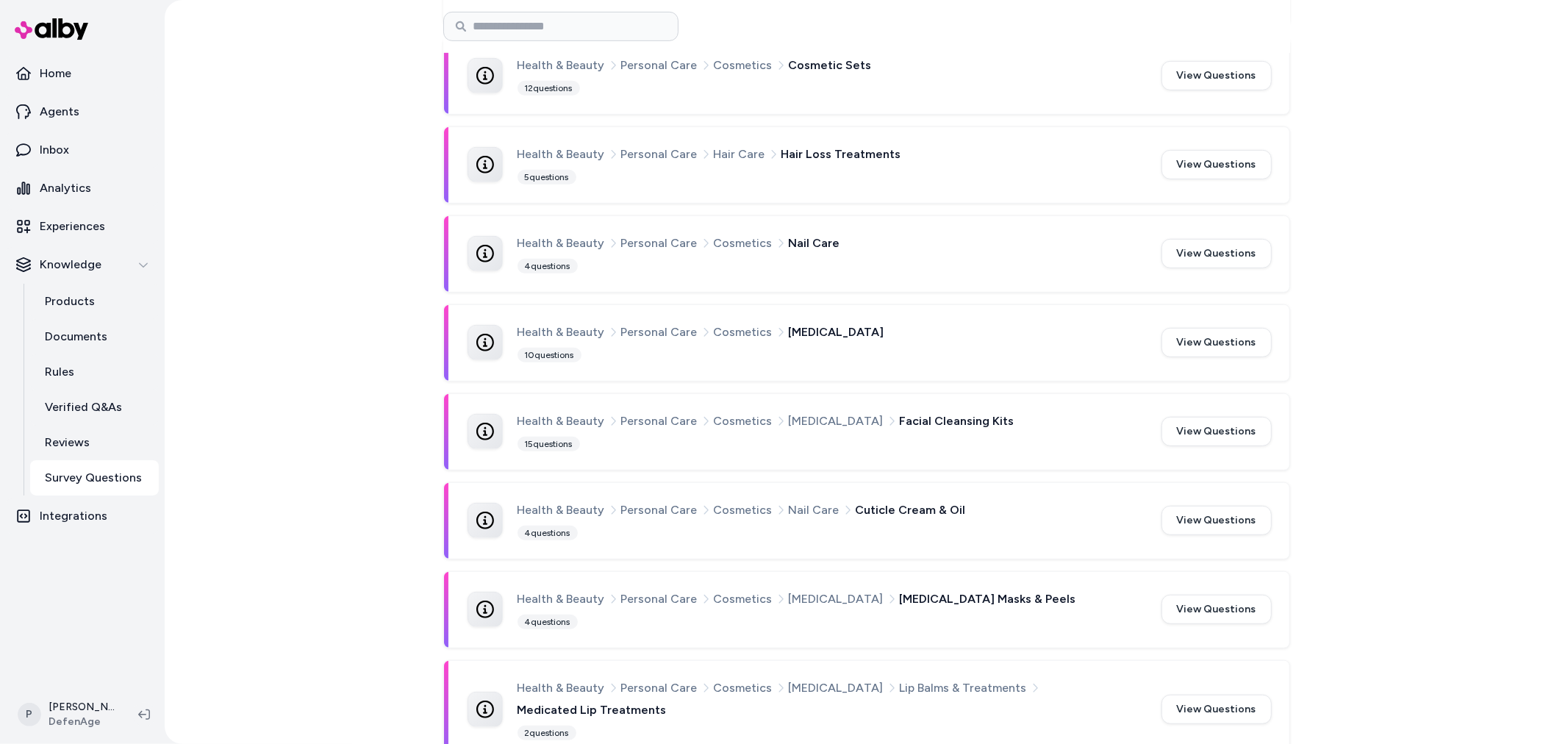
scroll to position [735, 0]
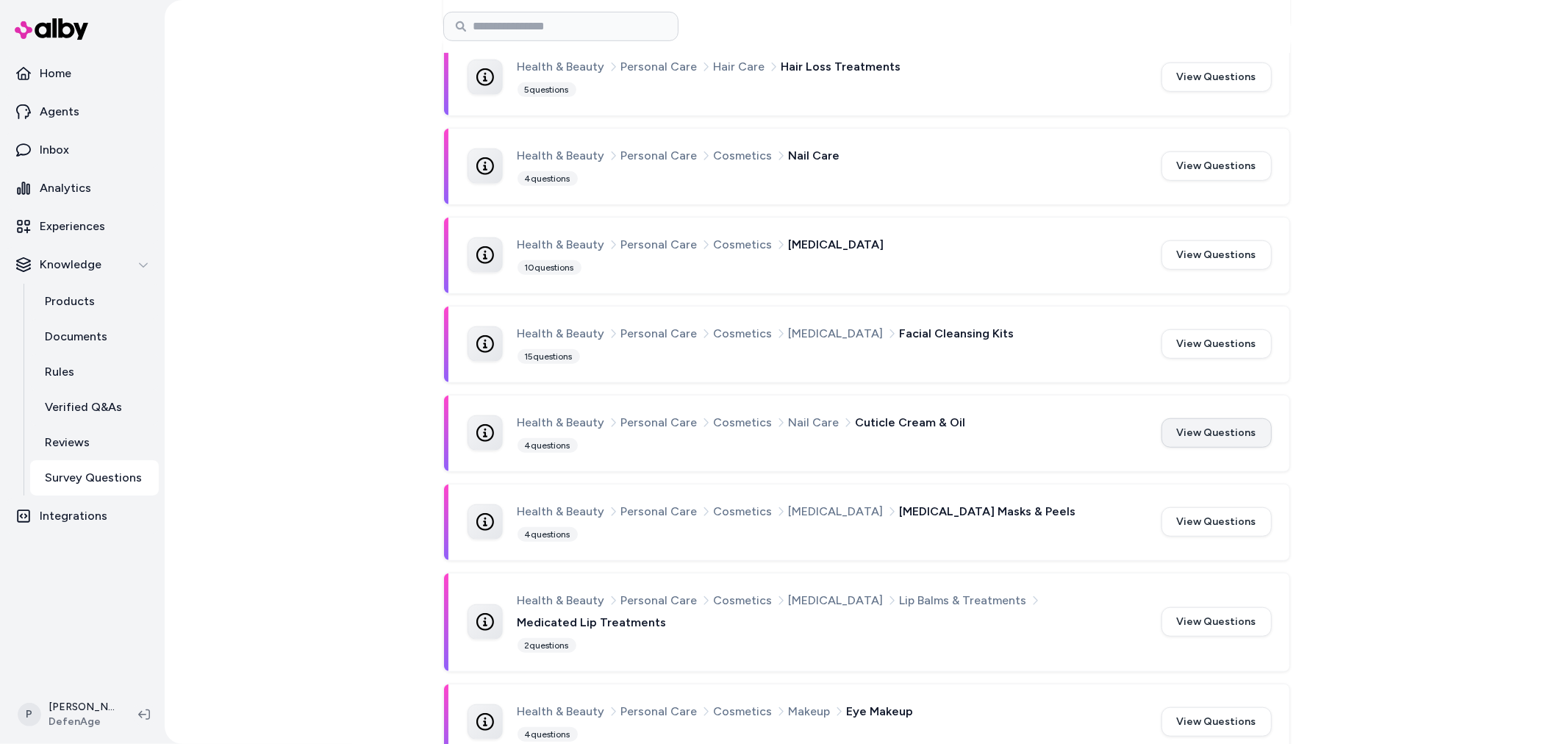
click at [1224, 428] on button "View Questions" at bounding box center [1216, 432] width 111 height 29
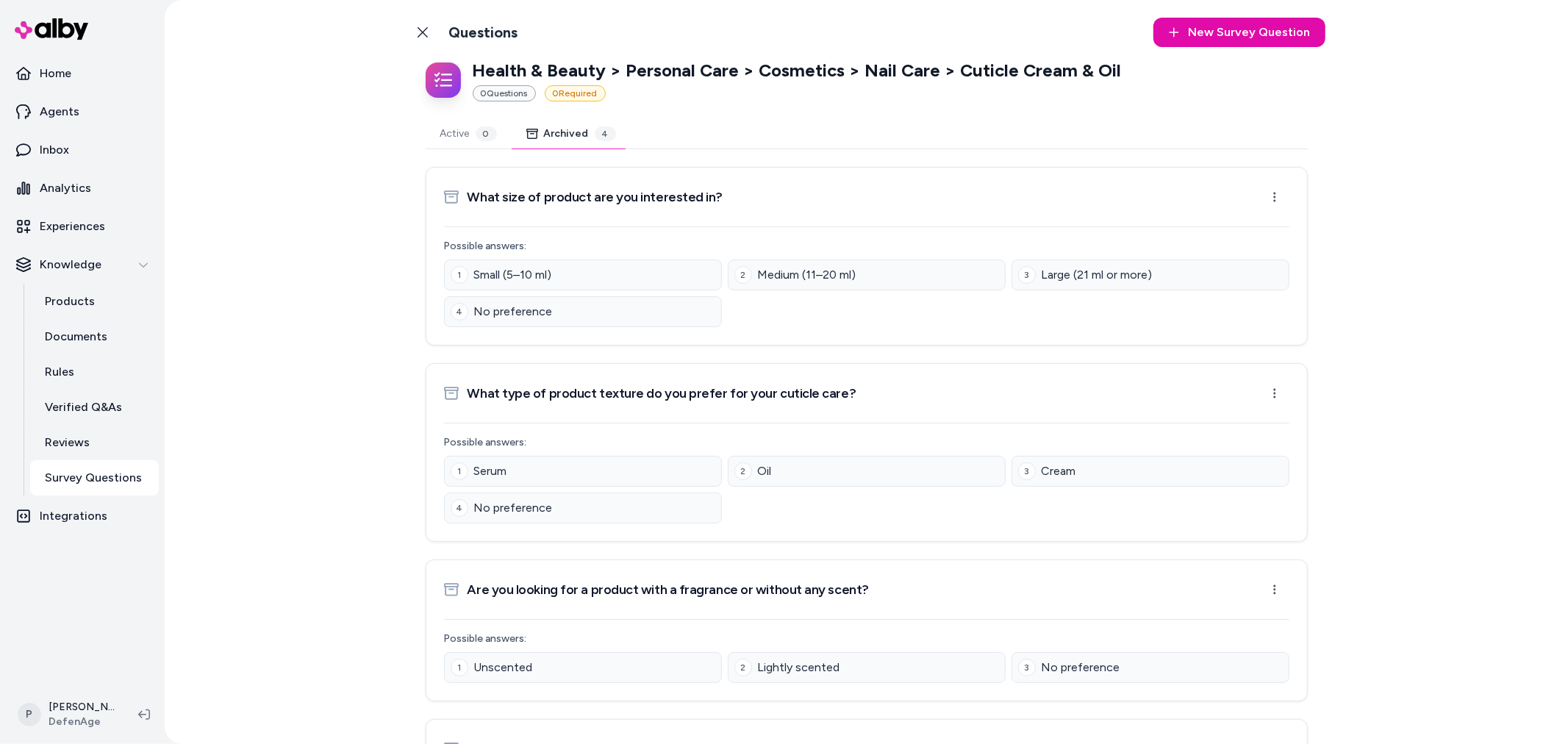
click at [598, 133] on div "4" at bounding box center [605, 133] width 21 height 15
click at [451, 143] on button "Active 0" at bounding box center [469, 133] width 86 height 29
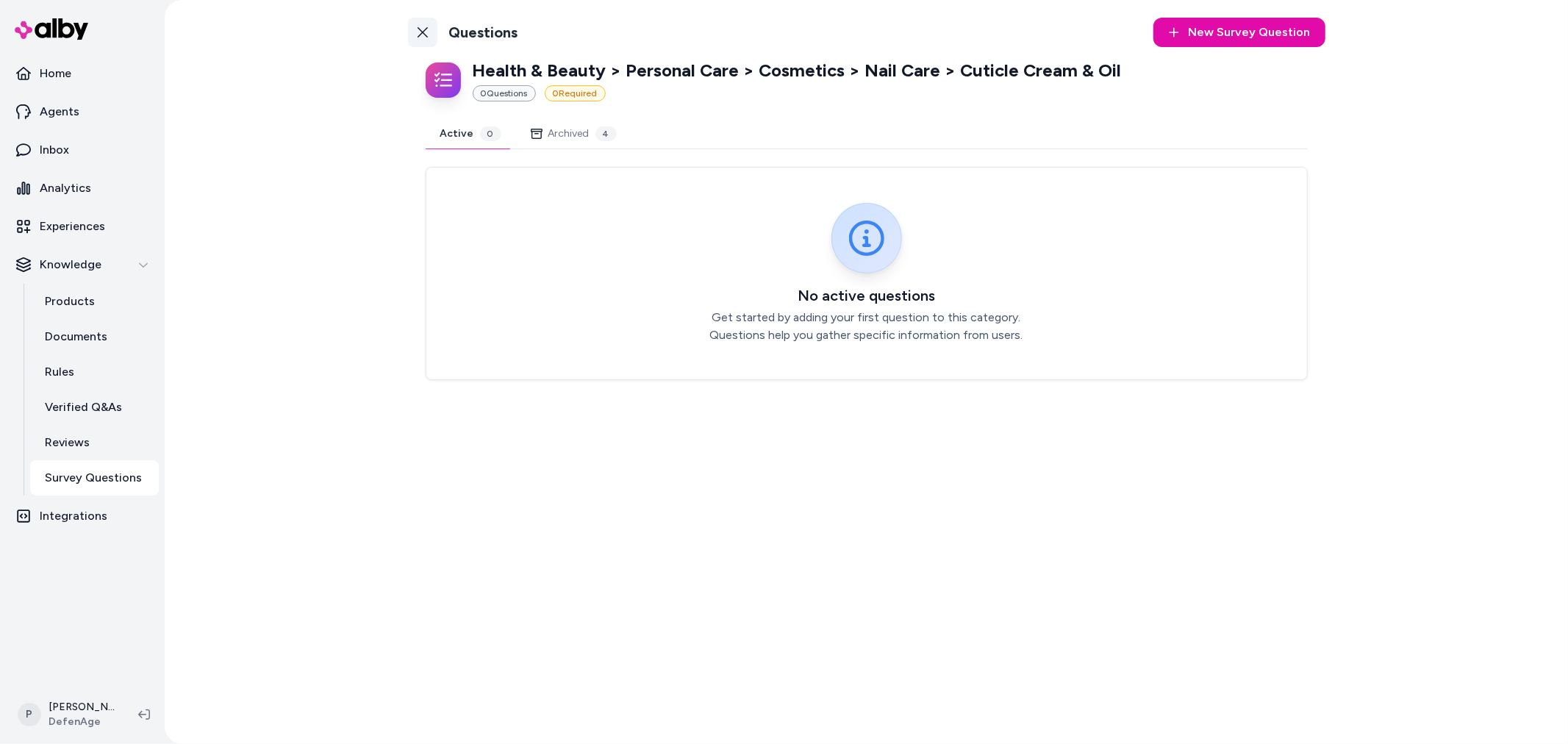
click at [424, 38] on icon at bounding box center [422, 32] width 12 height 12
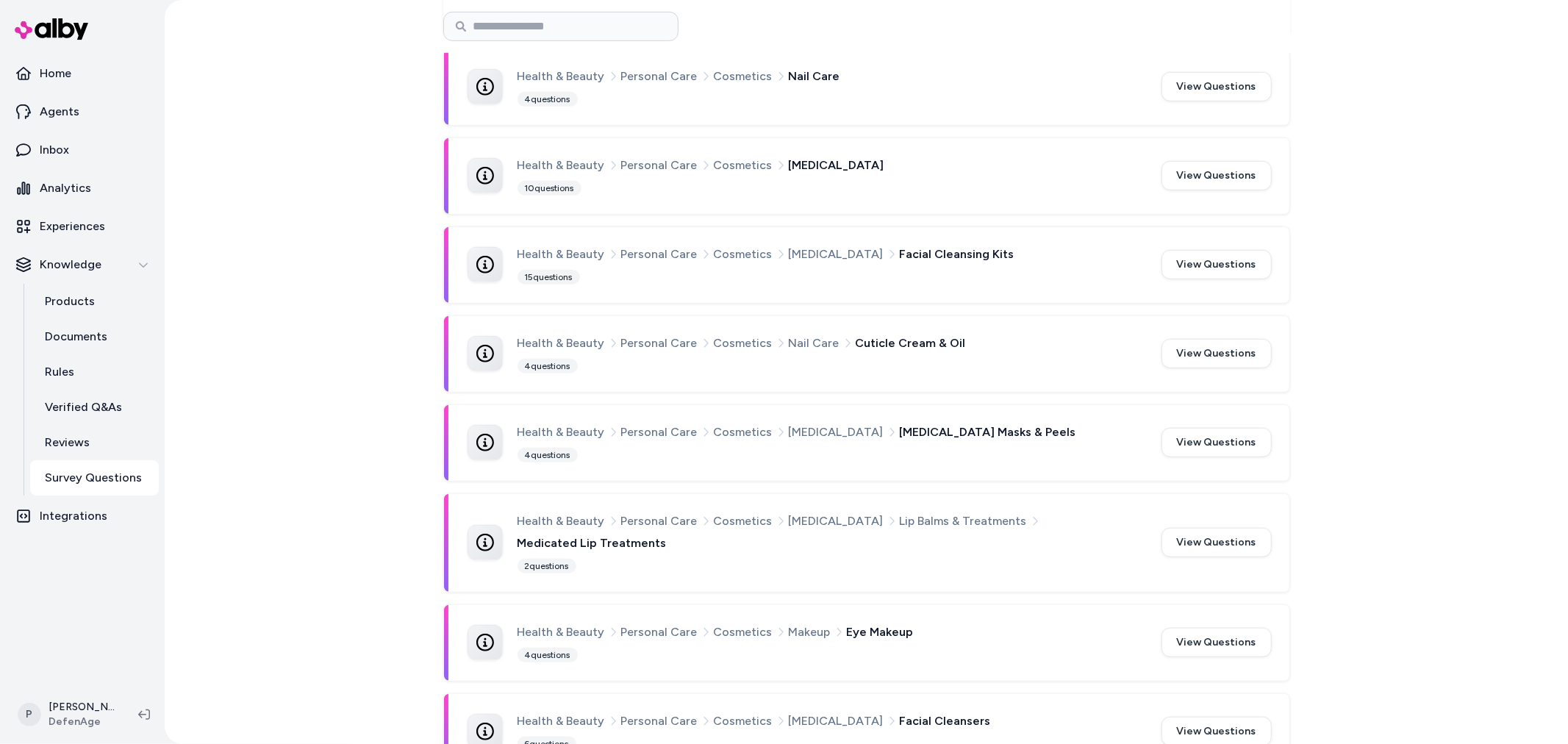
scroll to position [817, 0]
click at [1194, 430] on button "View Questions" at bounding box center [1216, 439] width 111 height 29
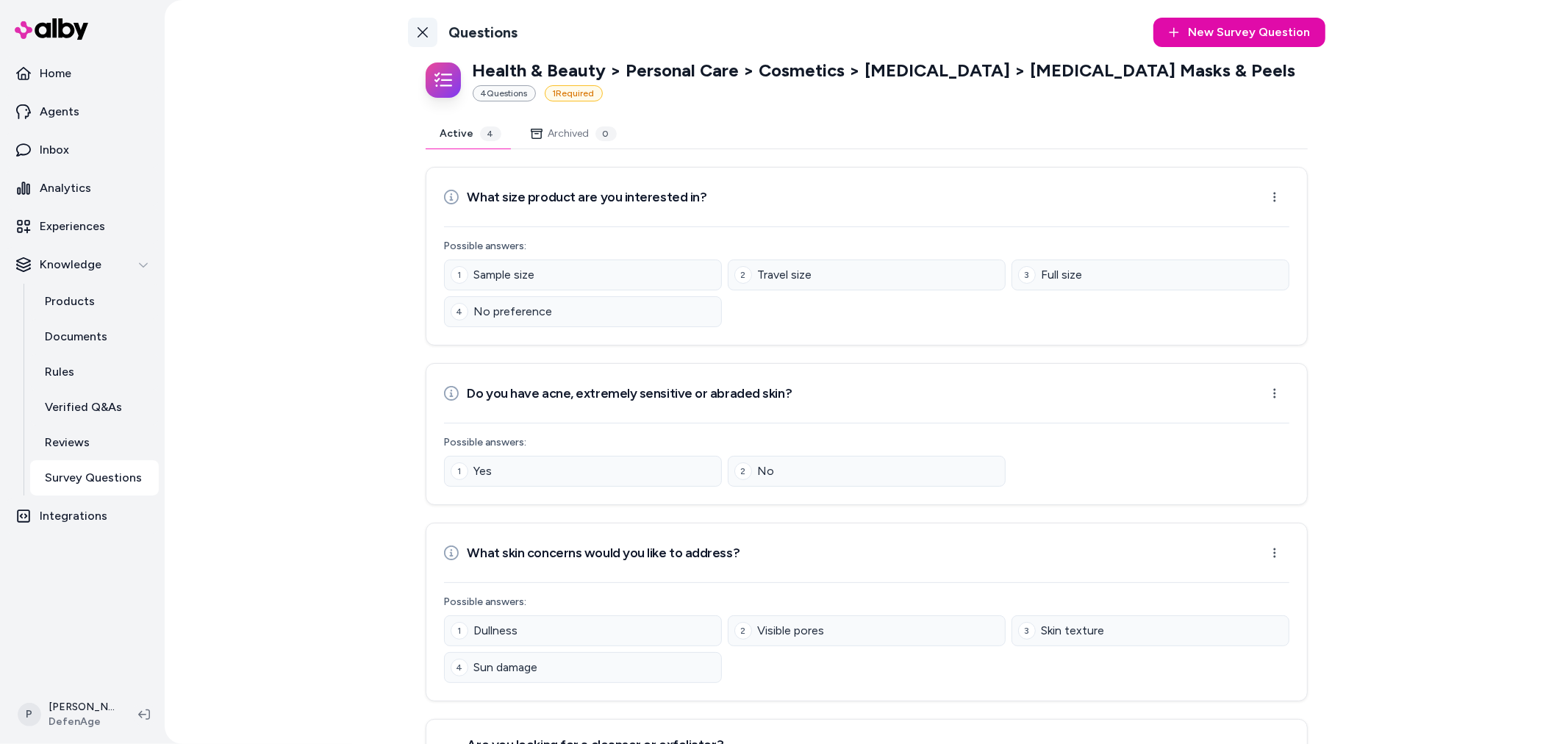
click at [424, 28] on icon at bounding box center [422, 32] width 12 height 12
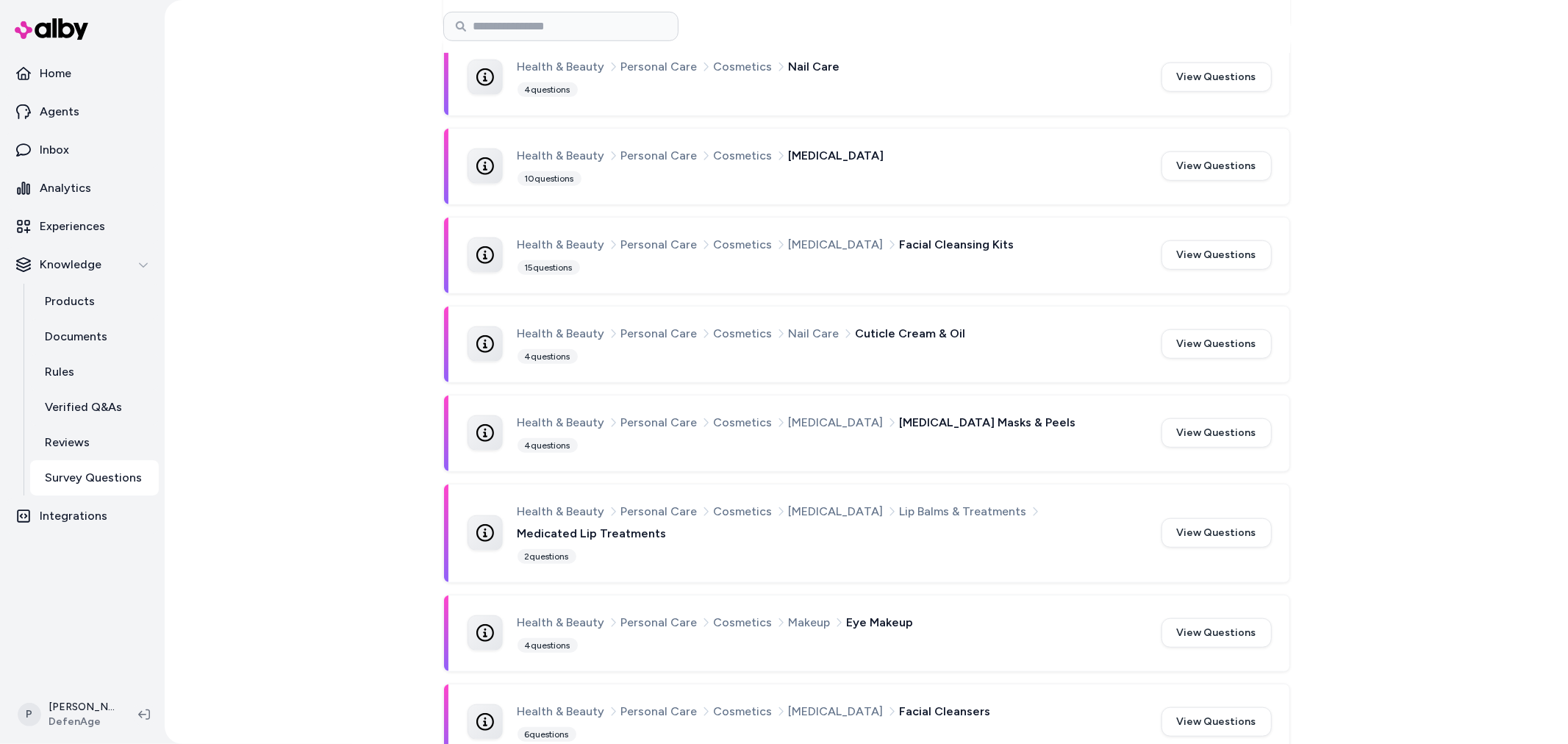
scroll to position [826, 0]
click at [1215, 524] on button "View Questions" at bounding box center [1216, 531] width 111 height 29
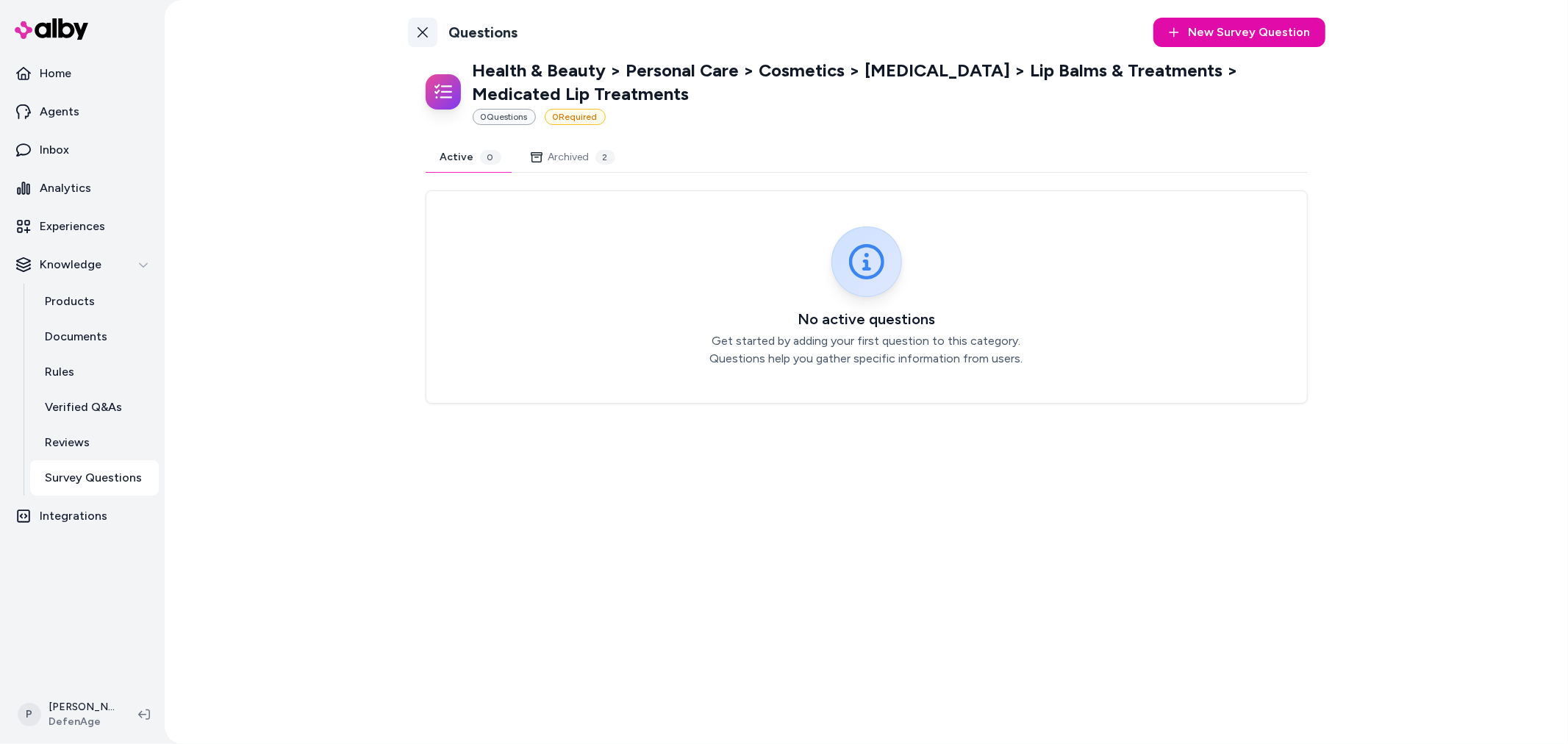
click at [424, 27] on icon at bounding box center [422, 32] width 12 height 12
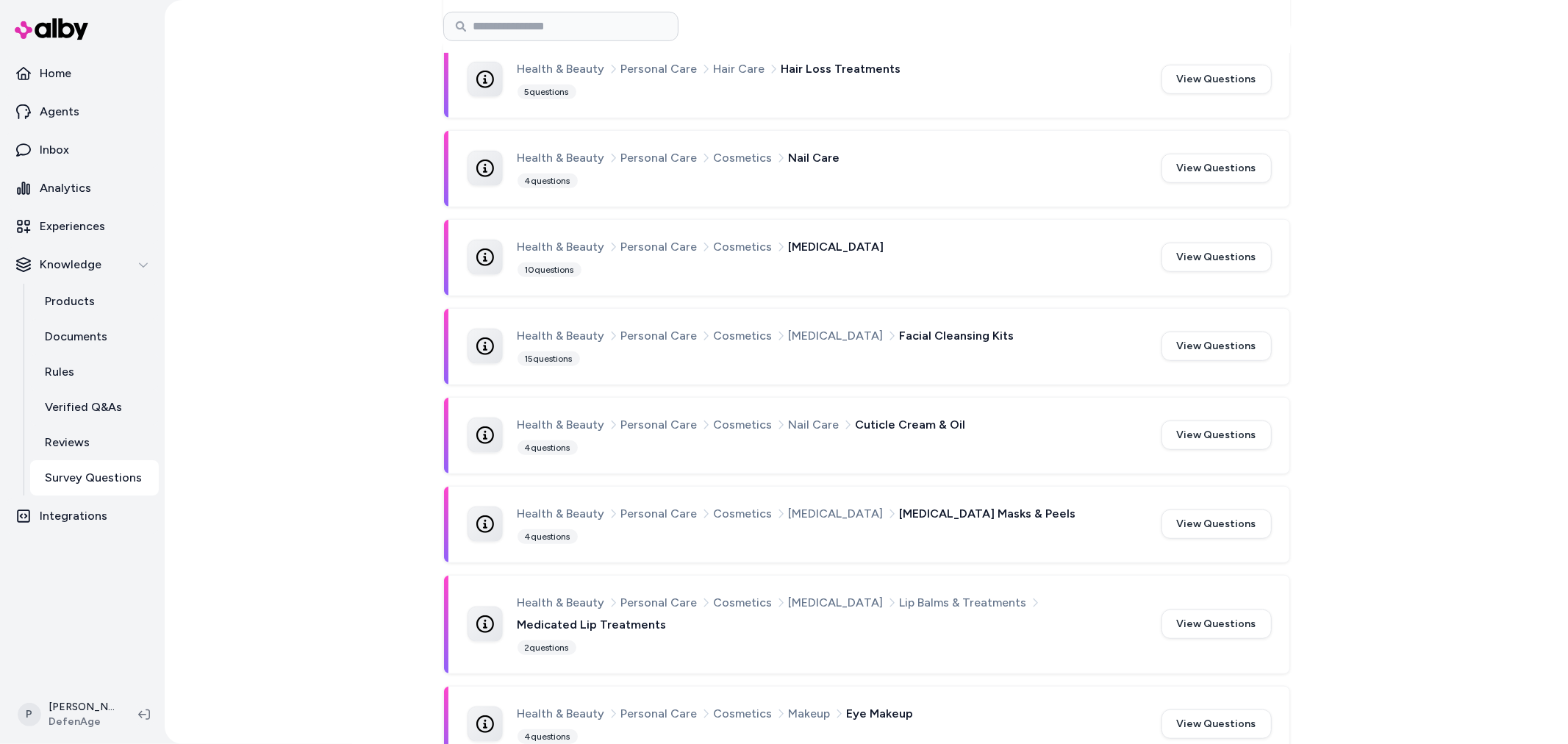
scroll to position [826, 0]
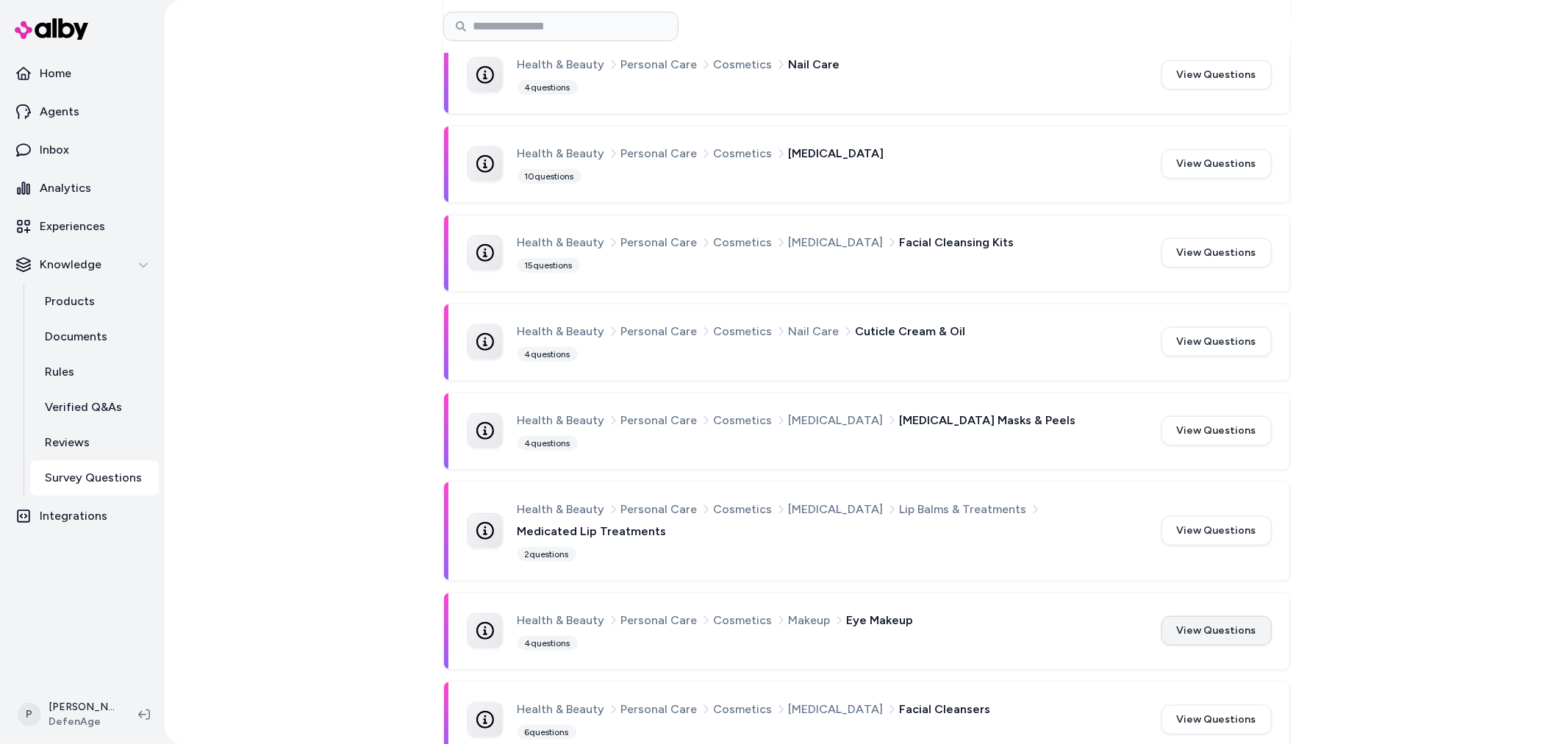
click at [1225, 616] on button "View Questions" at bounding box center [1216, 630] width 111 height 29
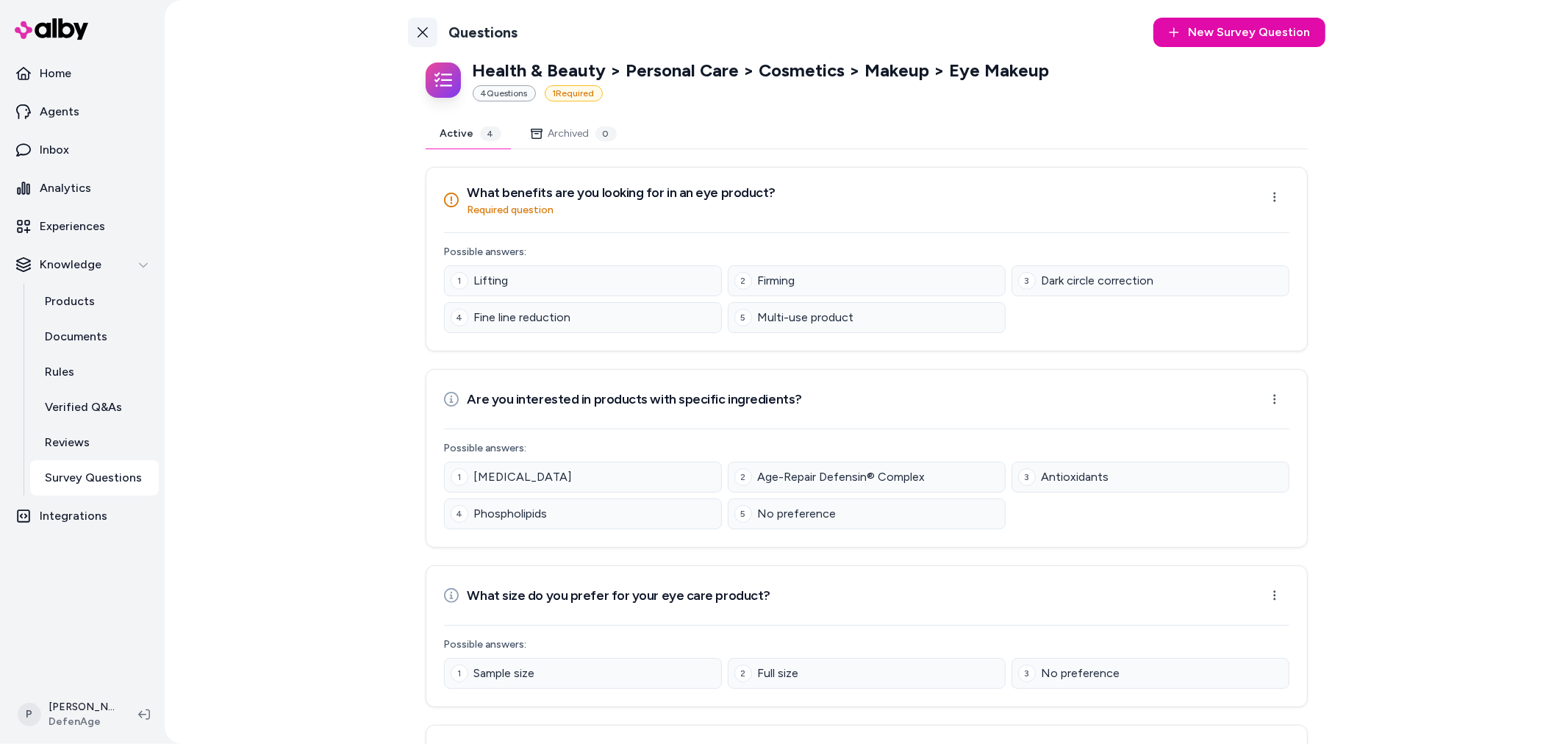
click at [419, 34] on icon at bounding box center [422, 32] width 12 height 12
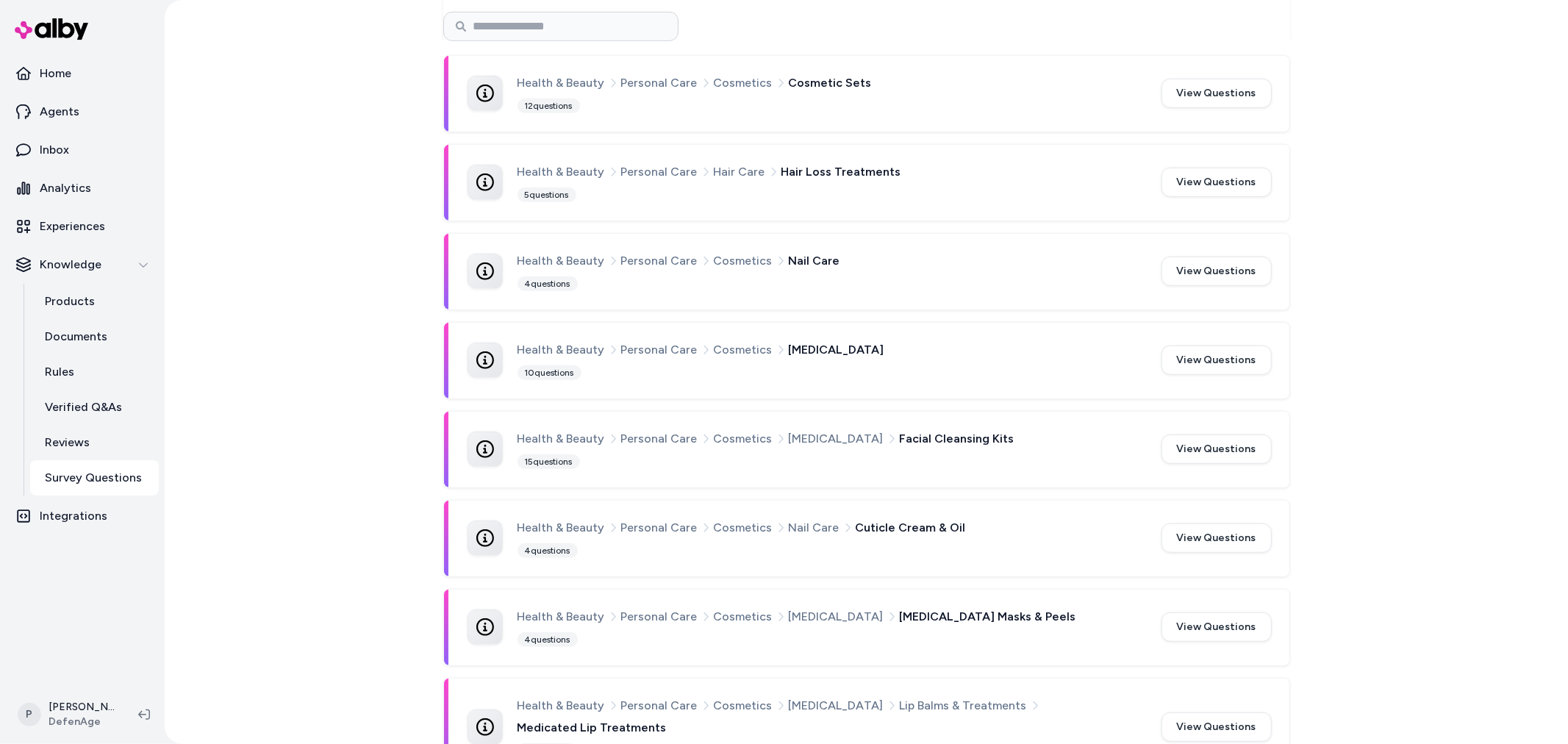
scroll to position [826, 0]
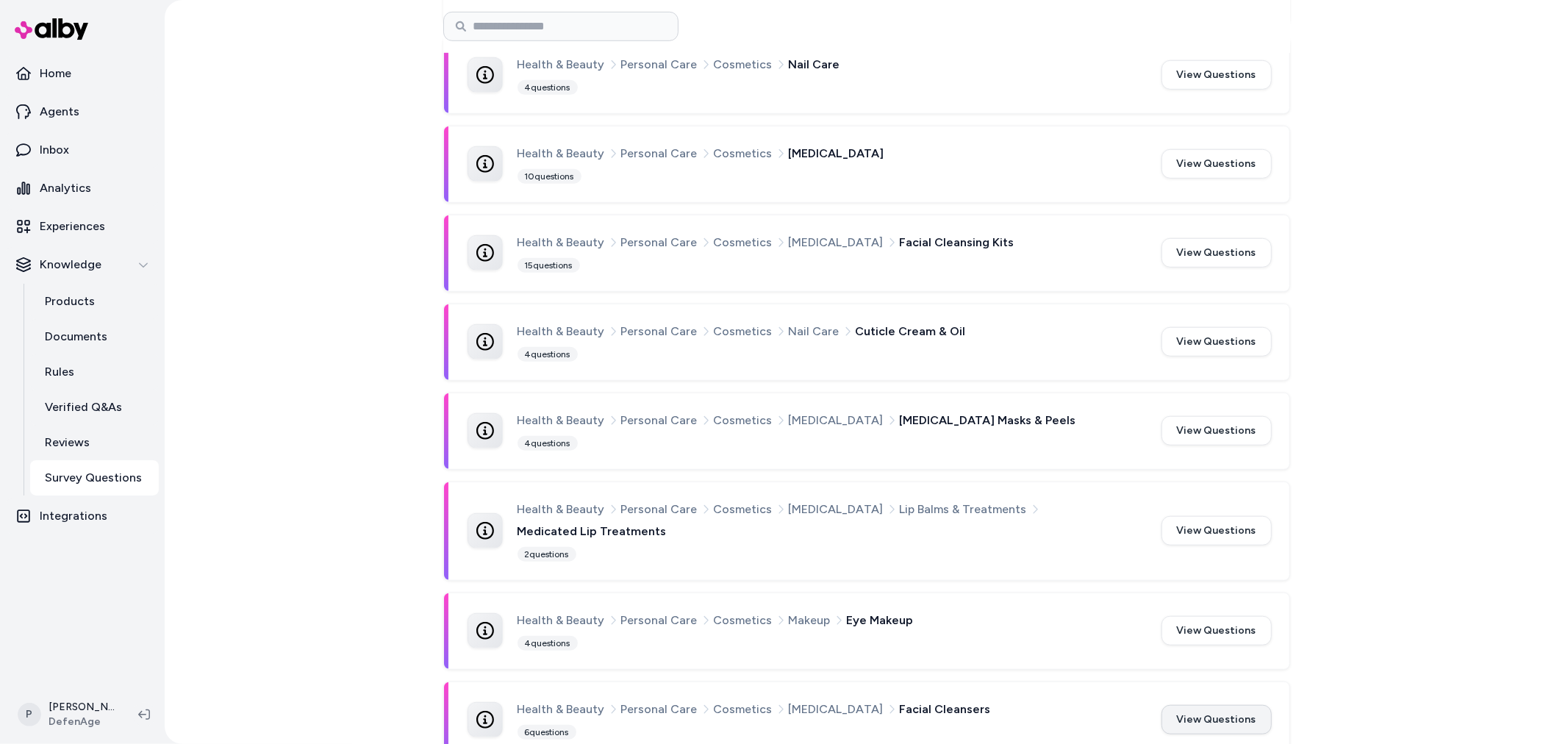
click at [1237, 705] on button "View Questions" at bounding box center [1216, 719] width 111 height 29
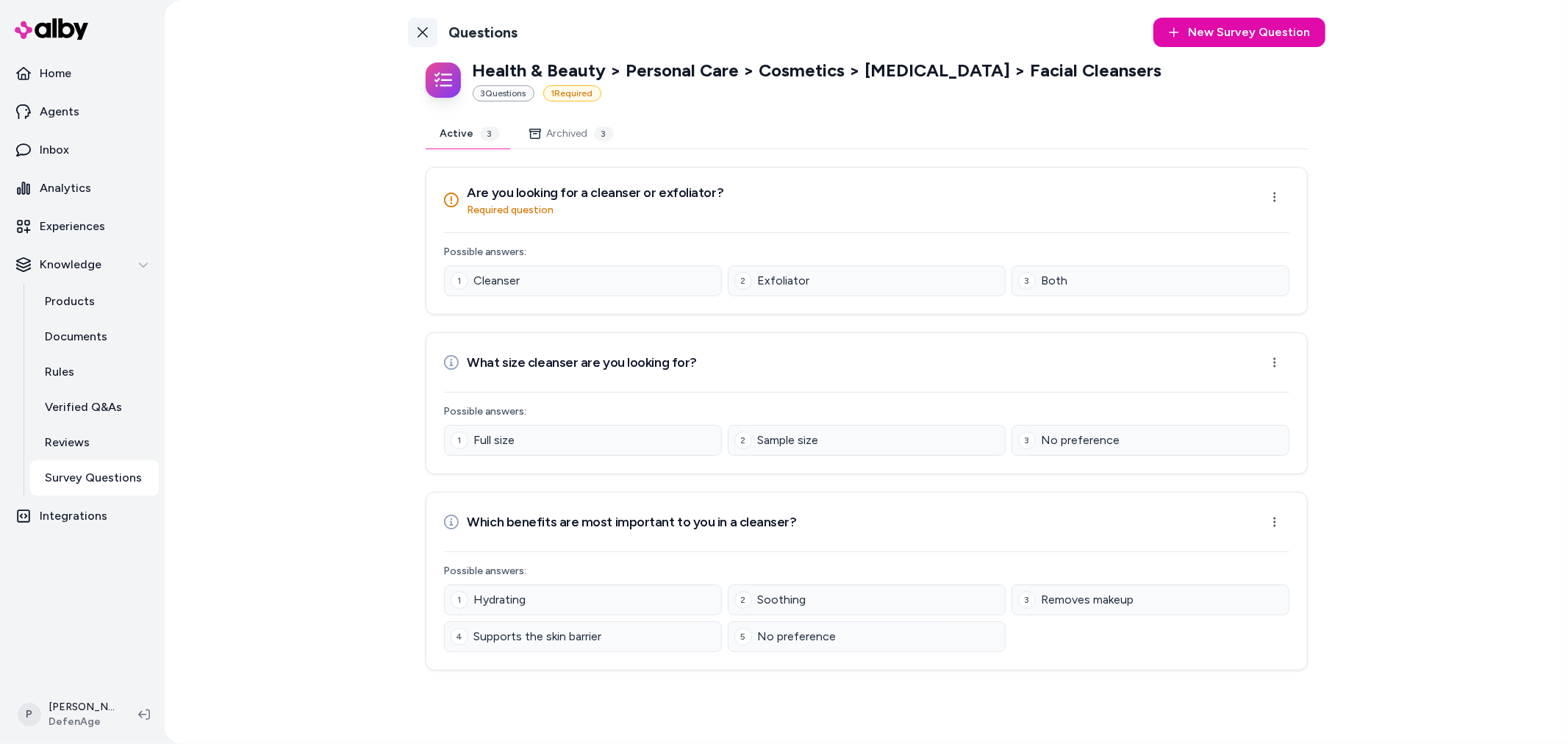
click at [419, 33] on icon at bounding box center [422, 32] width 12 height 12
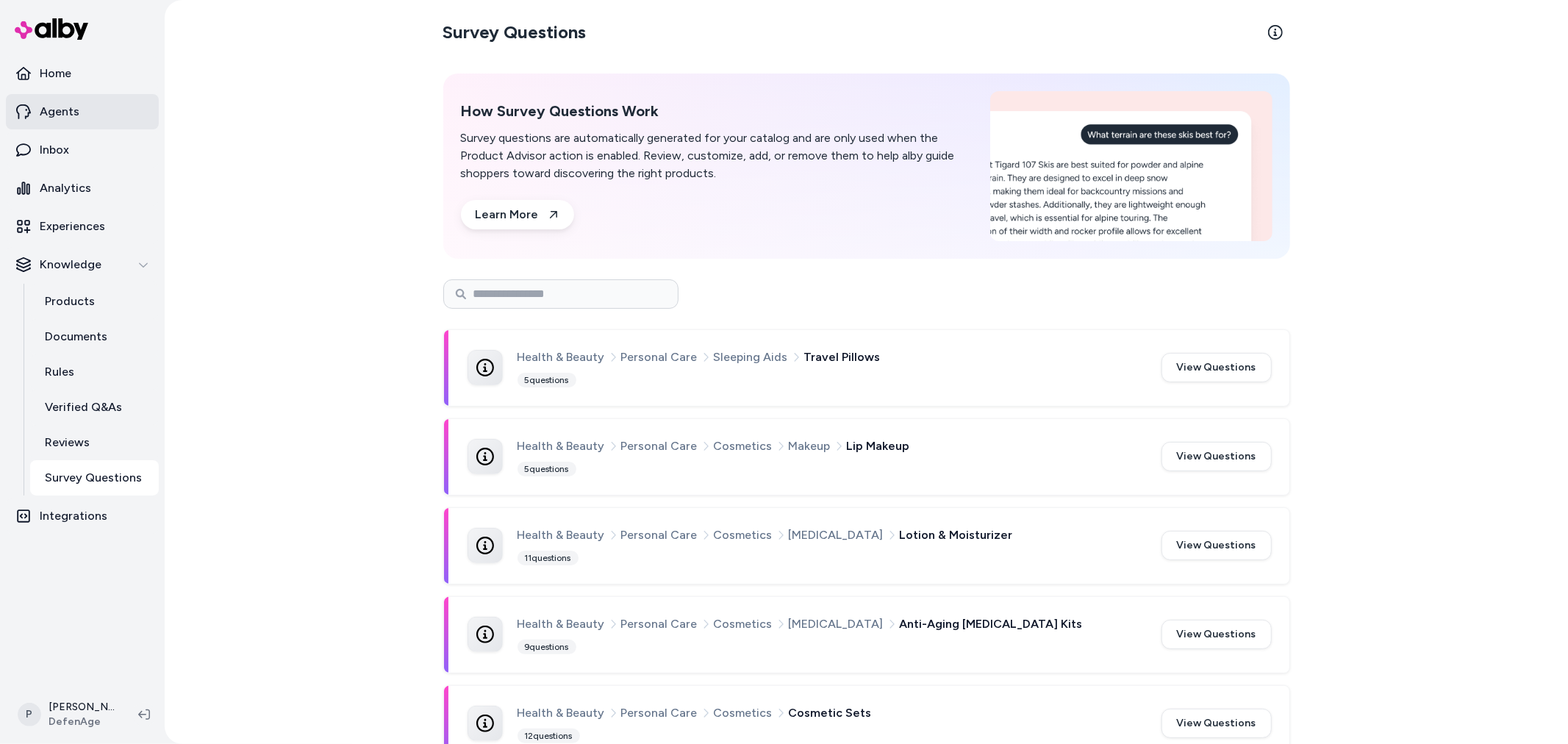
click at [42, 106] on p "Agents" at bounding box center [60, 111] width 40 height 17
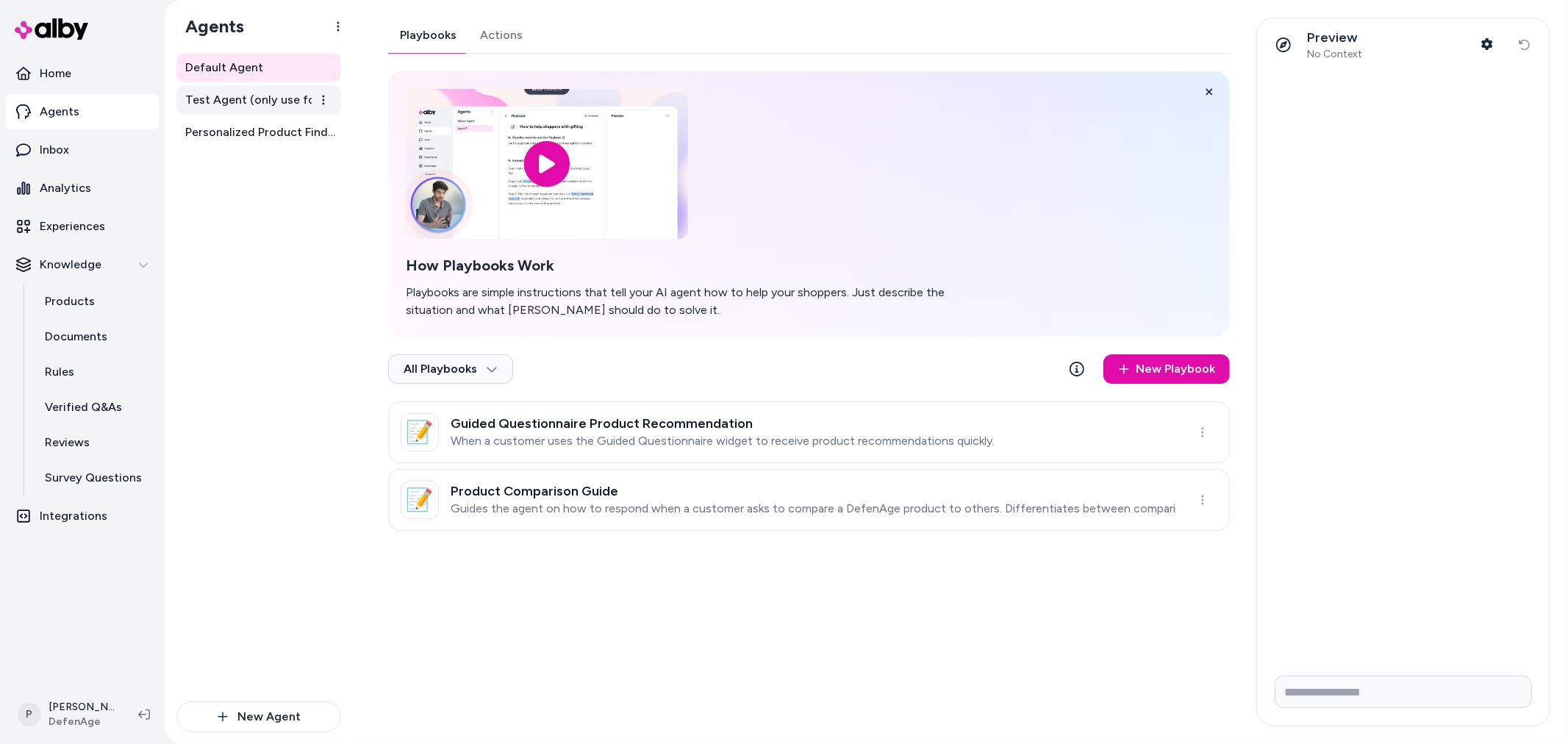
click at [257, 89] on link "Test Agent (only use for testing)" at bounding box center [259, 100] width 165 height 29
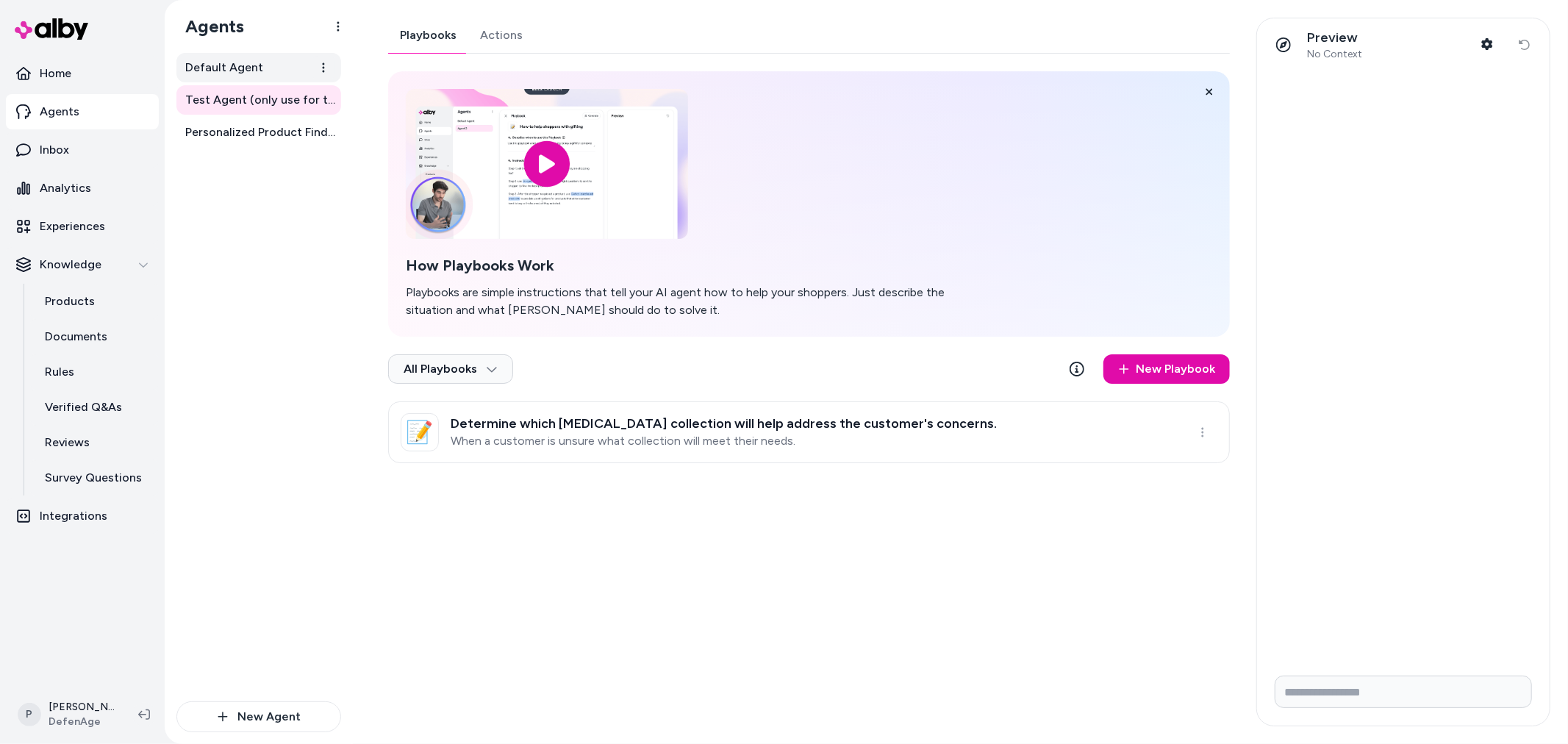
click at [273, 71] on link "Default Agent" at bounding box center [259, 67] width 165 height 29
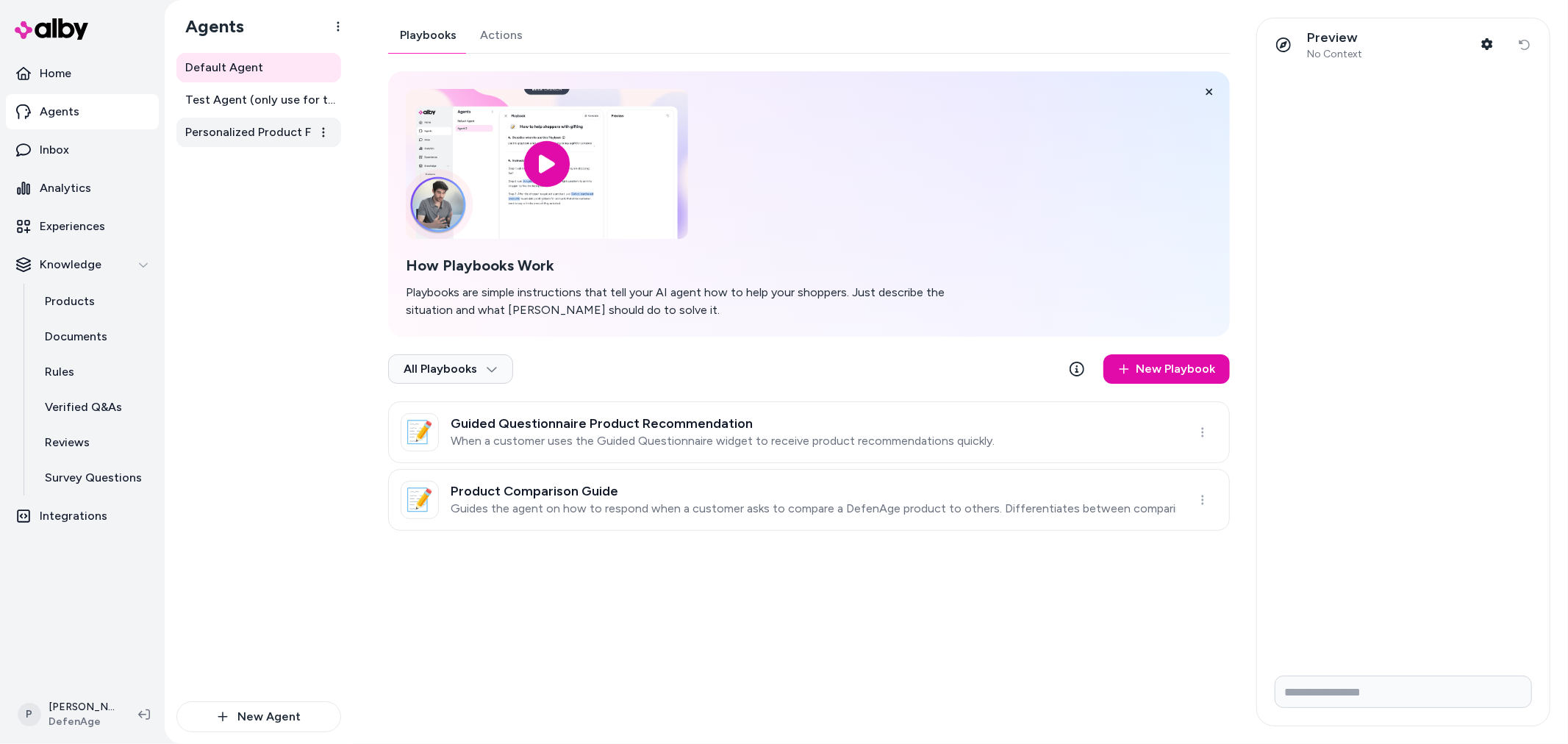
click at [253, 126] on span "Personalized Product Finder Agent" at bounding box center [260, 132] width 150 height 17
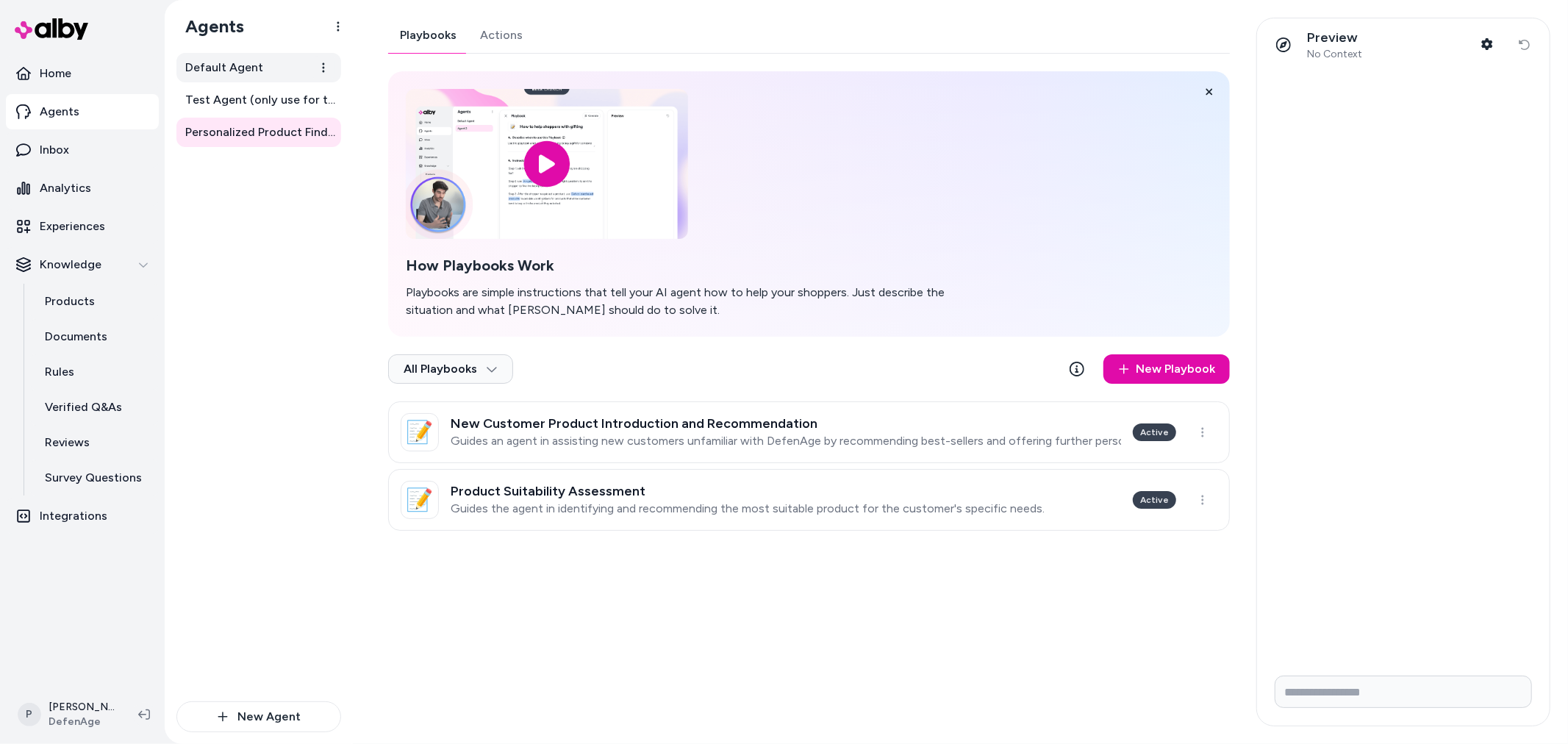
click at [260, 60] on link "Default Agent" at bounding box center [259, 67] width 165 height 29
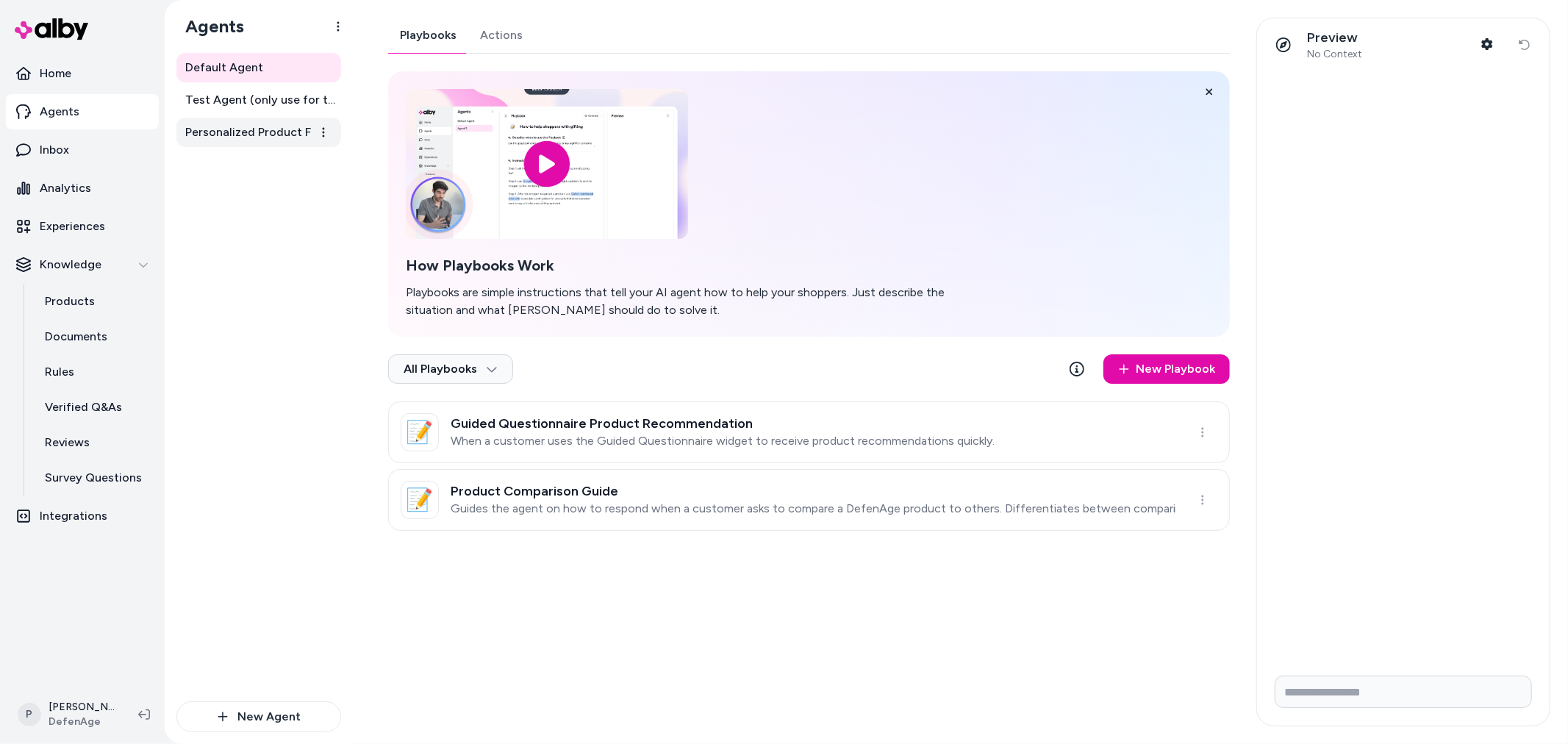
click at [236, 126] on span "Personalized Product Finder Agent" at bounding box center [260, 132] width 150 height 17
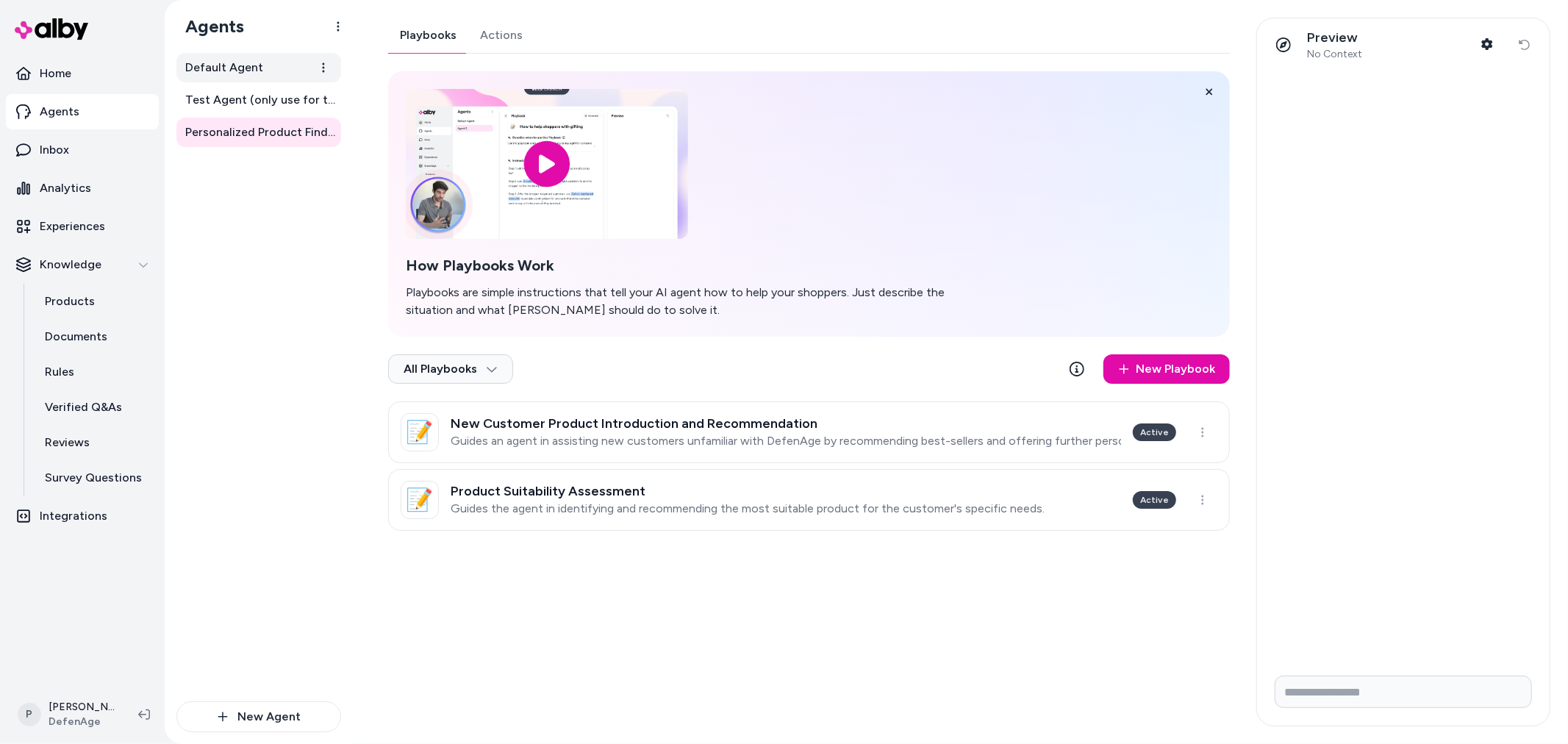
click at [270, 64] on link "Default Agent" at bounding box center [259, 67] width 165 height 29
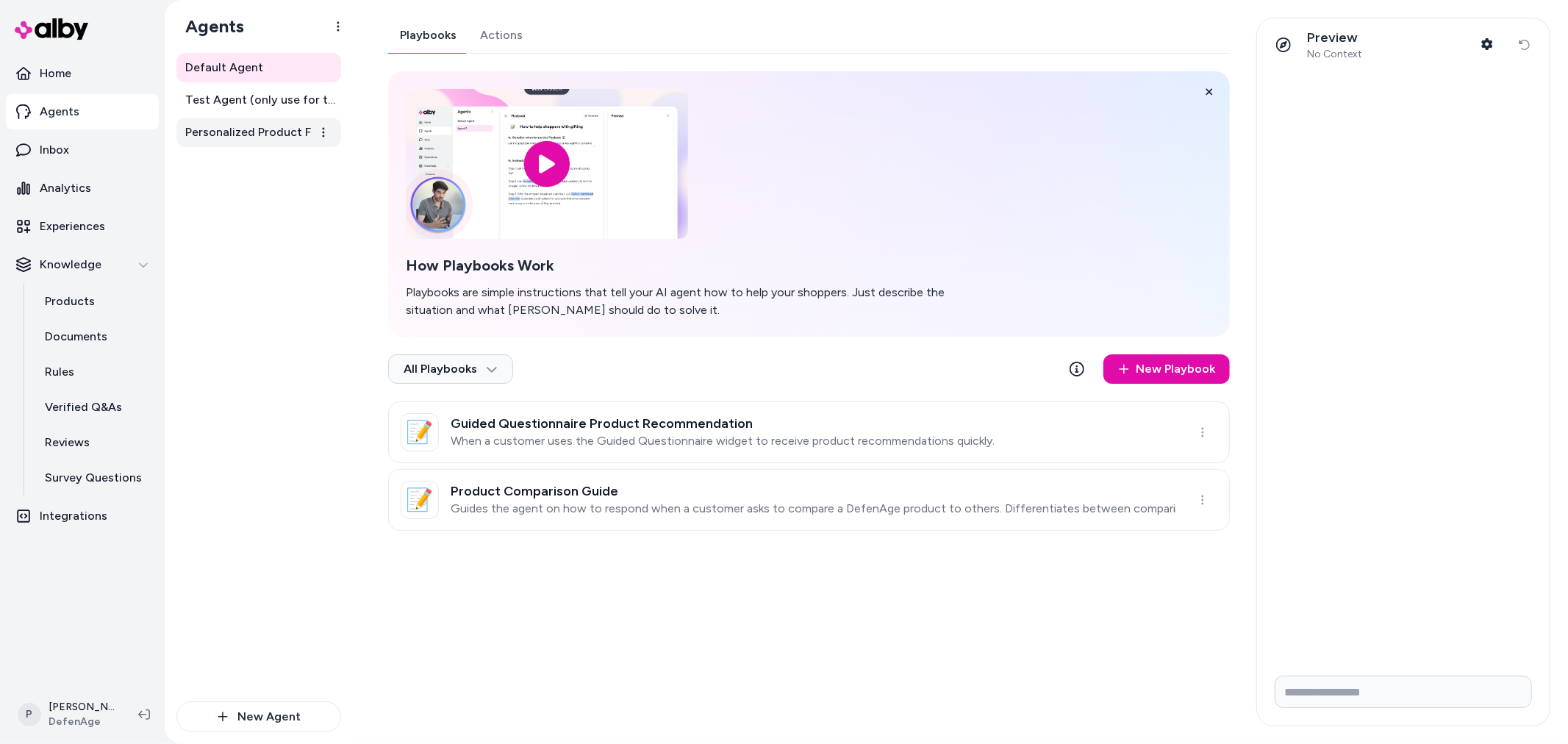
click at [248, 130] on span "Personalized Product Finder Agent" at bounding box center [260, 132] width 150 height 17
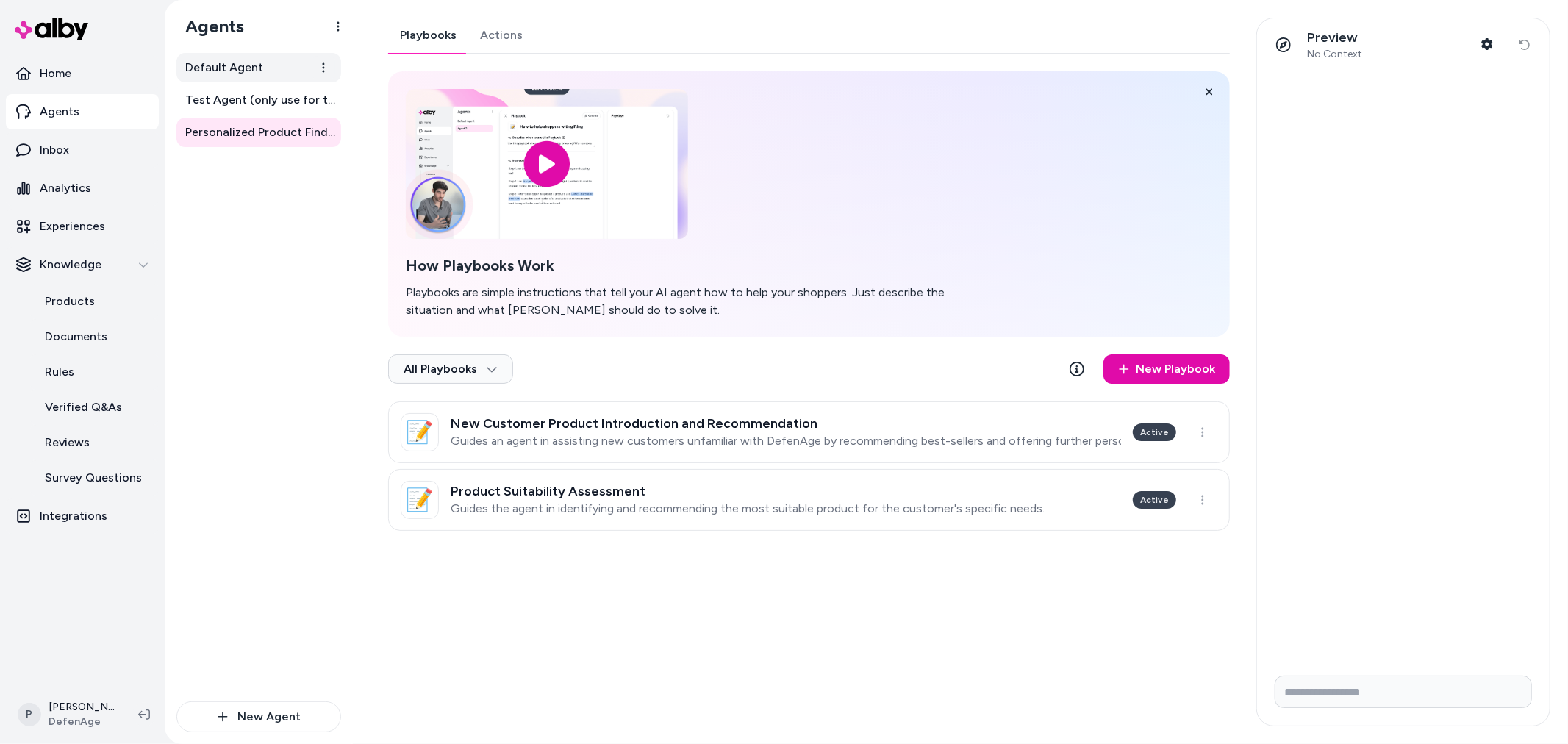
click at [274, 64] on link "Default Agent" at bounding box center [259, 67] width 165 height 29
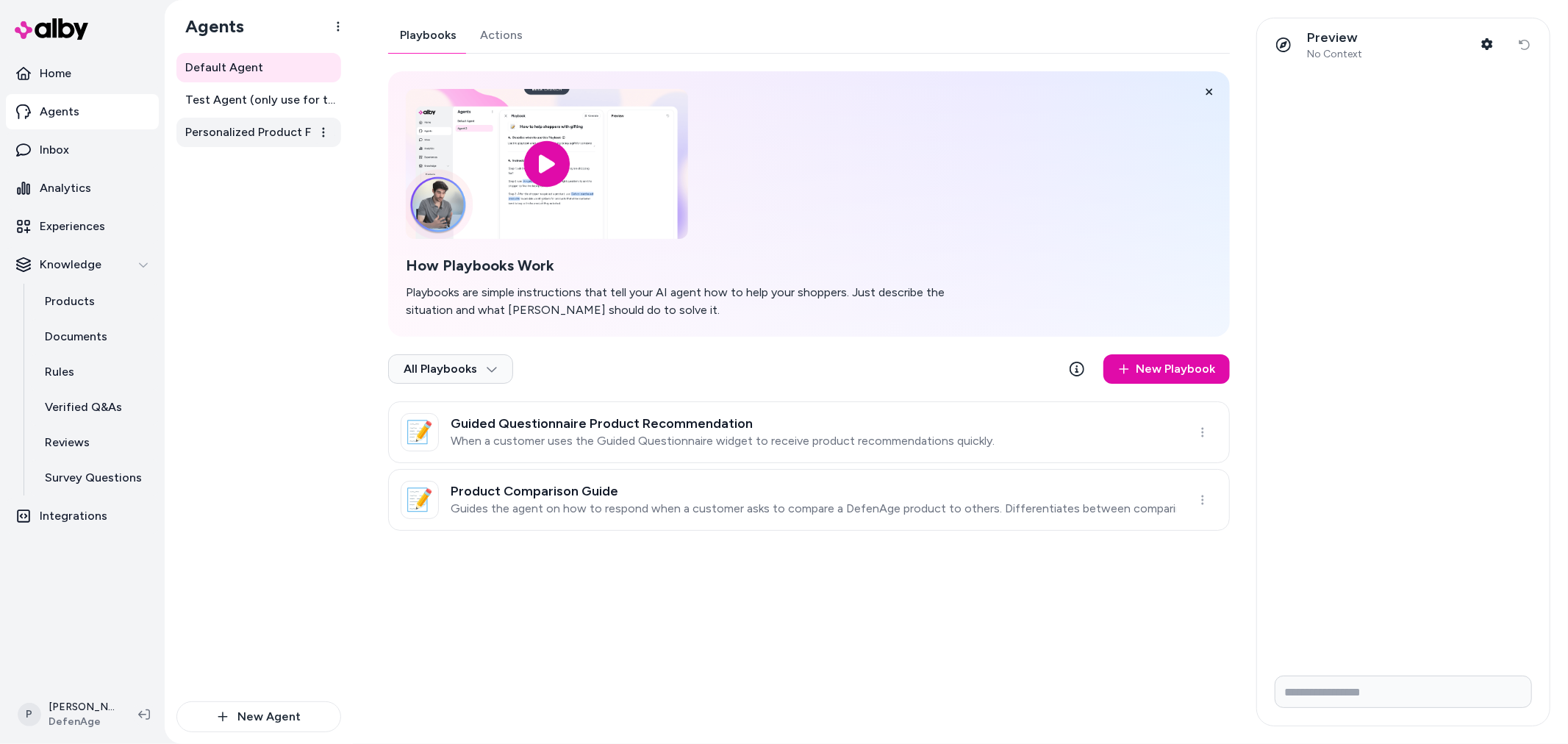
click at [255, 137] on span "Personalized Product Finder Agent" at bounding box center [260, 132] width 150 height 17
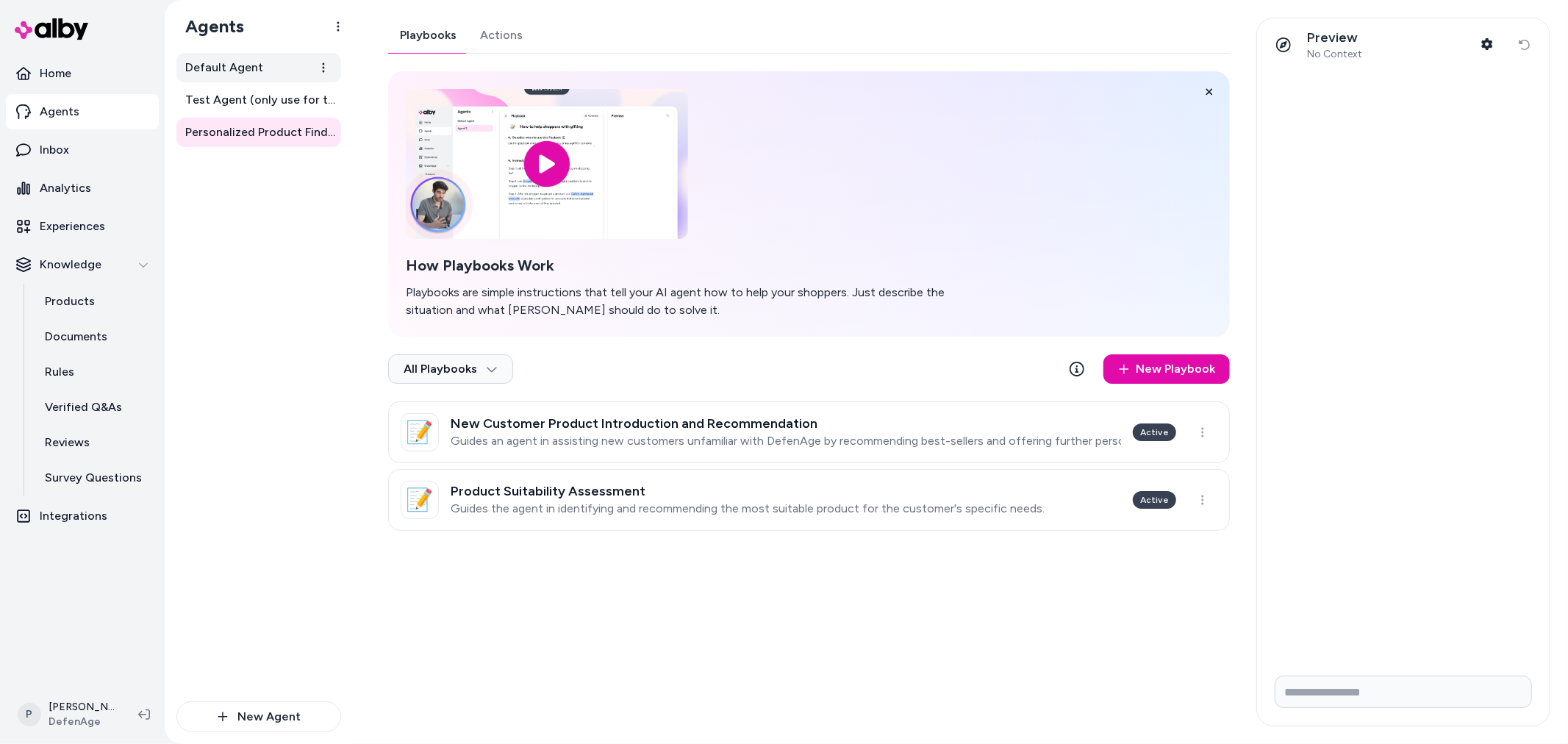
click at [256, 69] on span "Default Agent" at bounding box center [224, 67] width 78 height 17
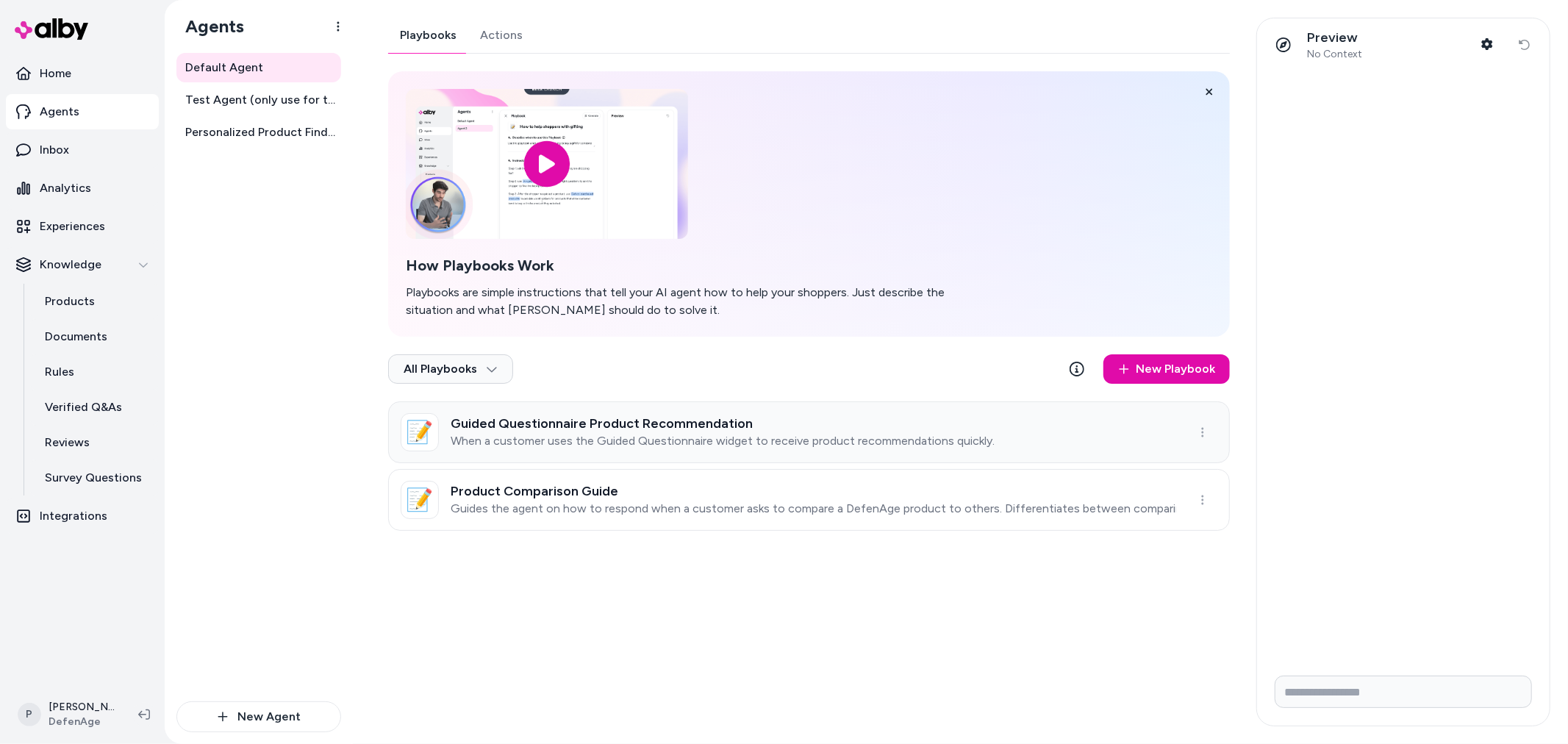
click at [731, 436] on p "When a customer uses the Guided Questionnaire widget to receive product recomme…" at bounding box center [722, 441] width 544 height 15
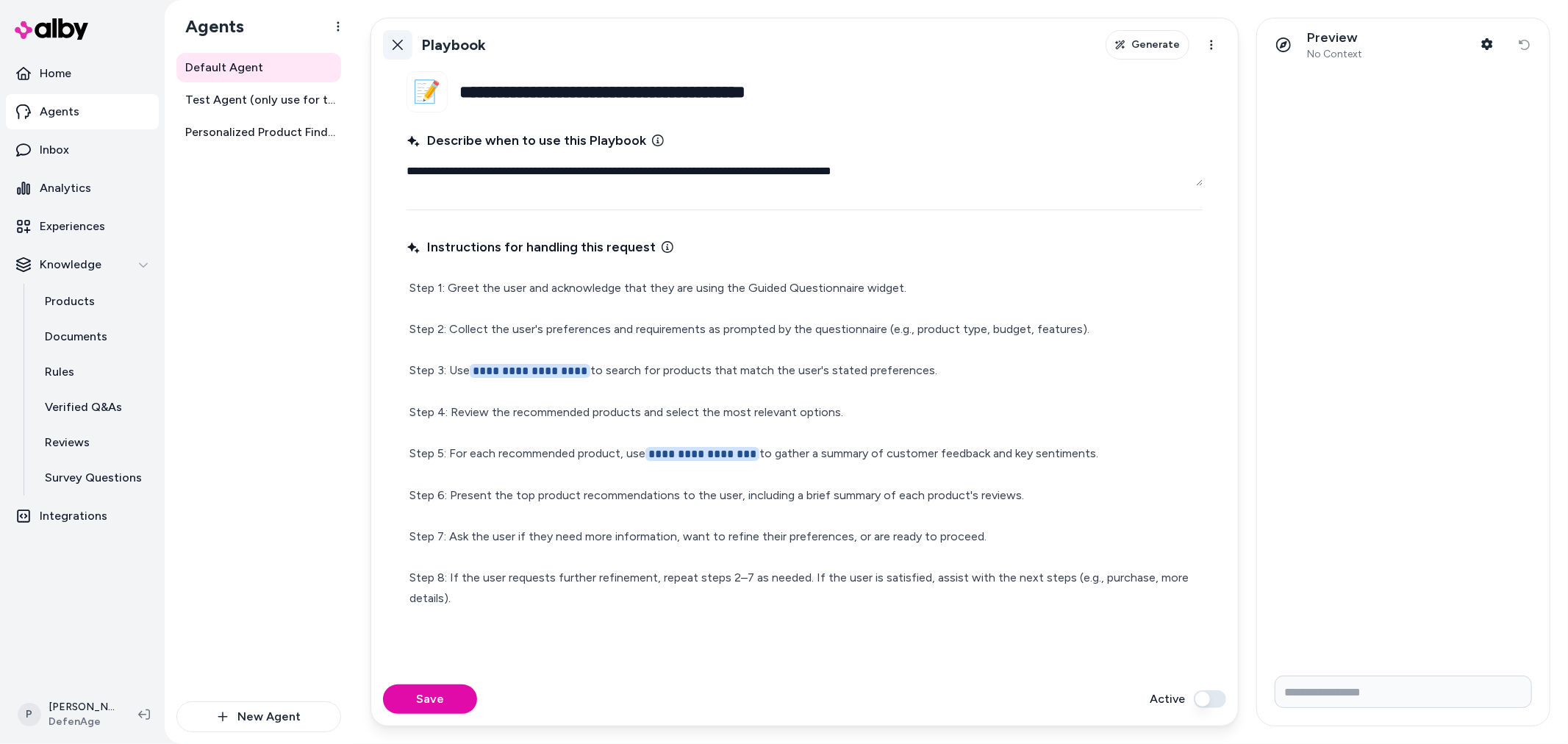
click at [395, 38] on link "Back" at bounding box center [397, 44] width 29 height 29
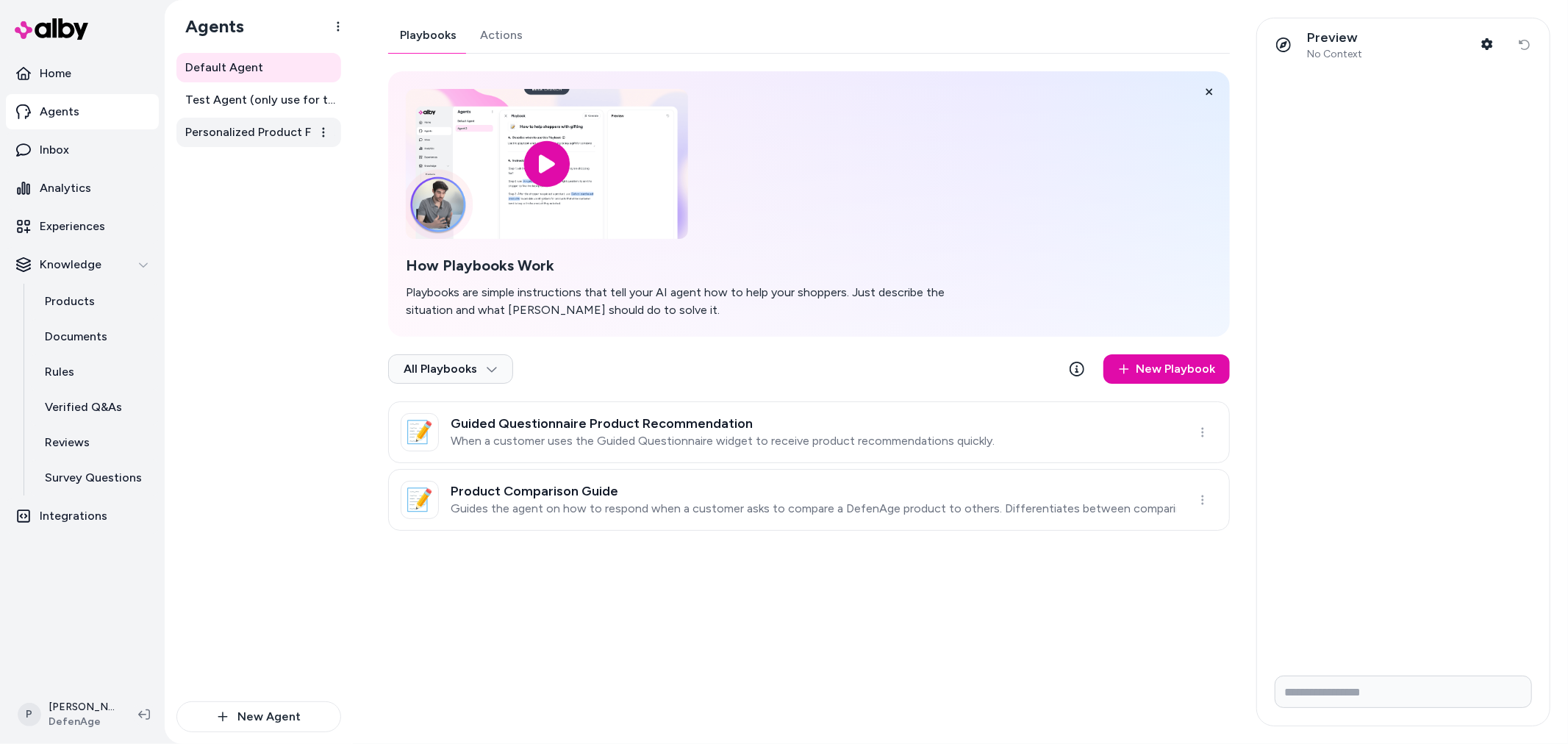
click at [250, 127] on span "Personalized Product Finder Agent" at bounding box center [260, 132] width 150 height 17
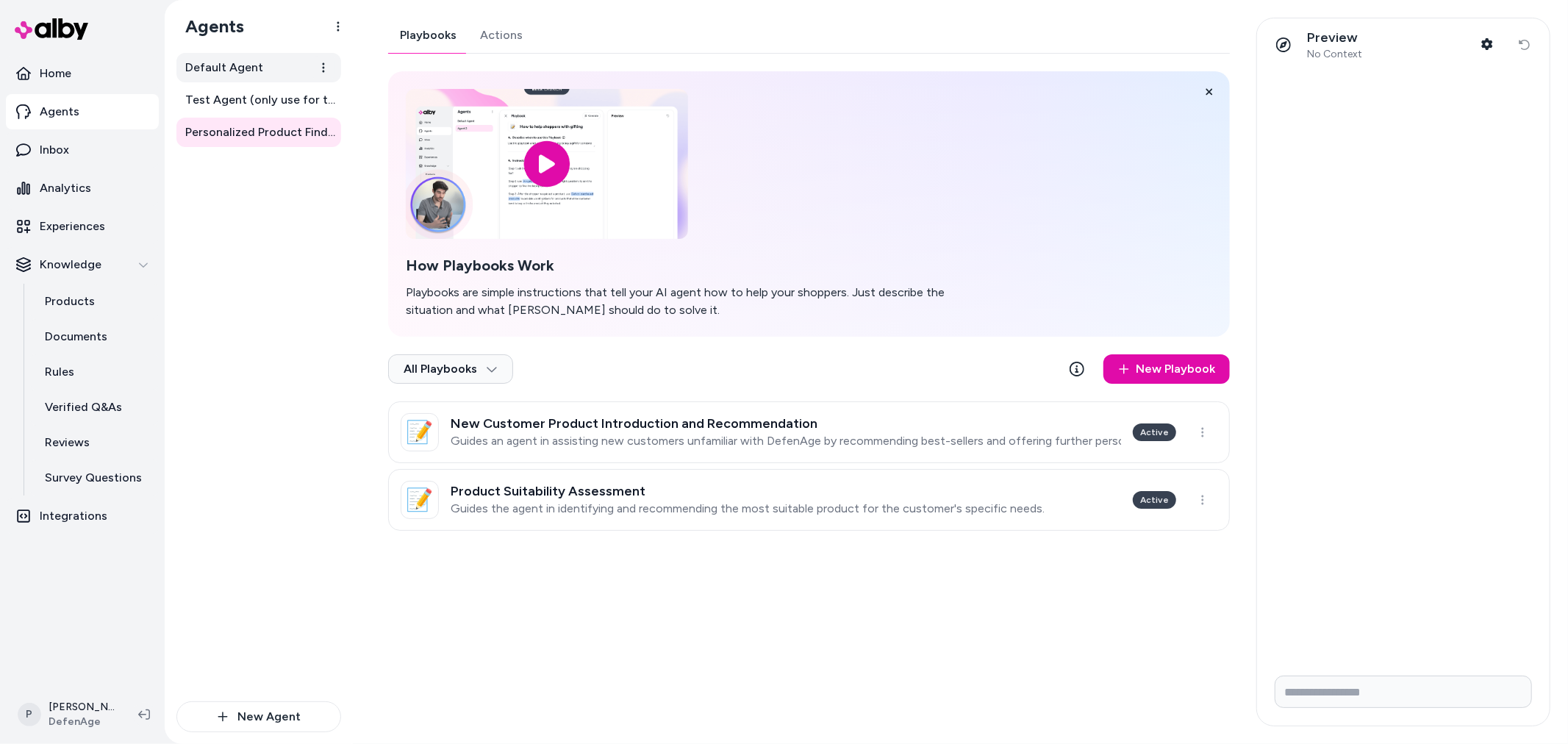
click at [246, 75] on span "Default Agent" at bounding box center [224, 67] width 78 height 17
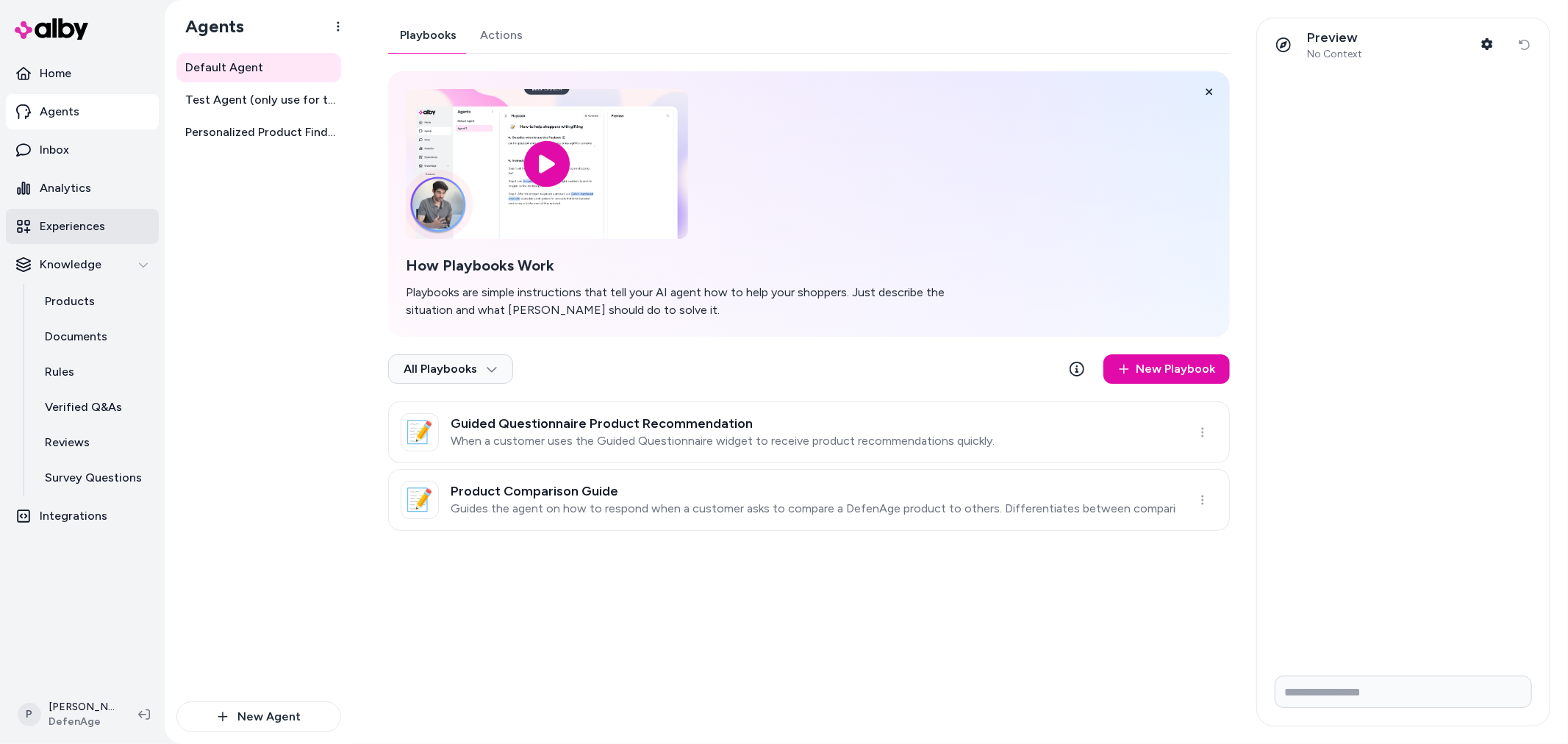
click at [53, 224] on p "Experiences" at bounding box center [72, 226] width 65 height 17
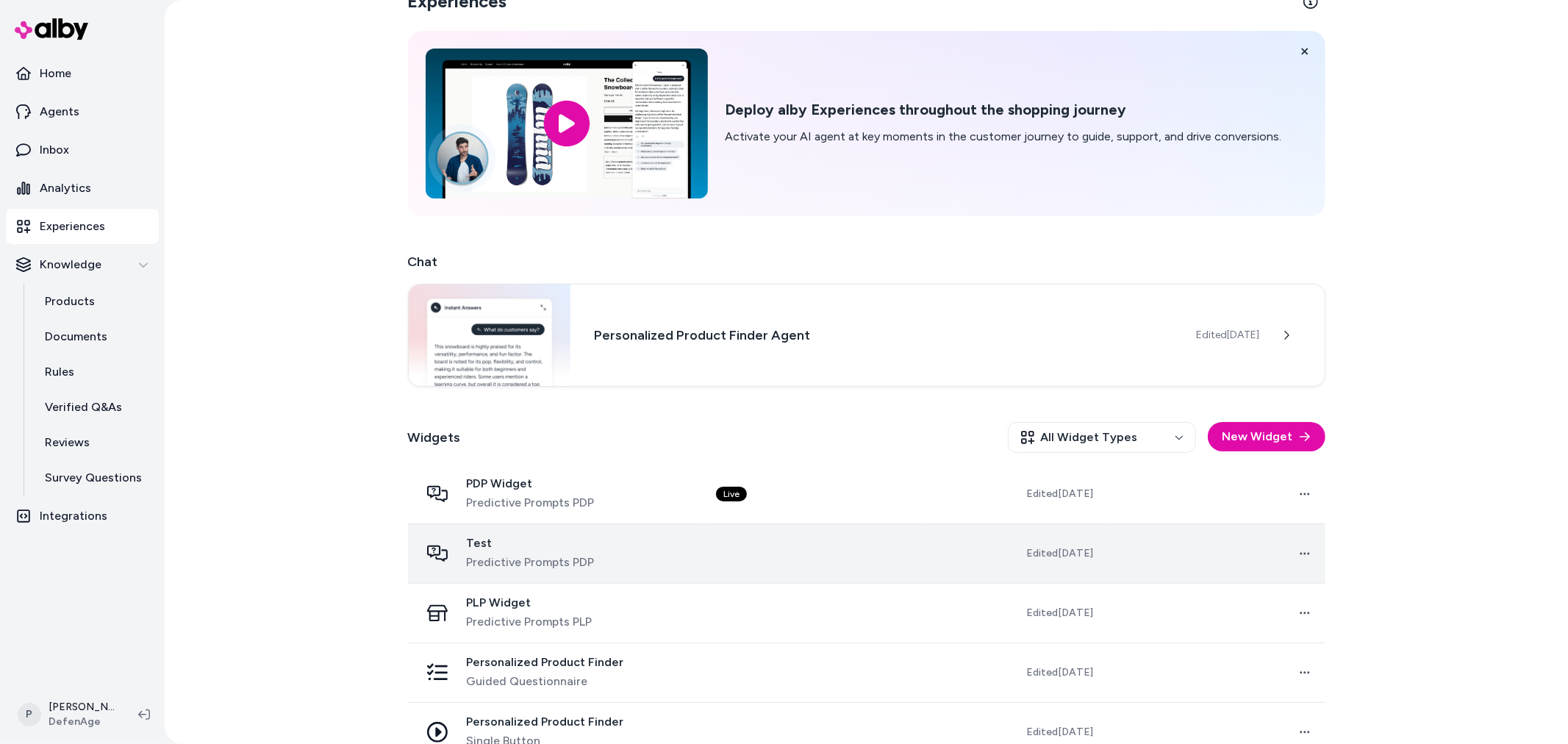
scroll to position [60, 0]
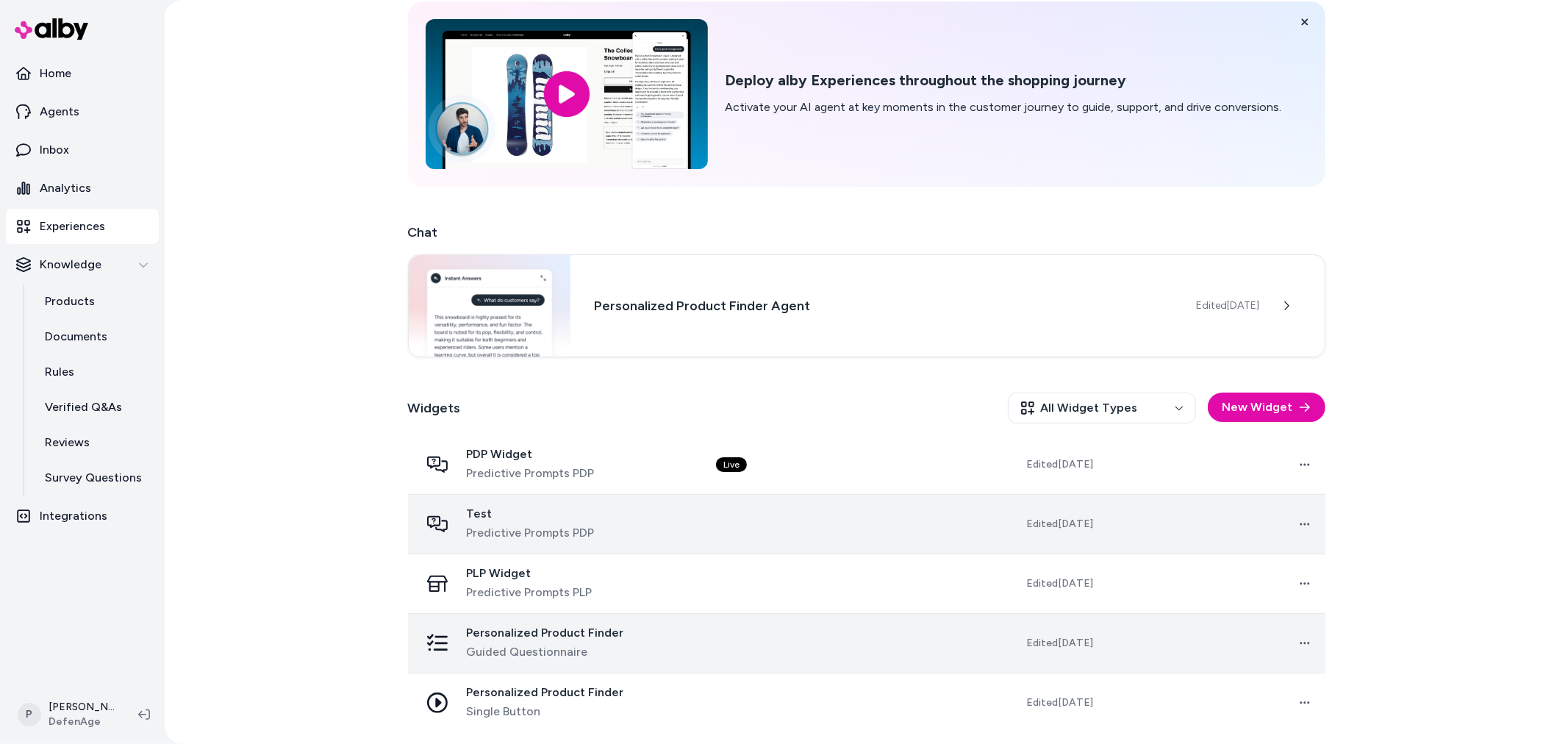
click at [651, 636] on div "Personalized Product Finder Guided Questionnaire" at bounding box center [556, 643] width 273 height 35
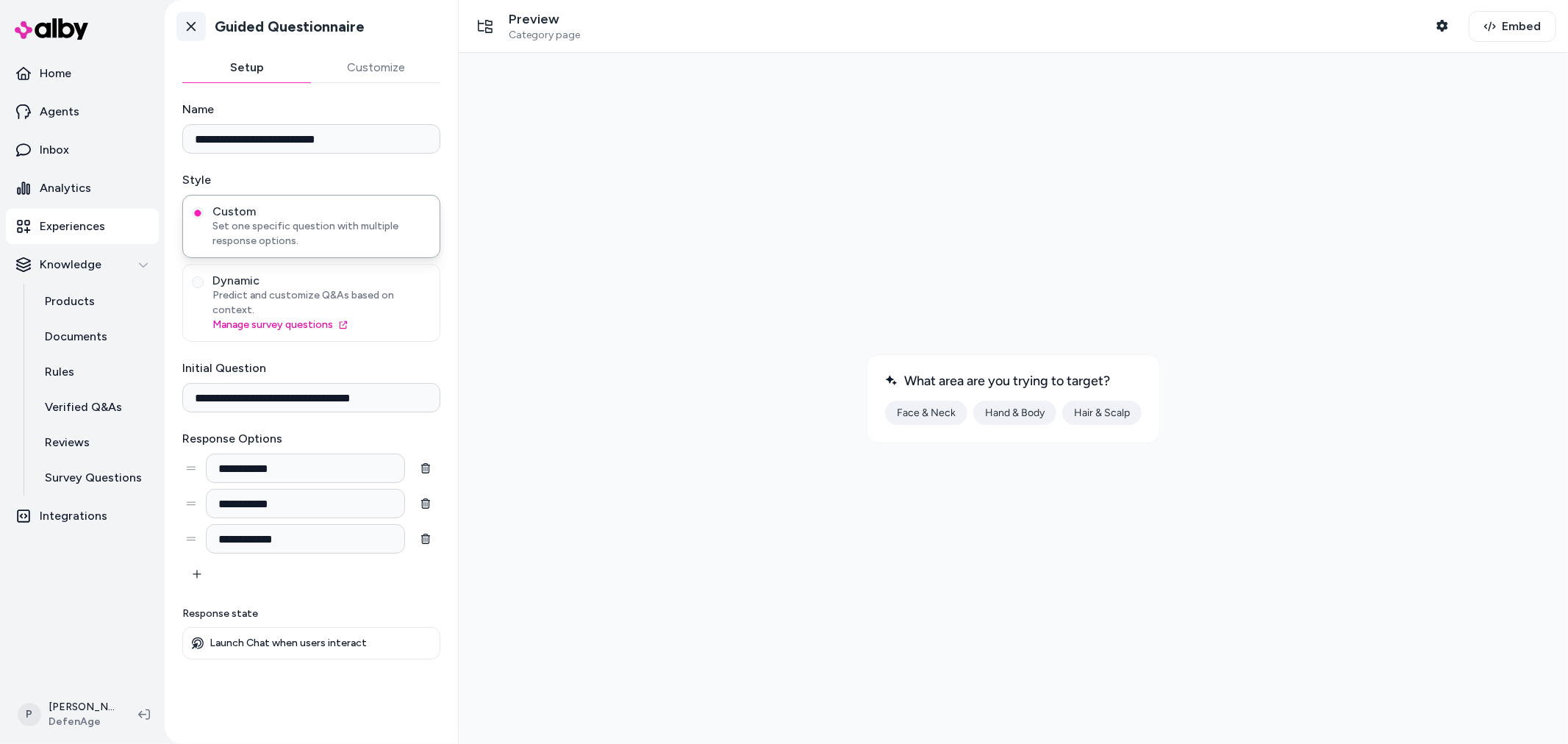
click at [190, 28] on icon at bounding box center [191, 26] width 15 height 15
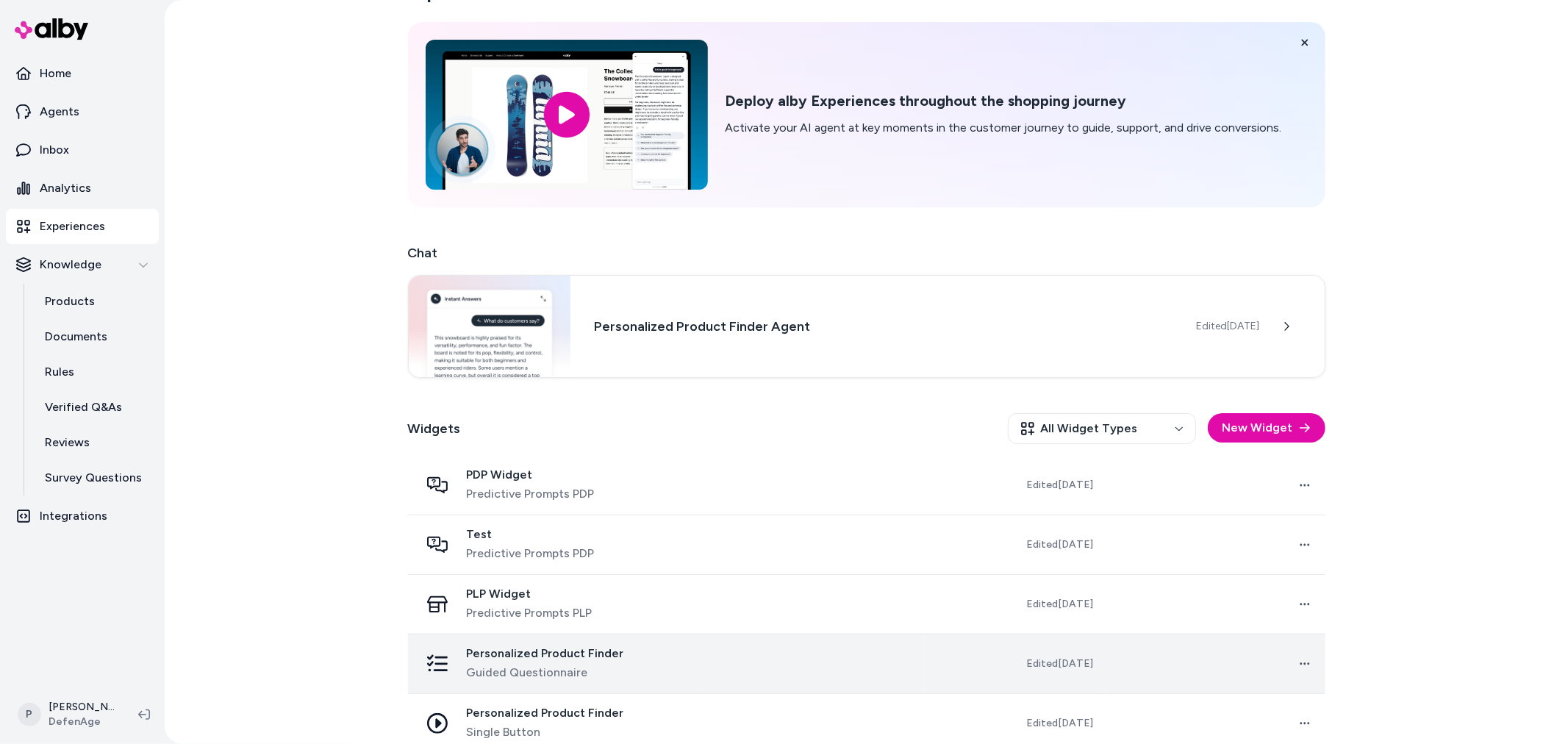
scroll to position [60, 0]
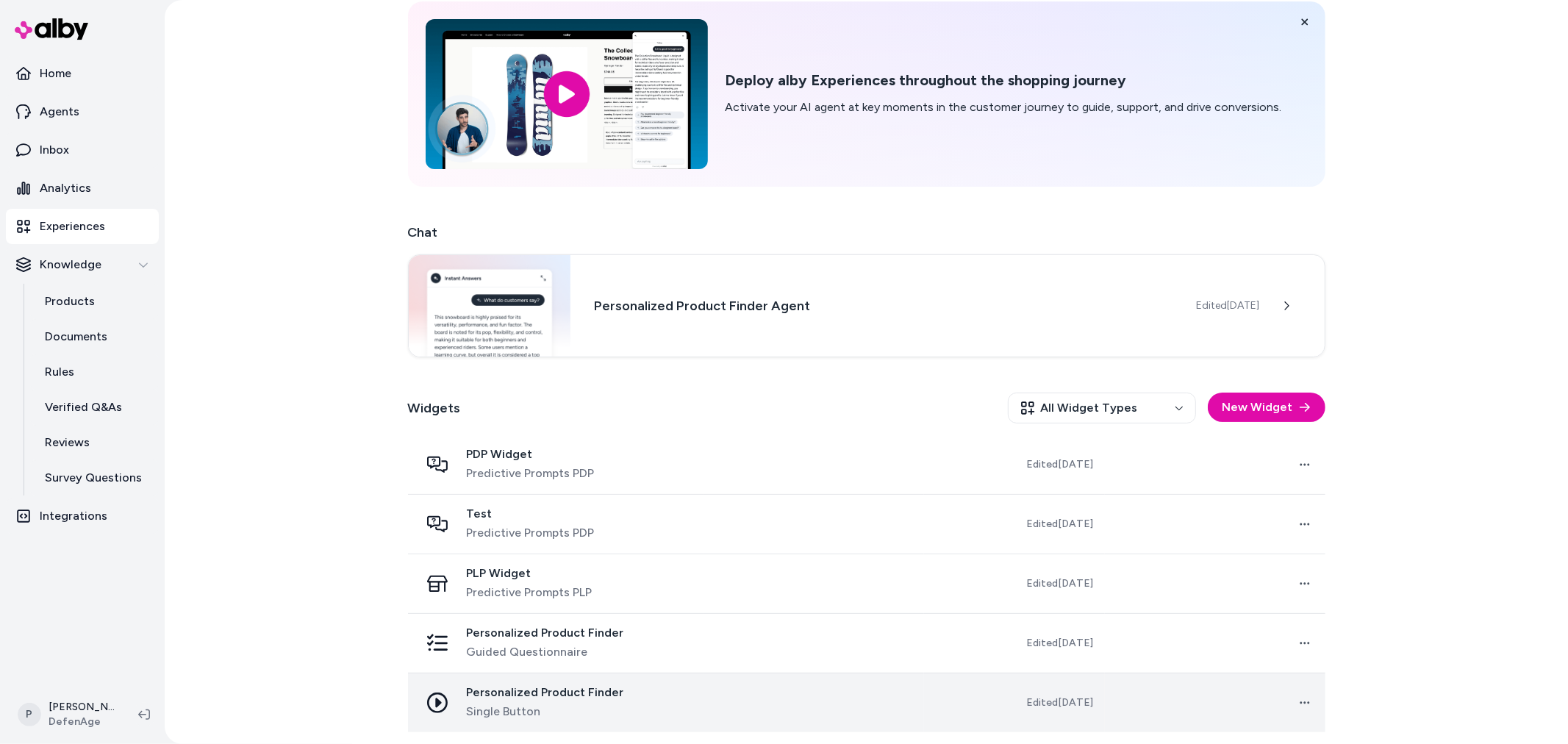
click at [590, 722] on td "Personalized Product Finder Single Button" at bounding box center [556, 702] width 296 height 60
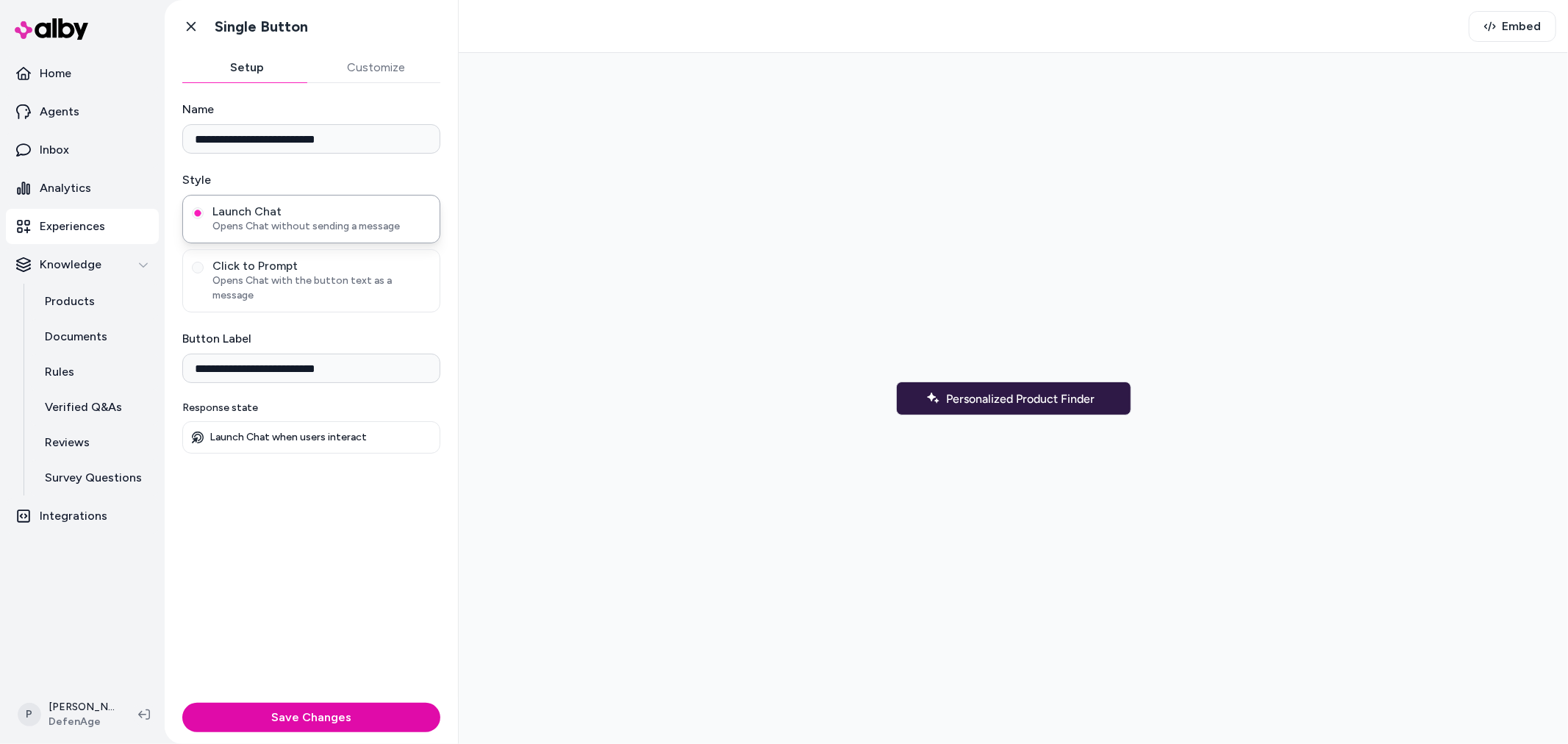
click at [379, 75] on button "Customize" at bounding box center [376, 67] width 129 height 29
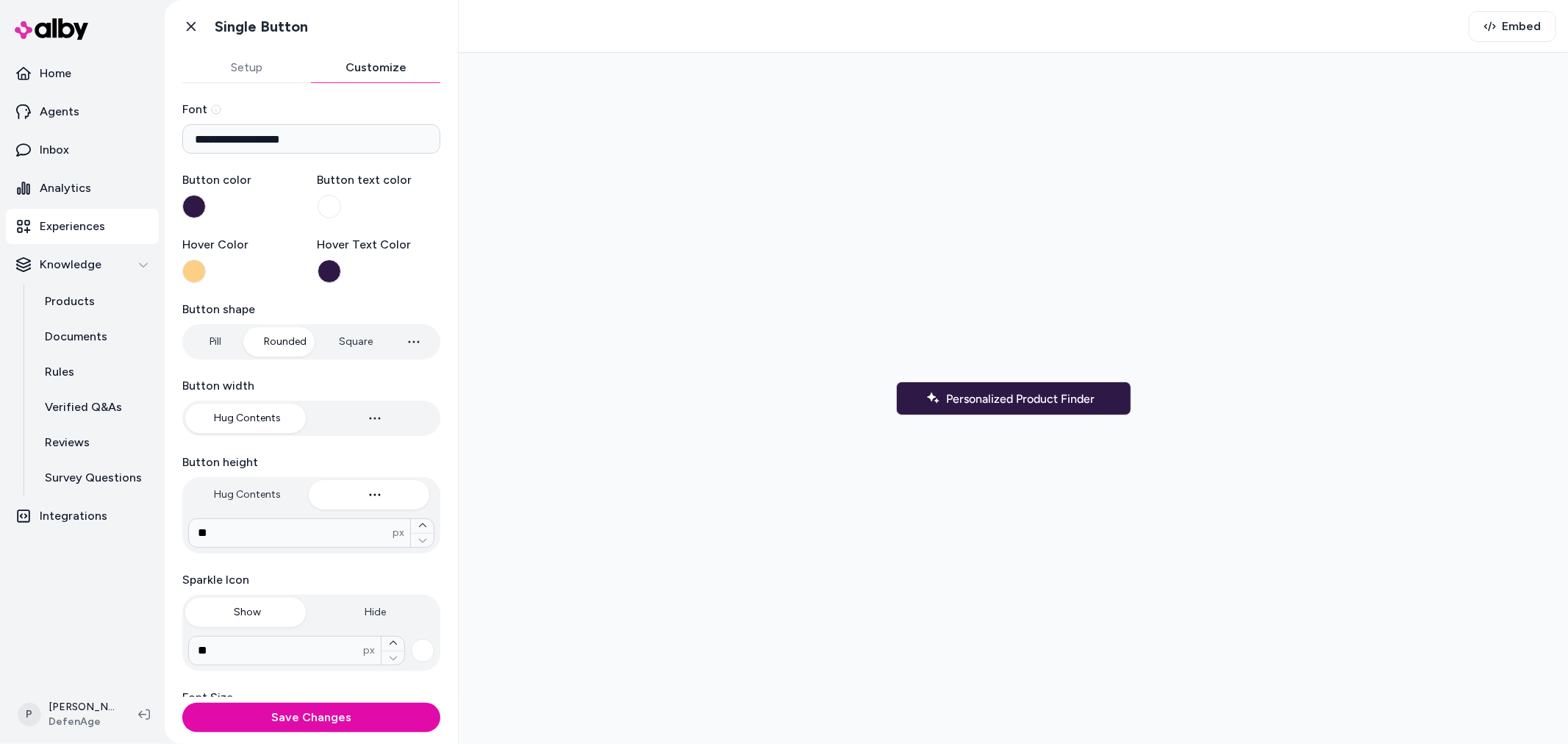
click at [272, 74] on button "Setup" at bounding box center [246, 67] width 129 height 29
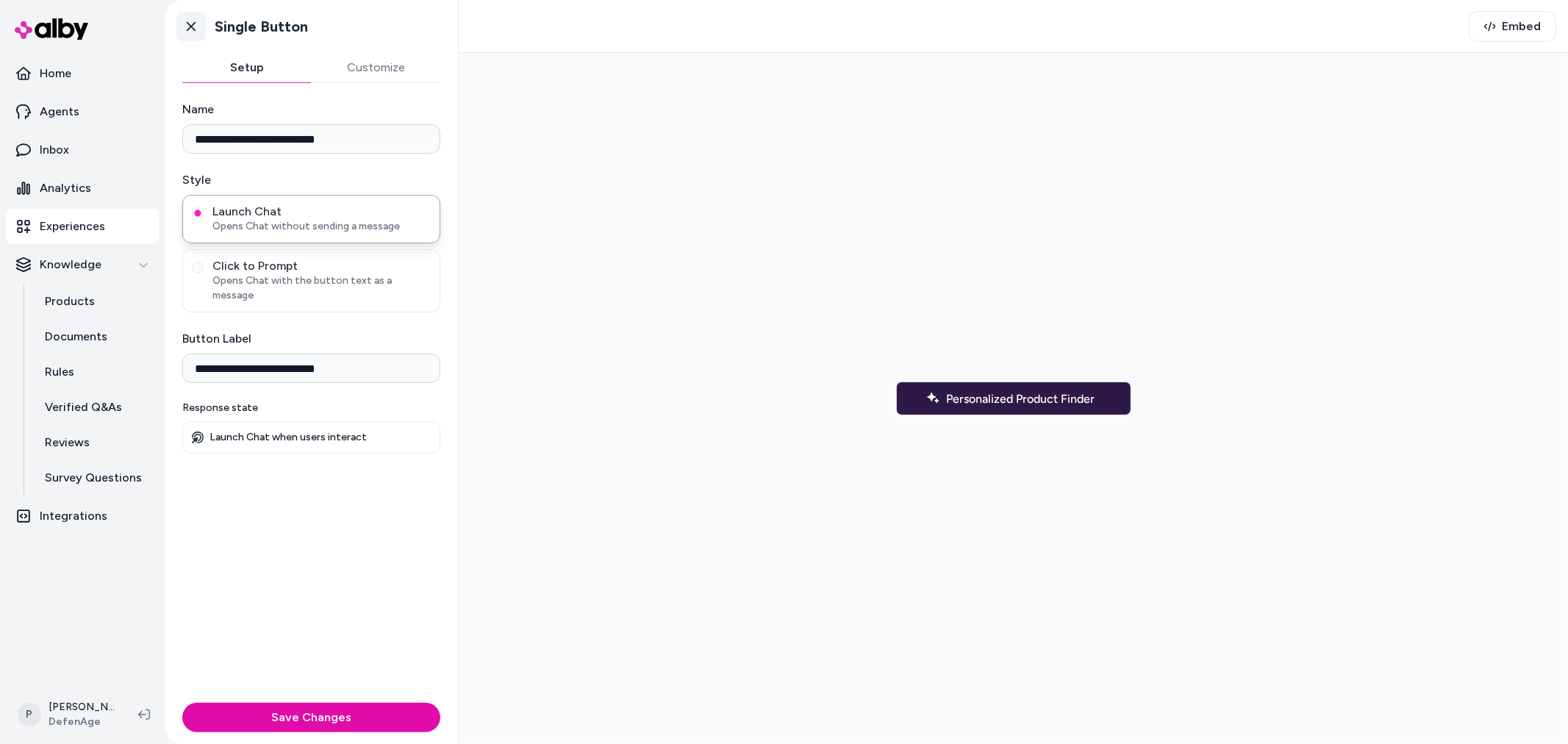
click at [194, 28] on icon at bounding box center [191, 26] width 15 height 15
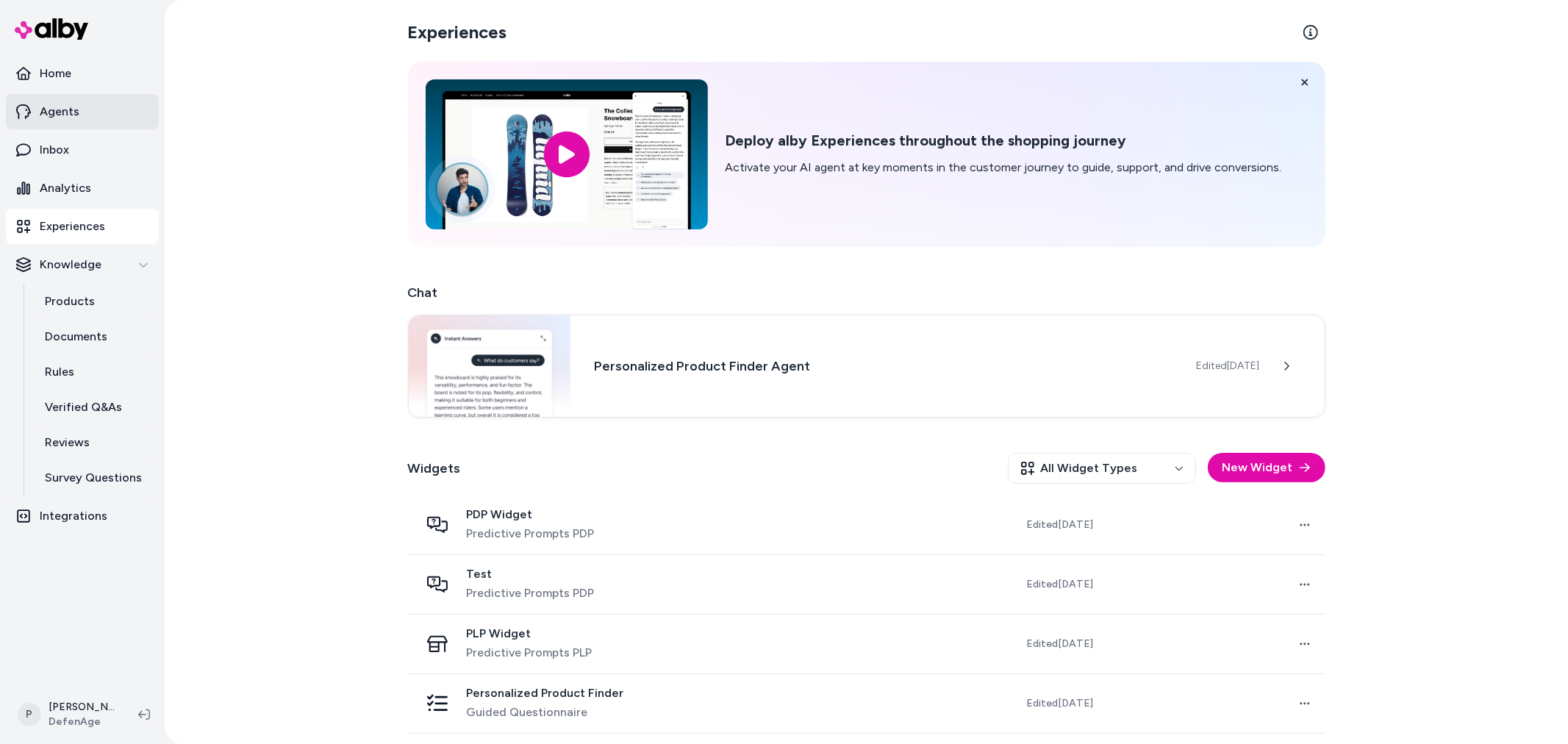
click at [69, 100] on link "Agents" at bounding box center [82, 111] width 153 height 35
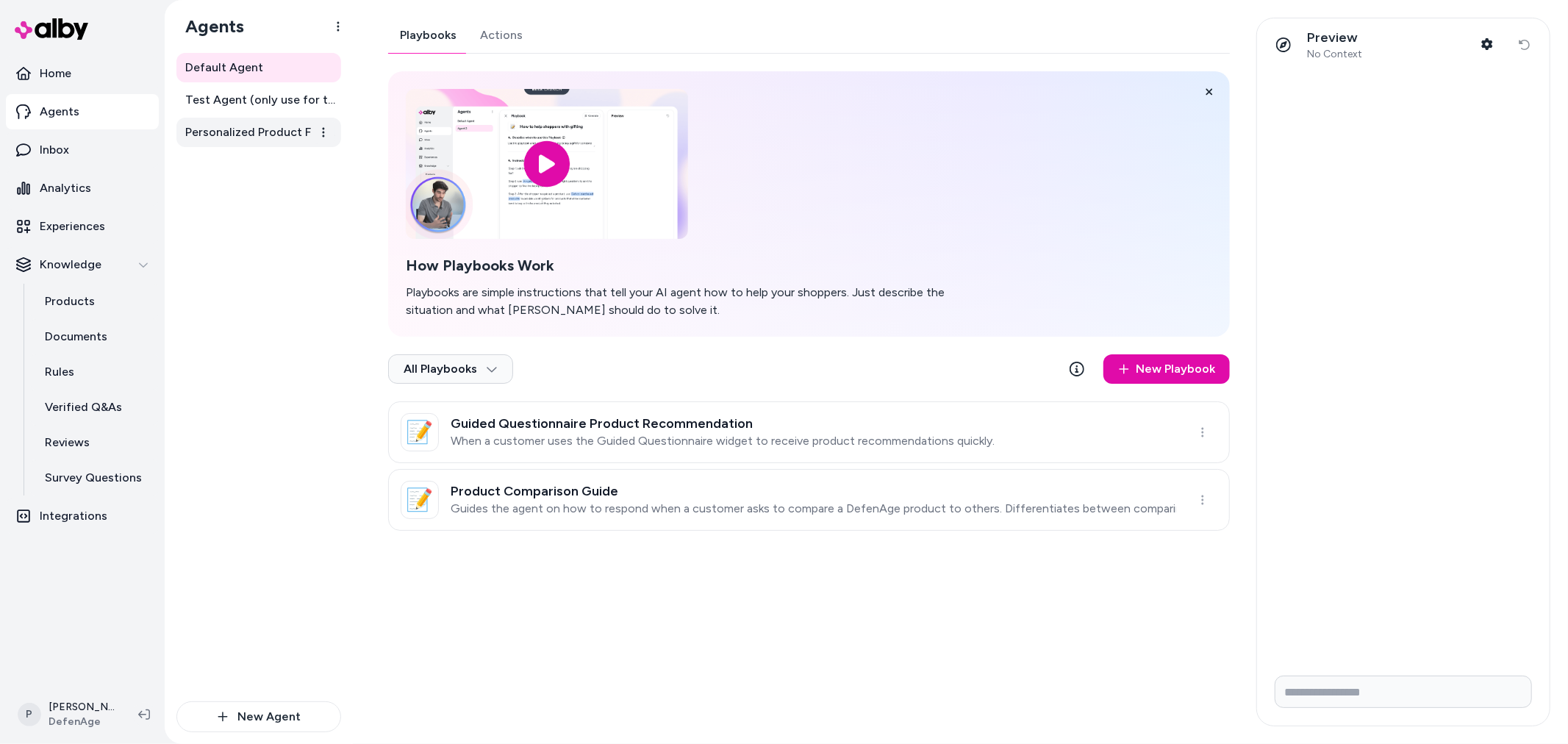
click at [282, 142] on link "Personalized Product Finder Agent" at bounding box center [259, 132] width 165 height 29
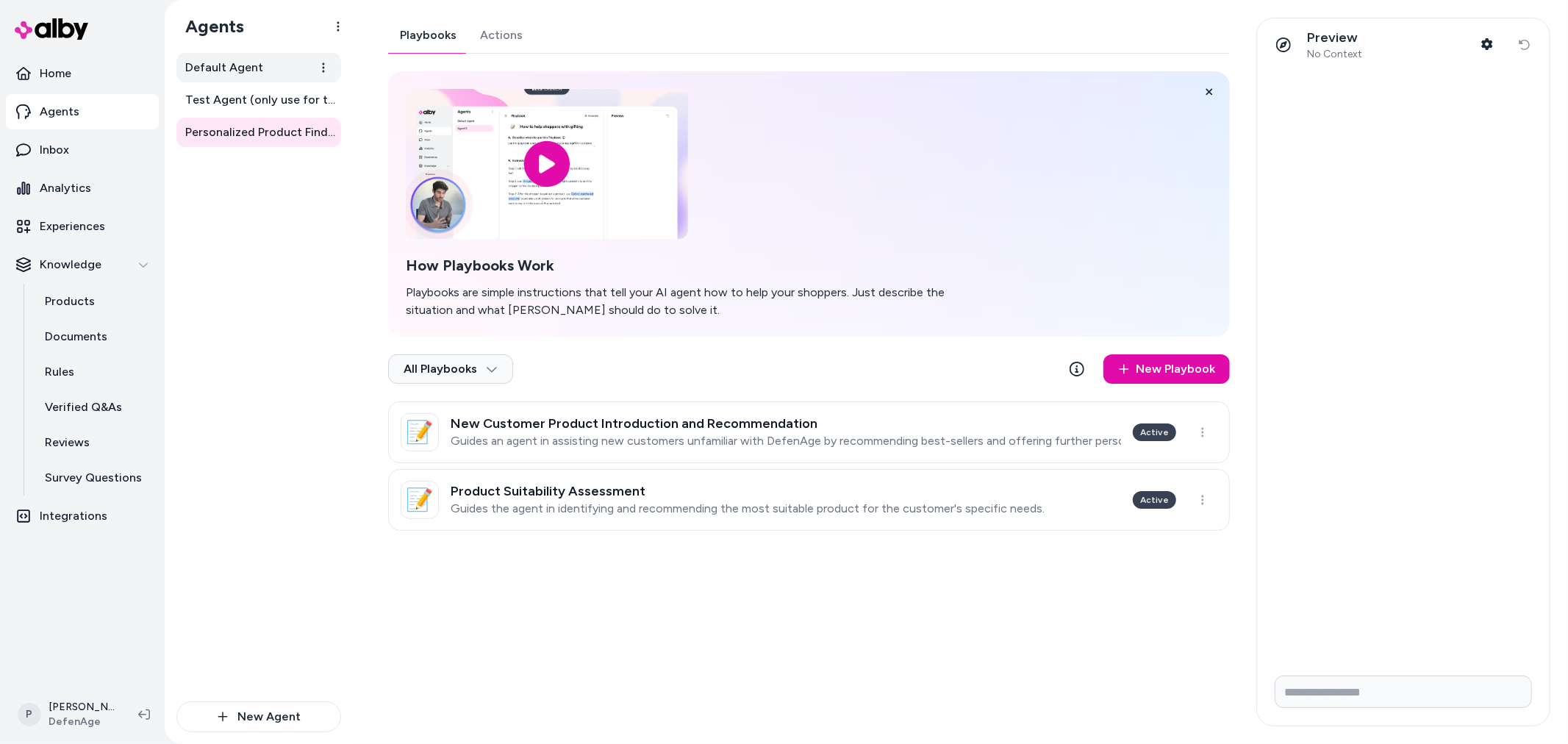
click at [224, 70] on span "Default Agent" at bounding box center [224, 67] width 78 height 17
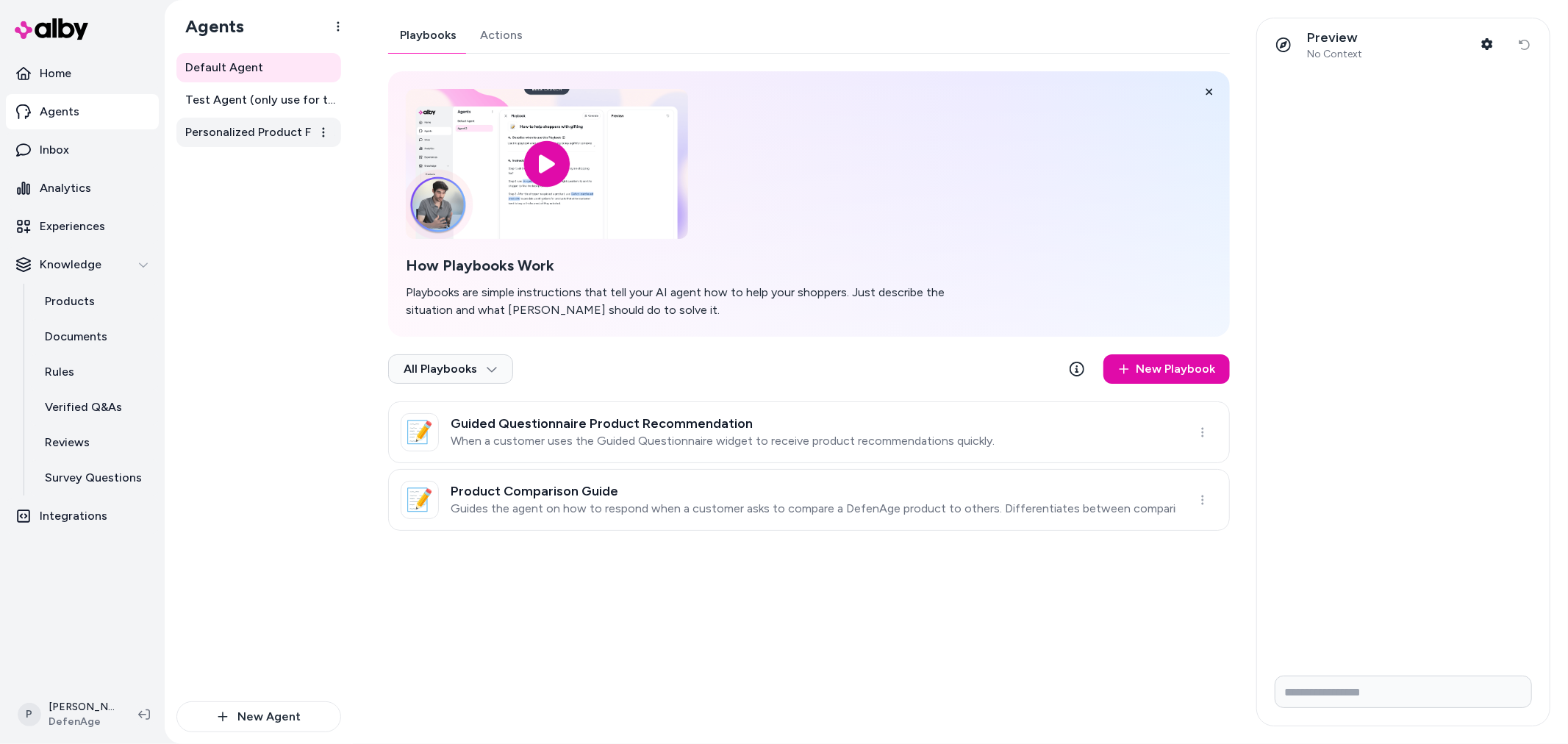
click at [282, 137] on span "Personalized Product Finder Agent" at bounding box center [260, 132] width 150 height 17
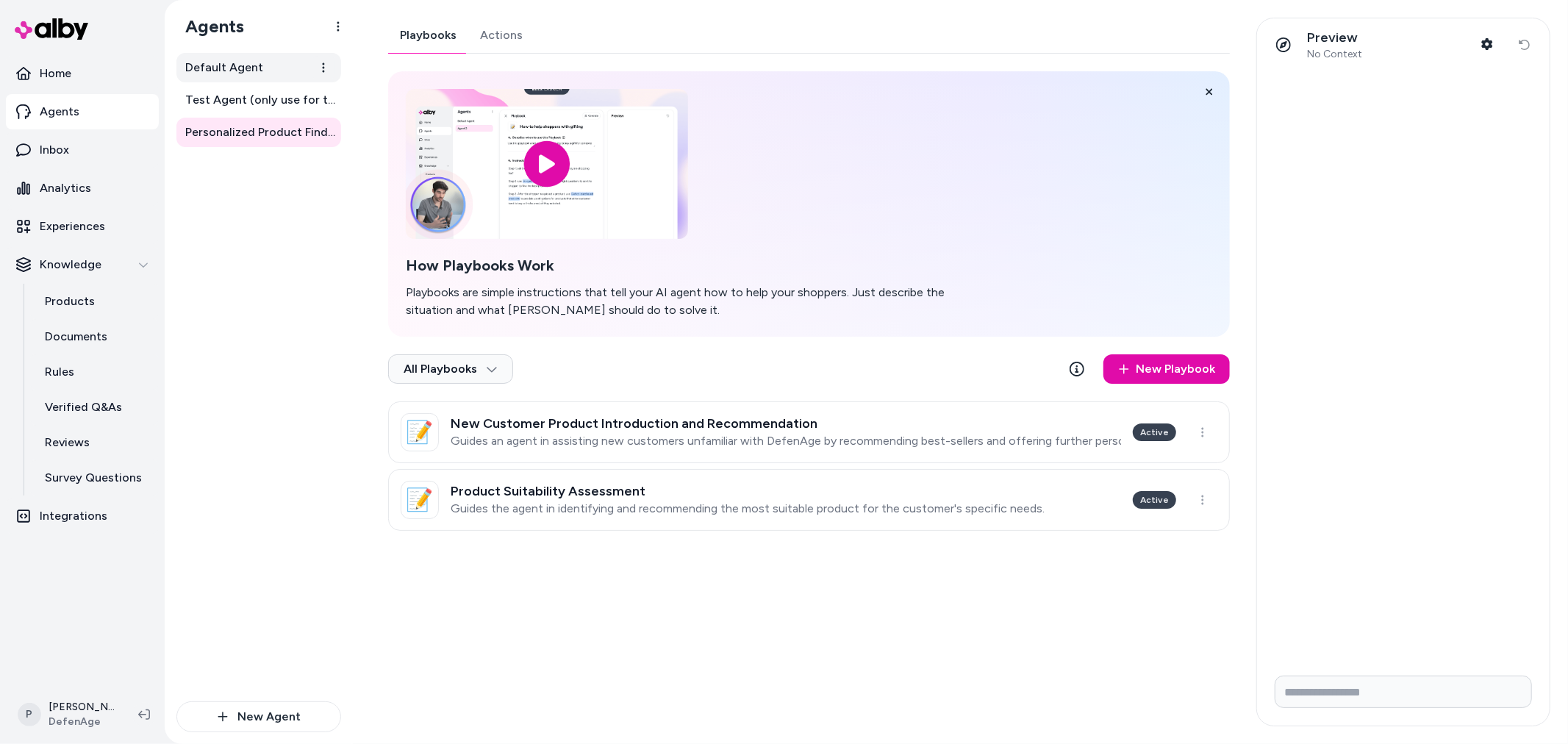
click at [250, 64] on span "Default Agent" at bounding box center [224, 67] width 78 height 17
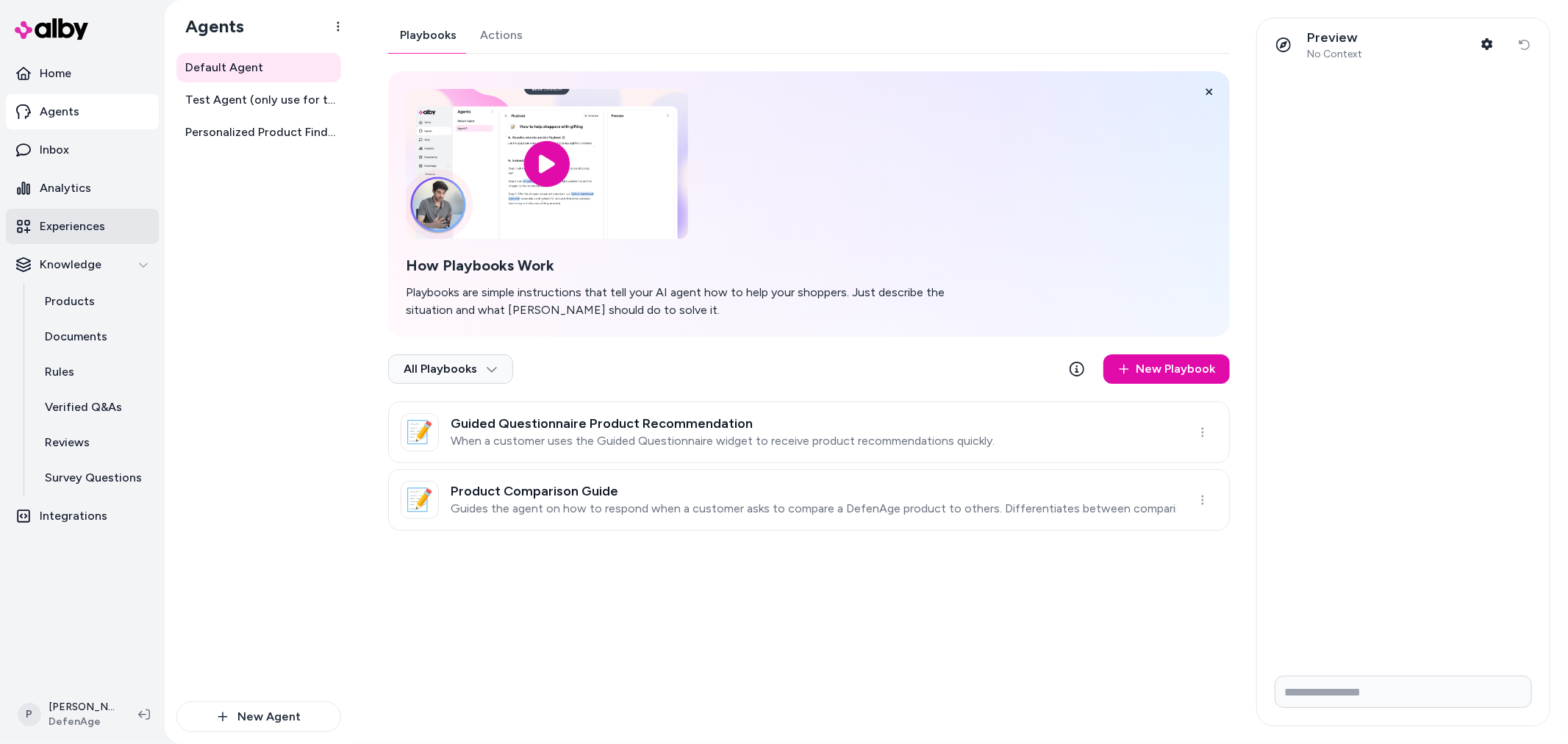
click at [97, 223] on p "Experiences" at bounding box center [72, 226] width 65 height 17
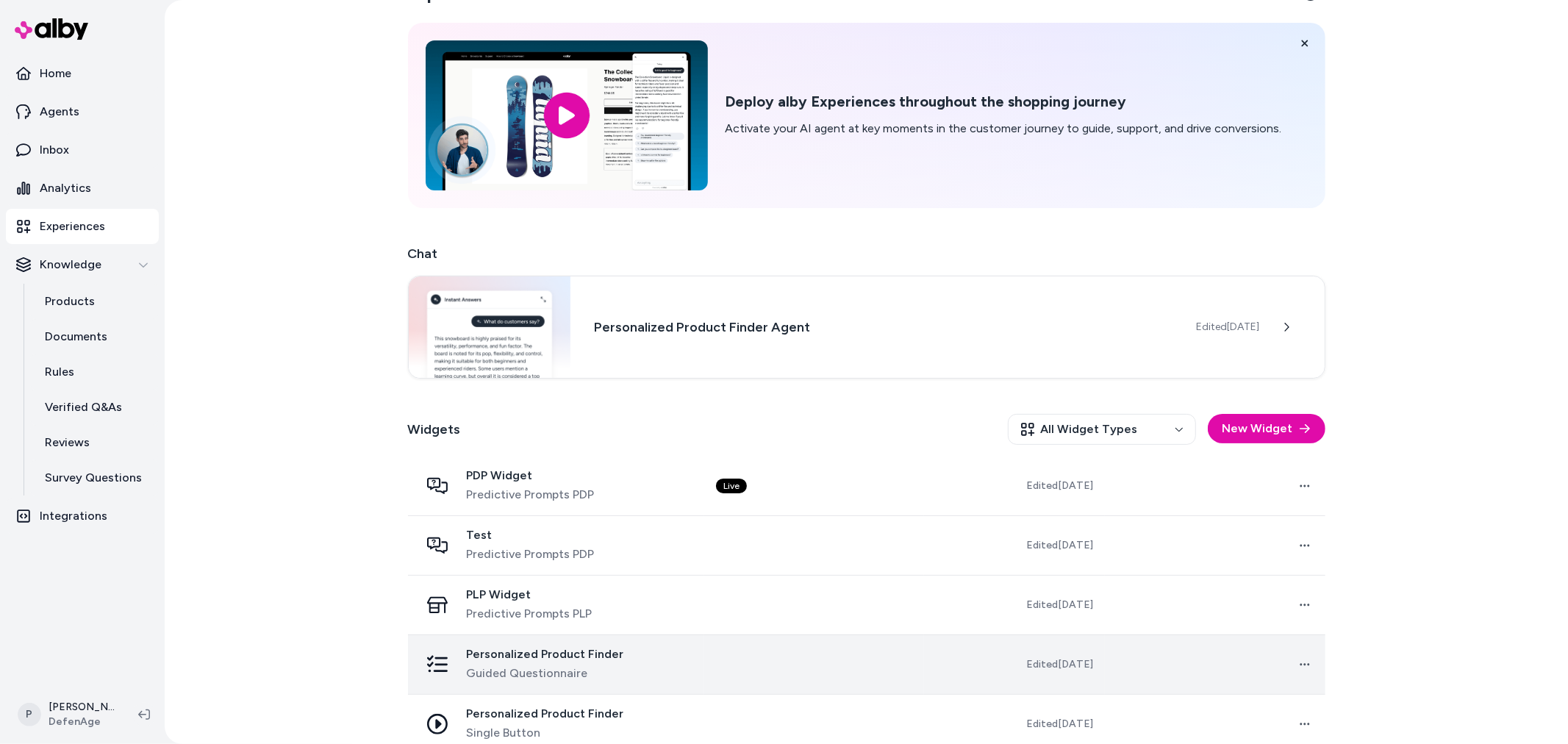
scroll to position [60, 0]
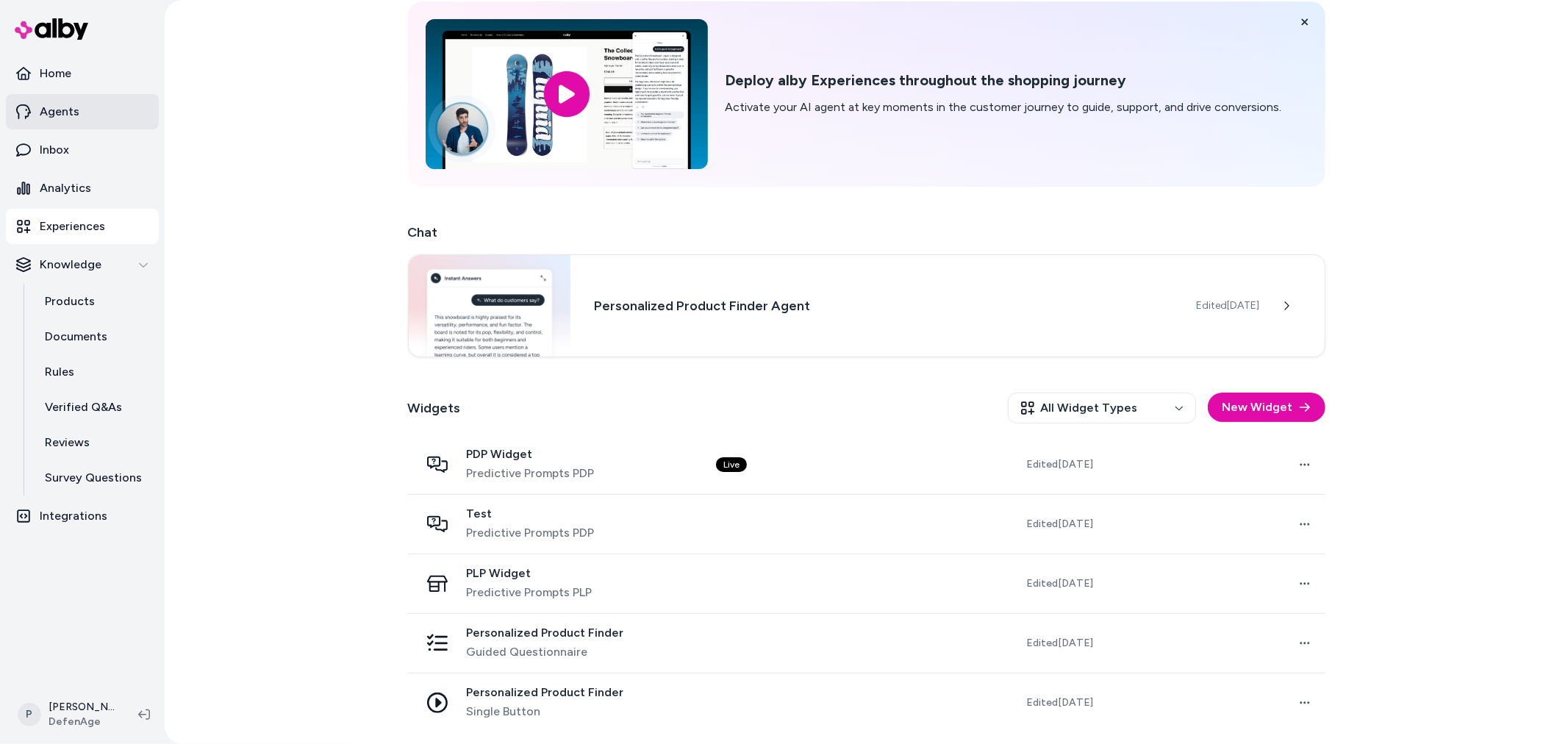
click at [100, 113] on link "Agents" at bounding box center [82, 111] width 153 height 35
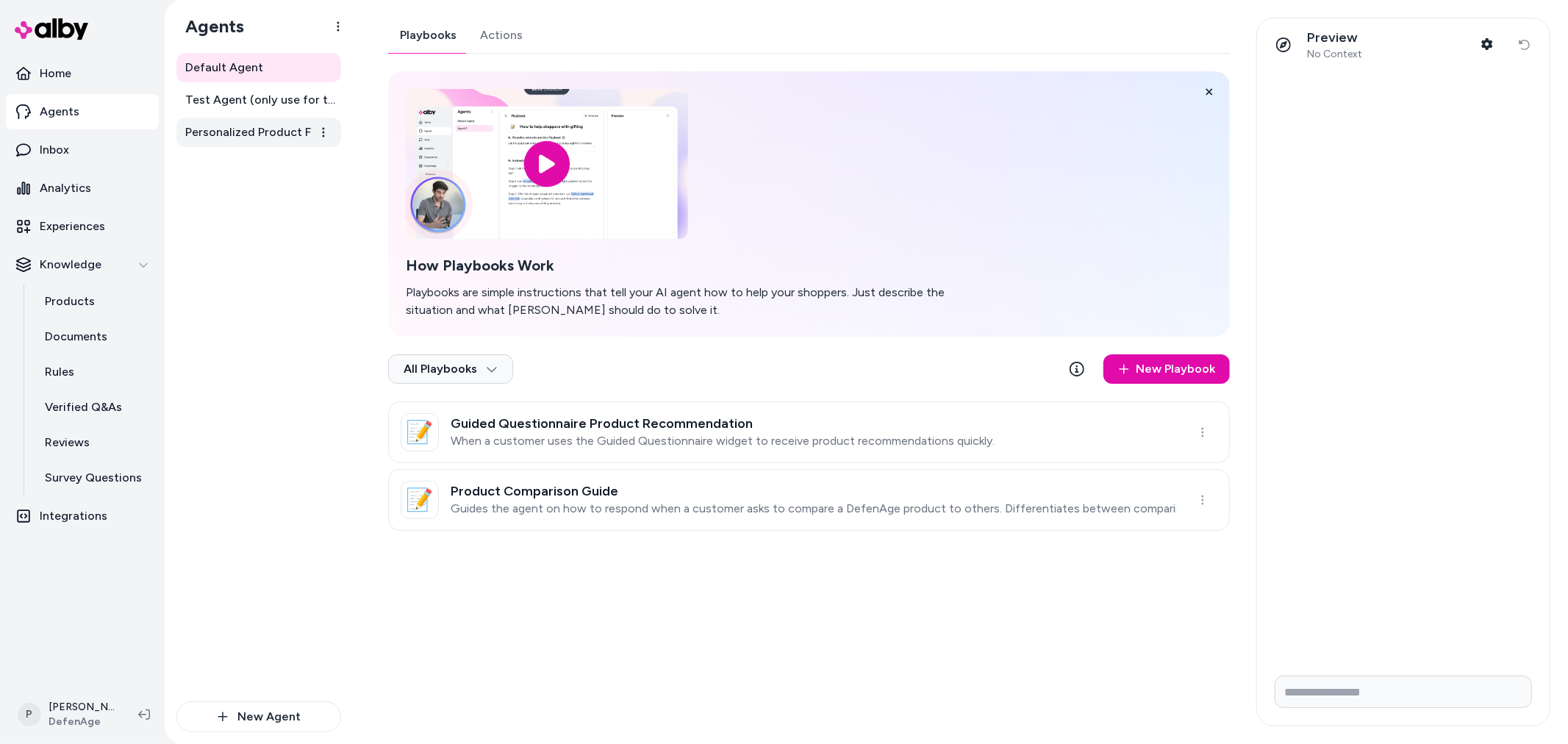
click at [263, 135] on span "Personalized Product Finder Agent" at bounding box center [260, 132] width 150 height 17
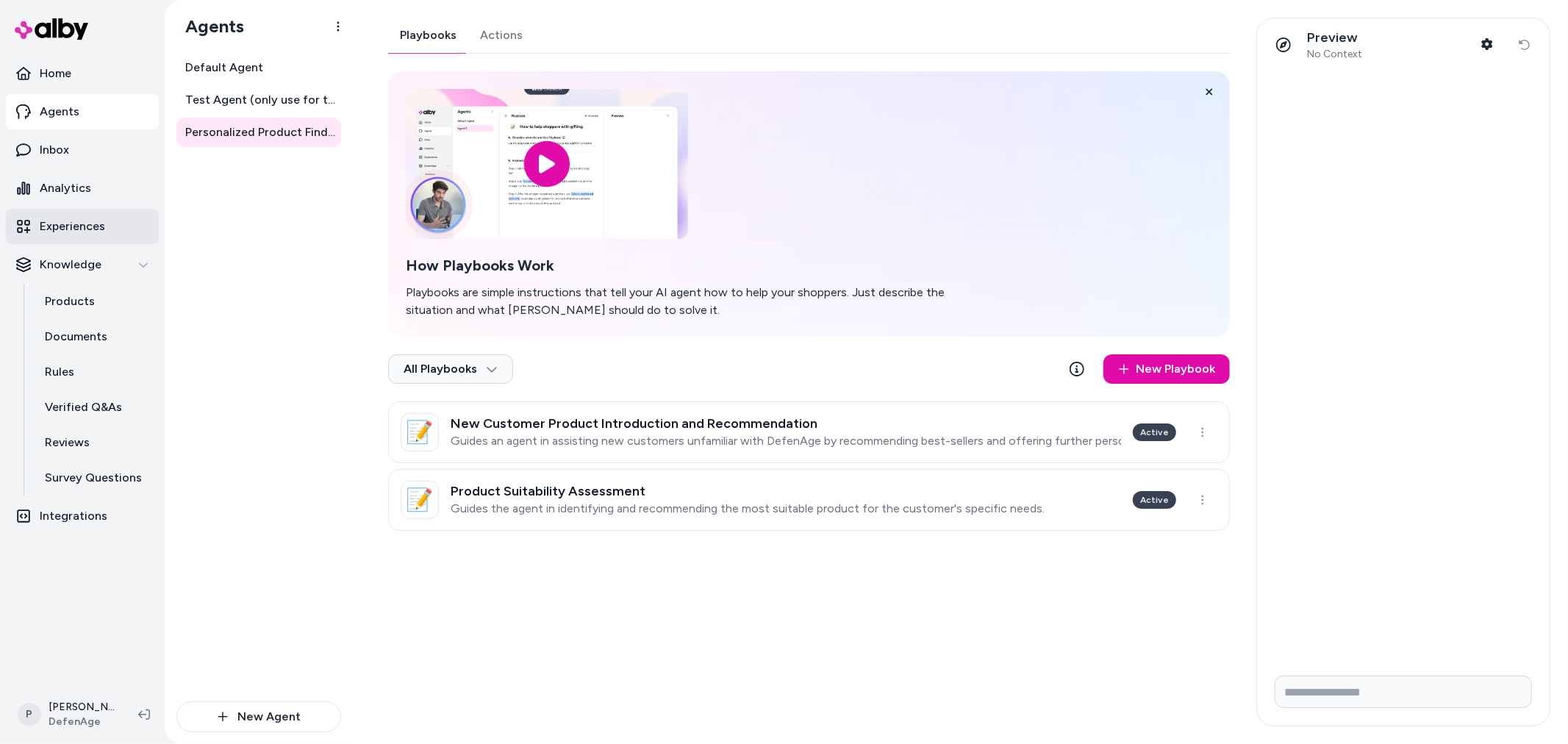
click at [88, 240] on link "Experiences" at bounding box center [82, 226] width 153 height 35
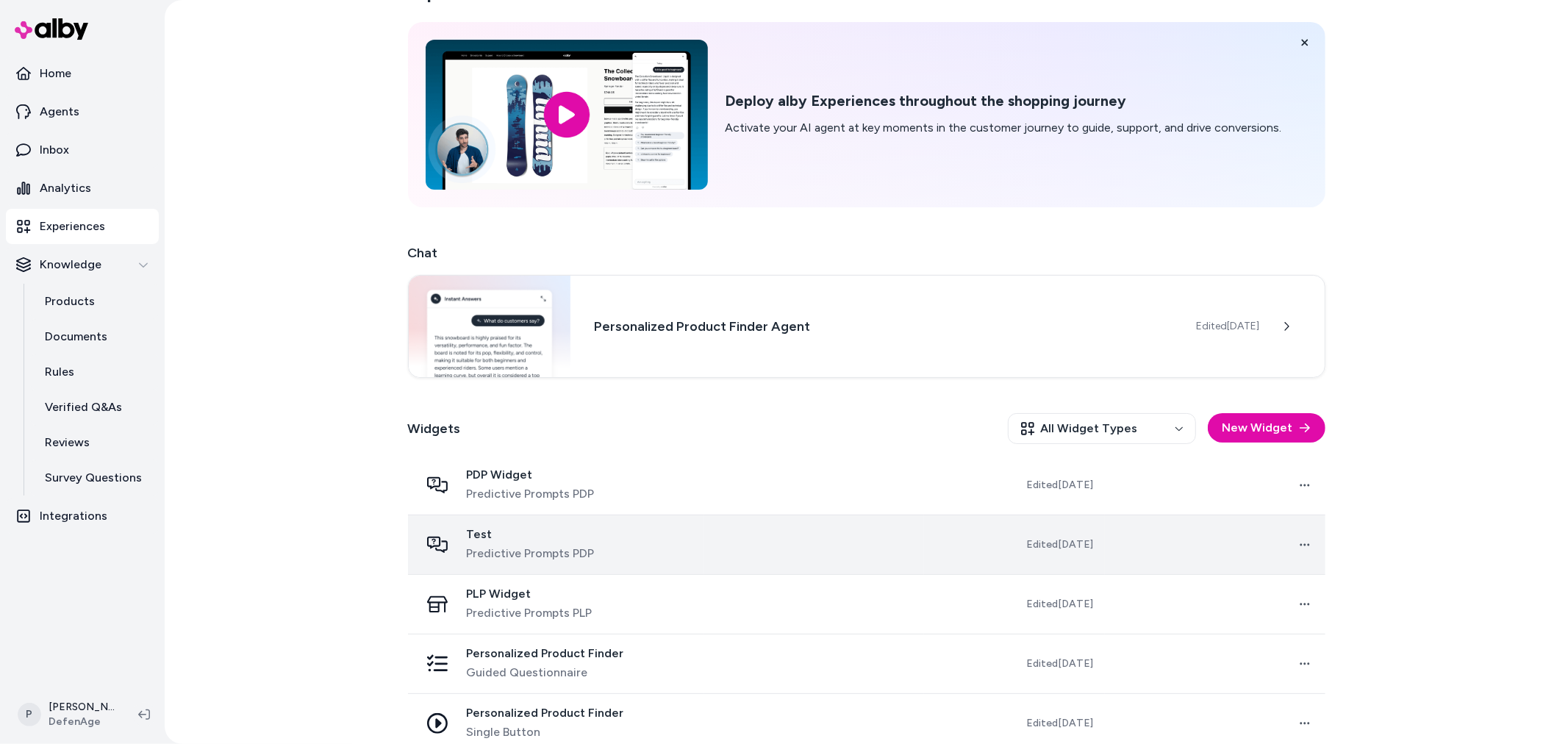
scroll to position [60, 0]
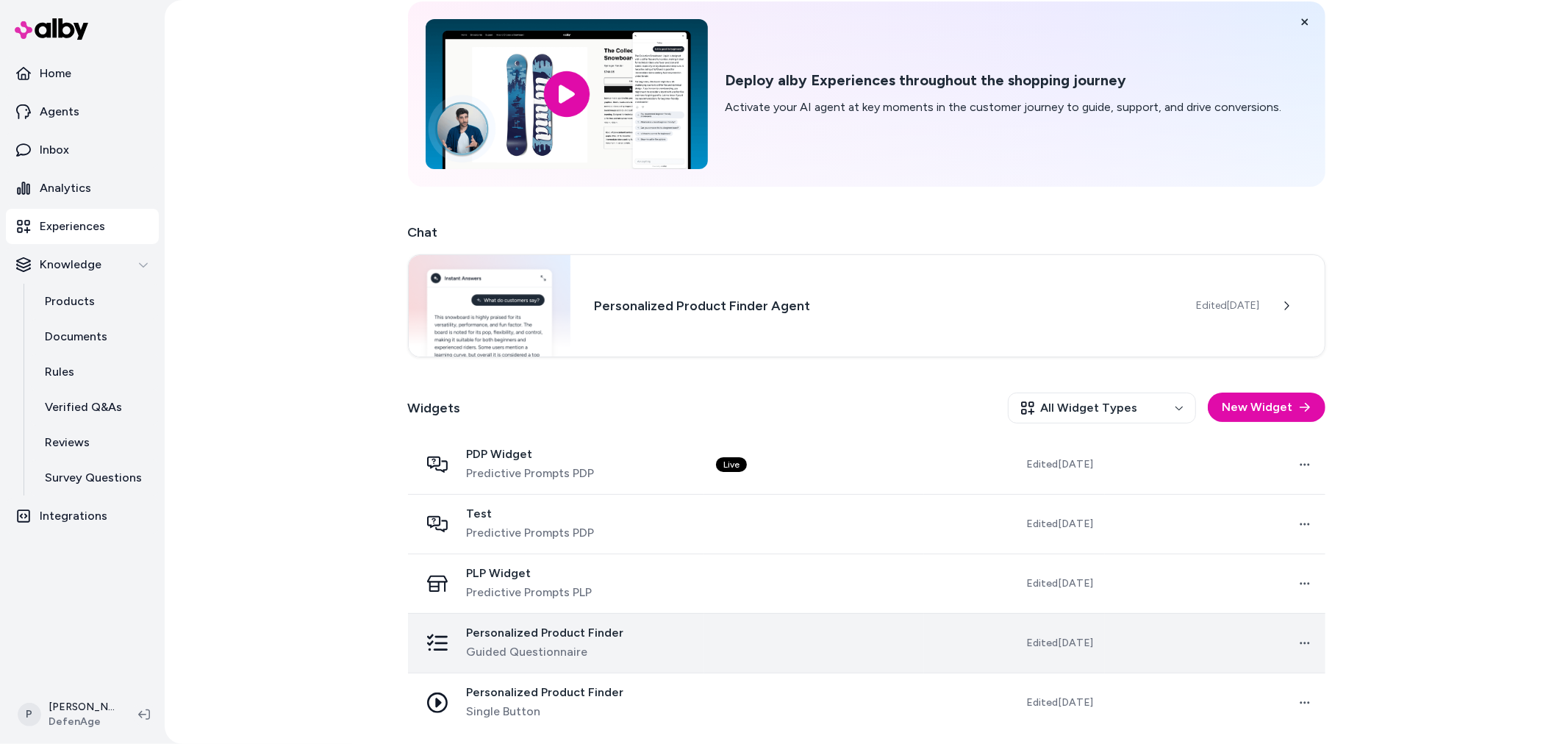
click at [839, 645] on td at bounding box center [814, 643] width 221 height 60
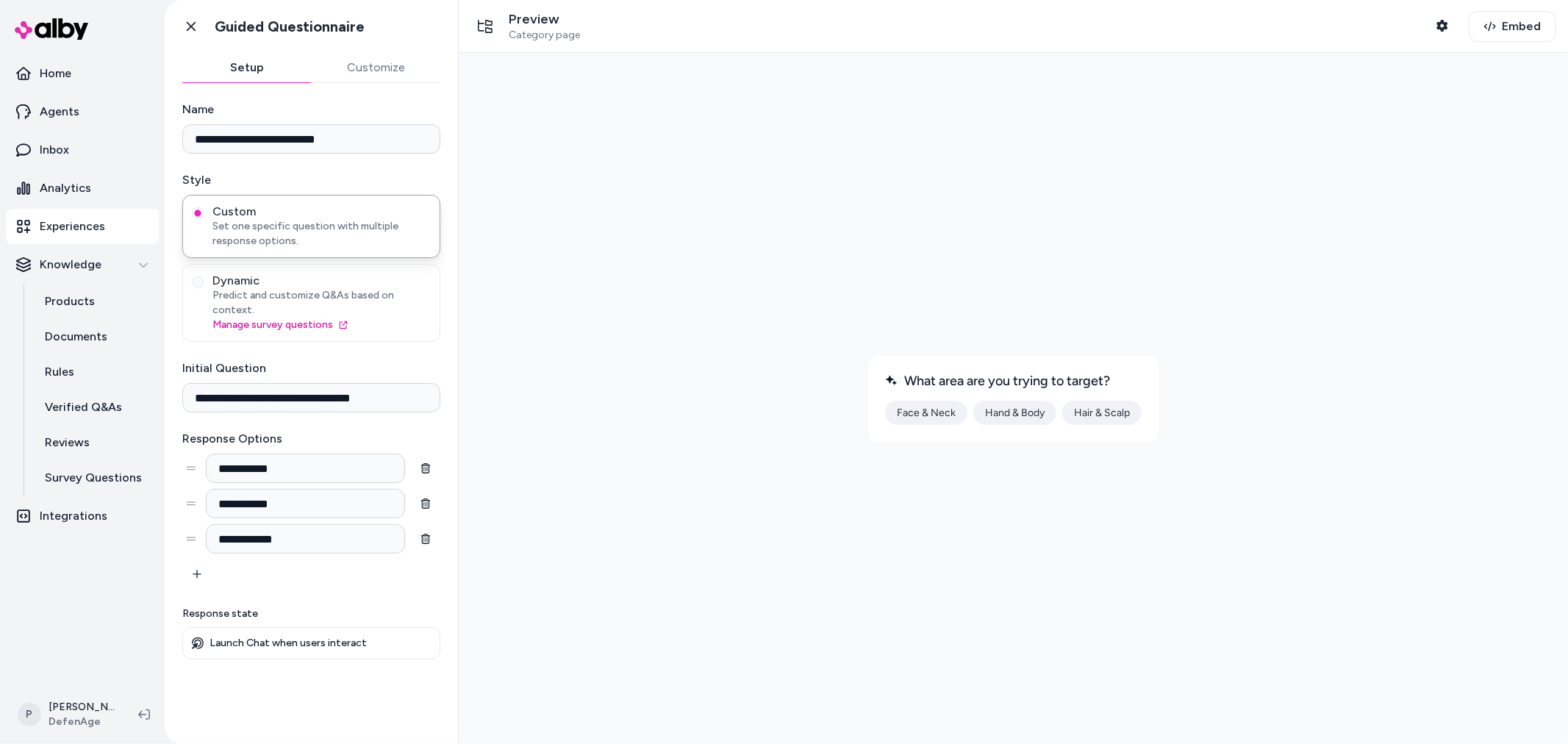
click at [940, 413] on button "Face & Neck" at bounding box center [925, 412] width 82 height 24
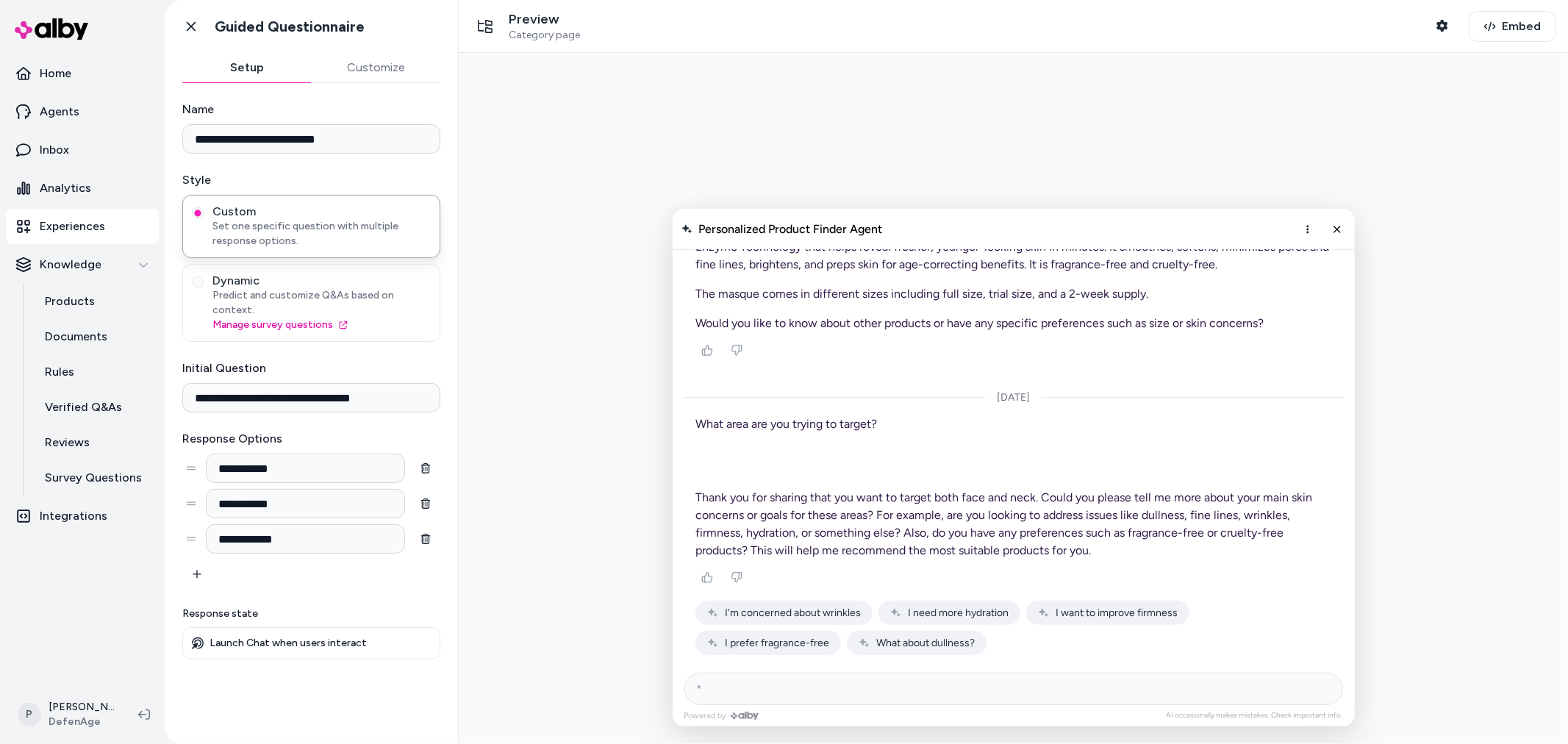
scroll to position [7882, 0]
click at [937, 610] on span "I need more hydration" at bounding box center [957, 612] width 100 height 13
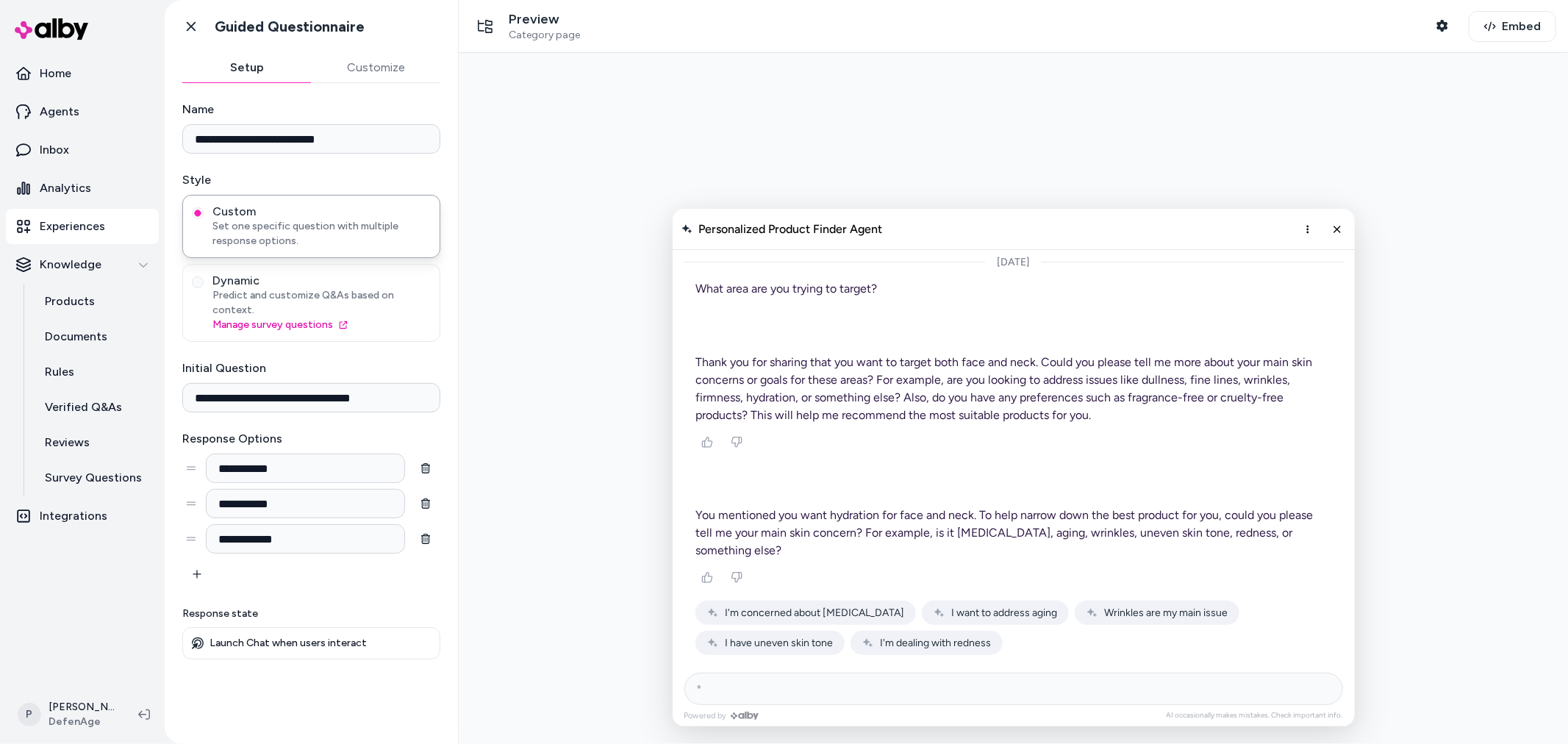
scroll to position [8000, 0]
click at [1107, 618] on span "Wrinkles are my main issue" at bounding box center [1165, 612] width 123 height 13
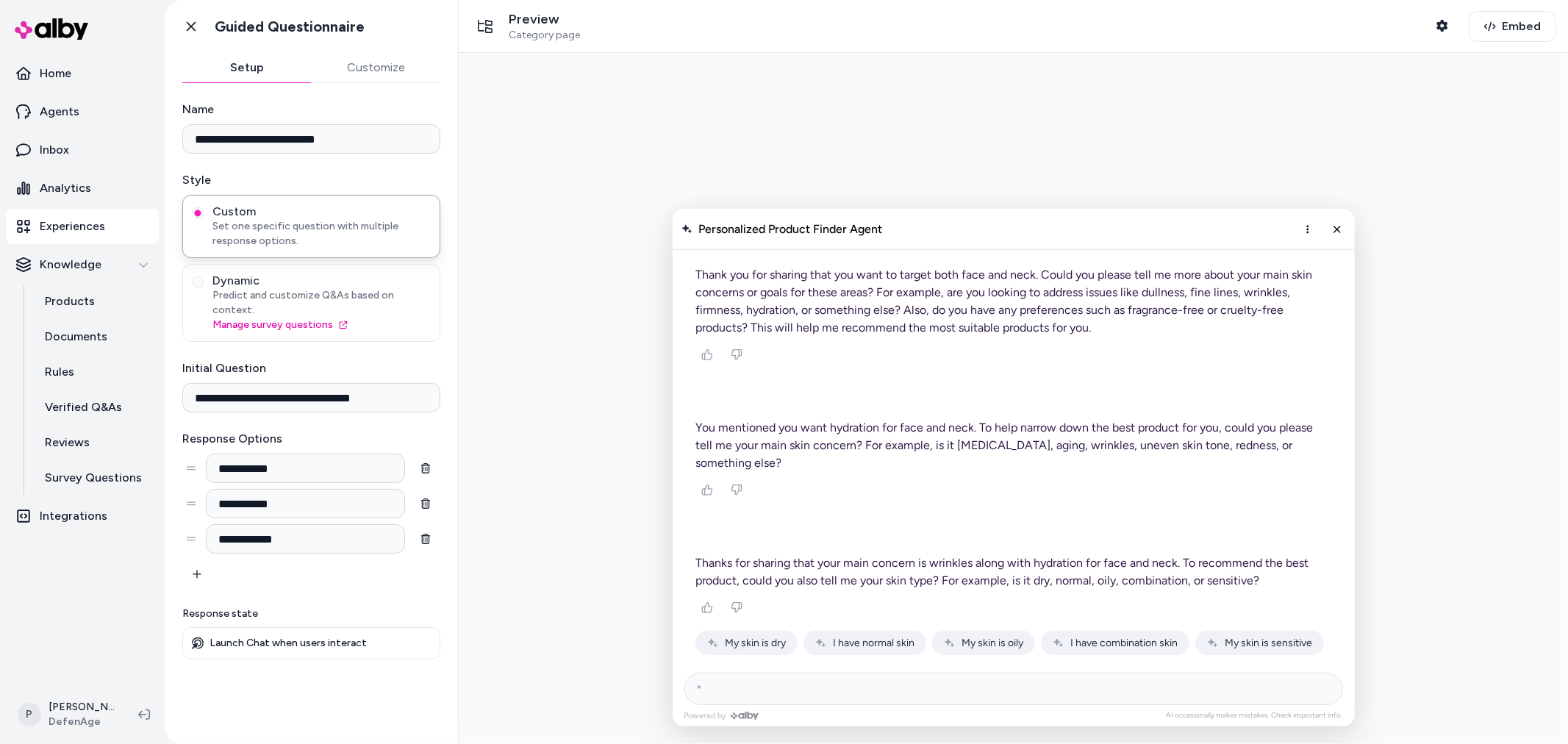
scroll to position [8087, 0]
click at [1002, 641] on span "My skin is oily" at bounding box center [991, 642] width 62 height 13
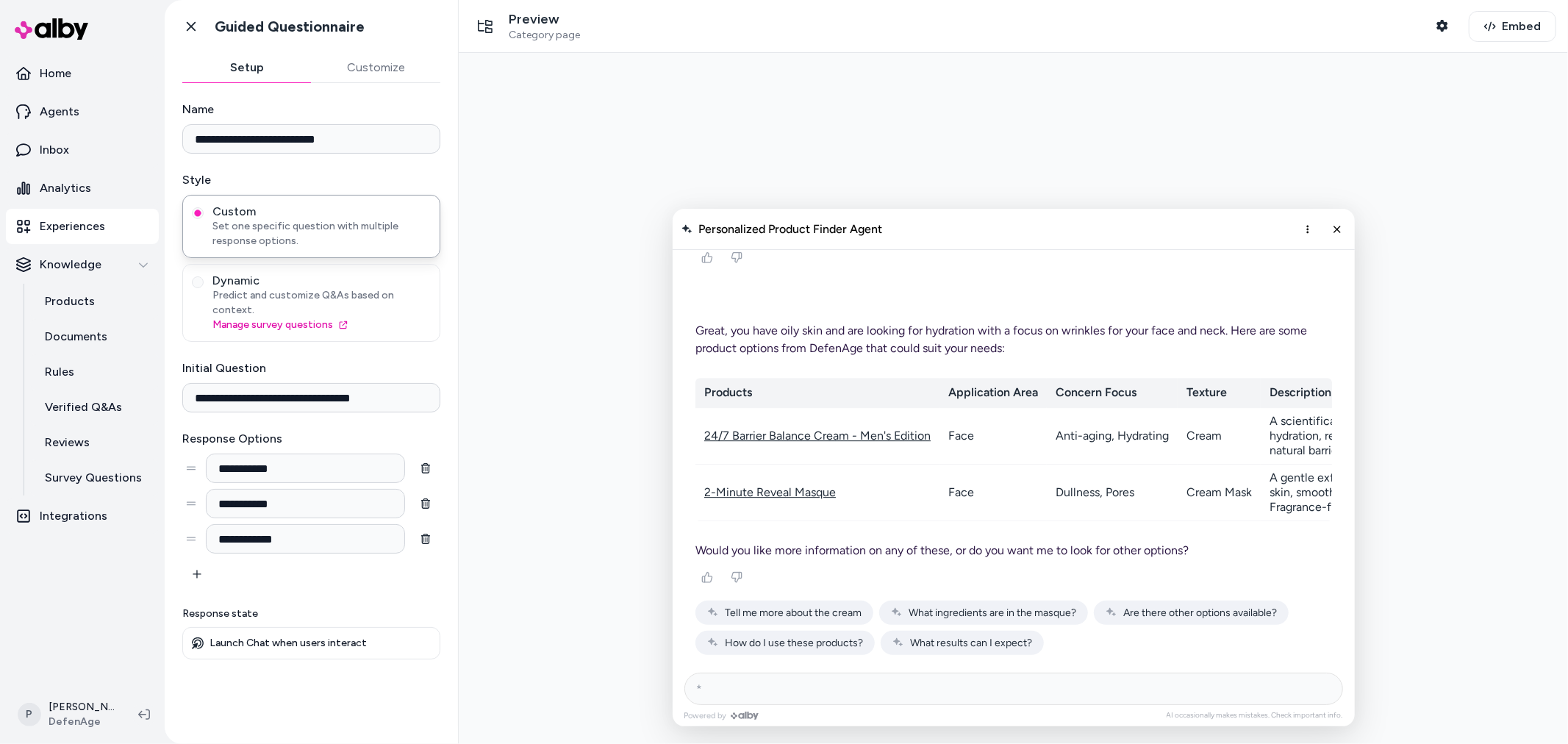
scroll to position [8448, 0]
click at [1168, 617] on span "Are there other options available?" at bounding box center [1199, 612] width 154 height 13
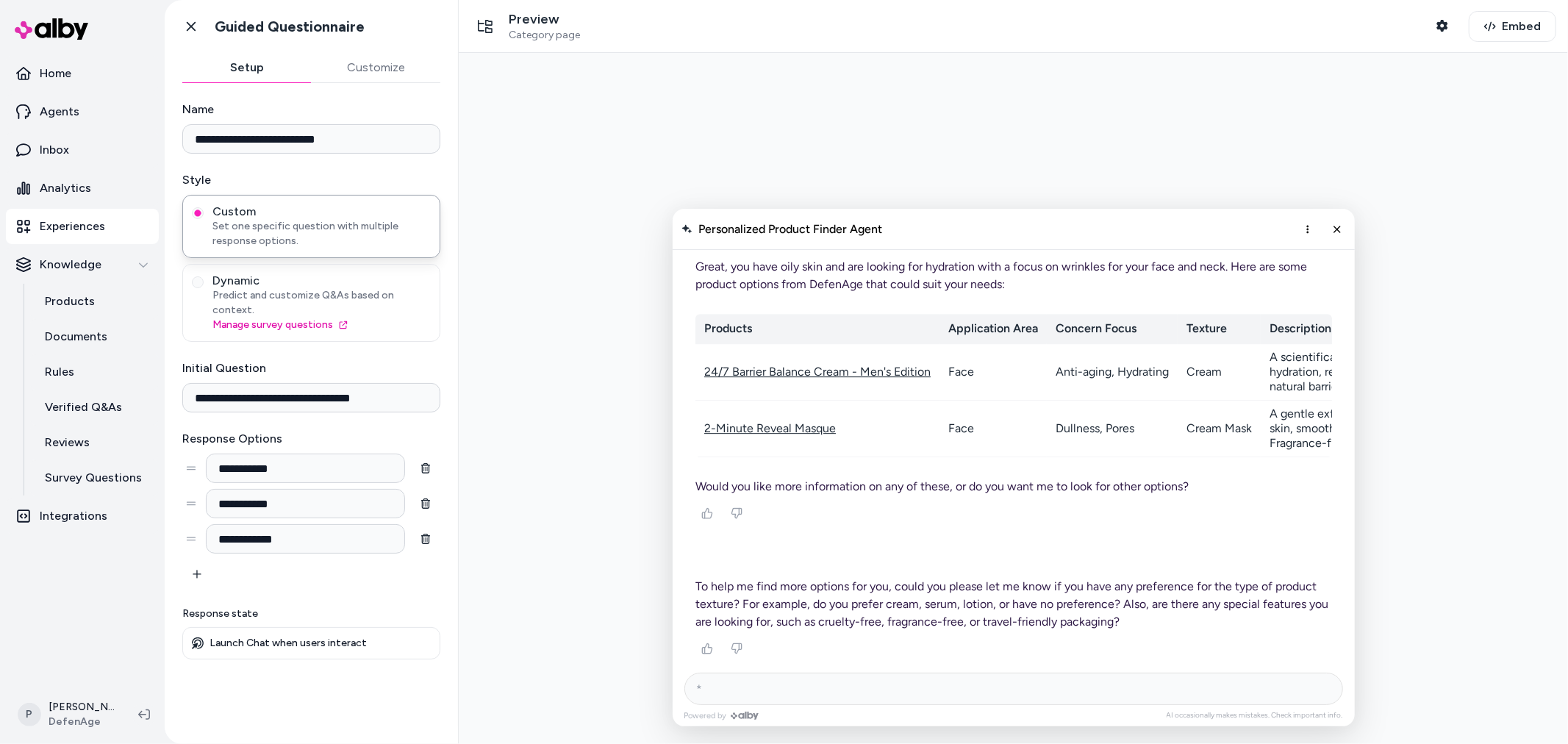
scroll to position [8583, 0]
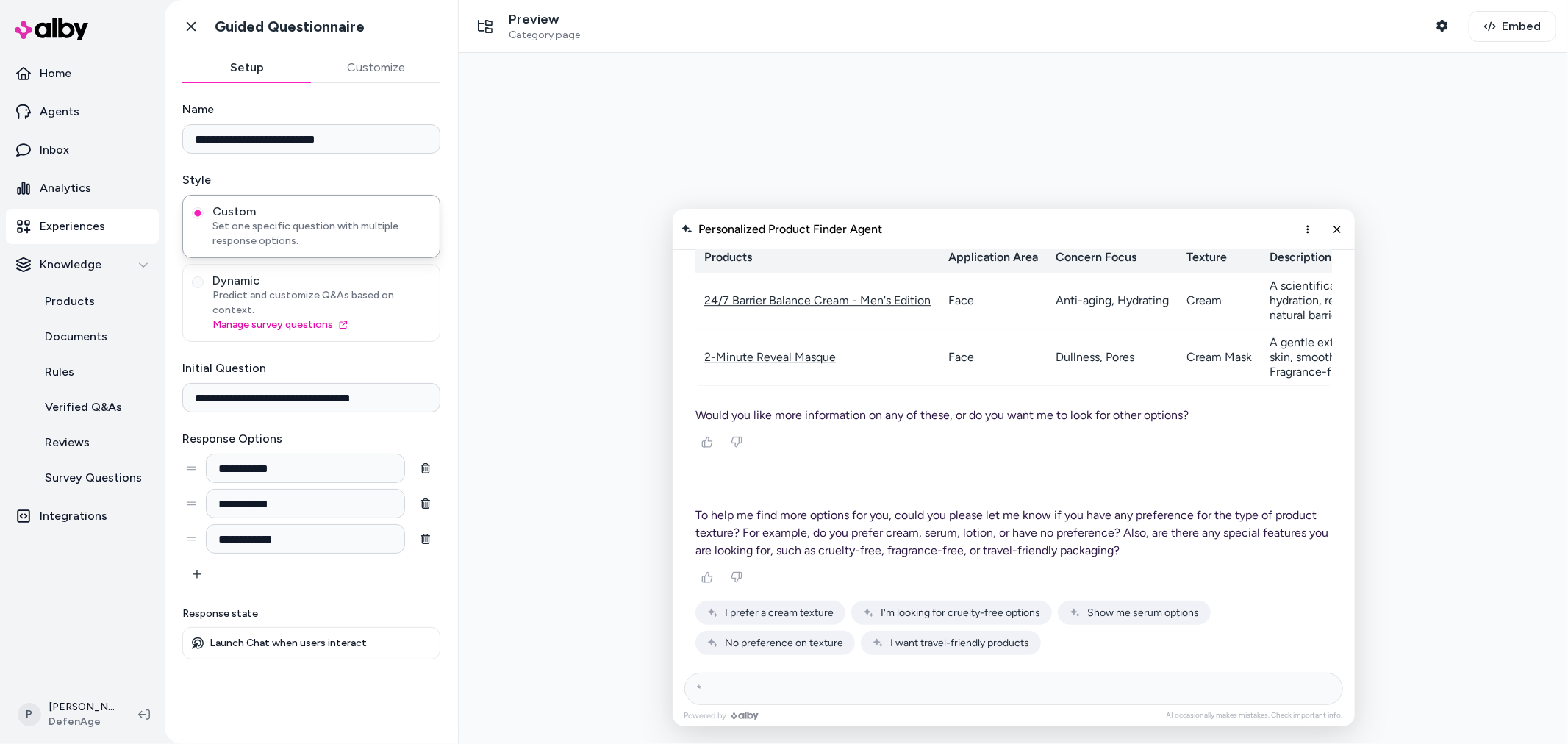
click at [789, 612] on span "I prefer a cream texture" at bounding box center [779, 612] width 109 height 13
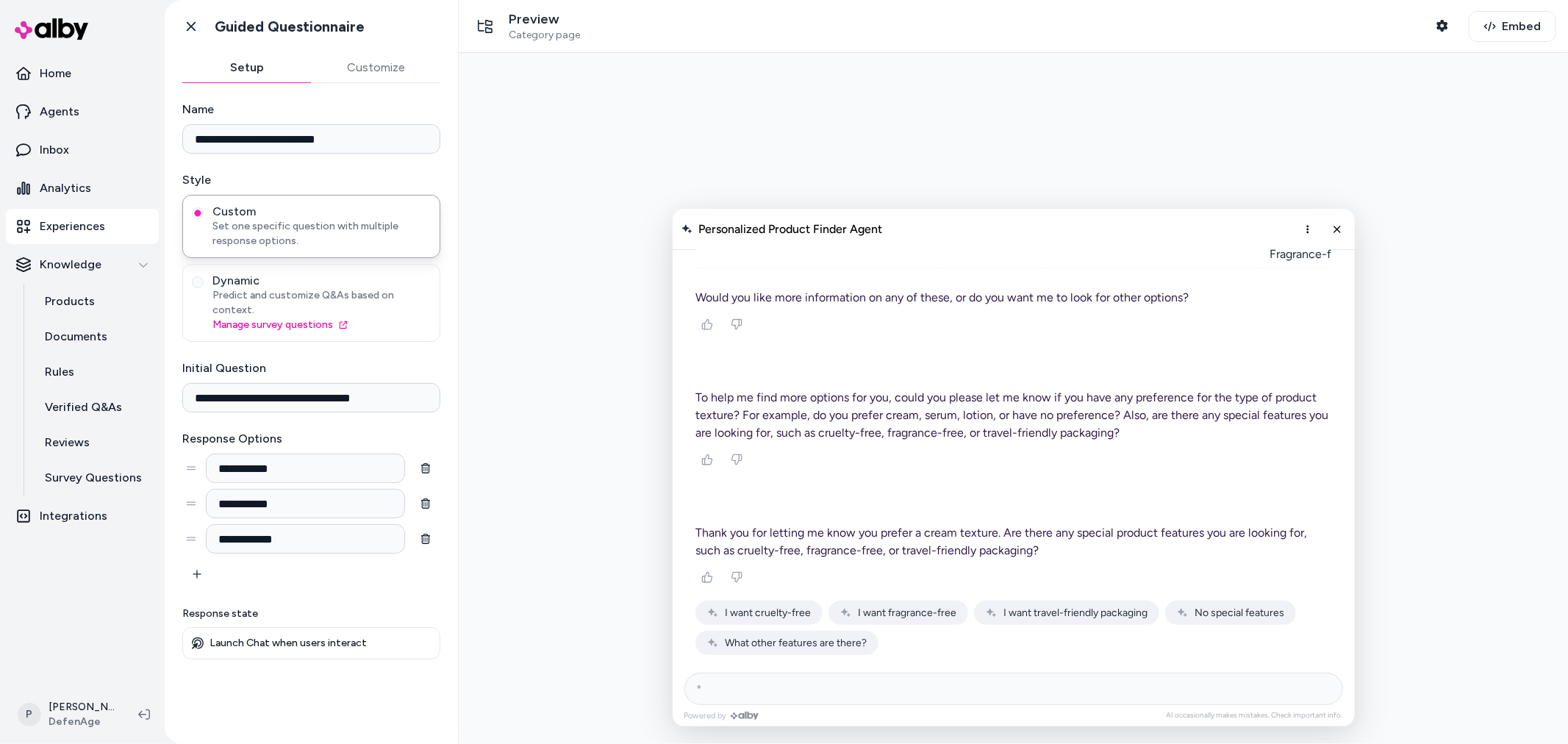
scroll to position [8701, 0]
click at [1049, 614] on span "I want travel-friendly packaging" at bounding box center [1075, 612] width 144 height 13
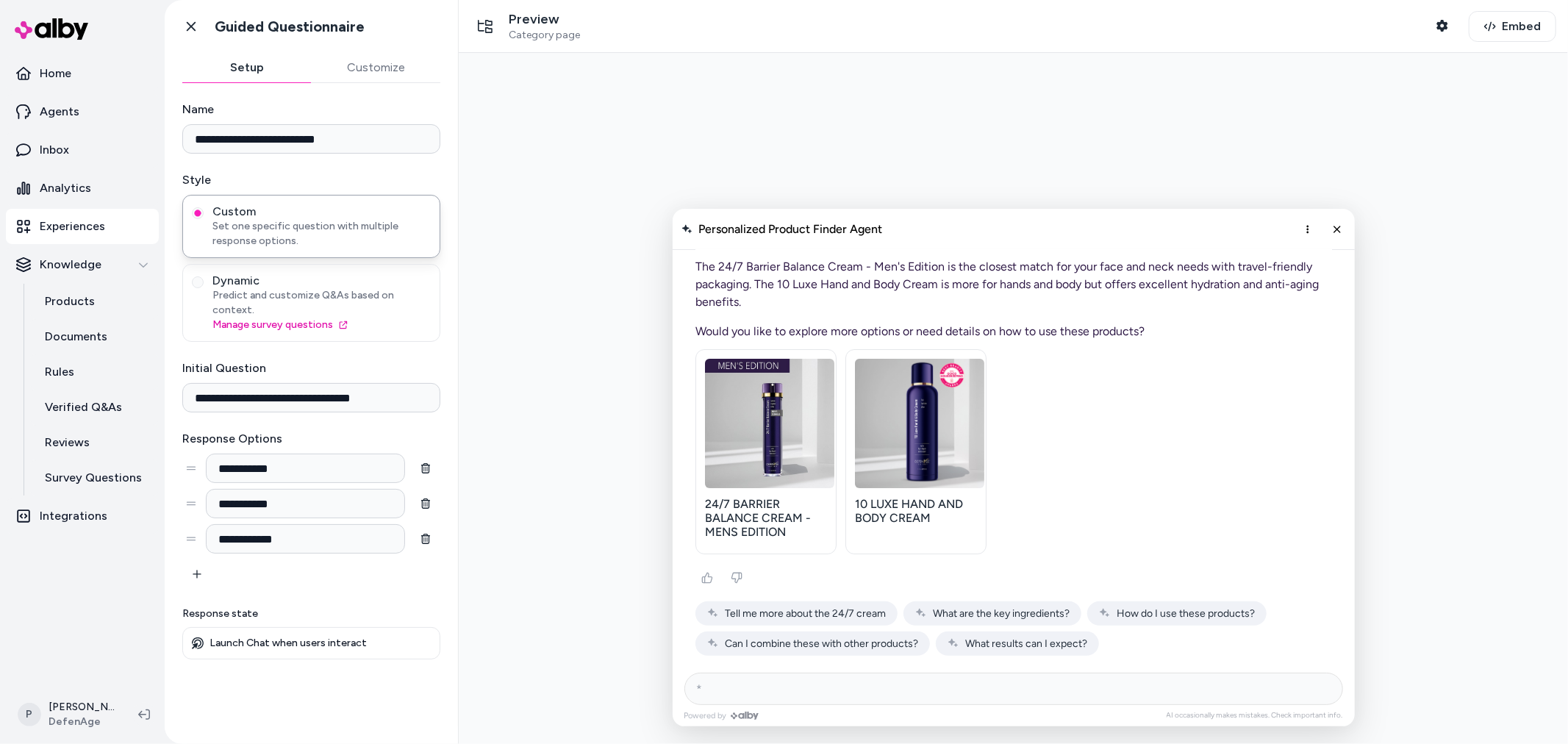
scroll to position [9340, 0]
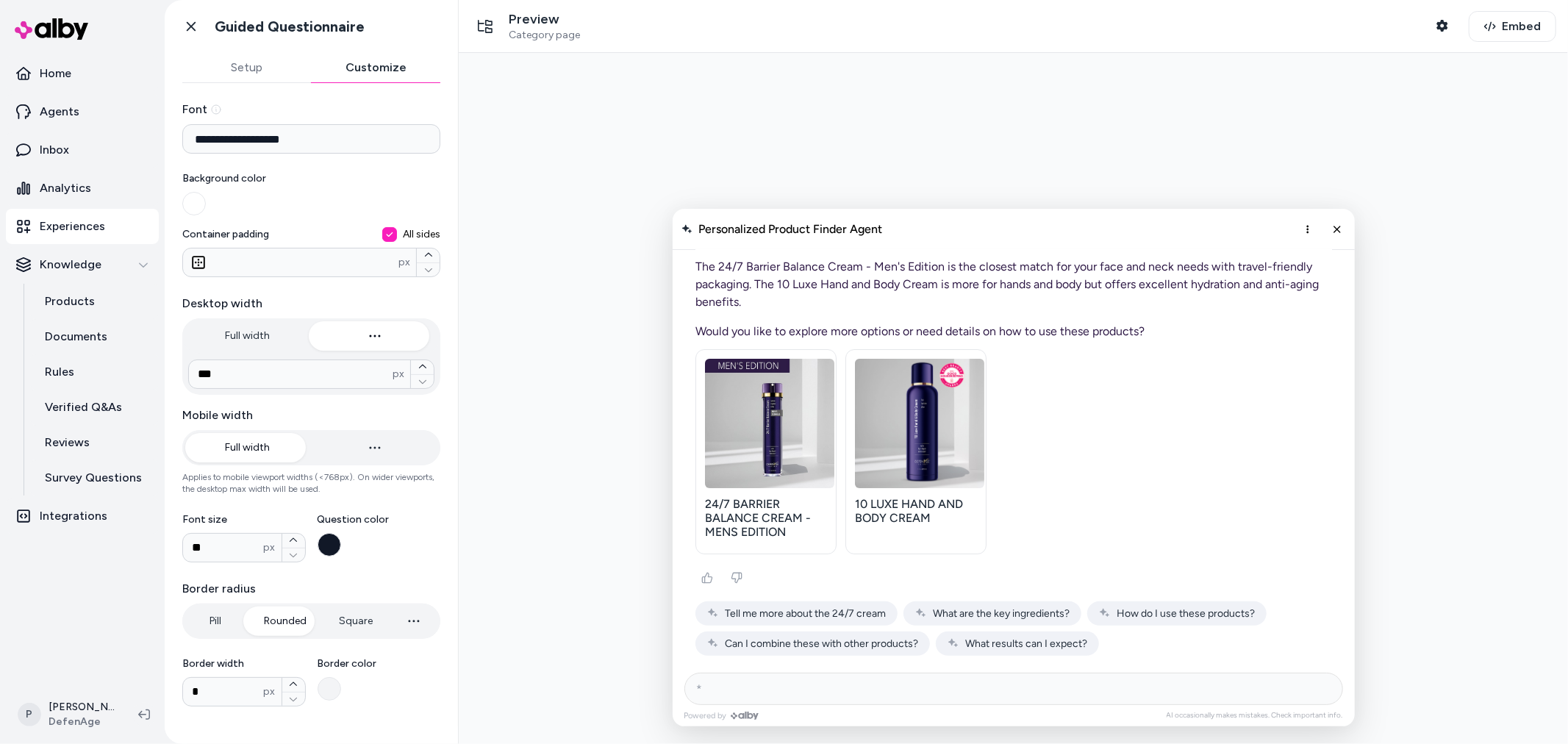
click at [363, 67] on button "Customize" at bounding box center [376, 67] width 129 height 29
click at [283, 89] on div "**********" at bounding box center [312, 405] width 294 height 644
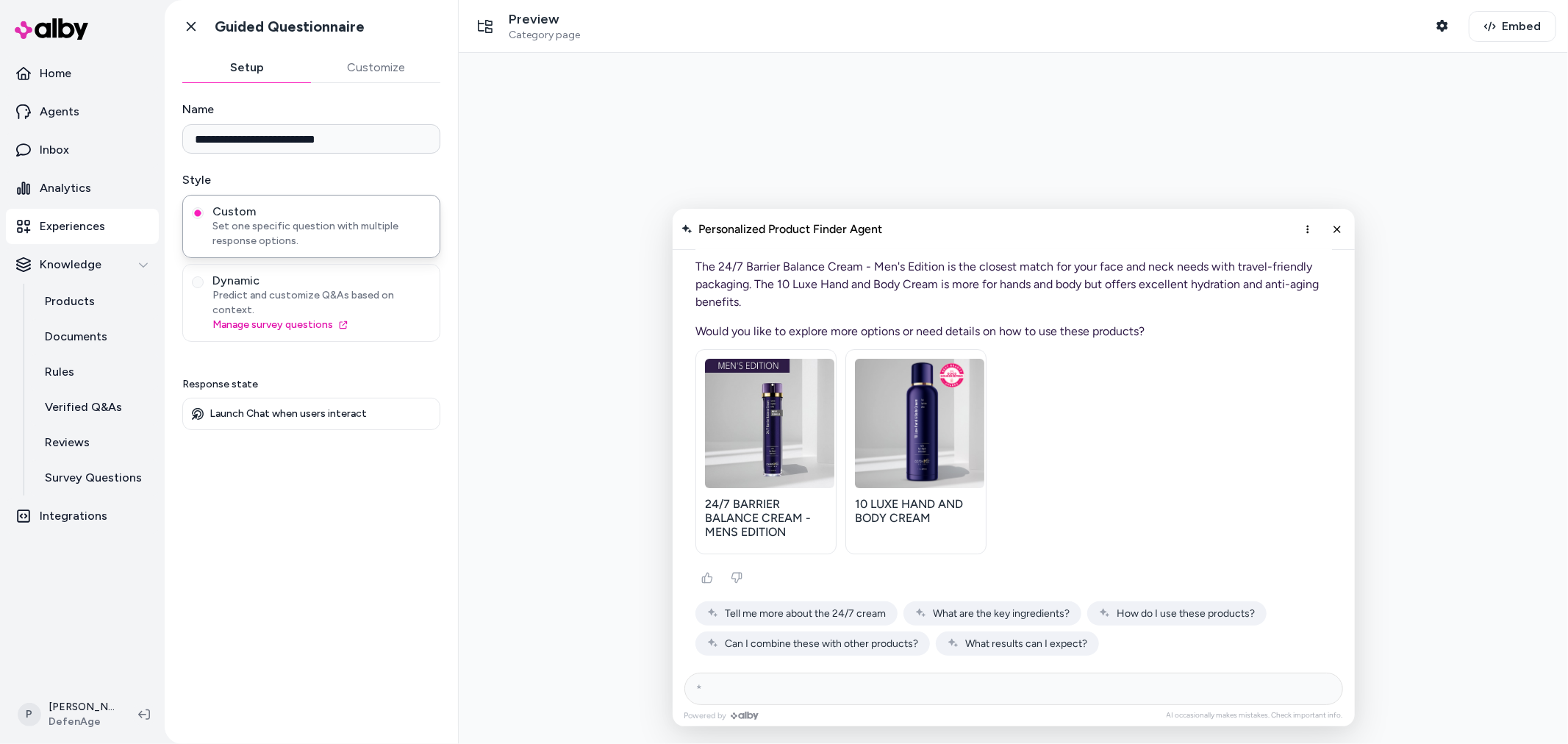
click at [273, 71] on button "Setup" at bounding box center [246, 67] width 129 height 29
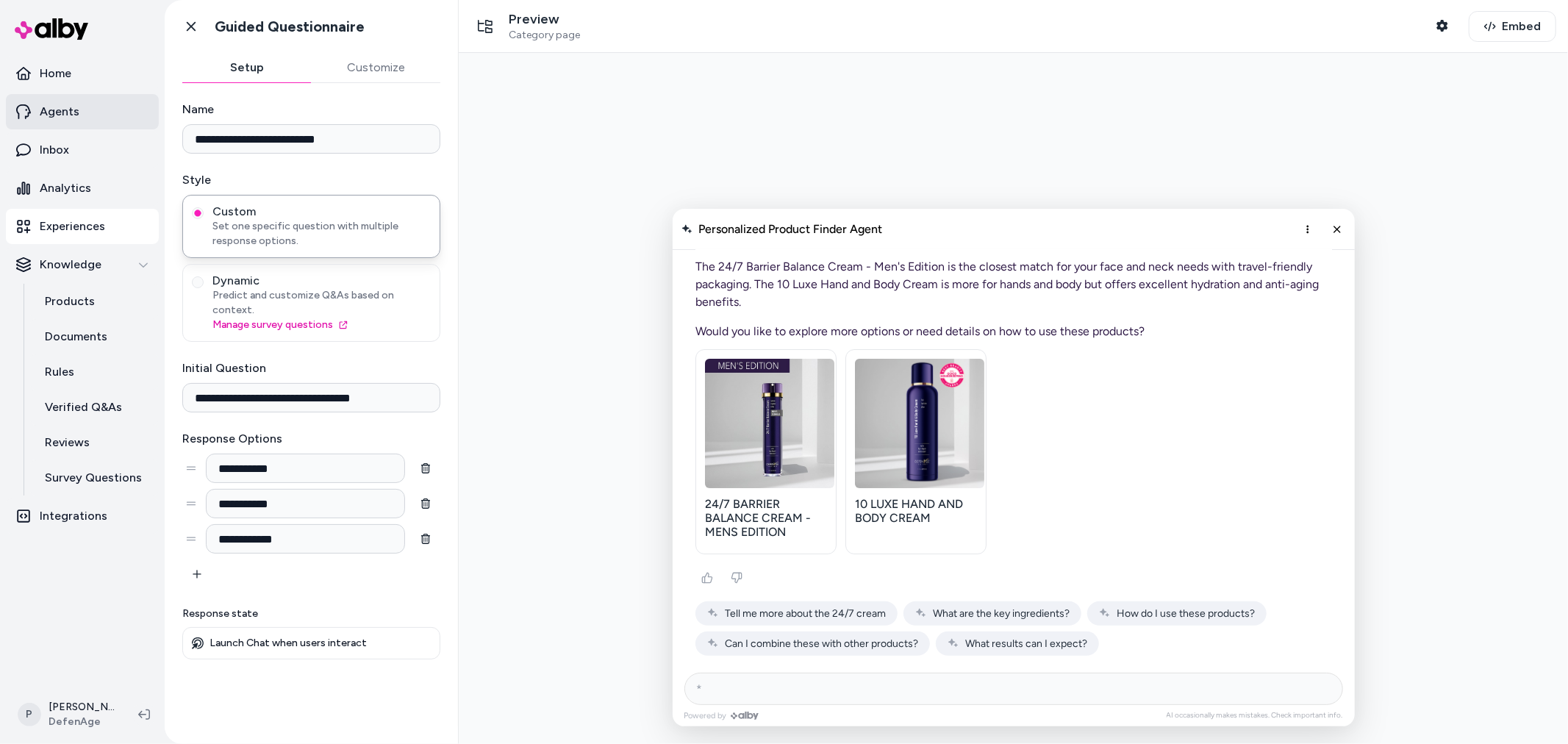
click at [47, 111] on p "Agents" at bounding box center [60, 111] width 40 height 17
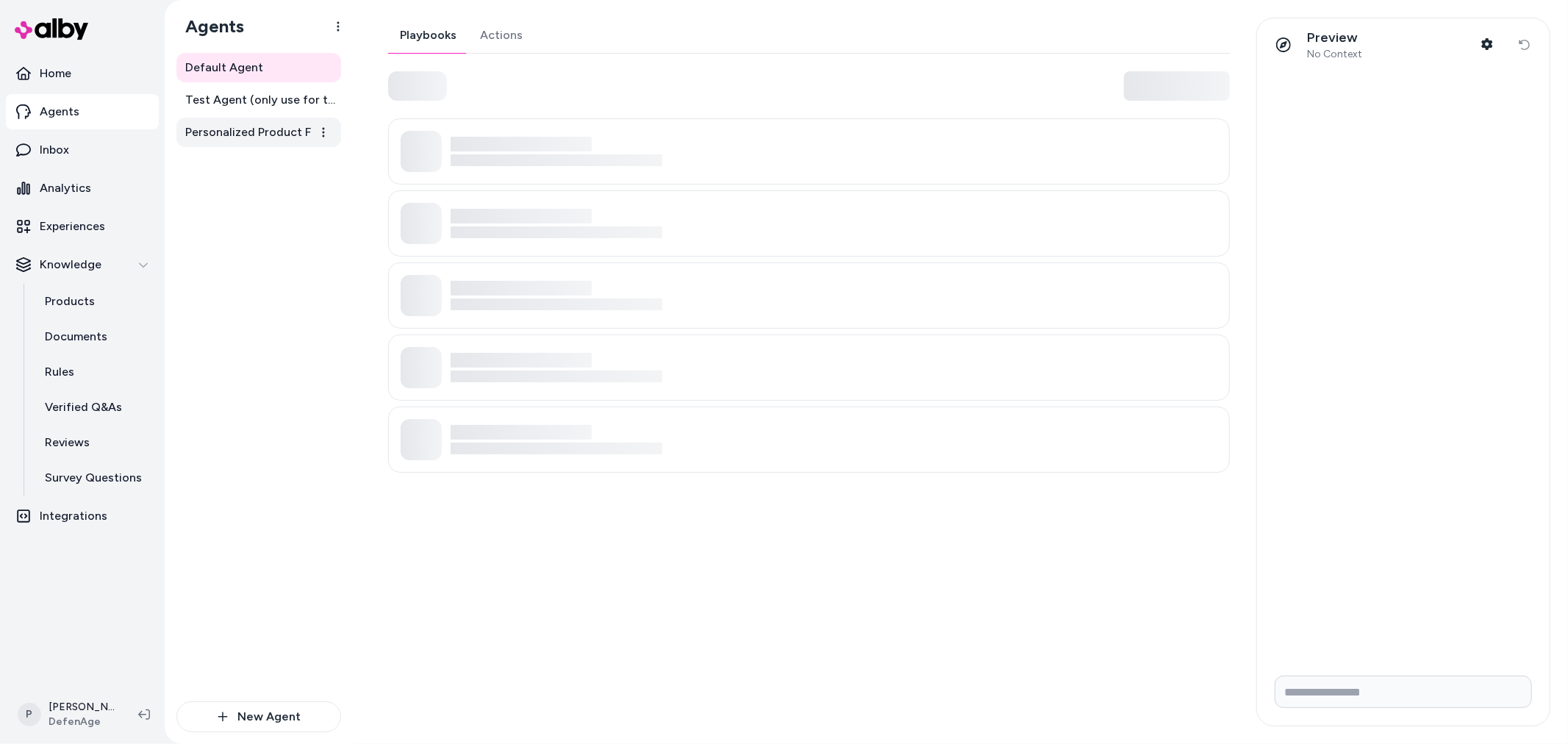
click at [271, 133] on span "Personalized Product Finder Agent" at bounding box center [260, 132] width 150 height 17
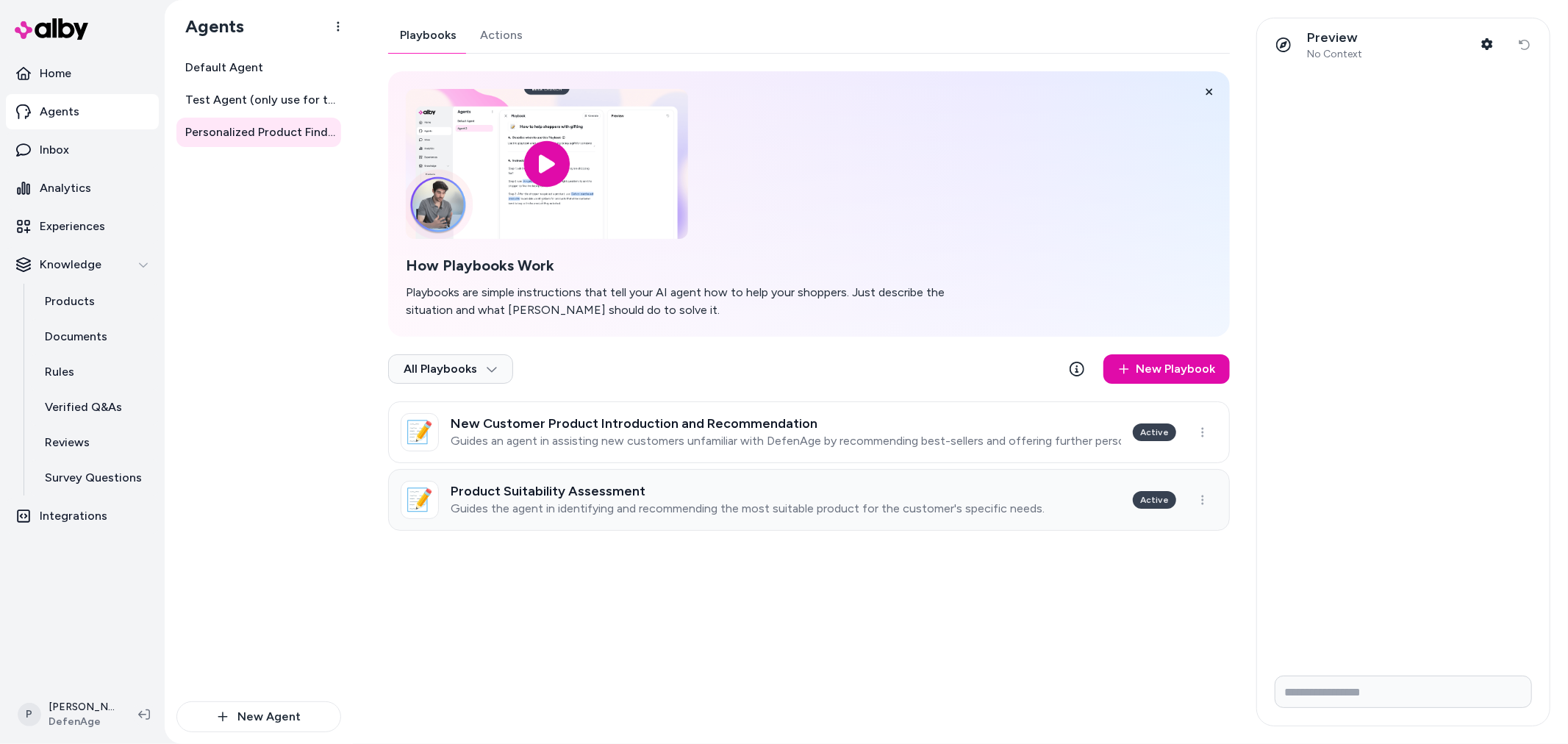
click at [740, 520] on link "📝 Product Suitability Assessment Guides the agent in identifying and recommendi…" at bounding box center [809, 500] width 842 height 62
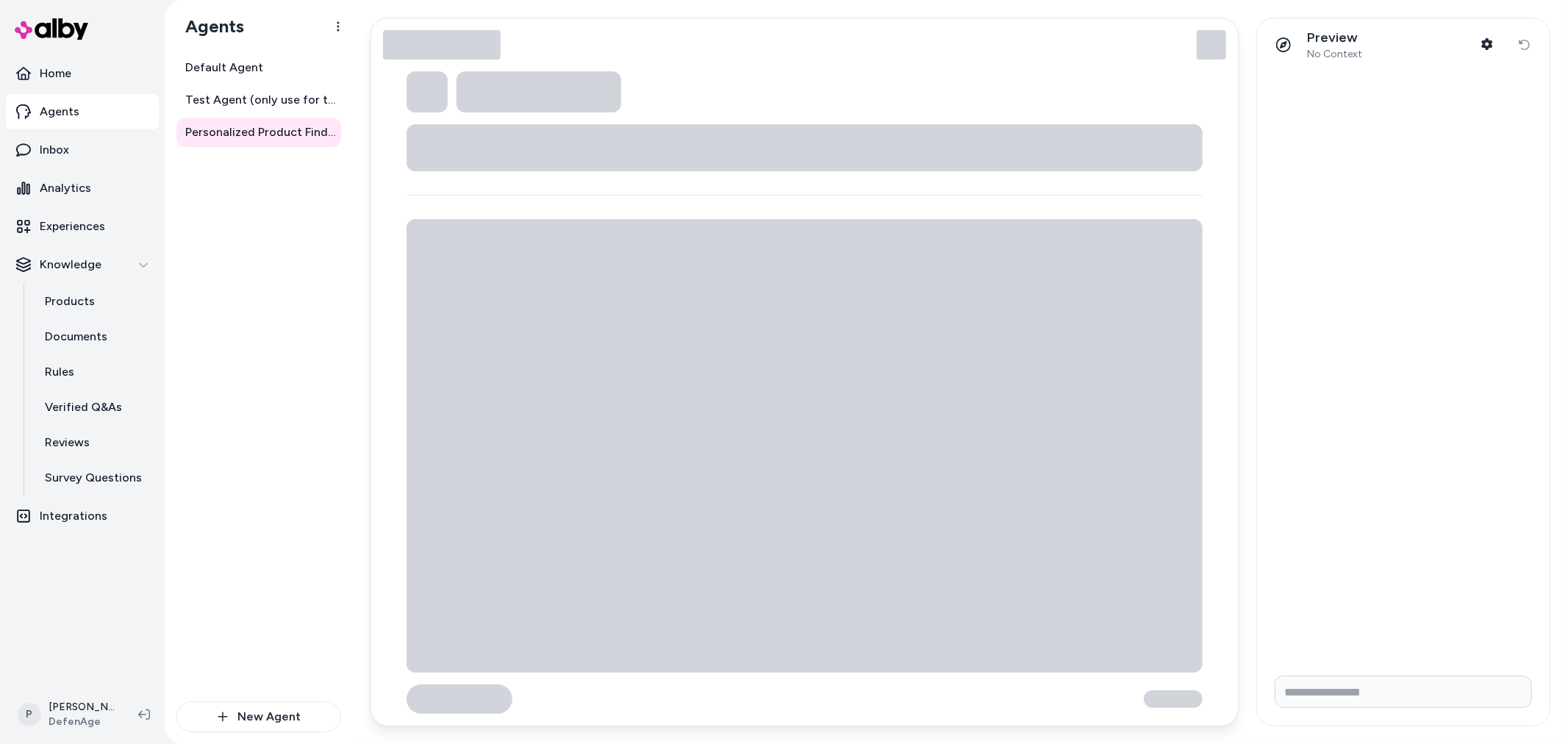
type textarea "*"
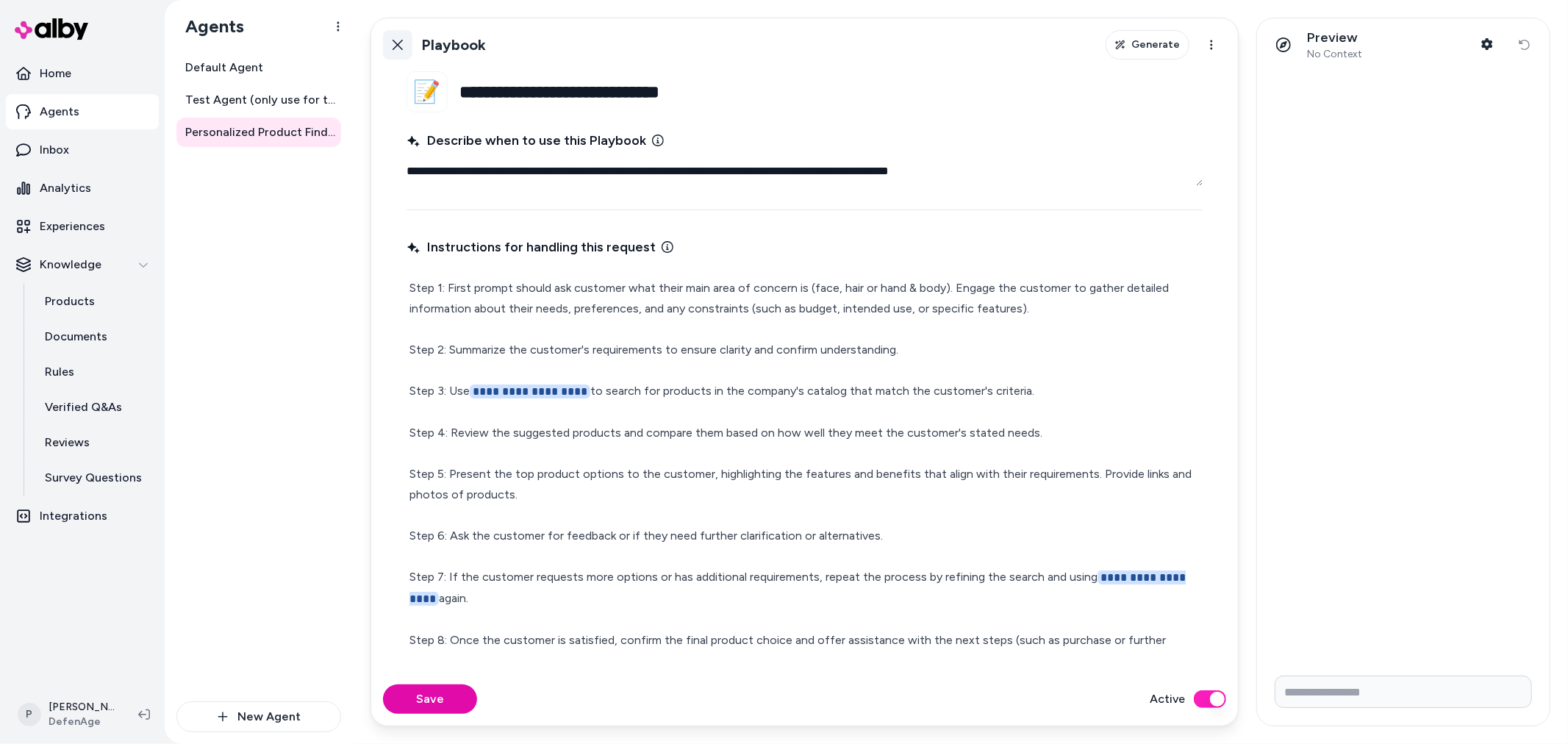
click at [401, 42] on icon at bounding box center [397, 45] width 12 height 12
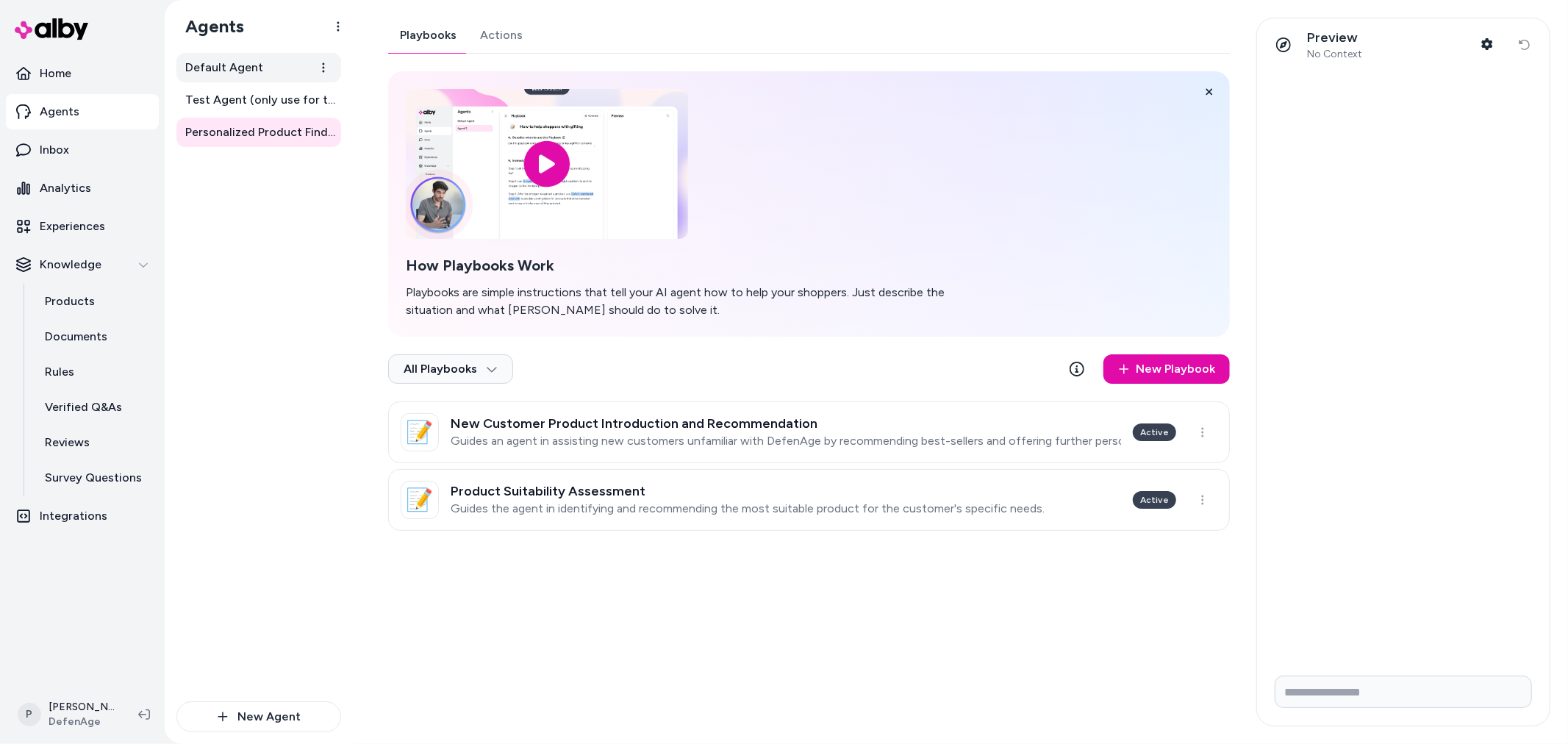
click at [257, 71] on span "Default Agent" at bounding box center [224, 67] width 78 height 17
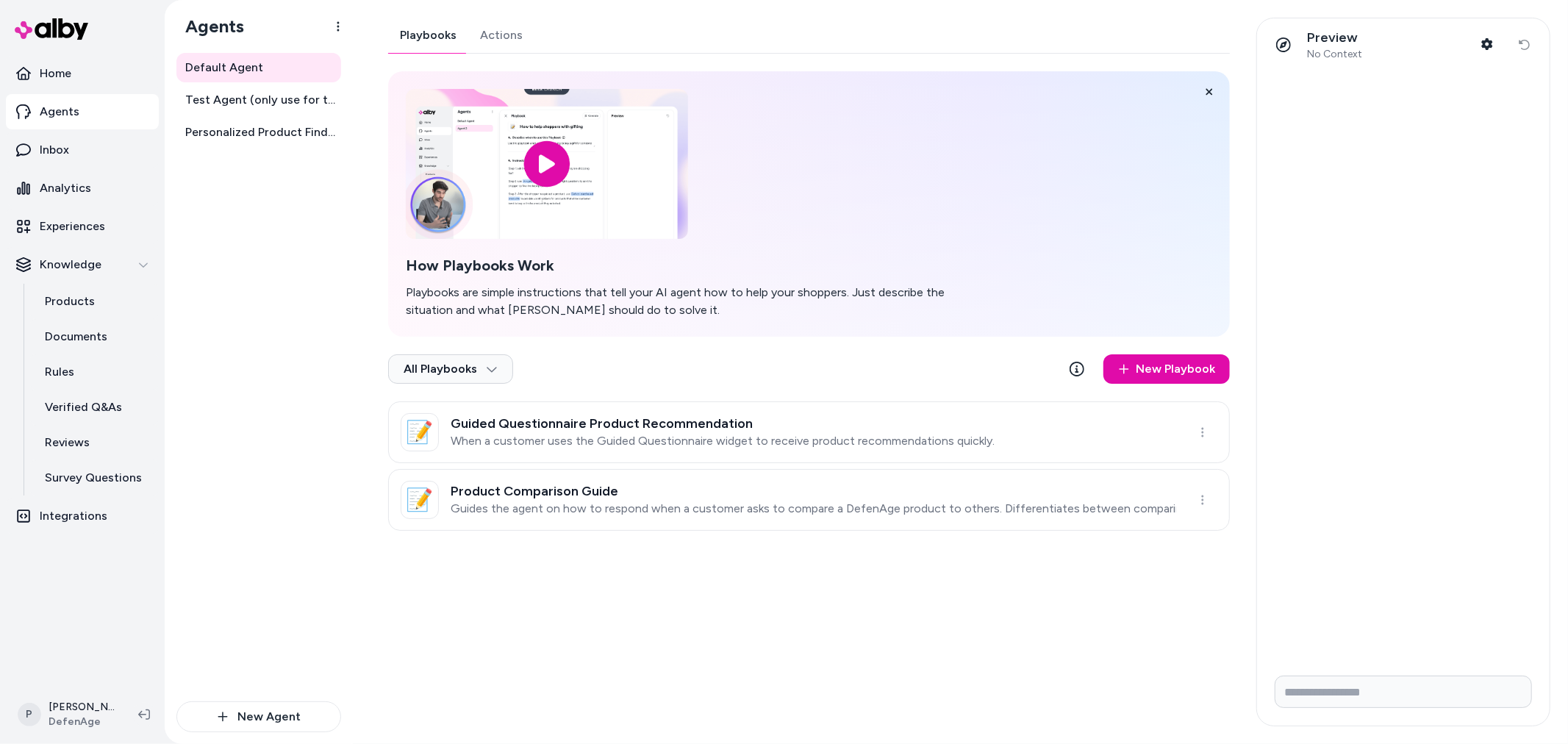
click at [518, 46] on link "Actions" at bounding box center [501, 35] width 66 height 35
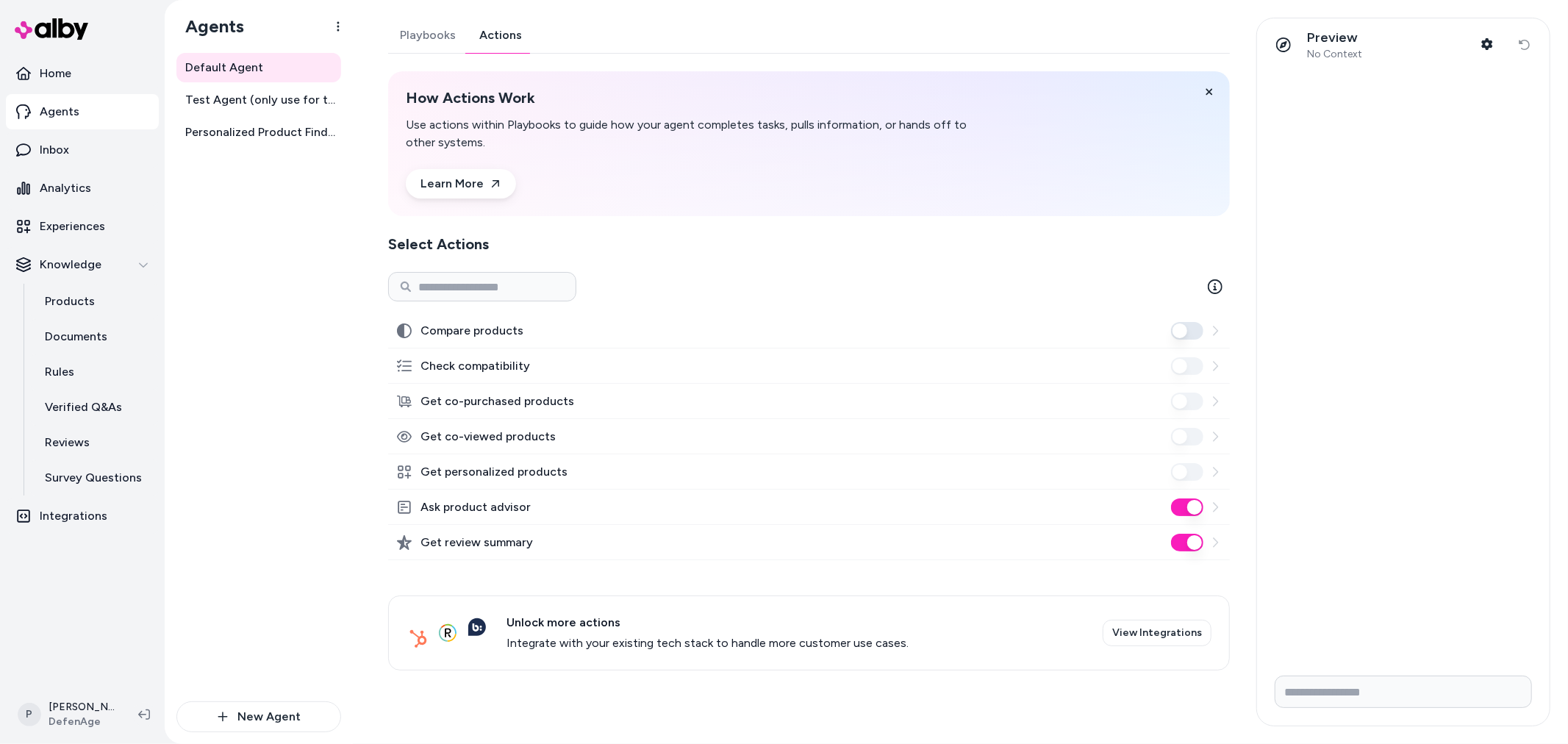
click at [443, 34] on link "Playbooks" at bounding box center [428, 35] width 79 height 35
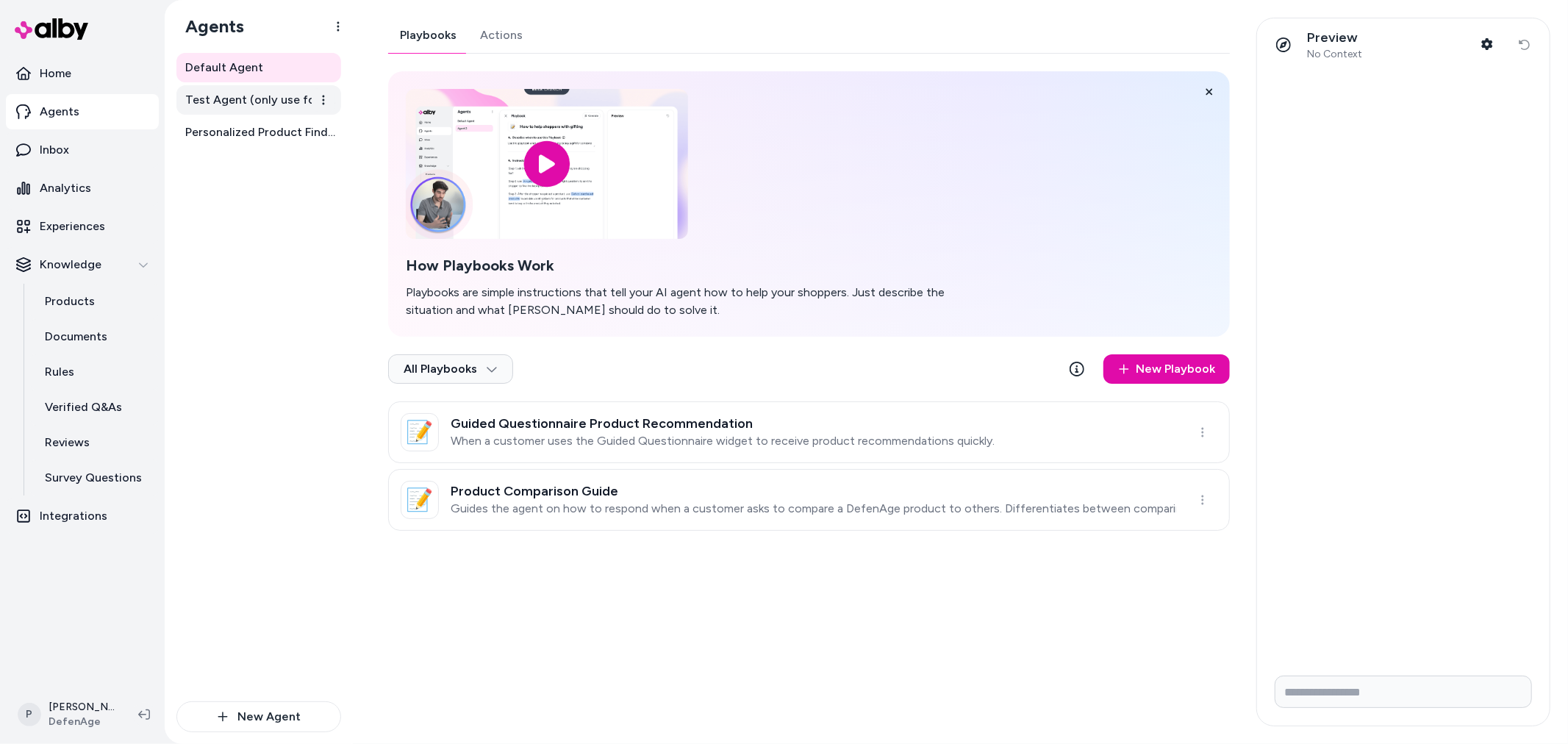
click at [288, 105] on span "Test Agent (only use for testing)" at bounding box center [260, 100] width 150 height 17
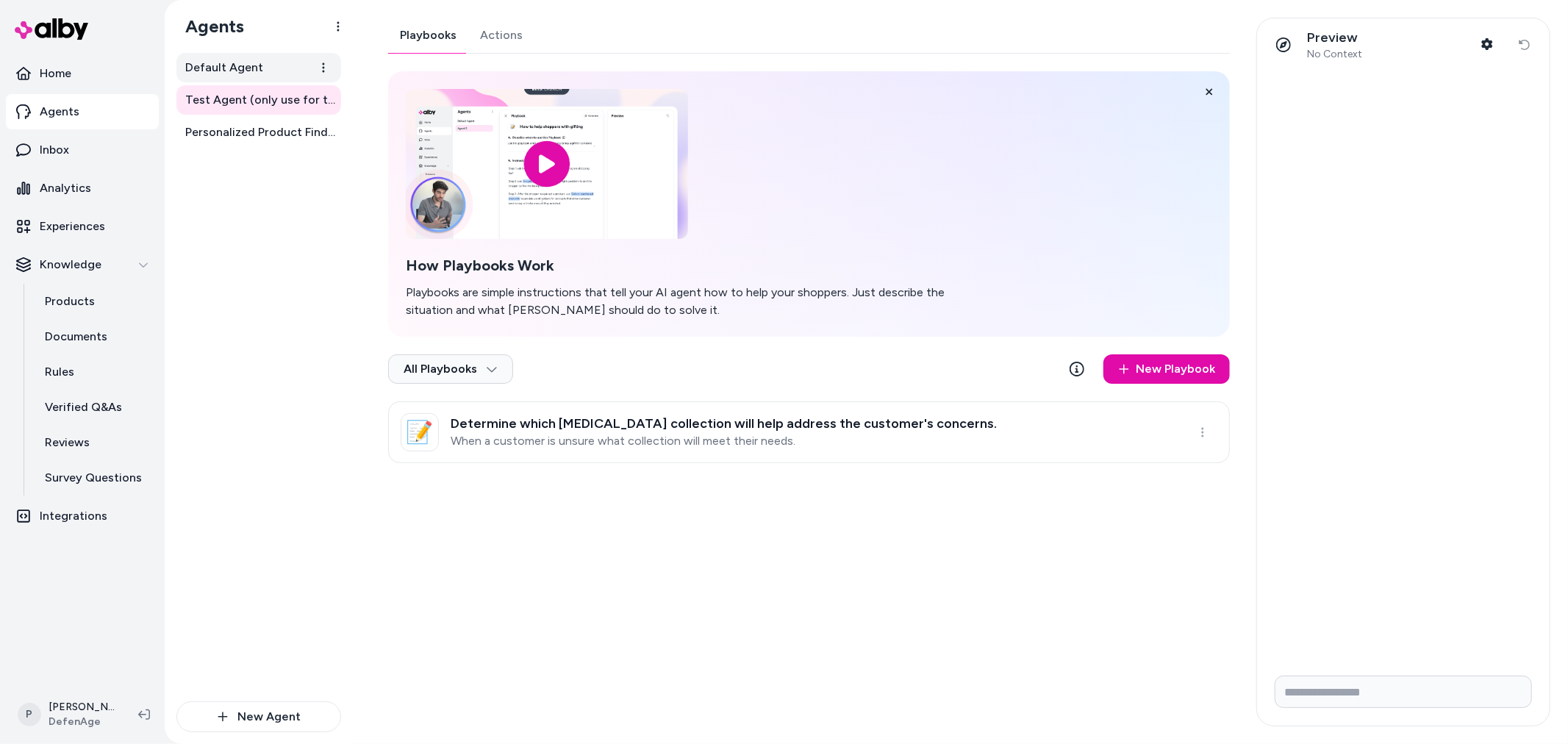
click at [238, 75] on span "Default Agent" at bounding box center [224, 67] width 78 height 17
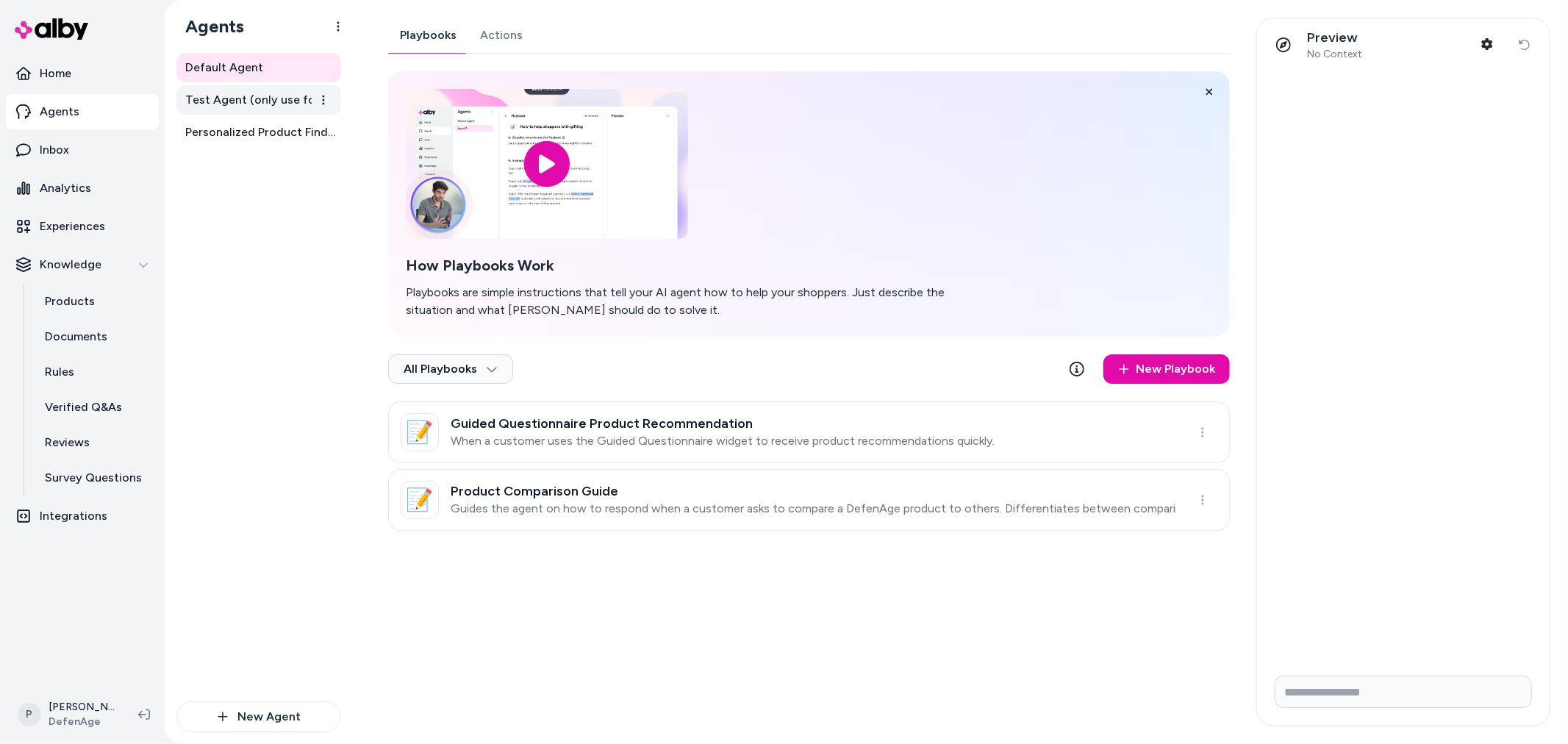
click at [285, 108] on span "Test Agent (only use for testing)" at bounding box center [260, 100] width 150 height 17
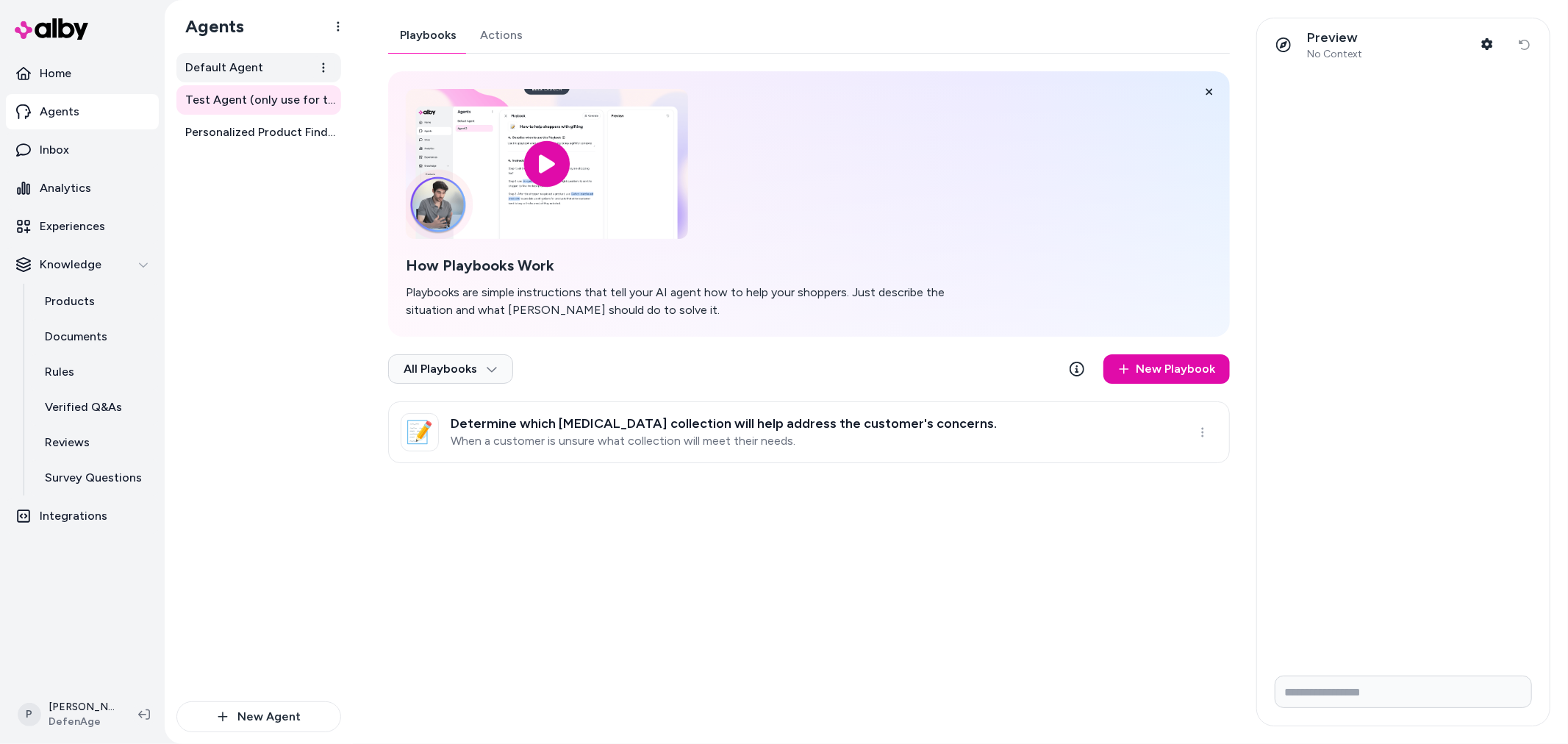
click at [218, 72] on span "Default Agent" at bounding box center [224, 67] width 78 height 17
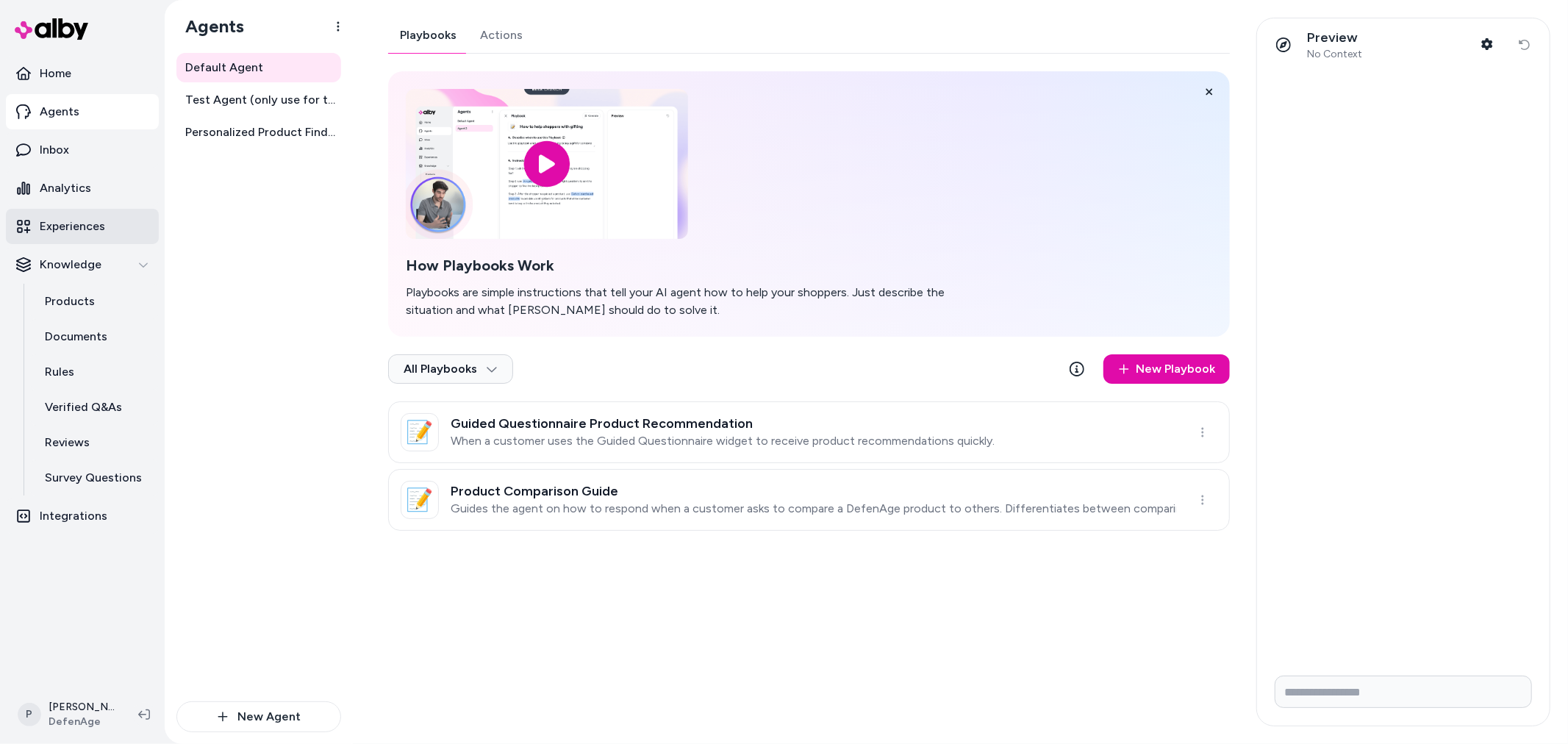
click at [90, 218] on p "Experiences" at bounding box center [72, 226] width 65 height 17
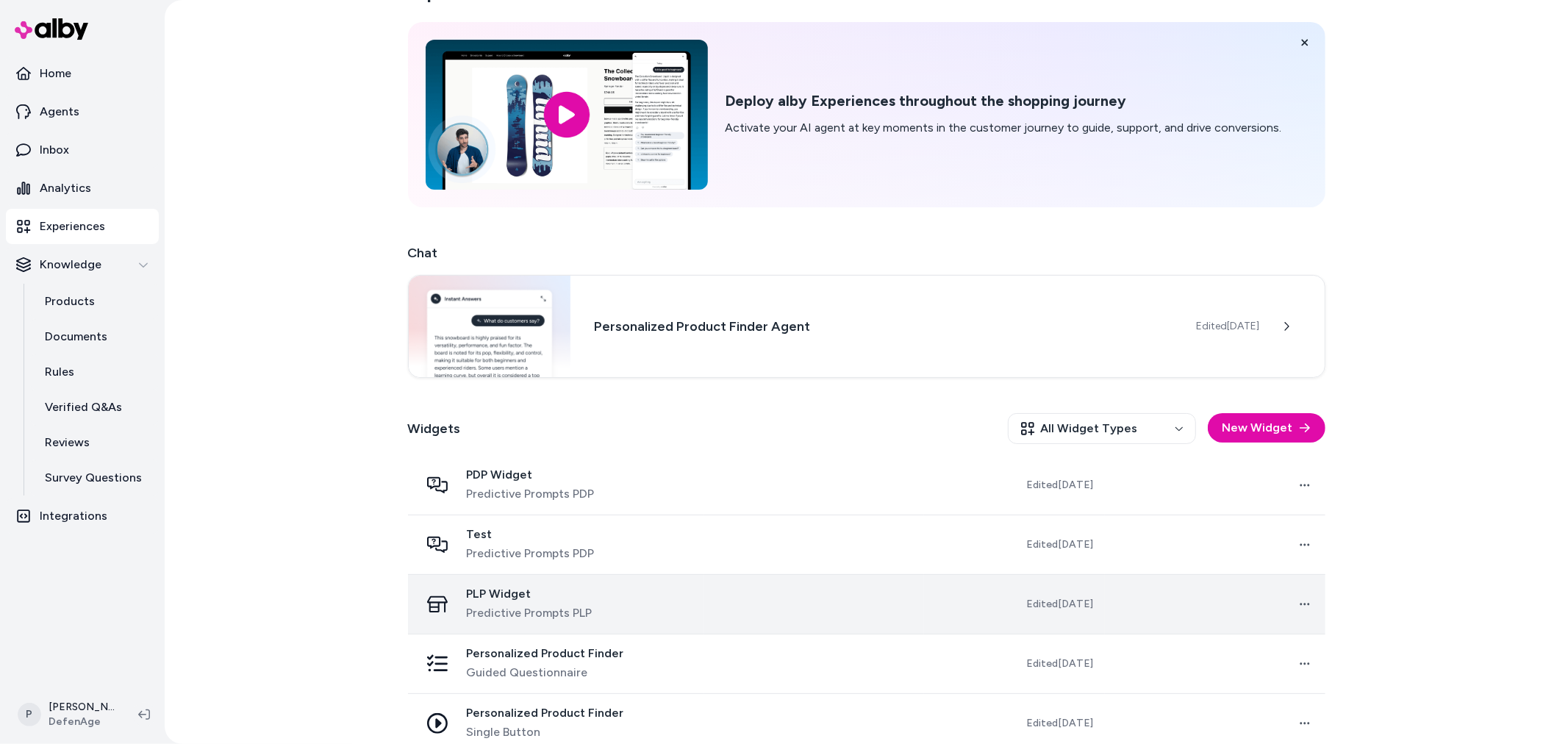
scroll to position [60, 0]
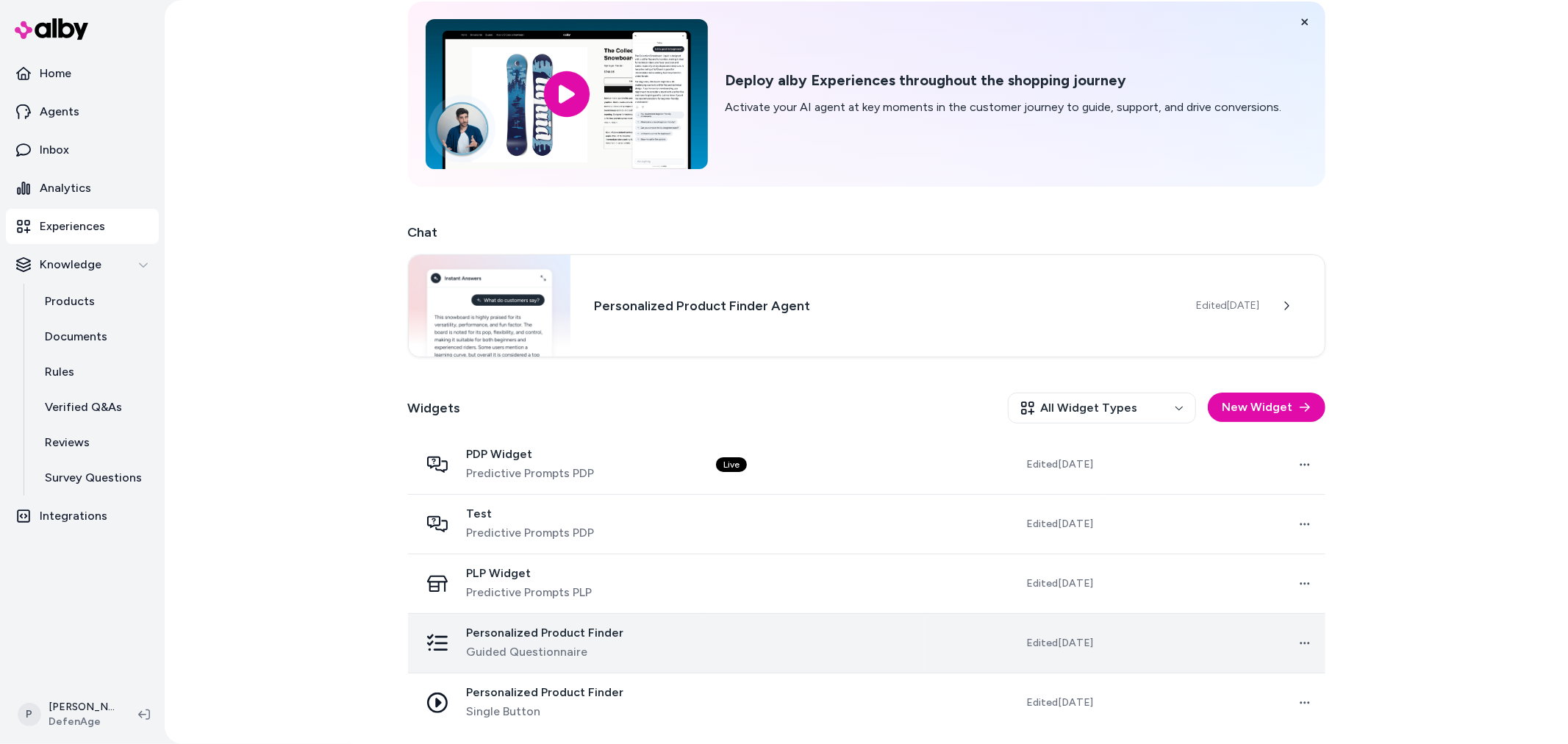
click at [609, 650] on span "Guided Questionnaire" at bounding box center [545, 652] width 157 height 17
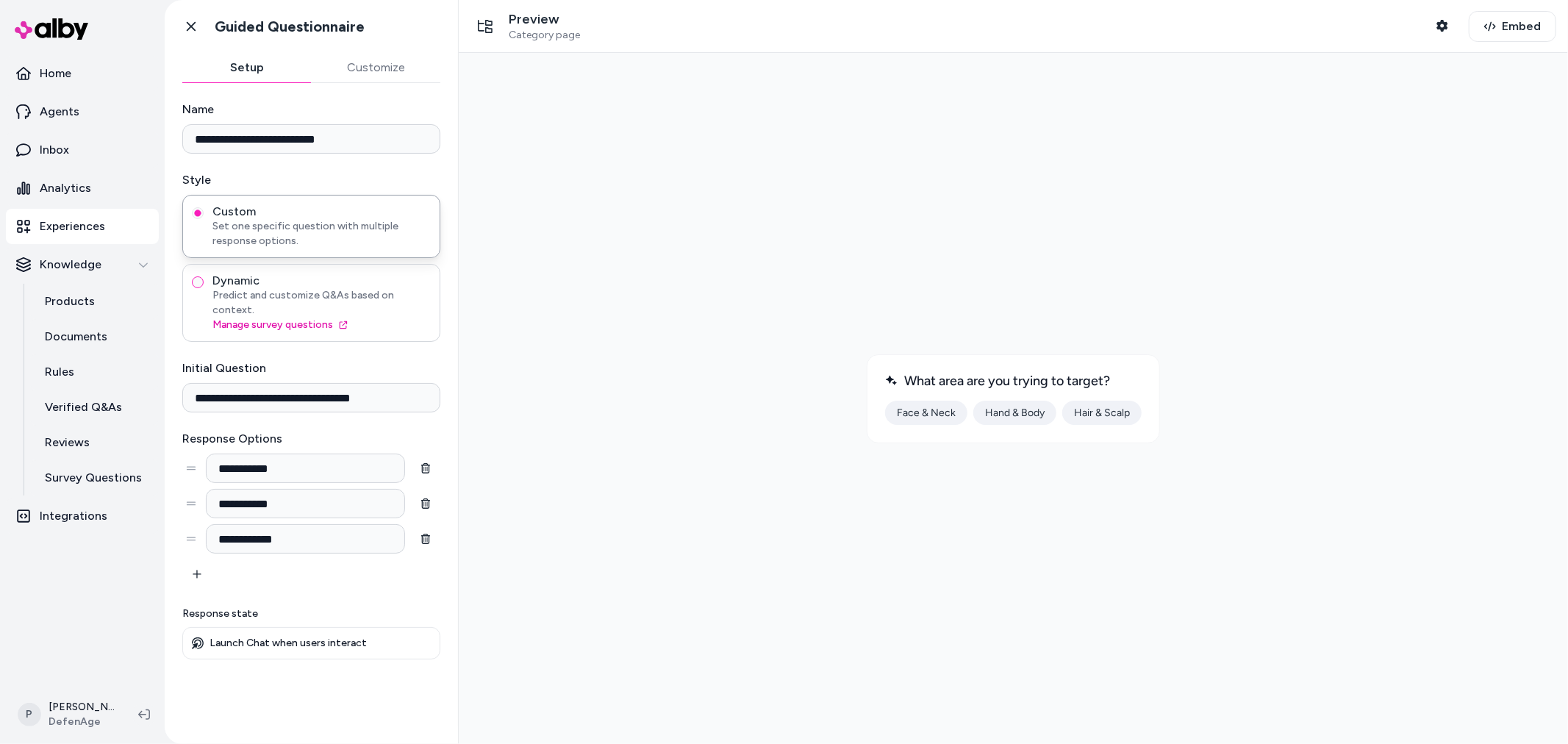
click at [194, 281] on button "Dynamic Predict and customize Q&As based on context. Manage survey questions" at bounding box center [197, 282] width 12 height 12
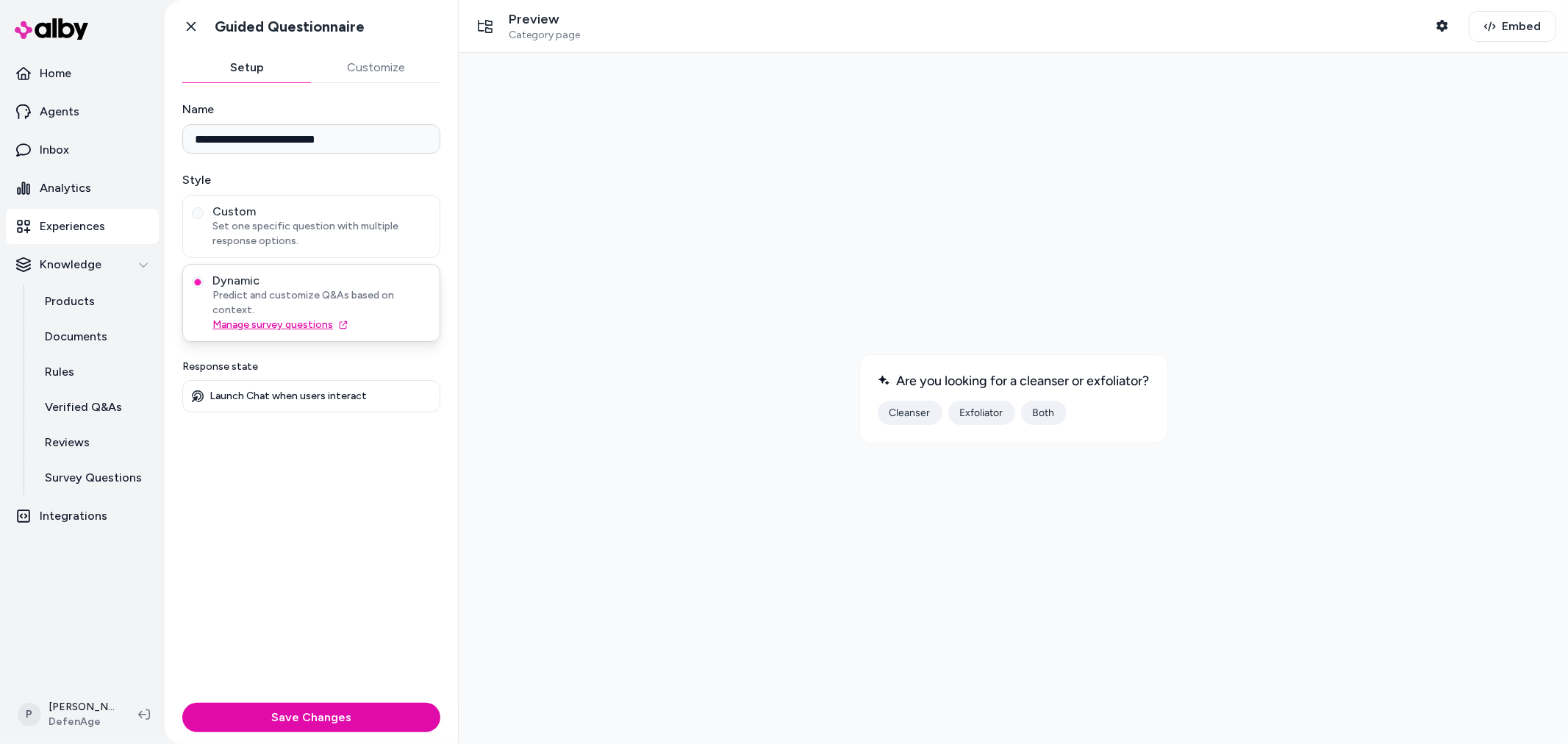
click at [297, 318] on link "Manage survey questions" at bounding box center [322, 325] width 218 height 15
click at [192, 212] on button "Custom Set one specific question with multiple response options." at bounding box center [197, 213] width 12 height 12
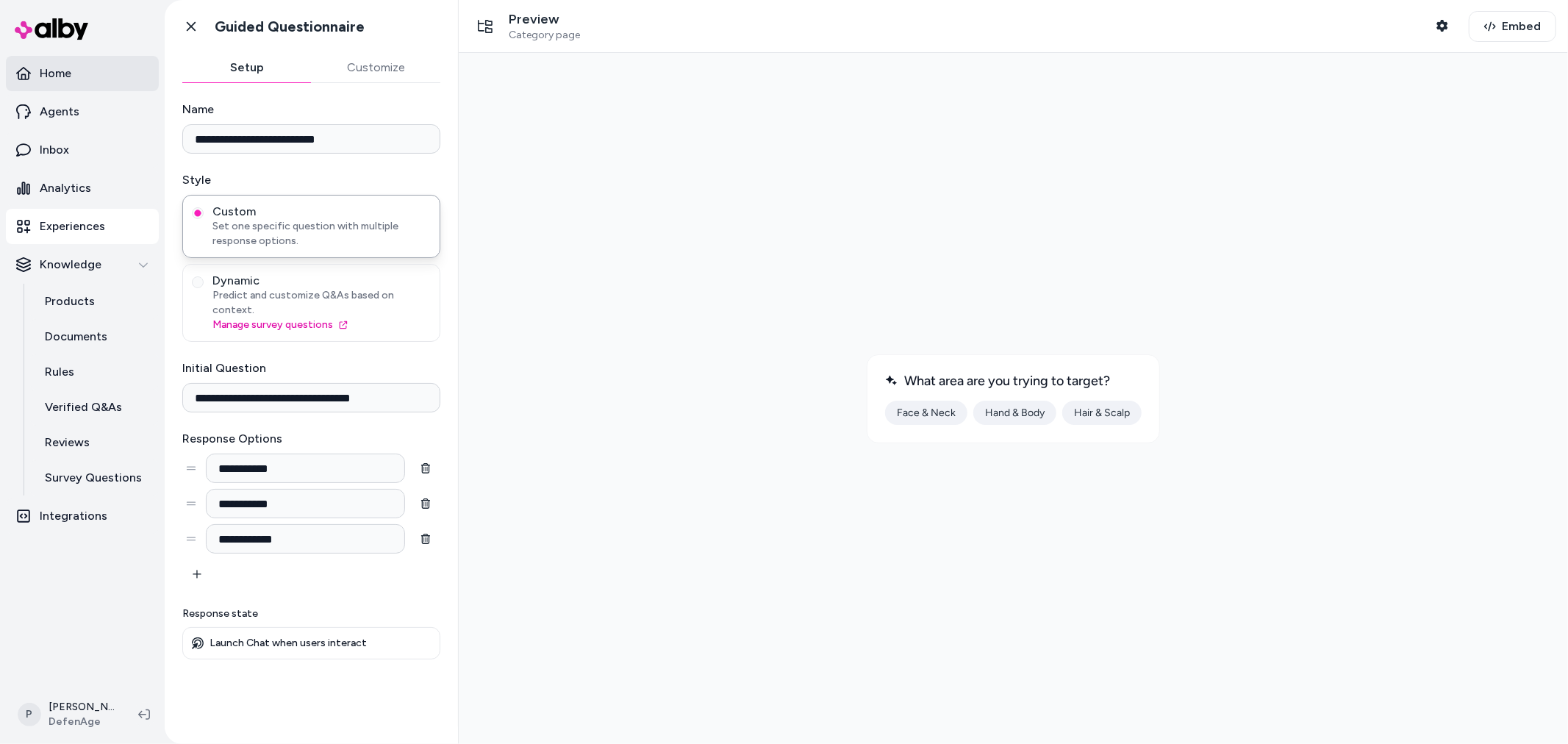
click at [93, 75] on link "Home" at bounding box center [82, 73] width 153 height 35
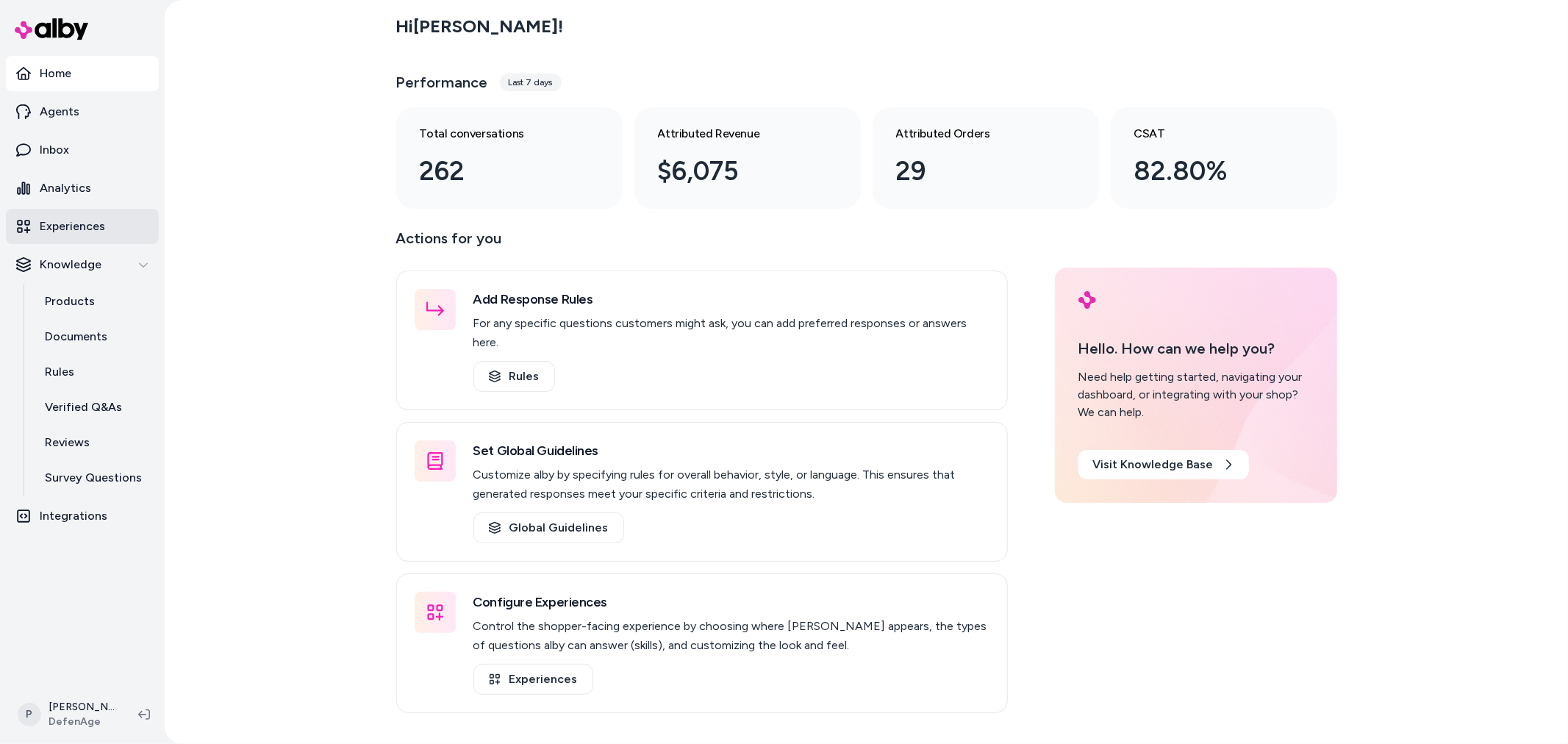
click at [108, 225] on link "Experiences" at bounding box center [82, 226] width 153 height 35
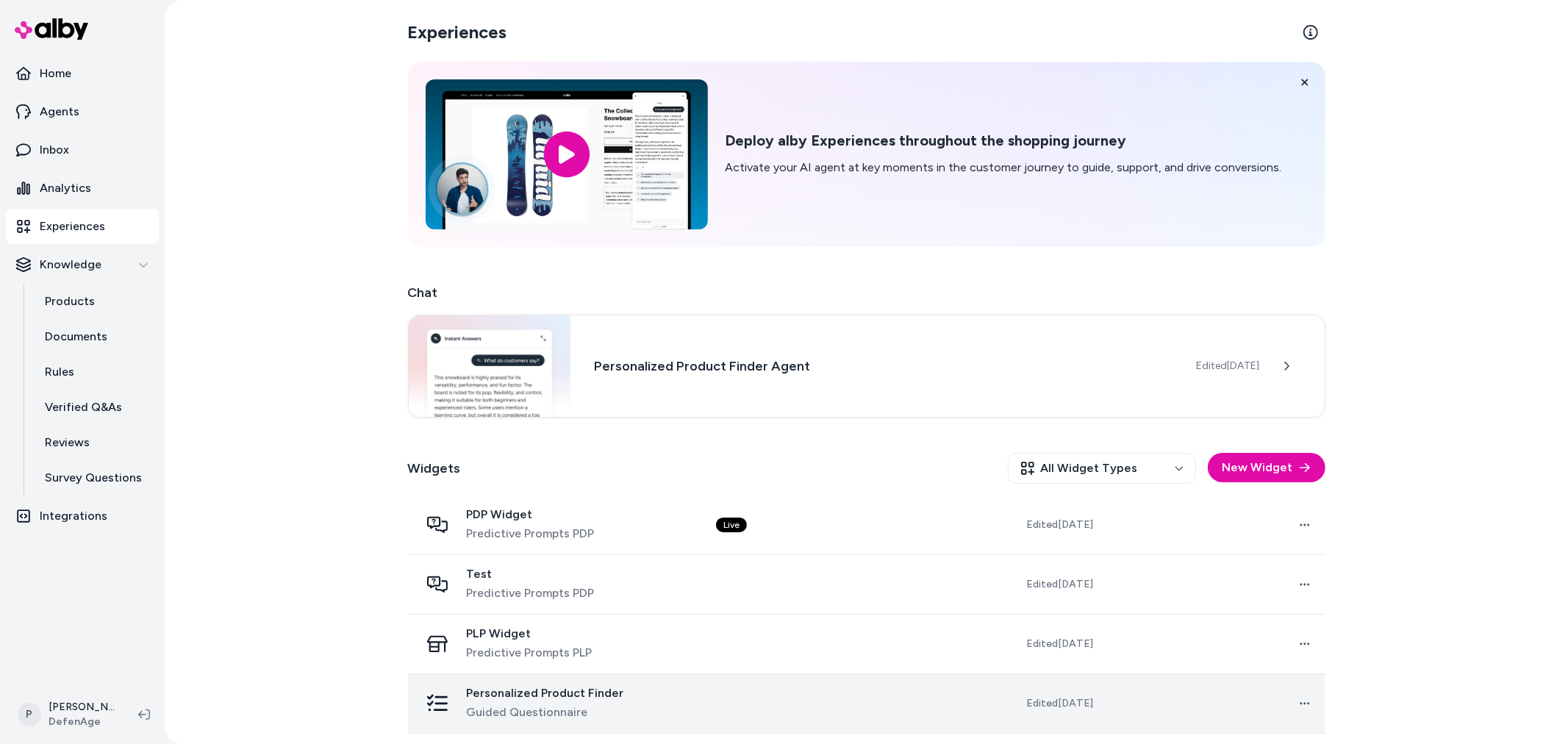
click at [591, 695] on span "Personalized Product Finder" at bounding box center [545, 693] width 157 height 15
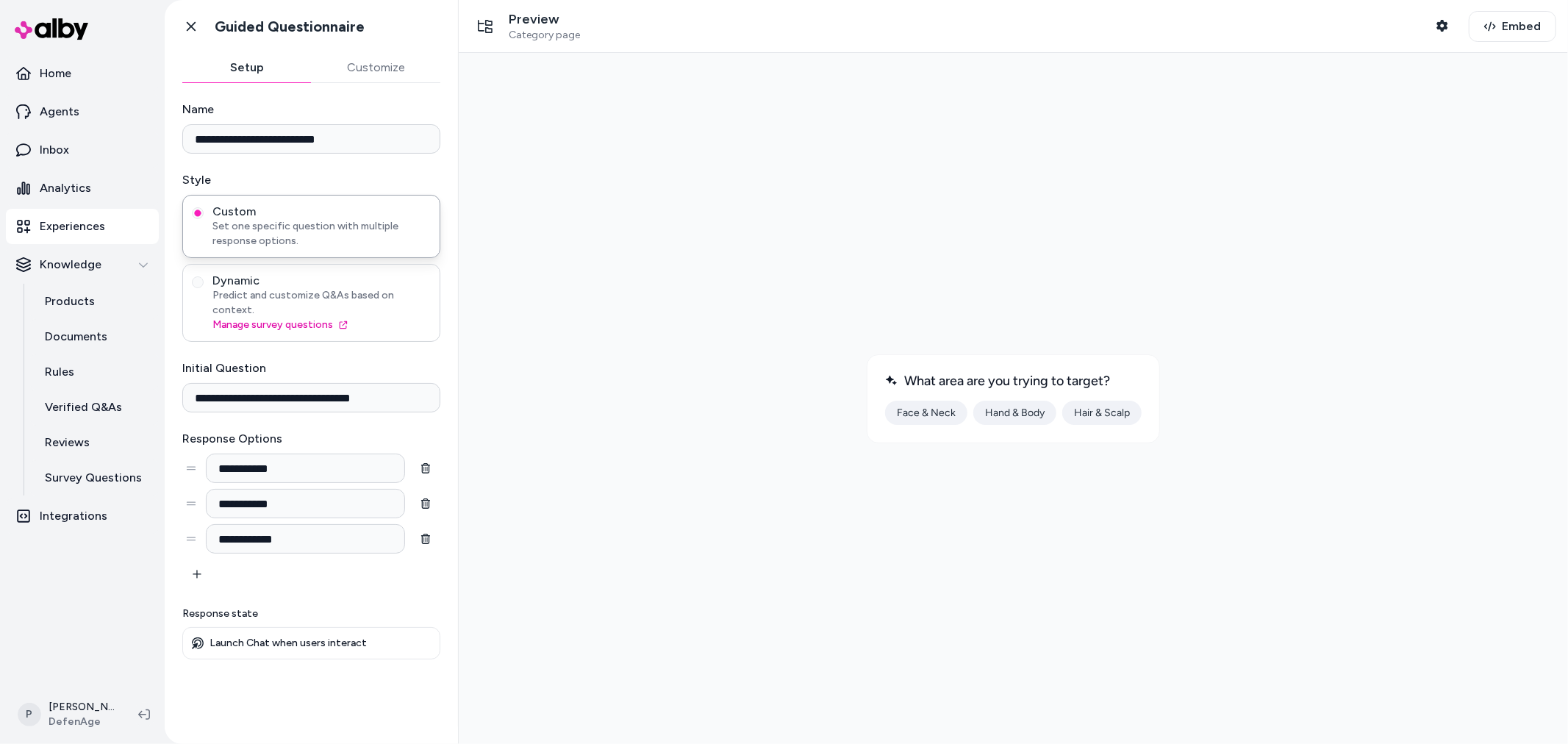
click at [199, 275] on label "Dynamic Predict and customize Q&As based on context. Manage survey questions" at bounding box center [311, 302] width 239 height 59
click at [199, 276] on button "Dynamic Predict and customize Q&As based on context. Manage survey questions" at bounding box center [197, 282] width 12 height 12
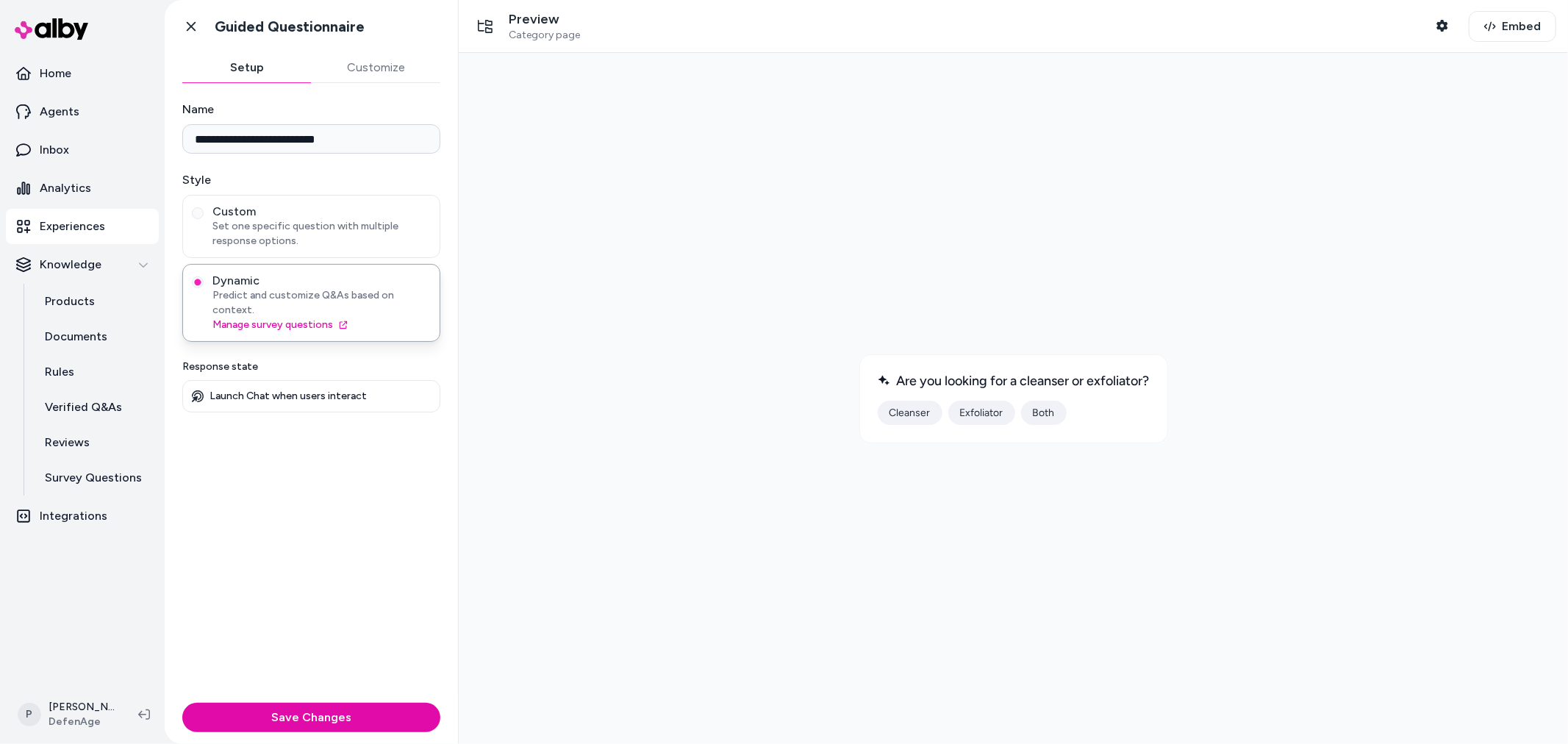
click at [525, 16] on p "Preview" at bounding box center [544, 20] width 71 height 17
click at [532, 33] on span "Category page" at bounding box center [544, 35] width 71 height 13
click at [1446, 24] on icon "button" at bounding box center [1442, 25] width 11 height 12
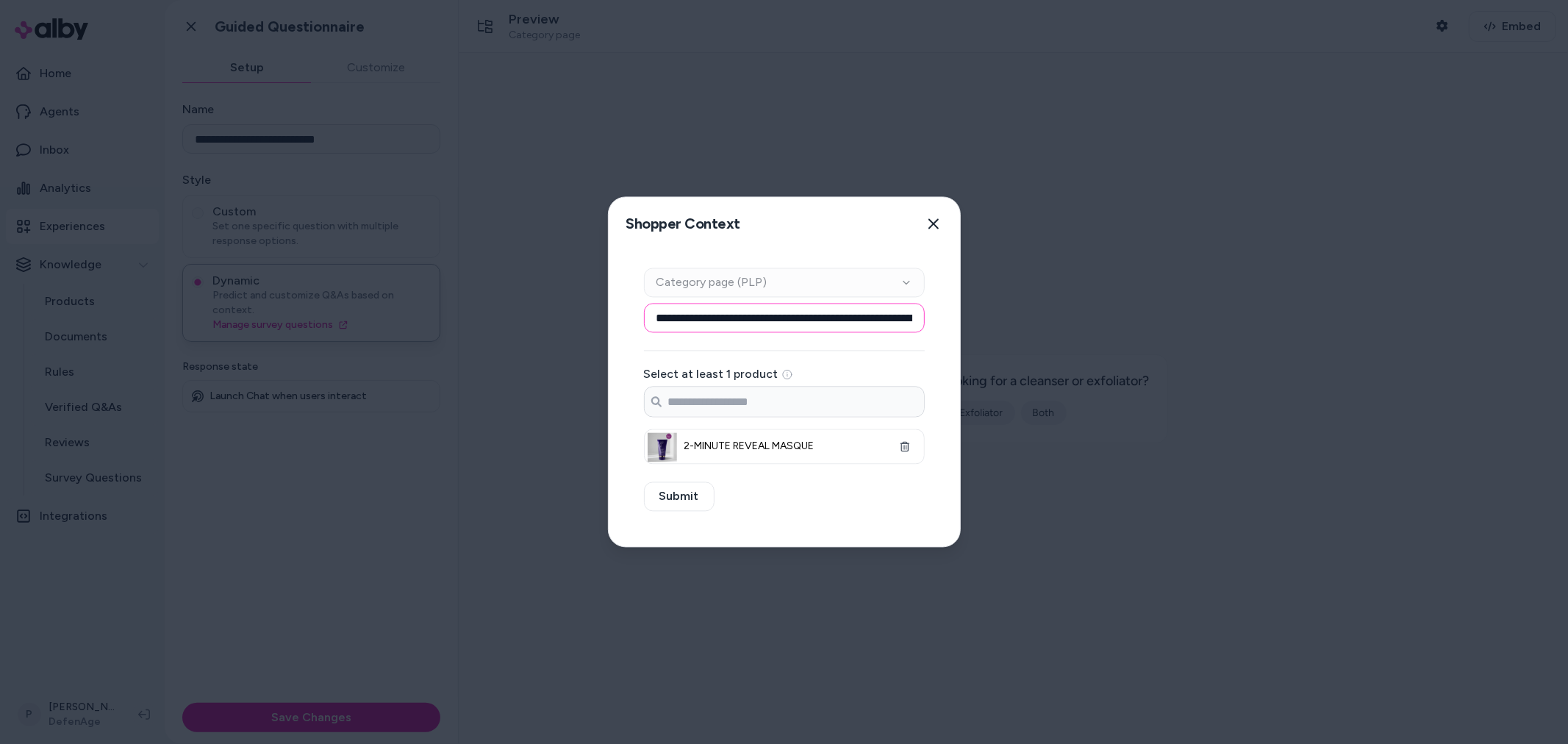
click at [888, 321] on input "**********" at bounding box center [785, 318] width 281 height 29
click at [932, 226] on icon "button" at bounding box center [933, 224] width 12 height 12
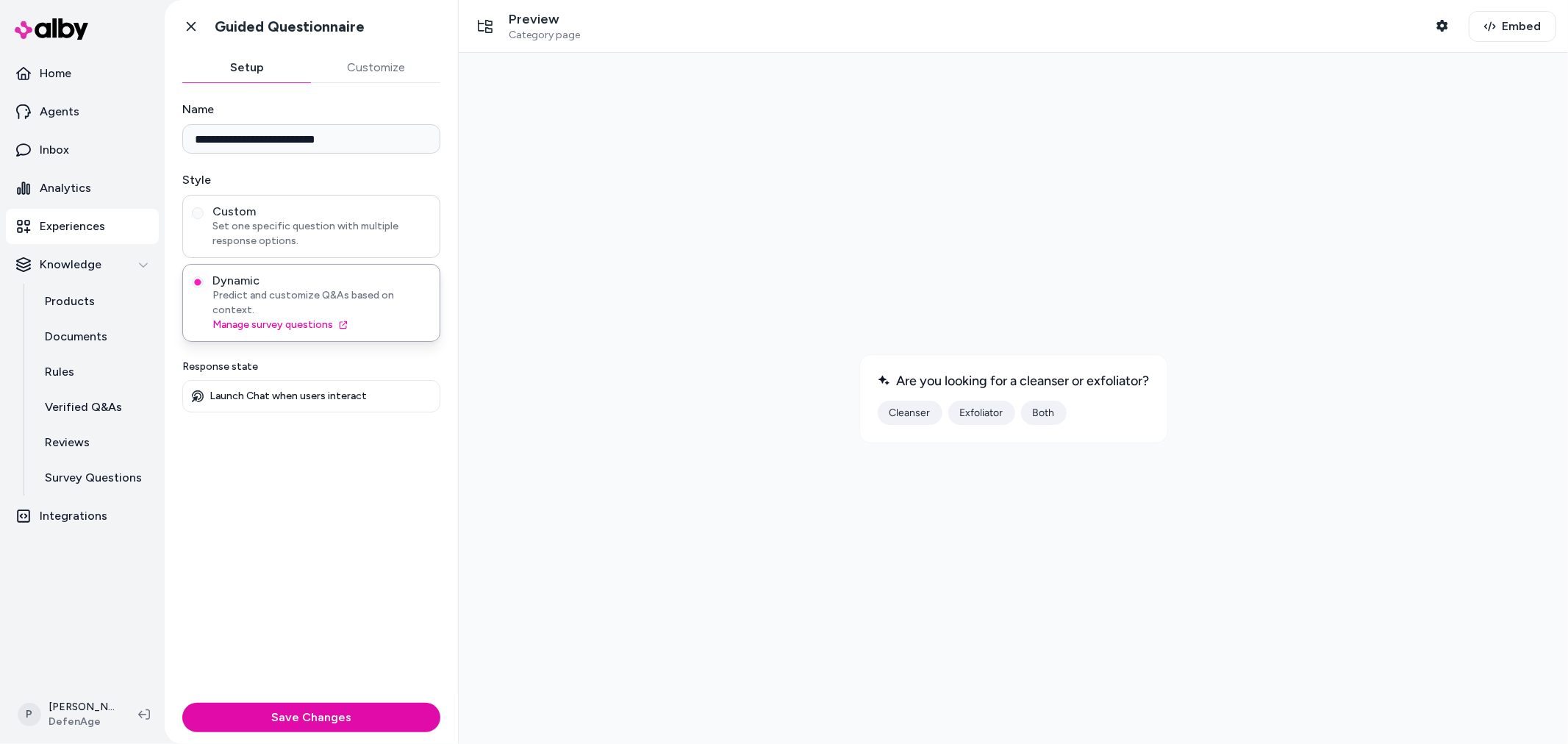
click at [238, 217] on span "Custom" at bounding box center [322, 211] width 218 height 15
click at [203, 217] on button "Custom Set one specific question with multiple response options." at bounding box center [197, 213] width 12 height 12
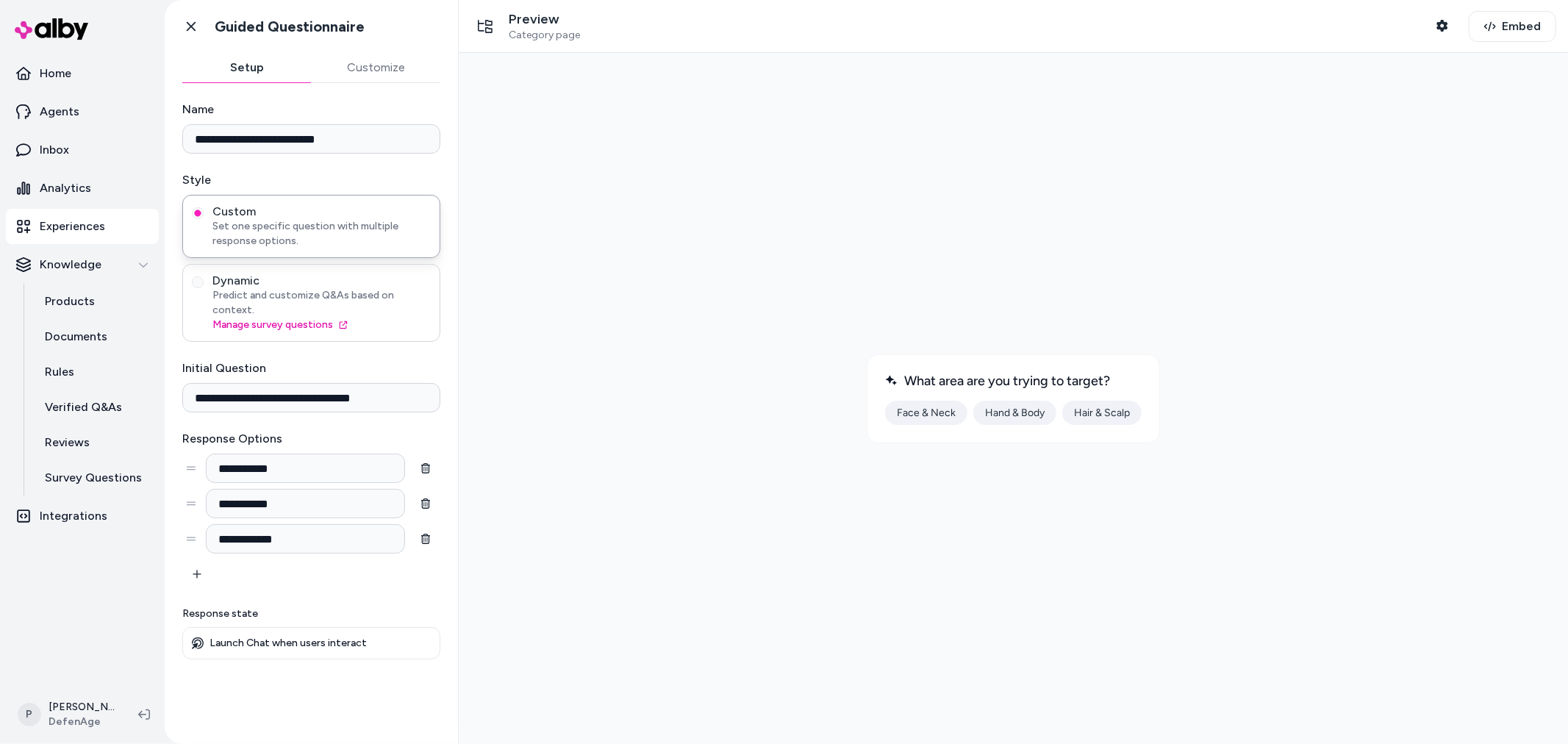
click at [307, 293] on span "Predict and customize Q&As based on context." at bounding box center [322, 302] width 218 height 29
click at [203, 288] on button "Dynamic Predict and customize Q&As based on context. Manage survey questions" at bounding box center [197, 282] width 12 height 12
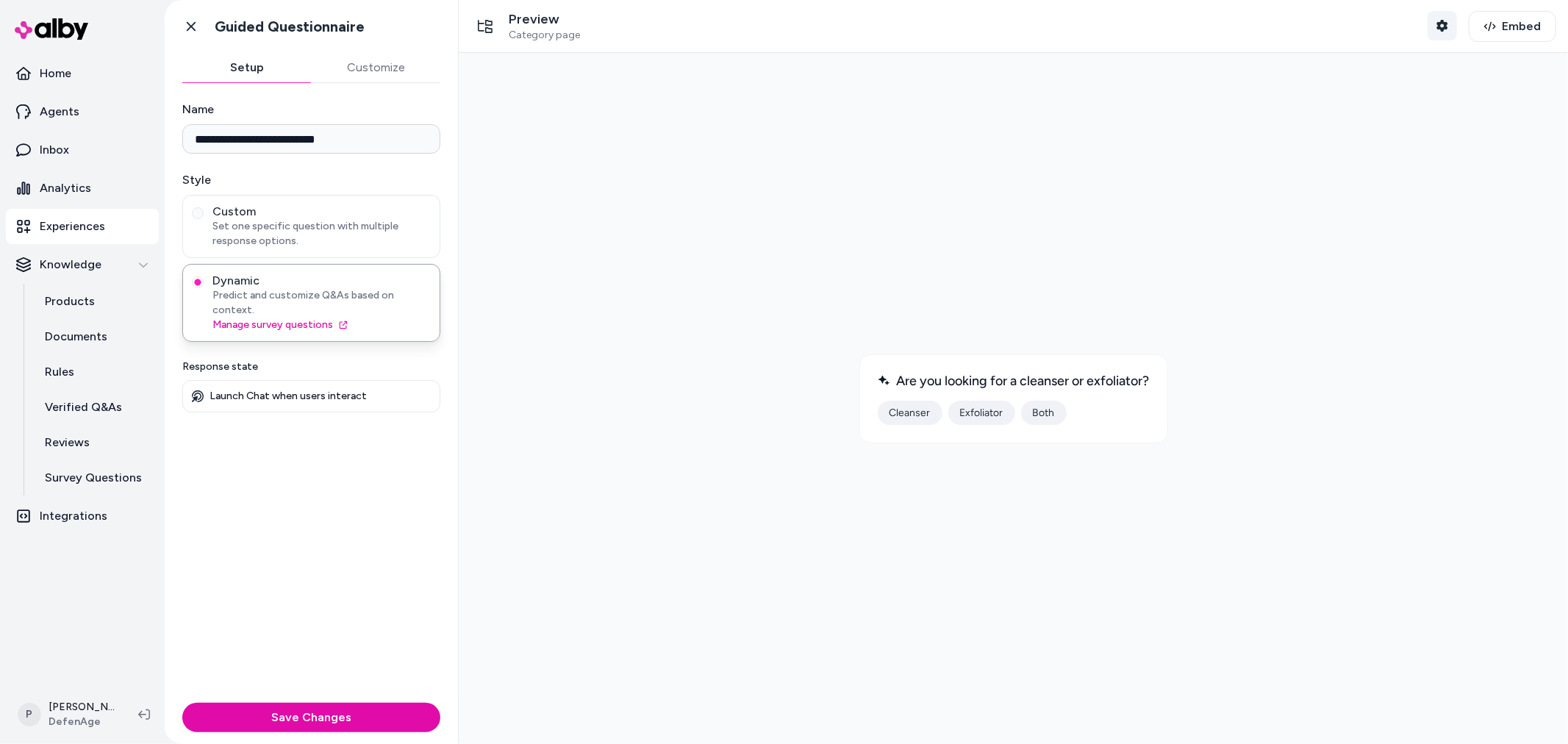
click at [1444, 24] on icon "button" at bounding box center [1442, 25] width 12 height 12
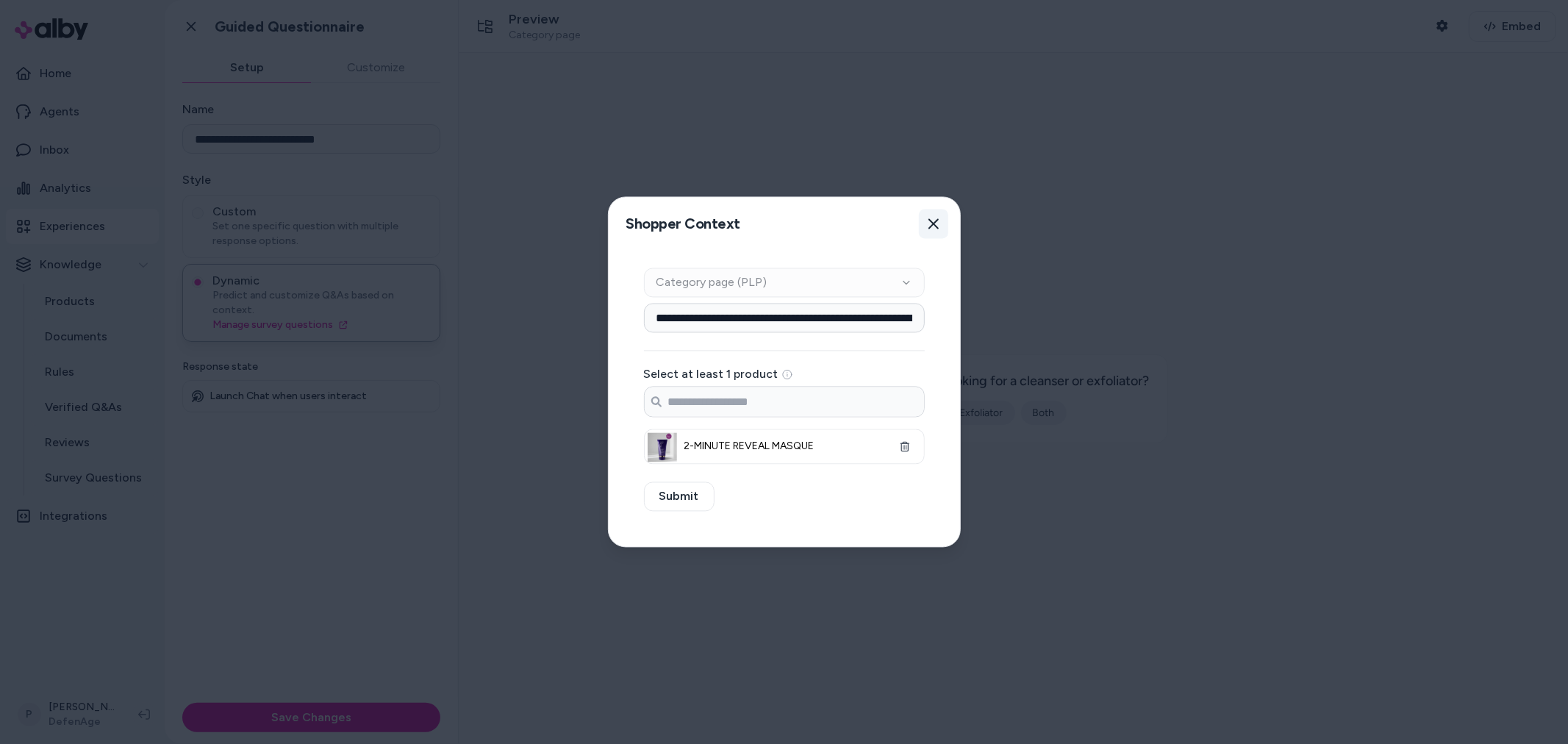
click at [926, 227] on button "Close" at bounding box center [933, 224] width 29 height 29
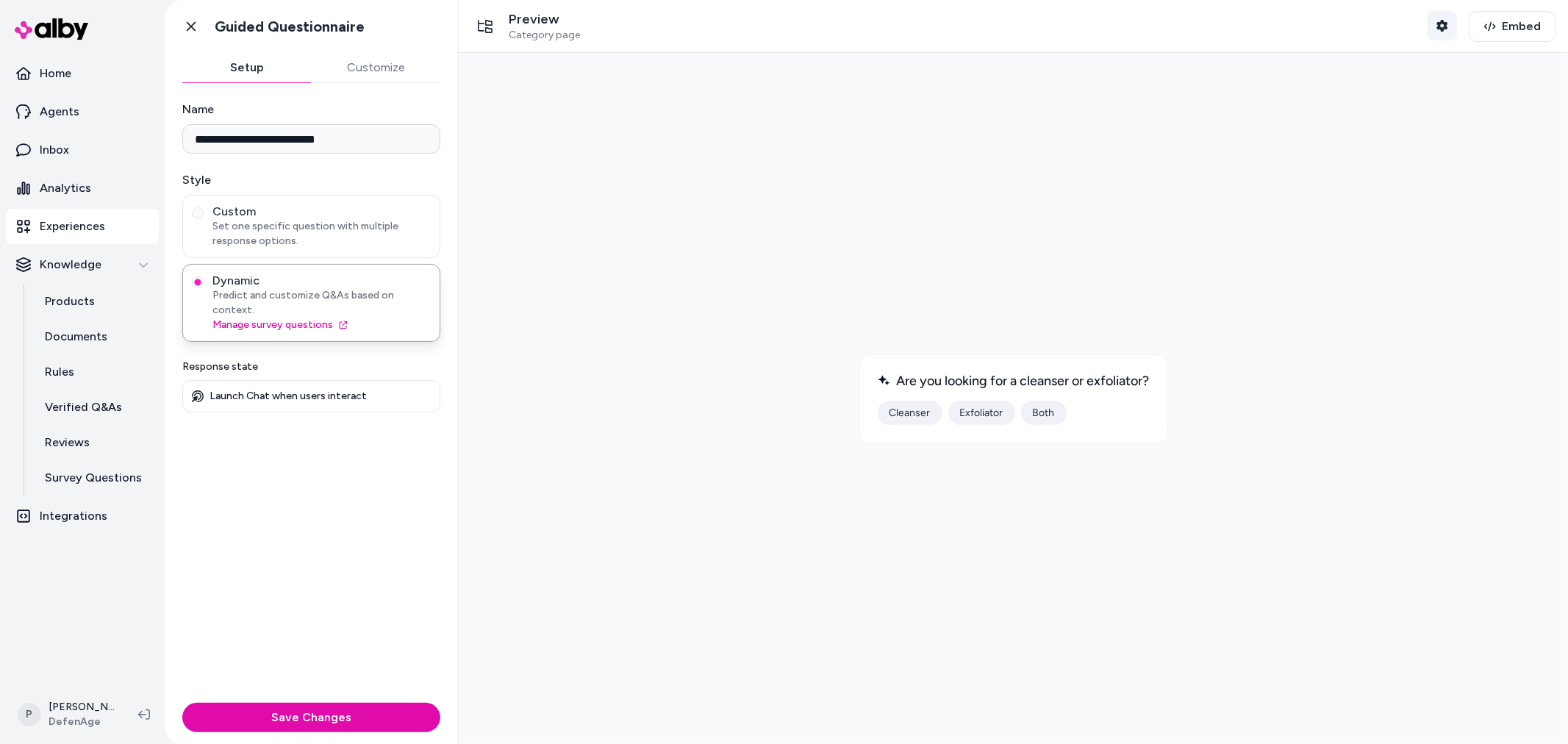
click at [1434, 26] on button "Shopper Context" at bounding box center [1442, 25] width 29 height 29
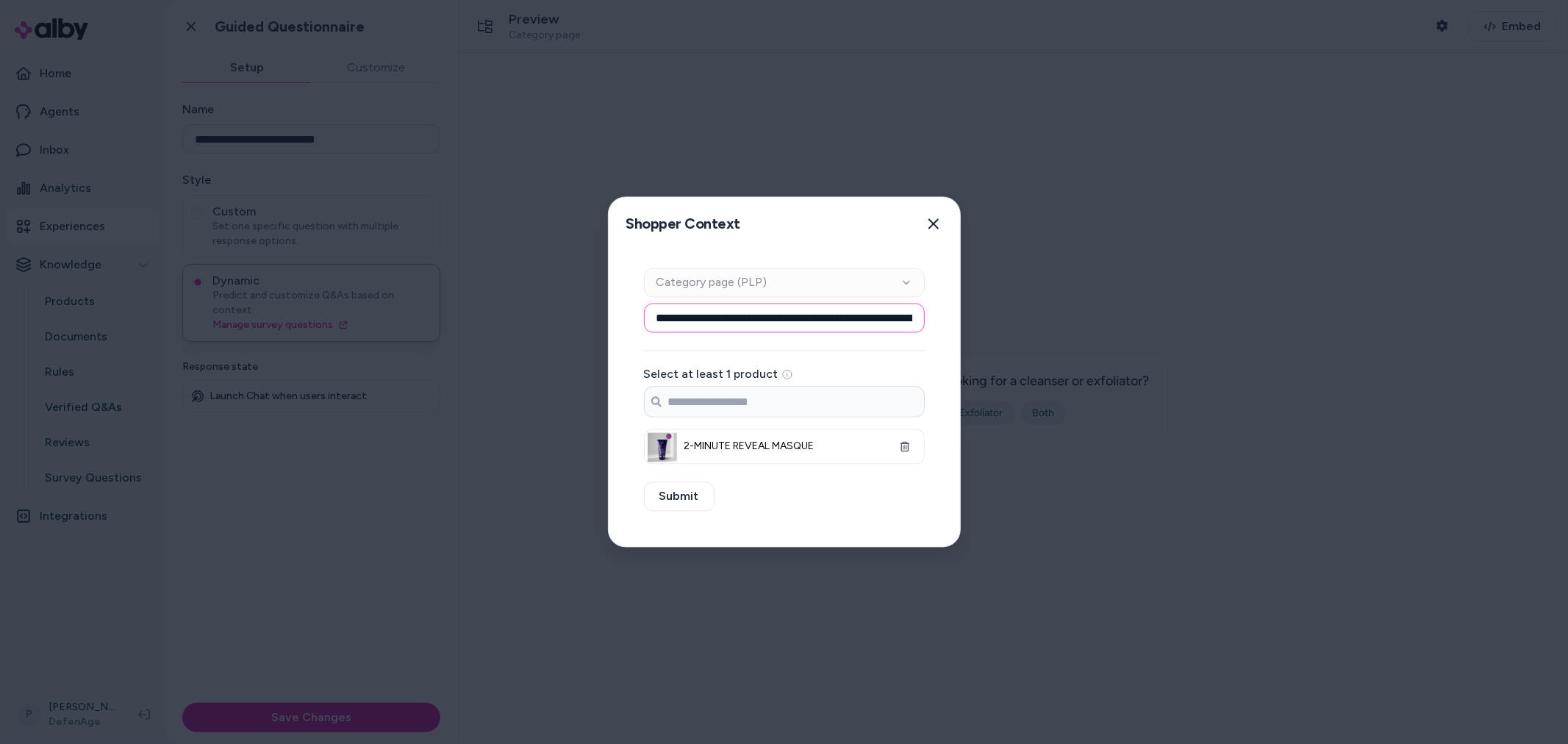
click at [858, 312] on input "**********" at bounding box center [785, 318] width 281 height 29
click at [937, 221] on icon "button" at bounding box center [933, 224] width 12 height 12
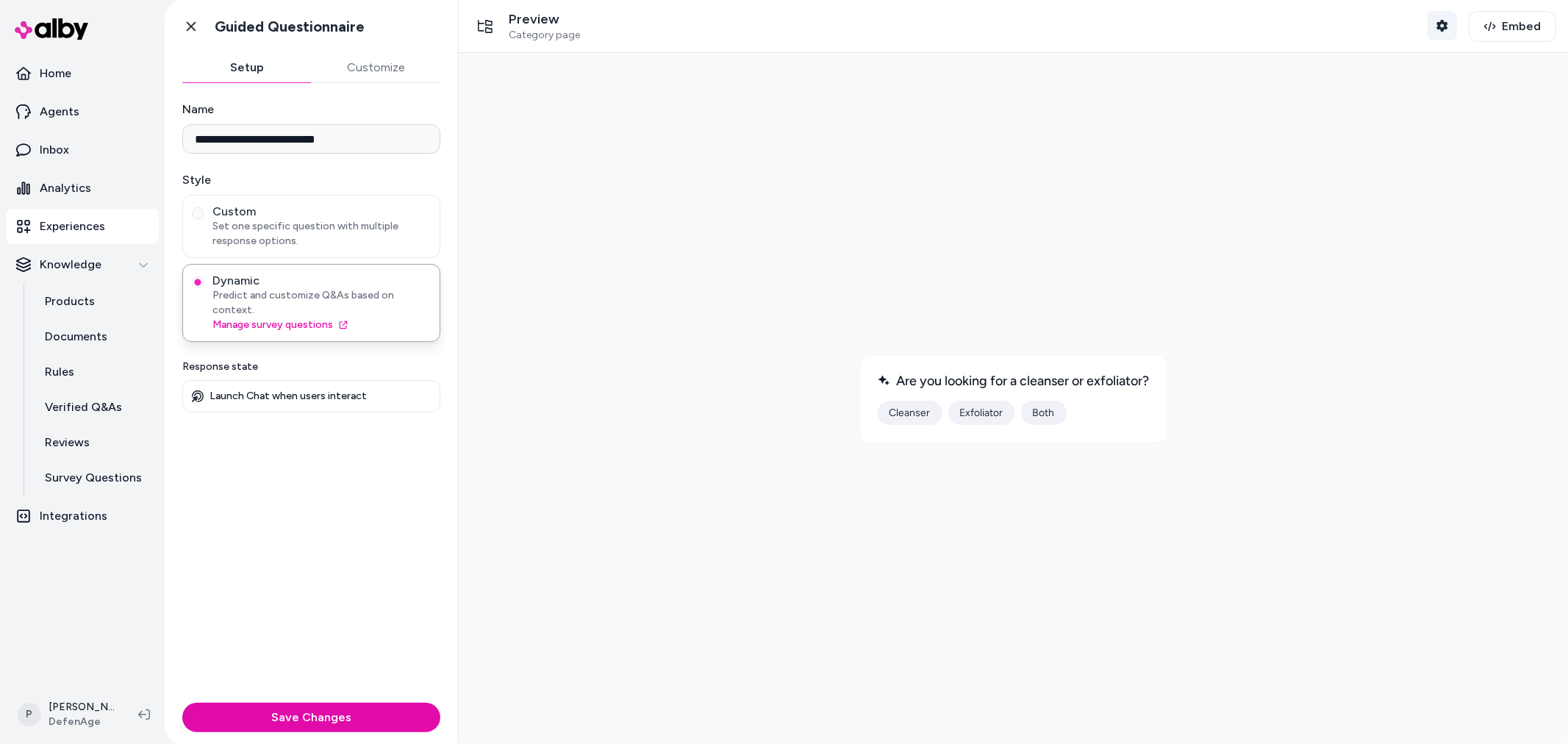
click at [1441, 20] on icon "button" at bounding box center [1442, 25] width 12 height 12
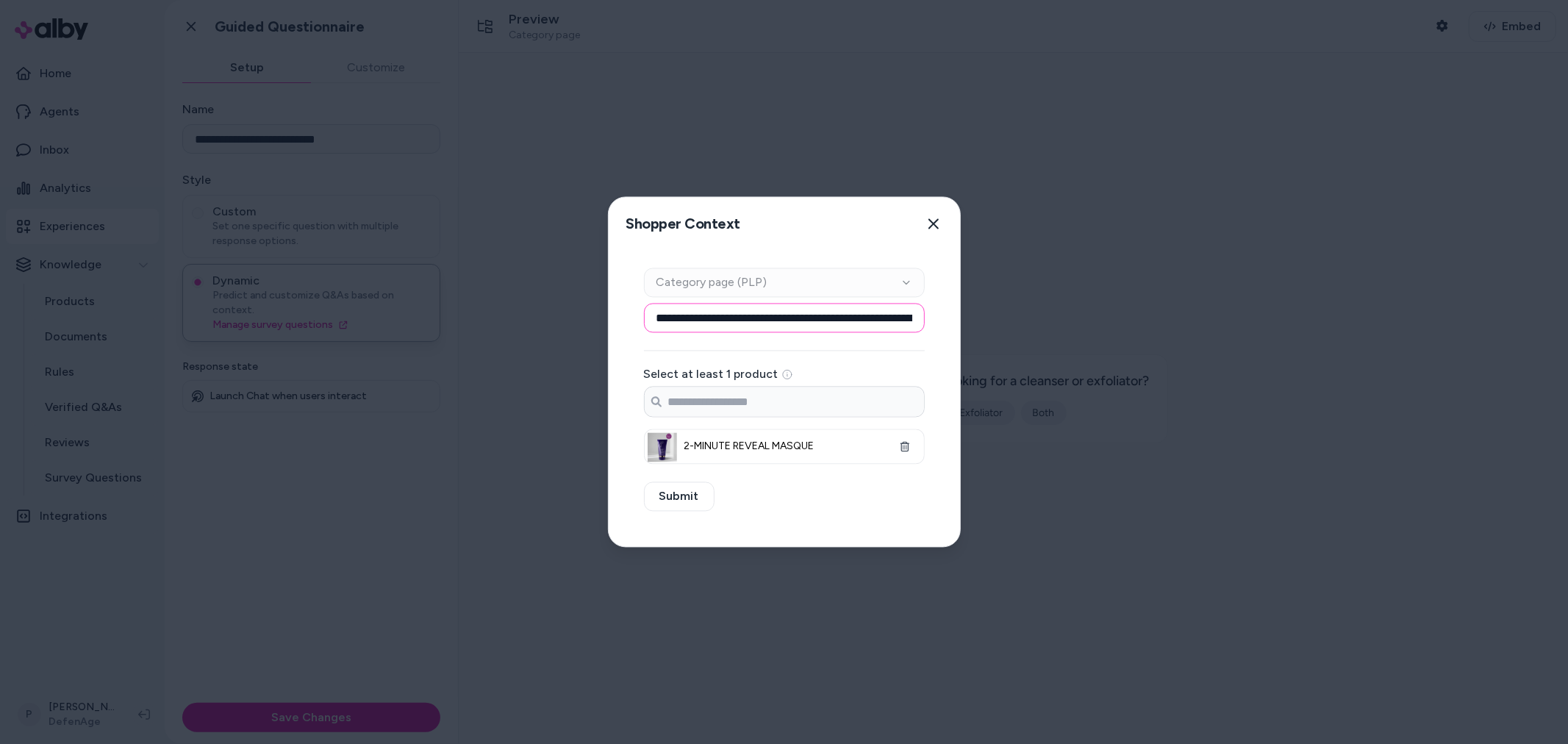
click at [845, 326] on input "**********" at bounding box center [785, 318] width 281 height 29
click at [906, 314] on input "**********" at bounding box center [785, 318] width 281 height 29
click at [877, 268] on div "Context Type Category page (PLP)" at bounding box center [785, 283] width 281 height 29
click at [853, 294] on div "Context Type Category page (PLP)" at bounding box center [785, 283] width 281 height 29
click at [734, 289] on div "Context Type Category page (PLP)" at bounding box center [785, 283] width 281 height 29
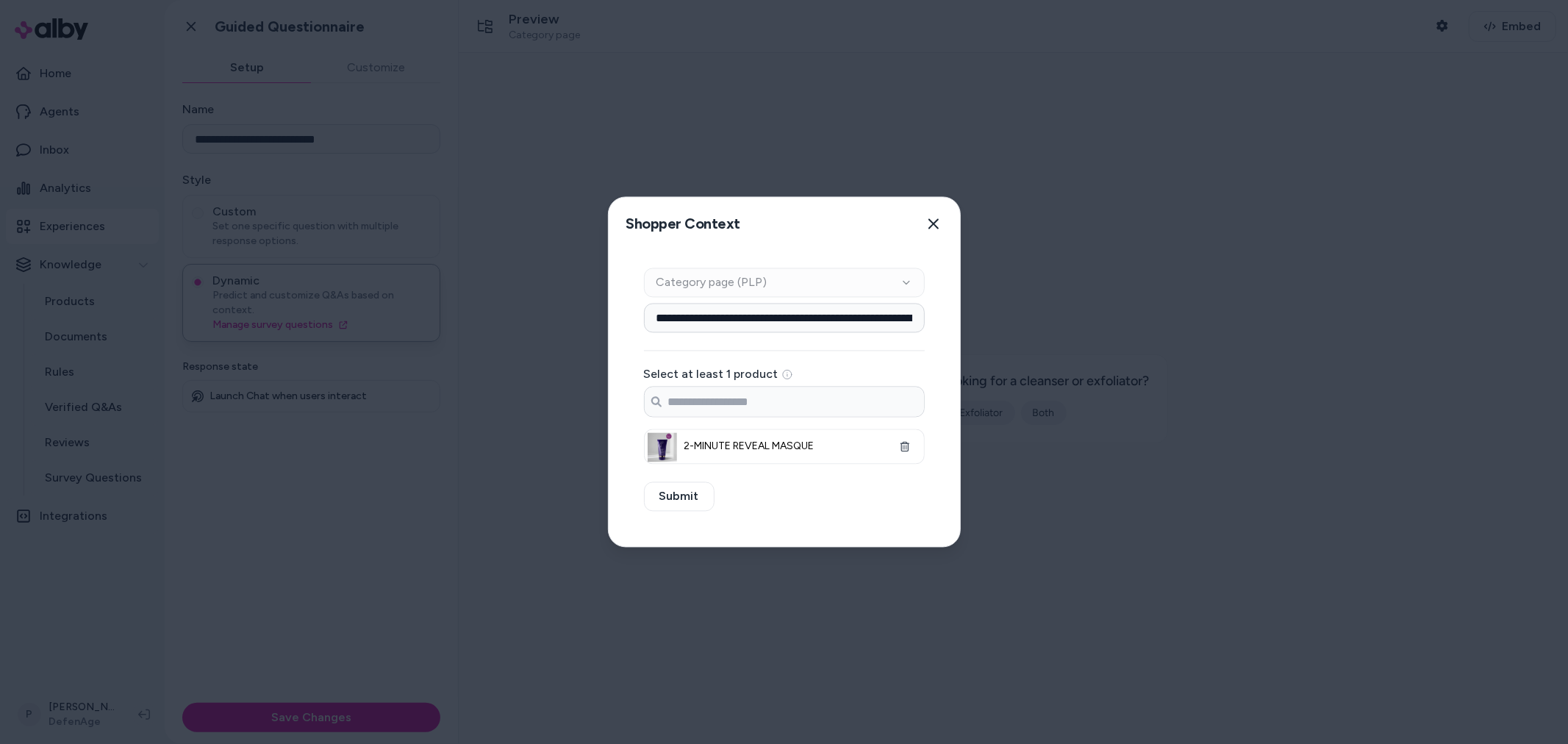
click at [675, 287] on div "Context Type Category page (PLP)" at bounding box center [785, 283] width 281 height 29
click at [674, 287] on div "Context Type Category page (PLP)" at bounding box center [785, 283] width 281 height 29
click at [818, 276] on div "Context Type Category page (PLP)" at bounding box center [785, 283] width 281 height 29
click at [928, 226] on icon "button" at bounding box center [933, 224] width 12 height 12
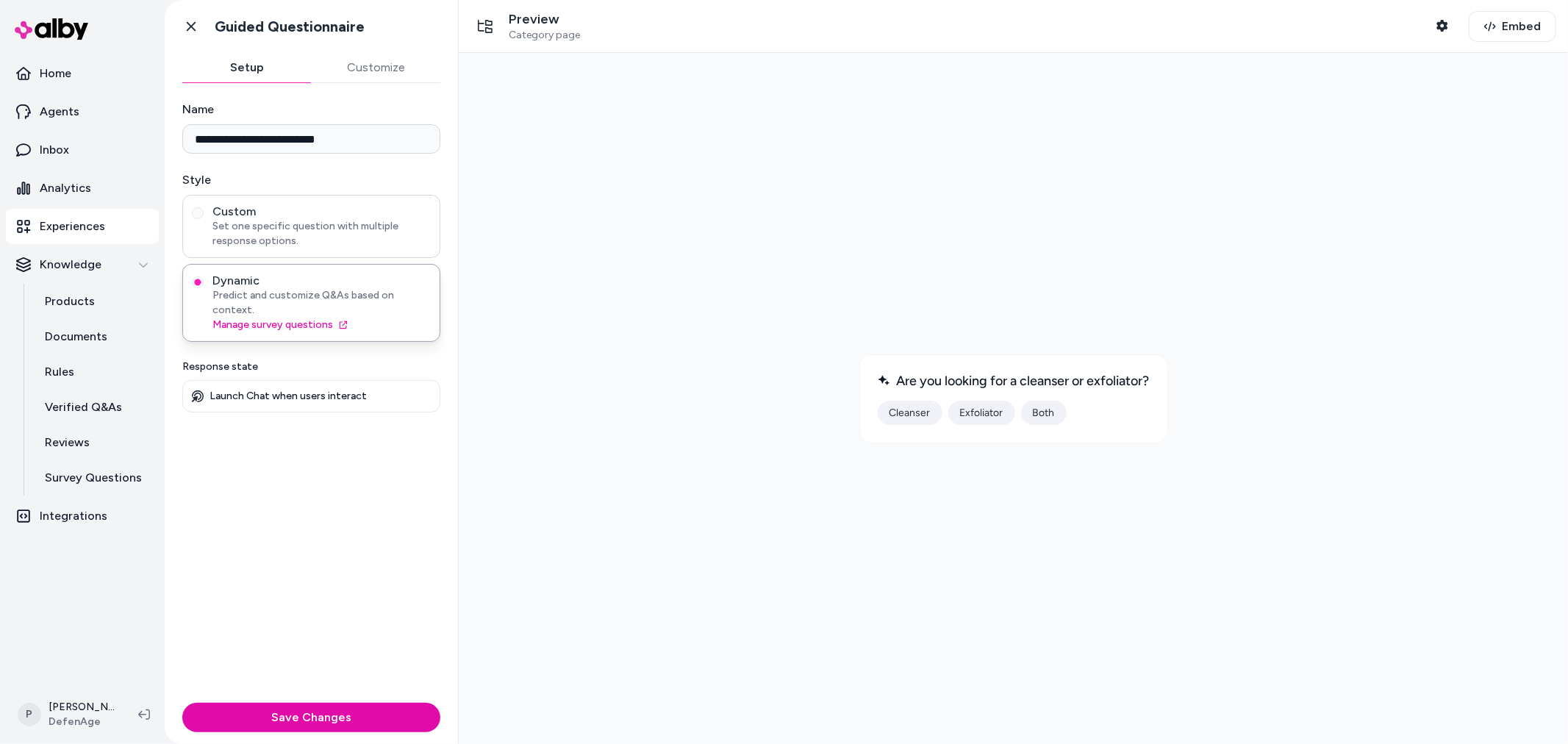
click at [219, 221] on span "Set one specific question with multiple response options." at bounding box center [322, 233] width 218 height 29
click at [203, 219] on button "Custom Set one specific question with multiple response options." at bounding box center [197, 213] width 12 height 12
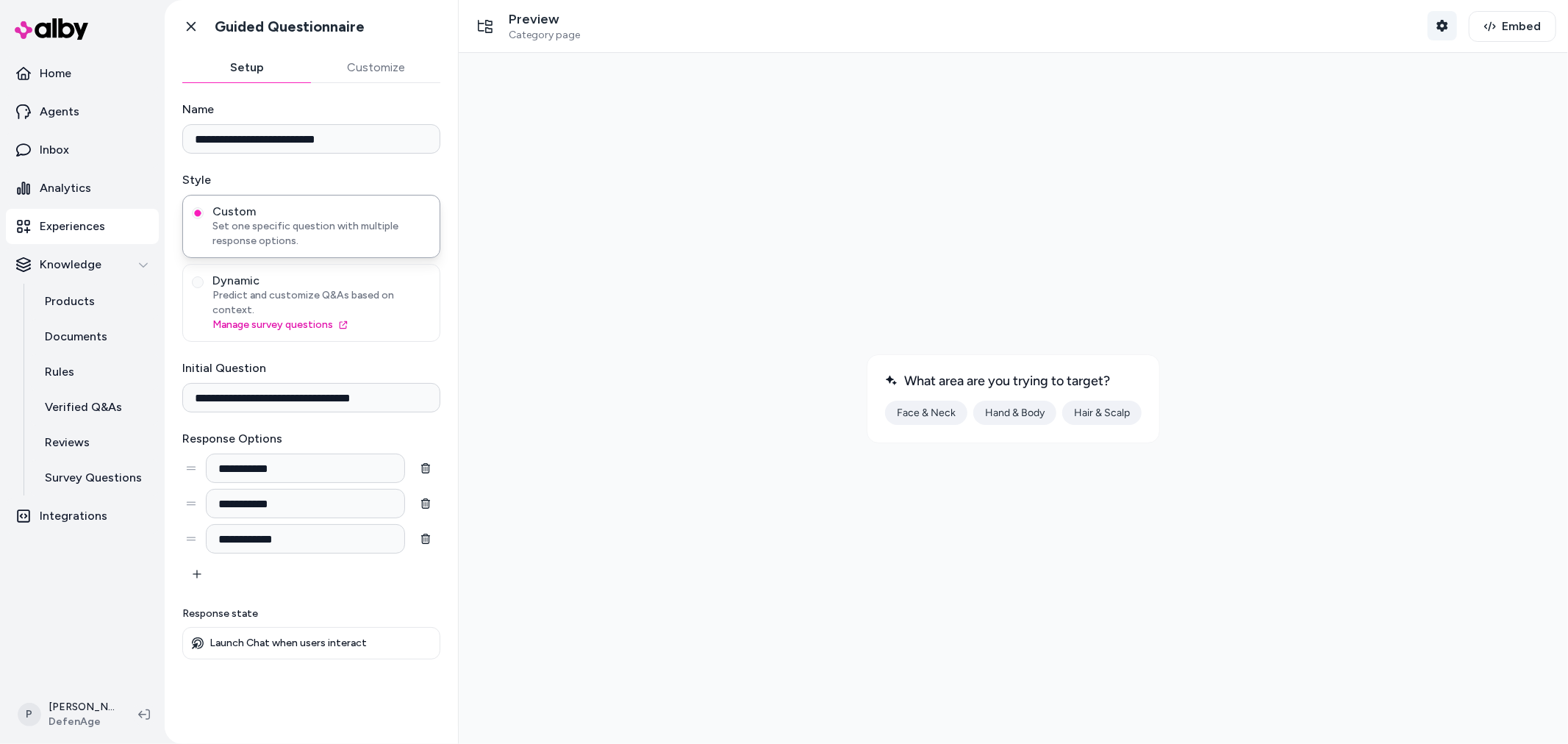
click at [1439, 28] on icon "button" at bounding box center [1442, 25] width 11 height 12
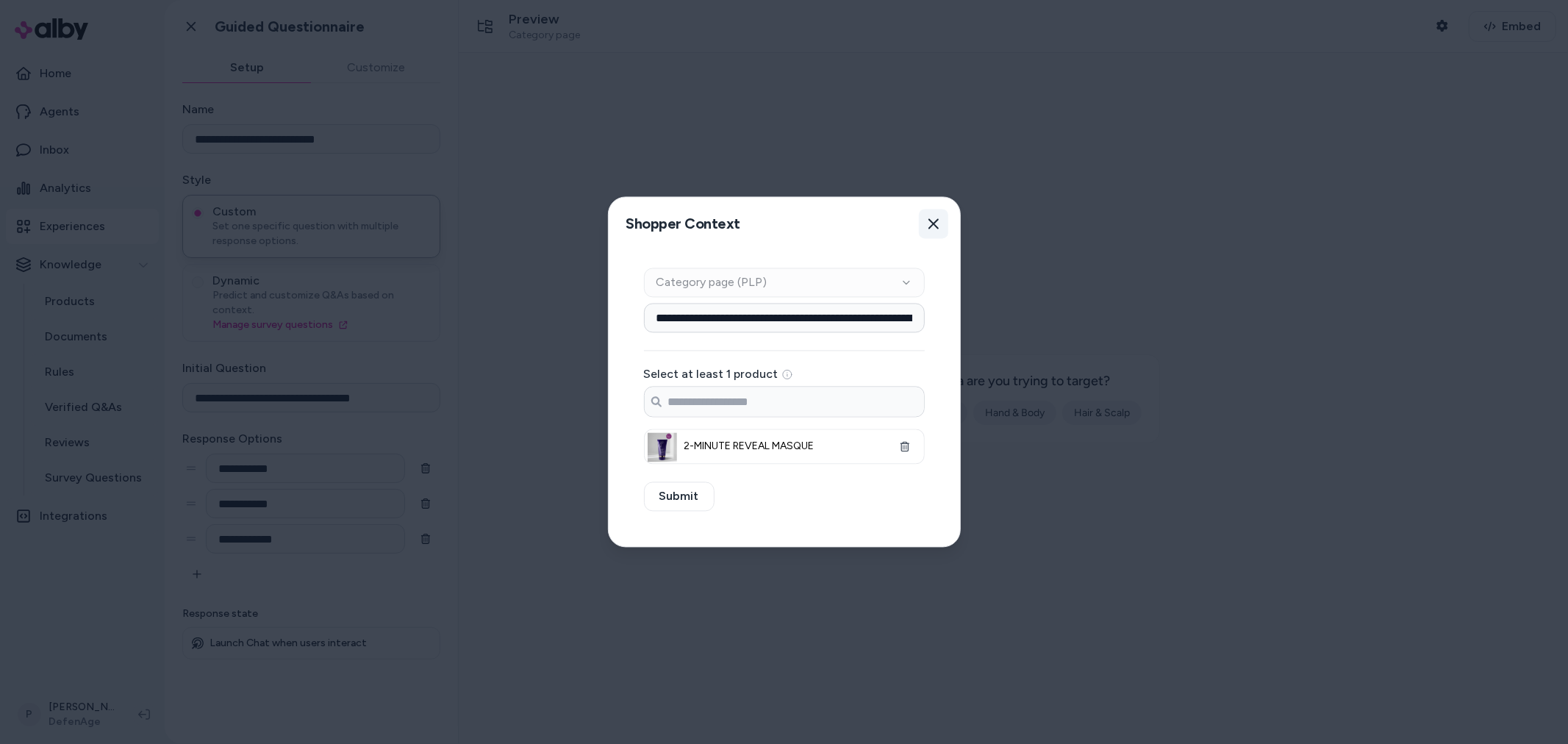
click at [921, 232] on button "Close" at bounding box center [933, 224] width 29 height 29
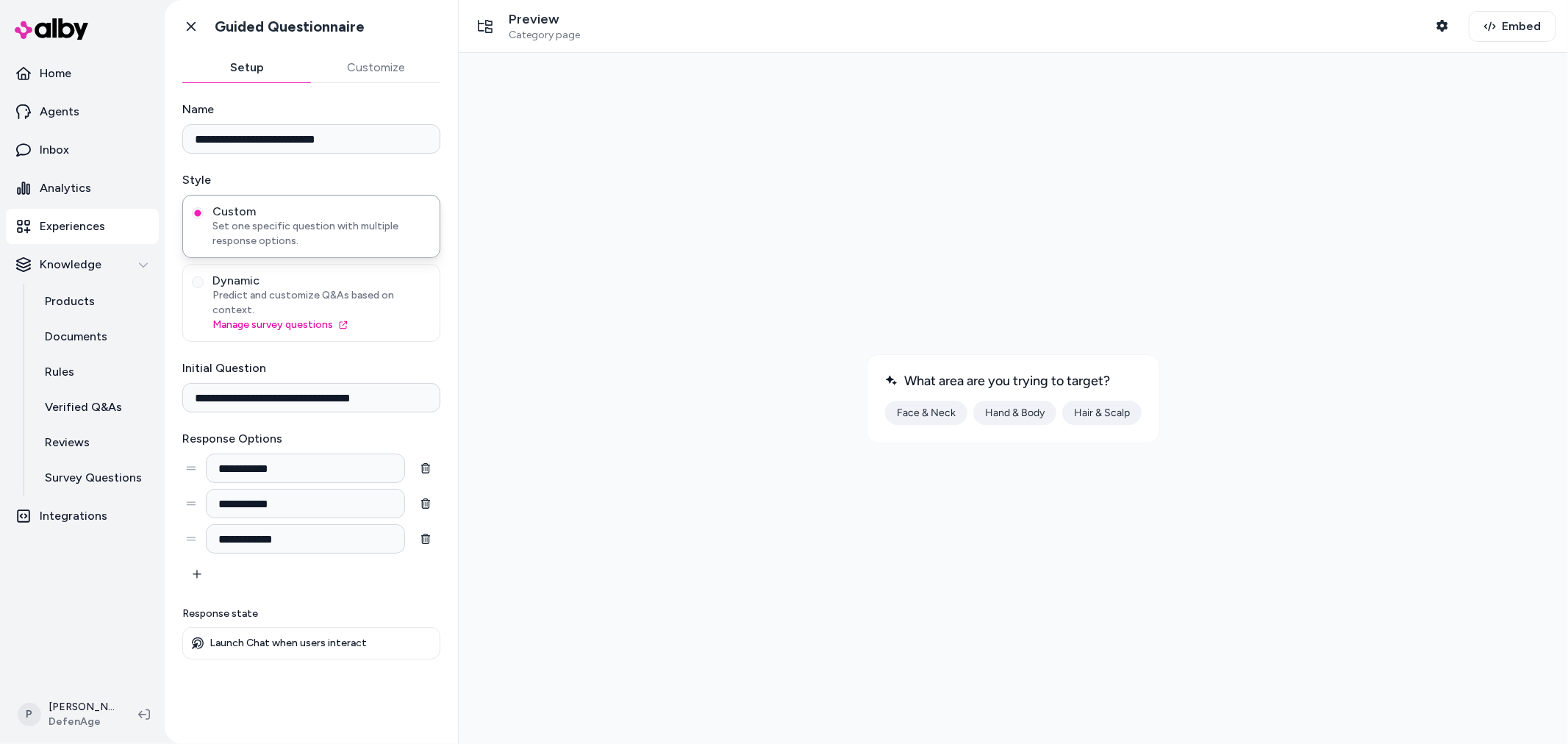
click at [403, 55] on button "Customize" at bounding box center [376, 67] width 129 height 29
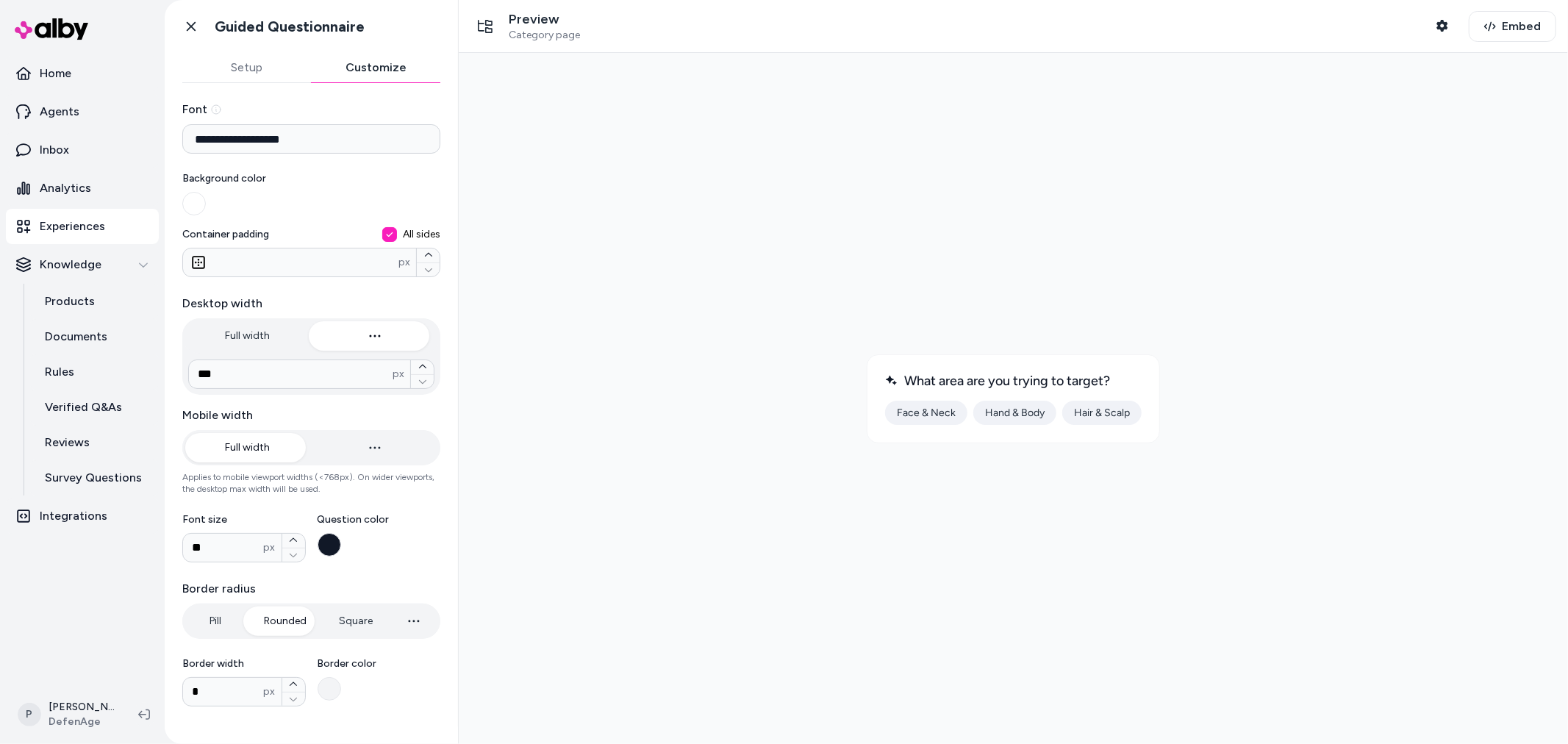
click at [249, 63] on button "Setup" at bounding box center [246, 67] width 129 height 29
click at [388, 71] on button "Customize" at bounding box center [376, 67] width 129 height 29
click at [99, 82] on link "Home" at bounding box center [82, 73] width 153 height 35
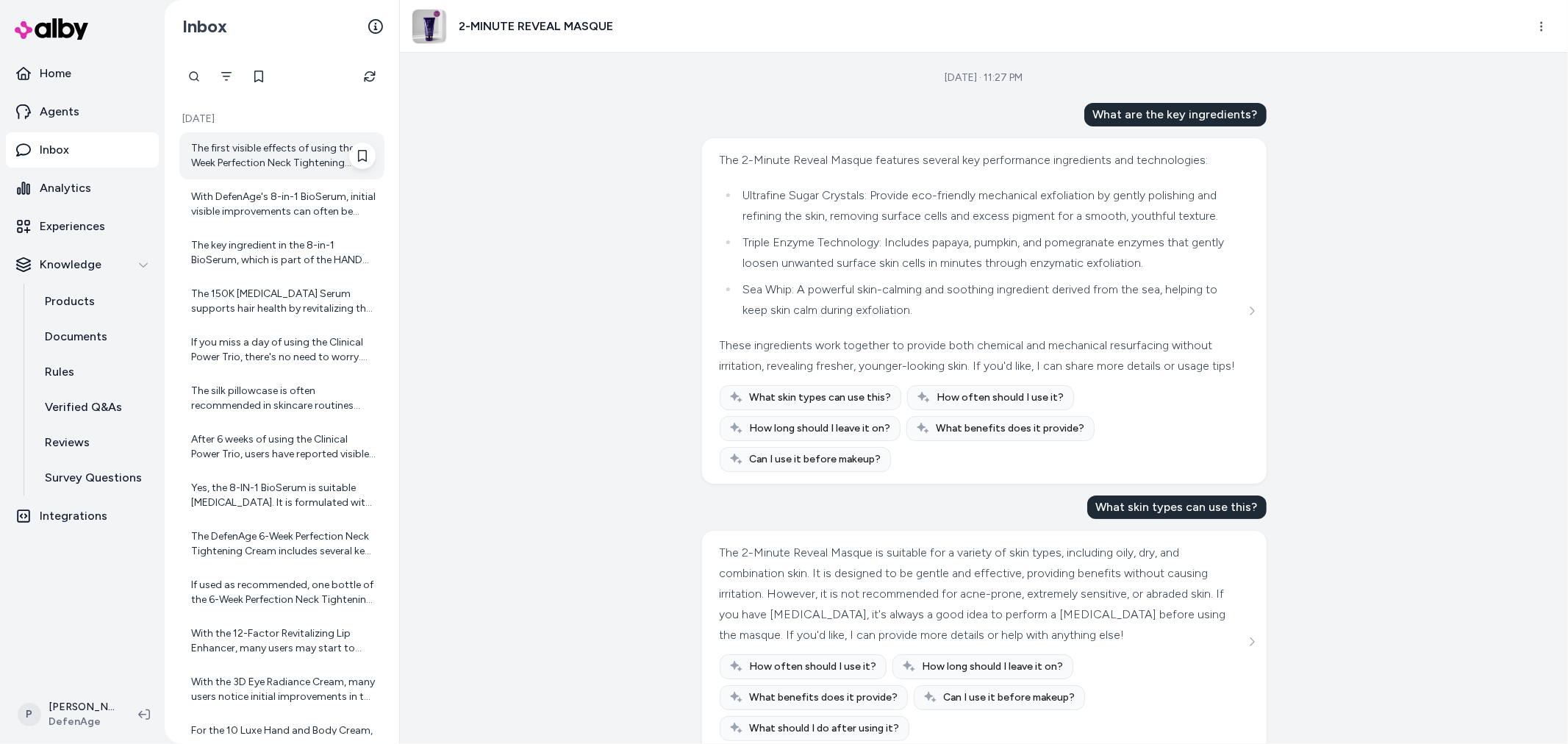
click at [261, 162] on div "The first visible effects of using the 6-Week Perfection Neck Tightening Cream …" at bounding box center [283, 155] width 184 height 29
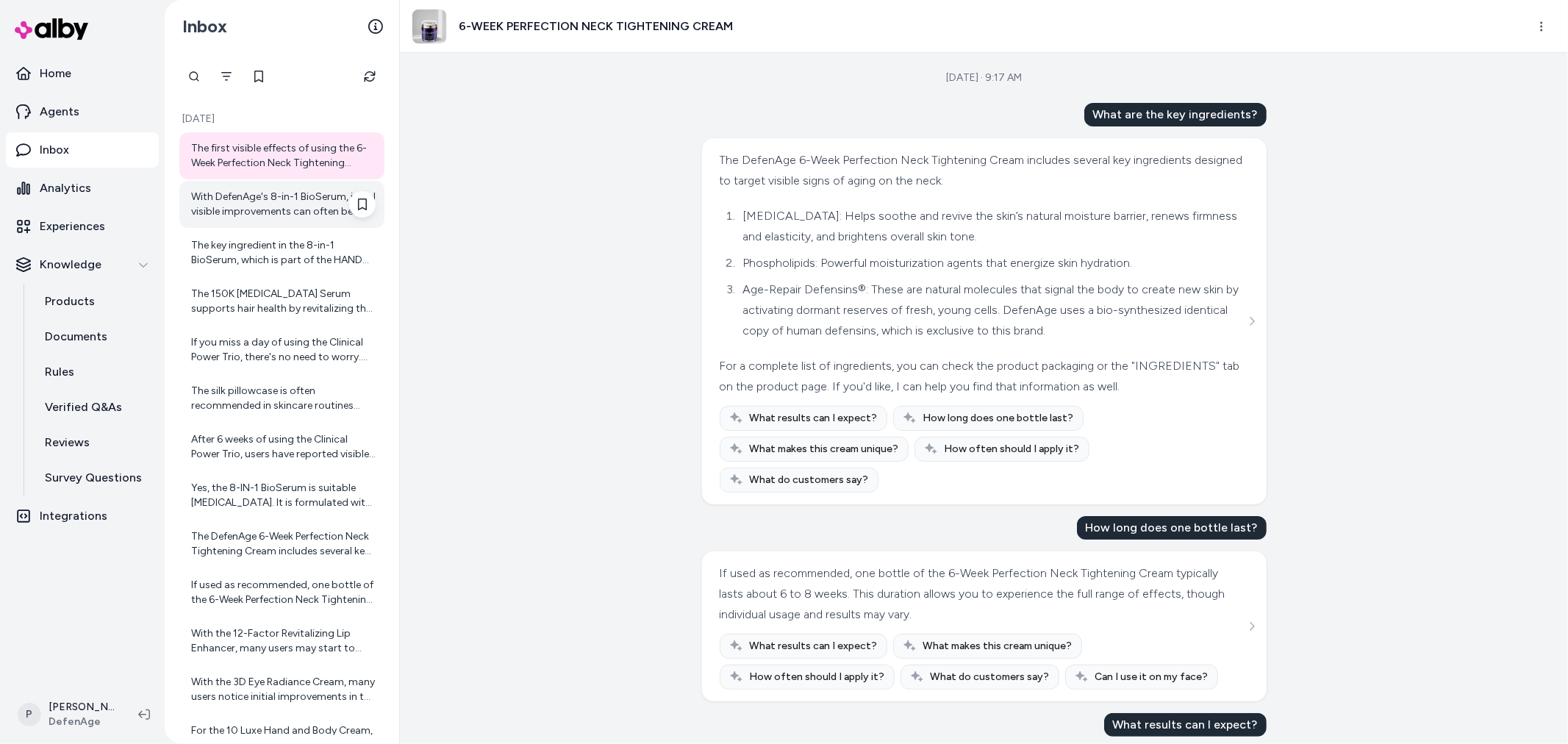
click at [230, 212] on div "With DefenAge's 8-in-1 BioSerum, initial visible improvements can often be seen…" at bounding box center [283, 204] width 184 height 29
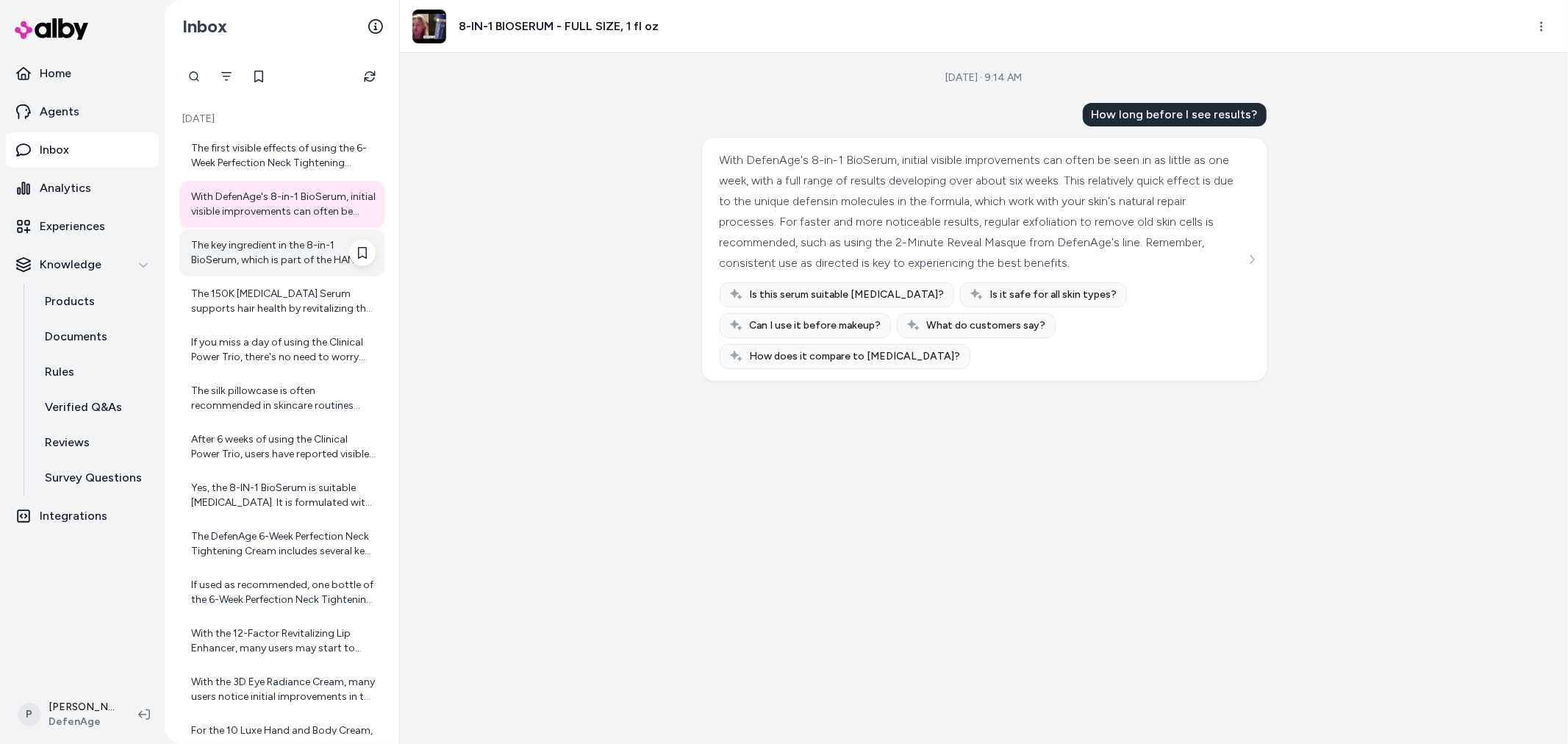
click at [259, 267] on div "The key ingredient in the 8-in-1 BioSerum, which is part of the HAND CARE ROUTI…" at bounding box center [283, 252] width 184 height 29
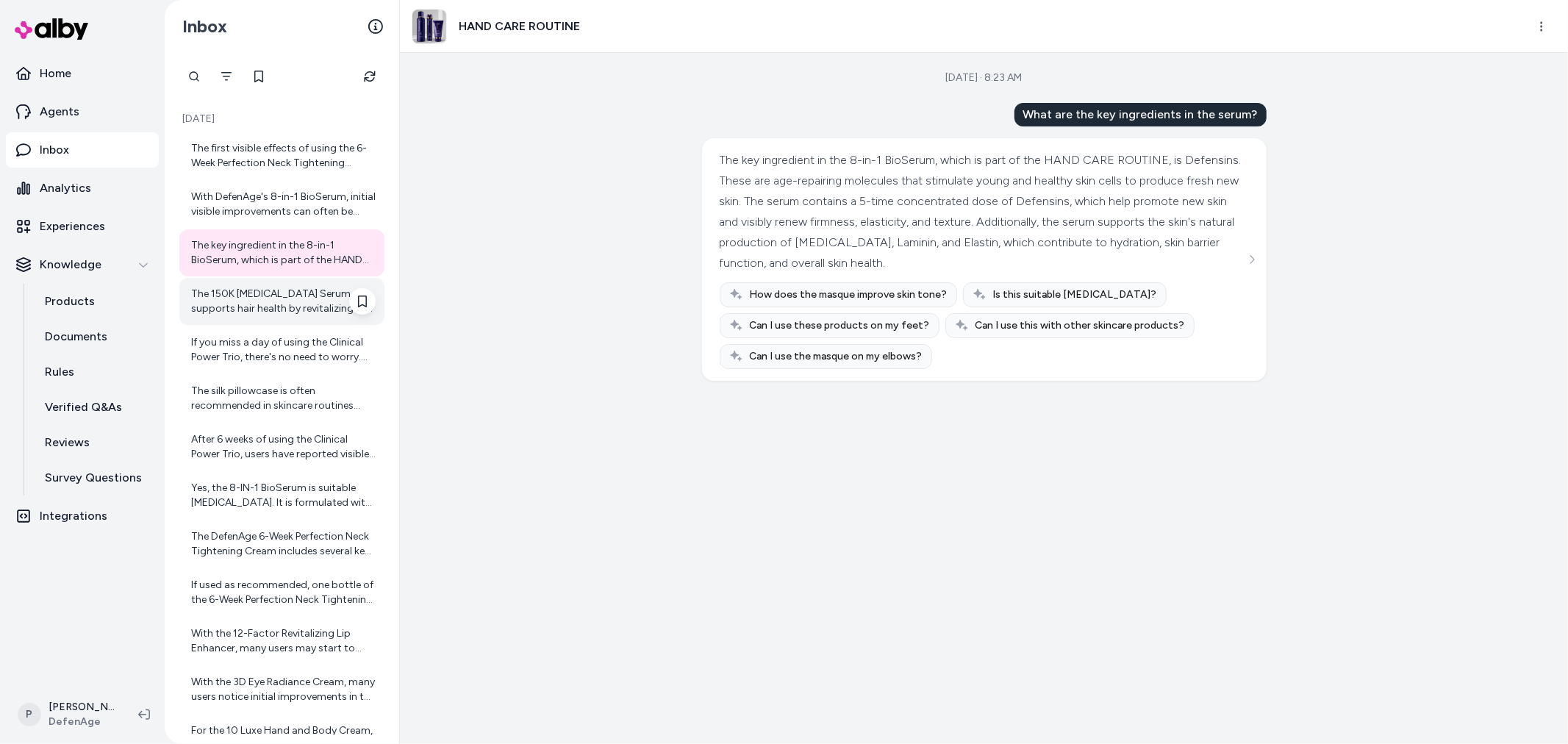
click at [259, 310] on div "The 150K Hair Follicle Serum supports hair health by revitalizing the environme…" at bounding box center [283, 301] width 184 height 29
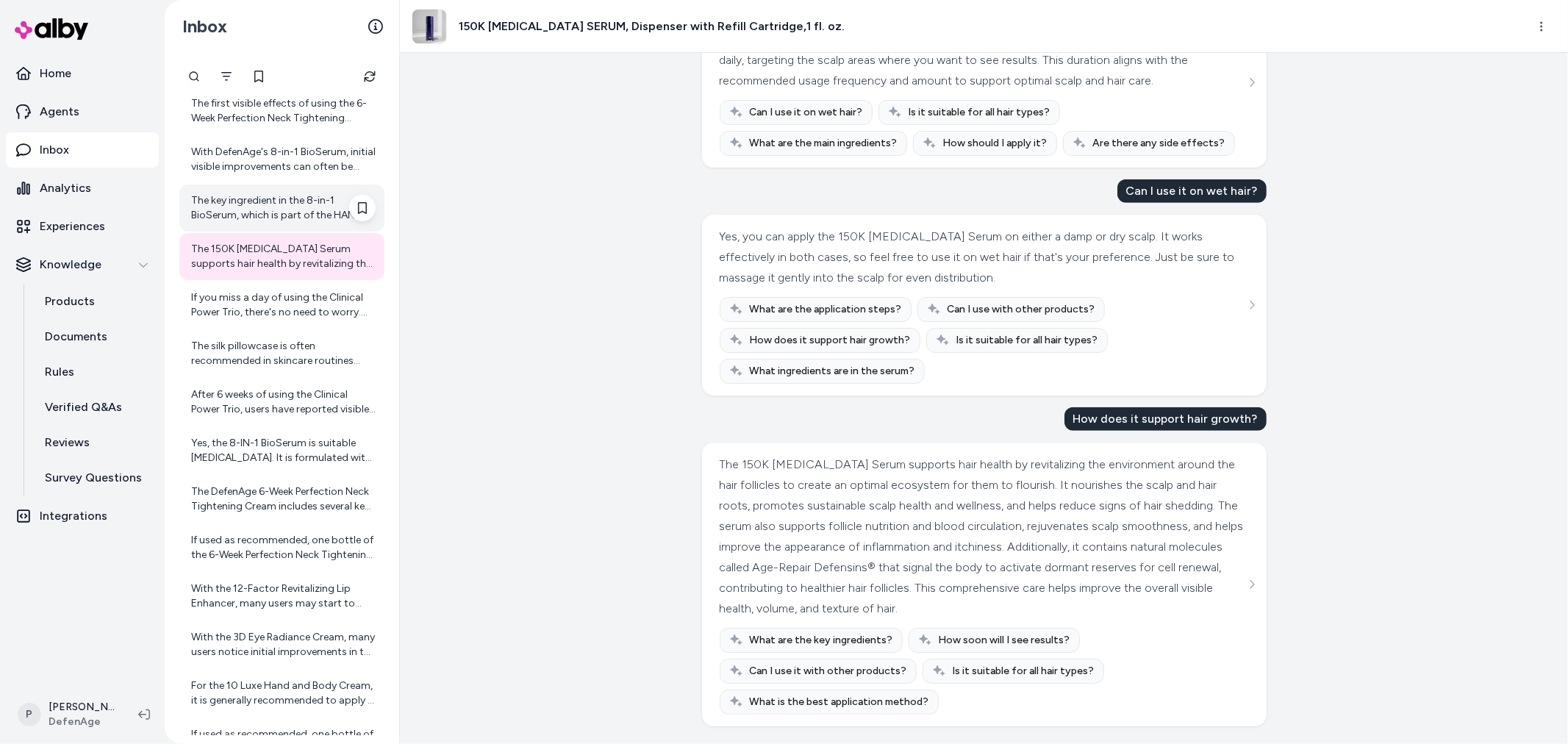
scroll to position [82, 0]
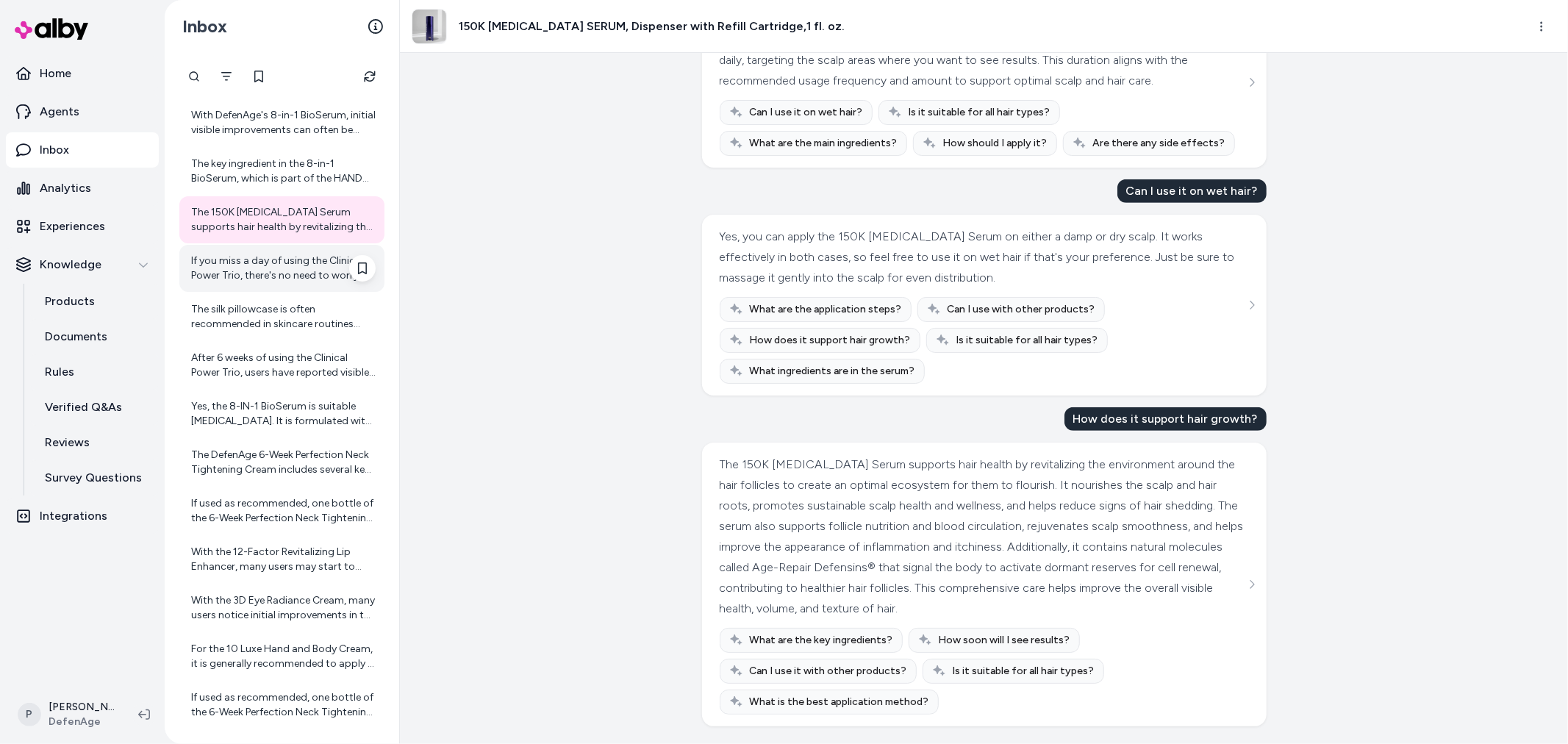
click at [264, 282] on div "If you miss a day of using the Clinical Power Trio, there's no need to worry. J…" at bounding box center [283, 268] width 184 height 29
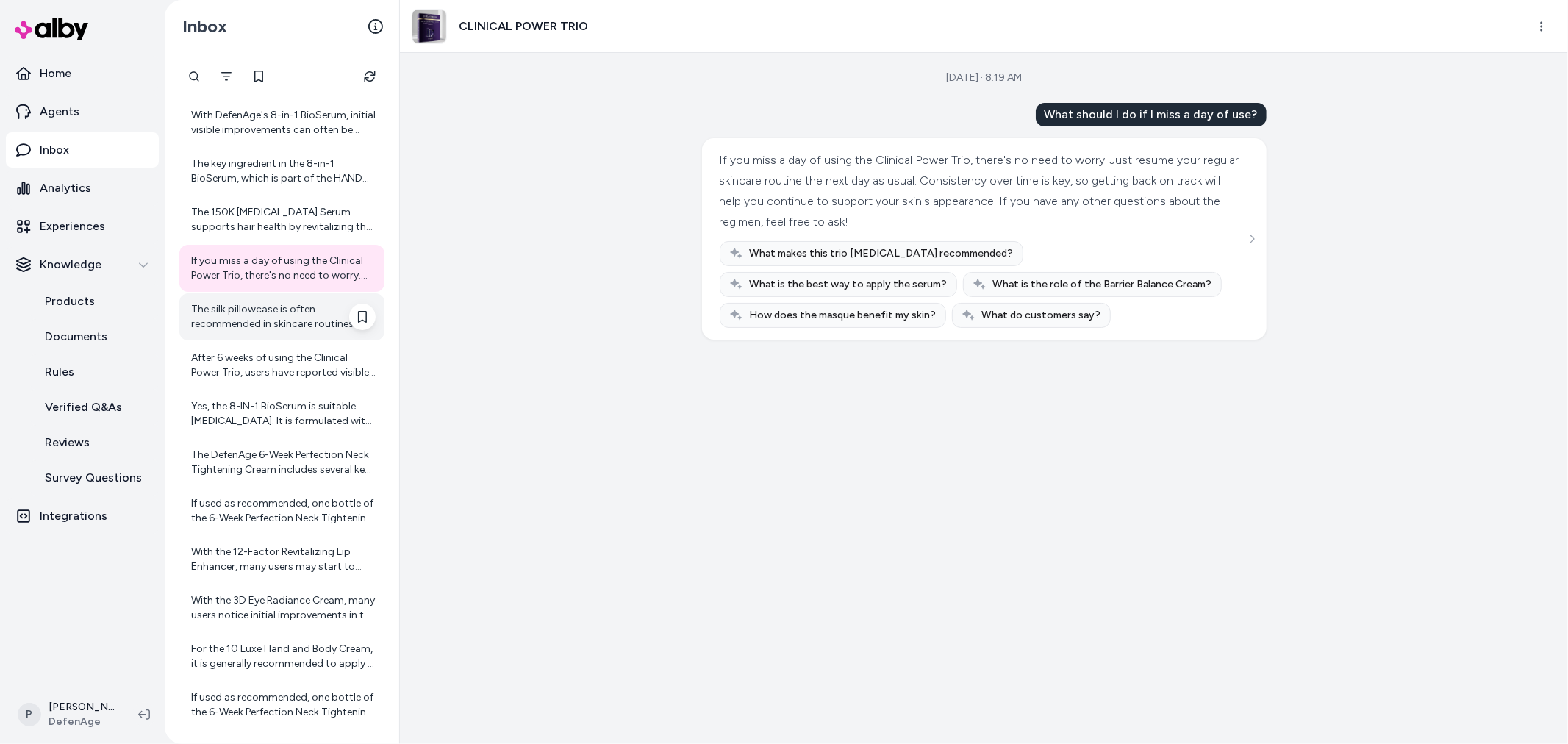
click at [308, 312] on div "The silk pillowcase is often recommended in skincare routines because it can be…" at bounding box center [283, 316] width 184 height 29
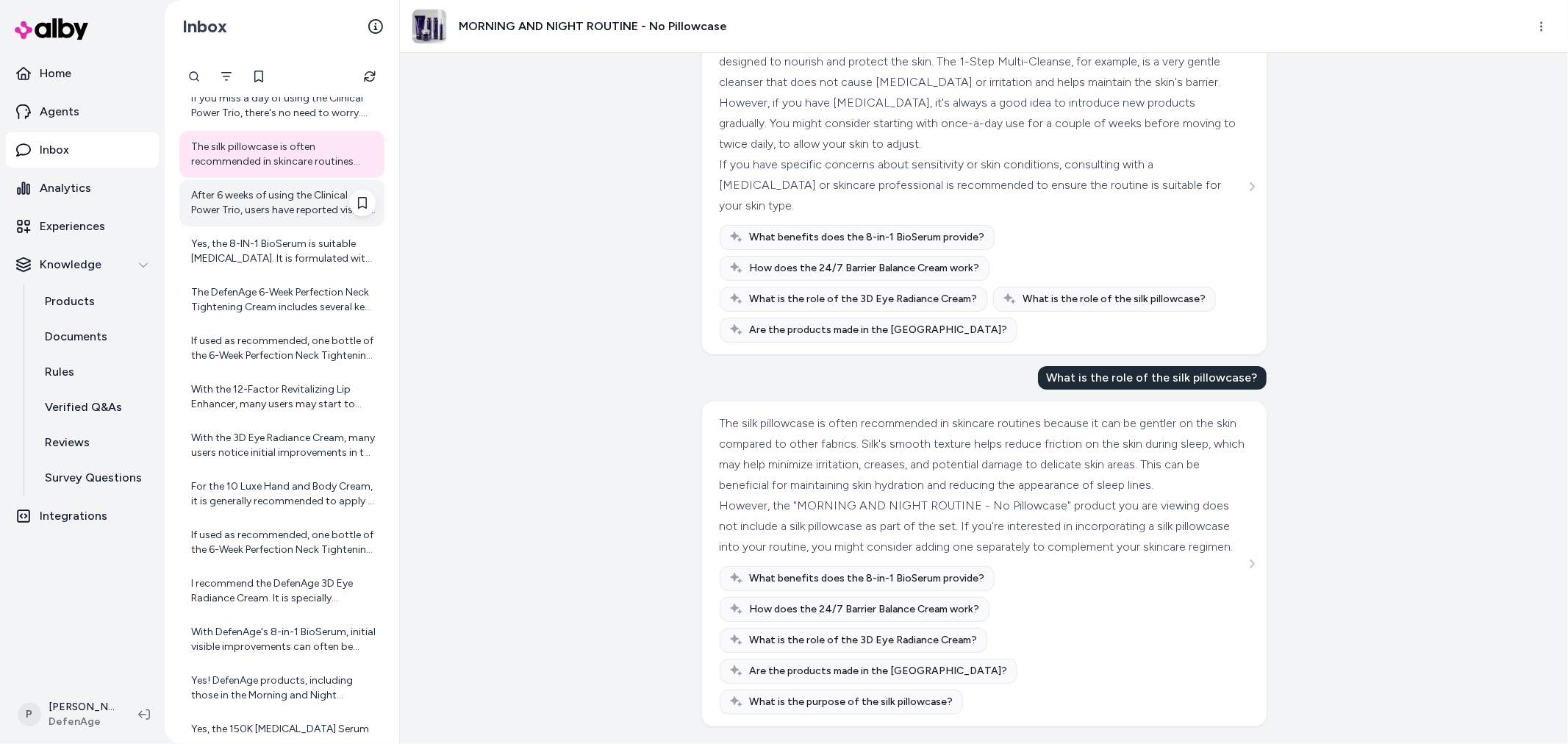
scroll to position [245, 0]
click at [253, 190] on div "After 6 weeks of using the Clinical Power Trio, users have reported visible imp…" at bounding box center [283, 202] width 184 height 29
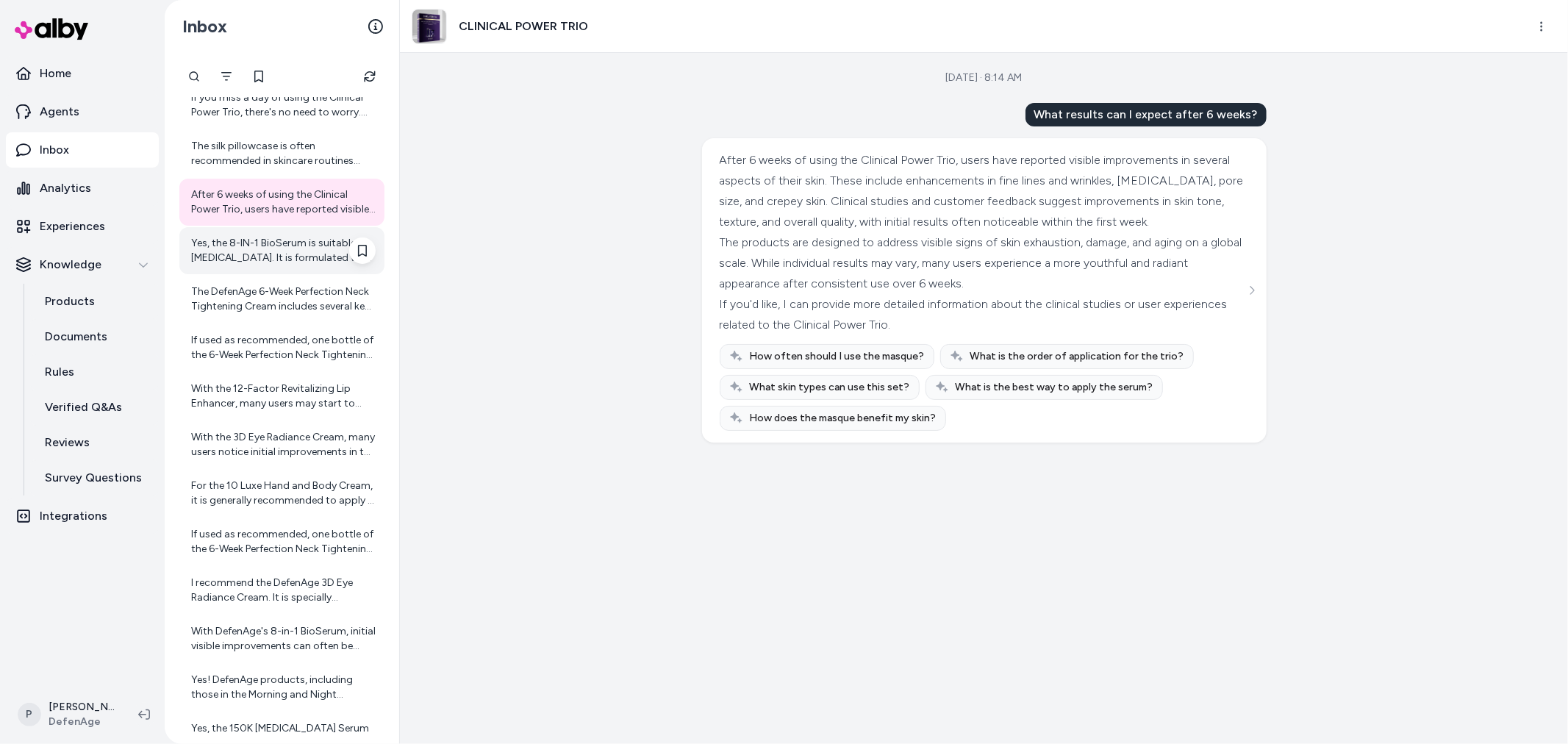
click at [285, 265] on div "Yes, the 8-IN-1 BioSerum is suitable for sensitive skin. It is formulated with …" at bounding box center [282, 250] width 205 height 47
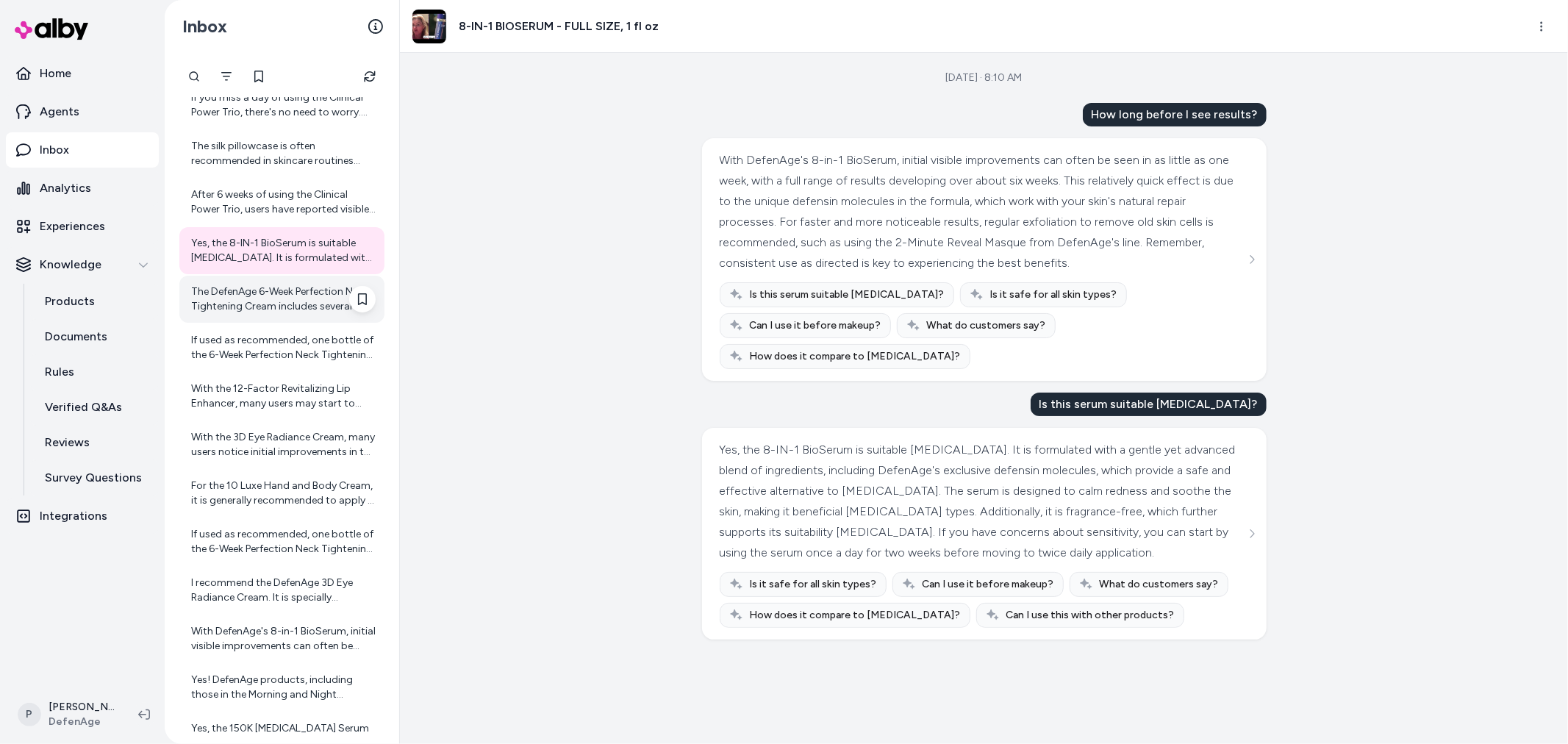
click at [286, 301] on div "The DefenAge 6-Week Perfection Neck Tightening Cream includes several key ingre…" at bounding box center [283, 299] width 184 height 29
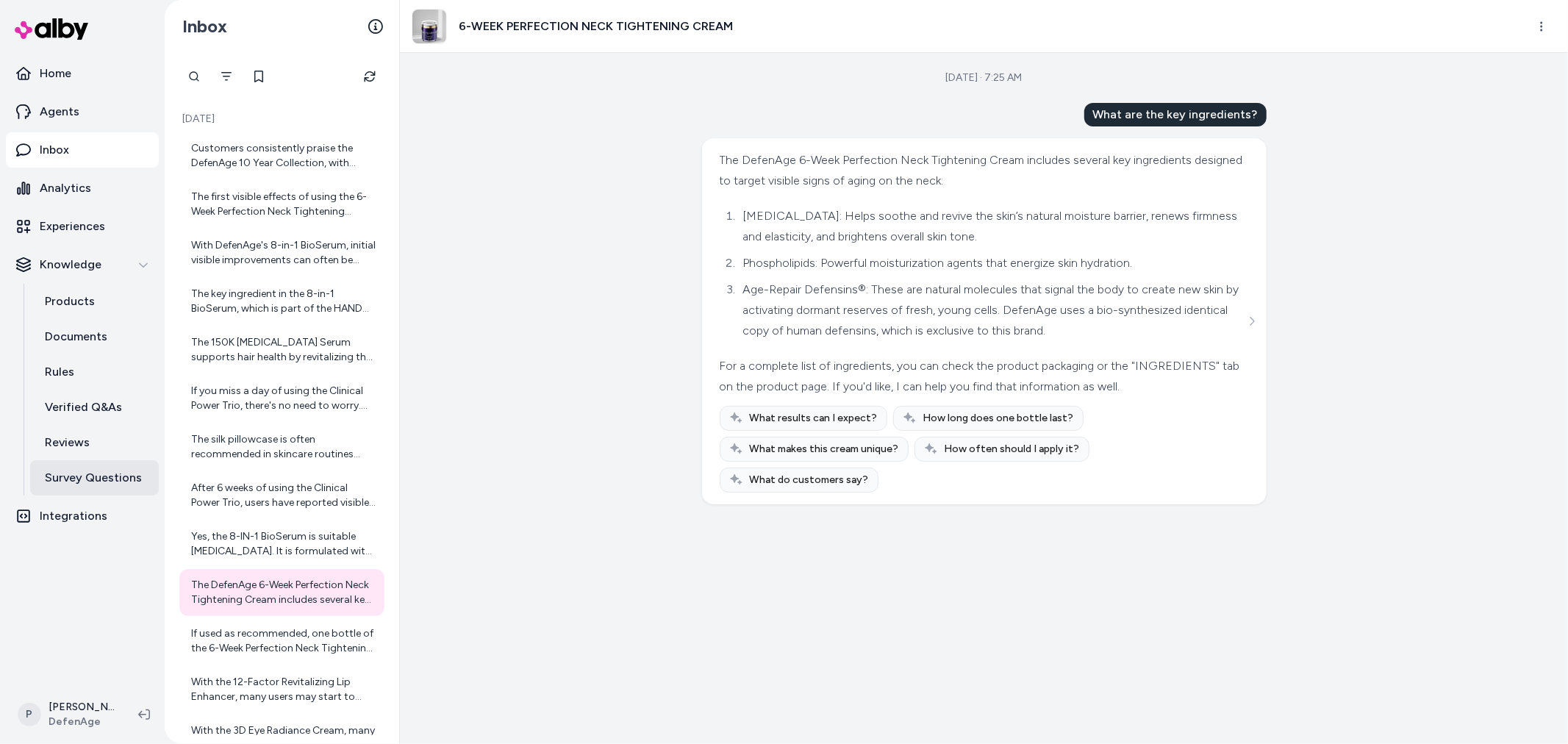
click at [105, 472] on p "Survey Questions" at bounding box center [93, 478] width 97 height 17
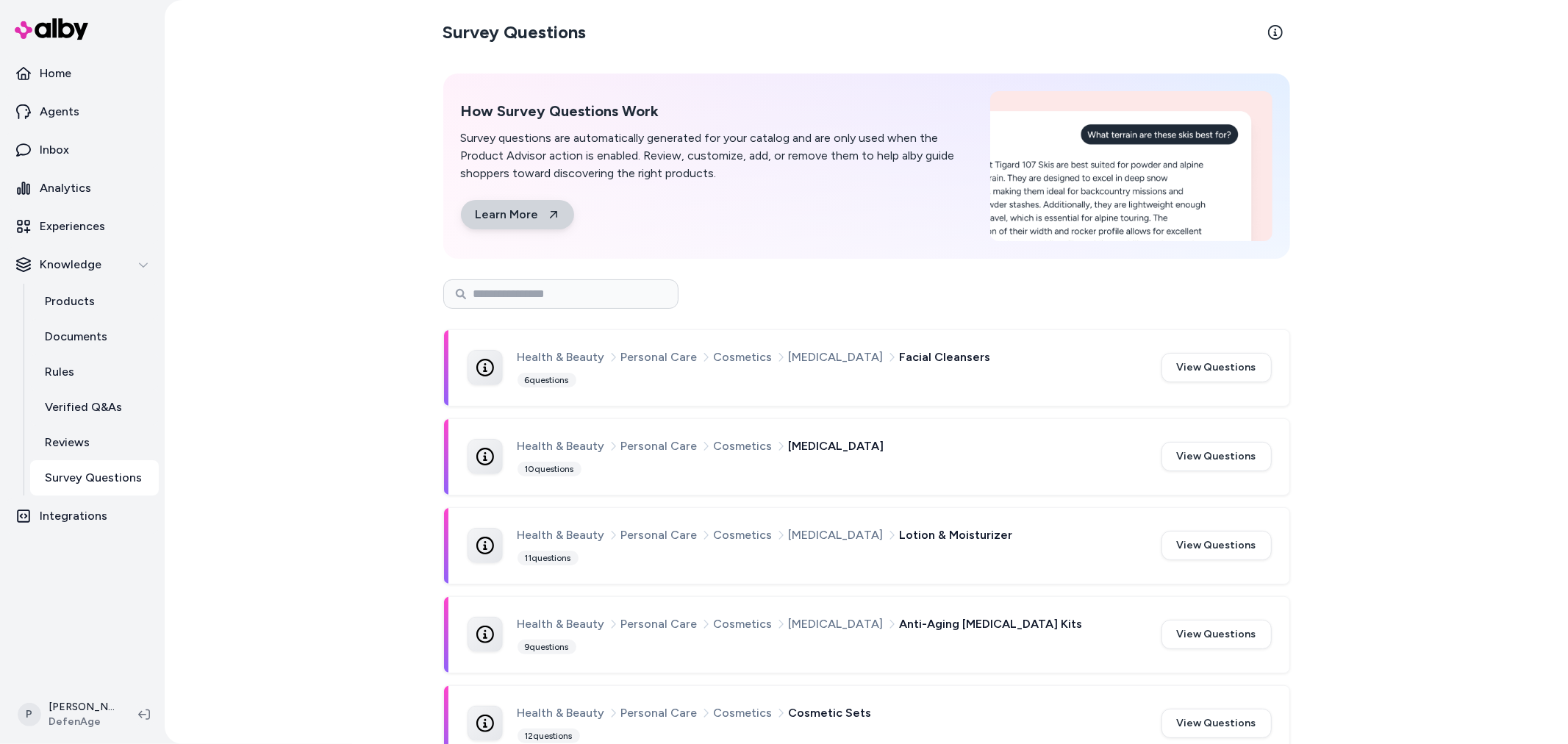
click at [509, 215] on link "Learn More" at bounding box center [517, 214] width 113 height 29
click at [1202, 375] on button "View Questions" at bounding box center [1216, 367] width 111 height 29
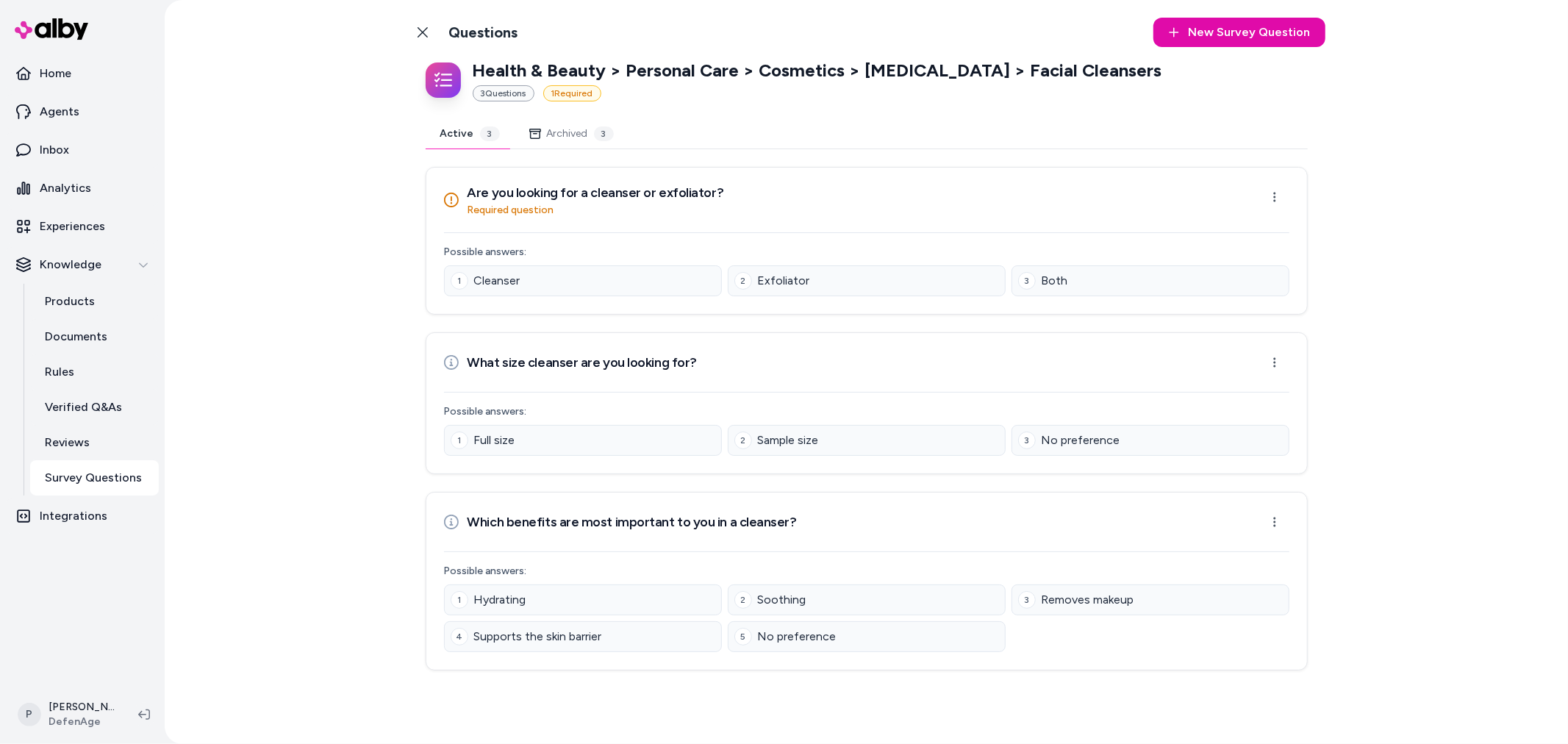
click at [550, 128] on button "Archived 3" at bounding box center [571, 133] width 114 height 29
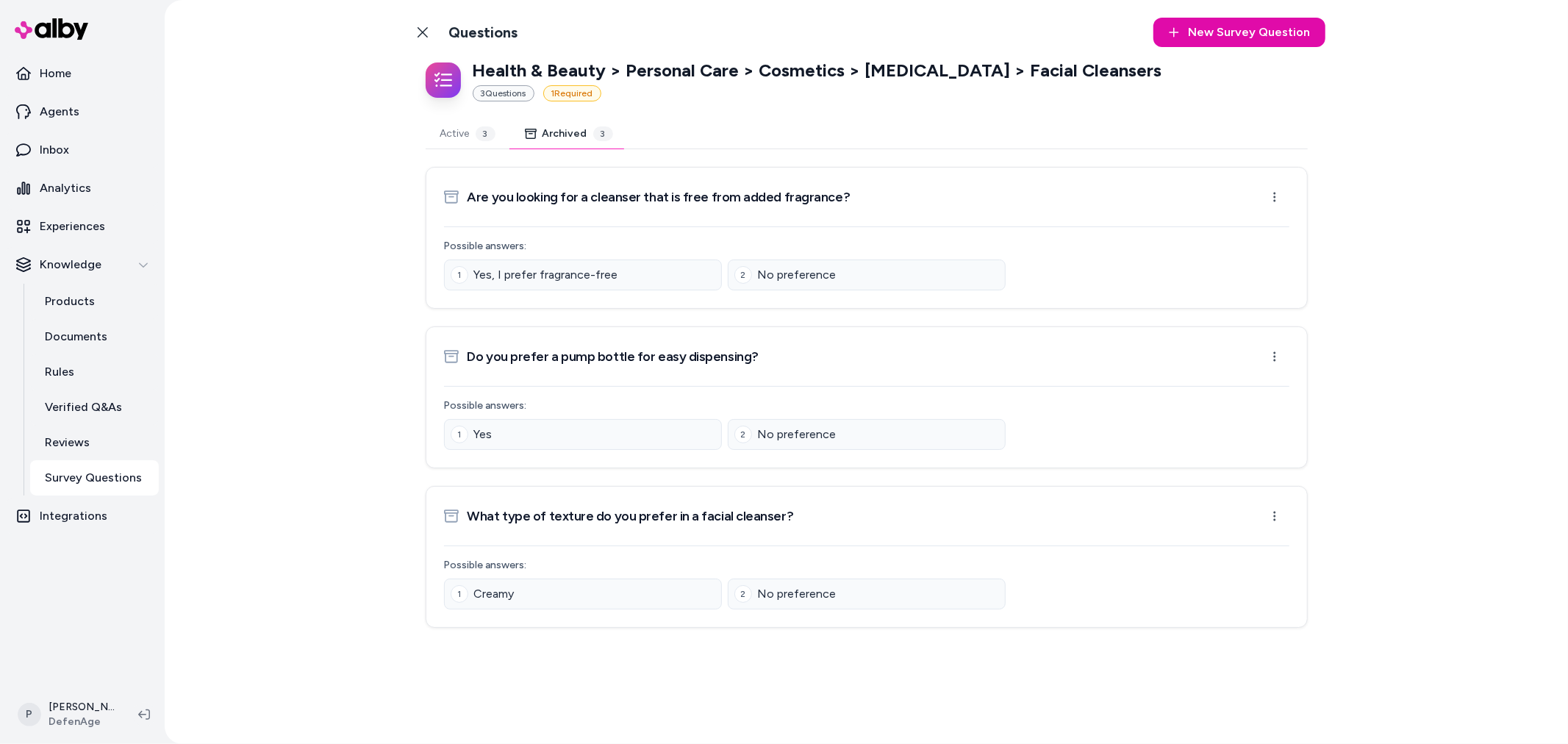
click at [448, 137] on button "Active 3" at bounding box center [468, 133] width 85 height 29
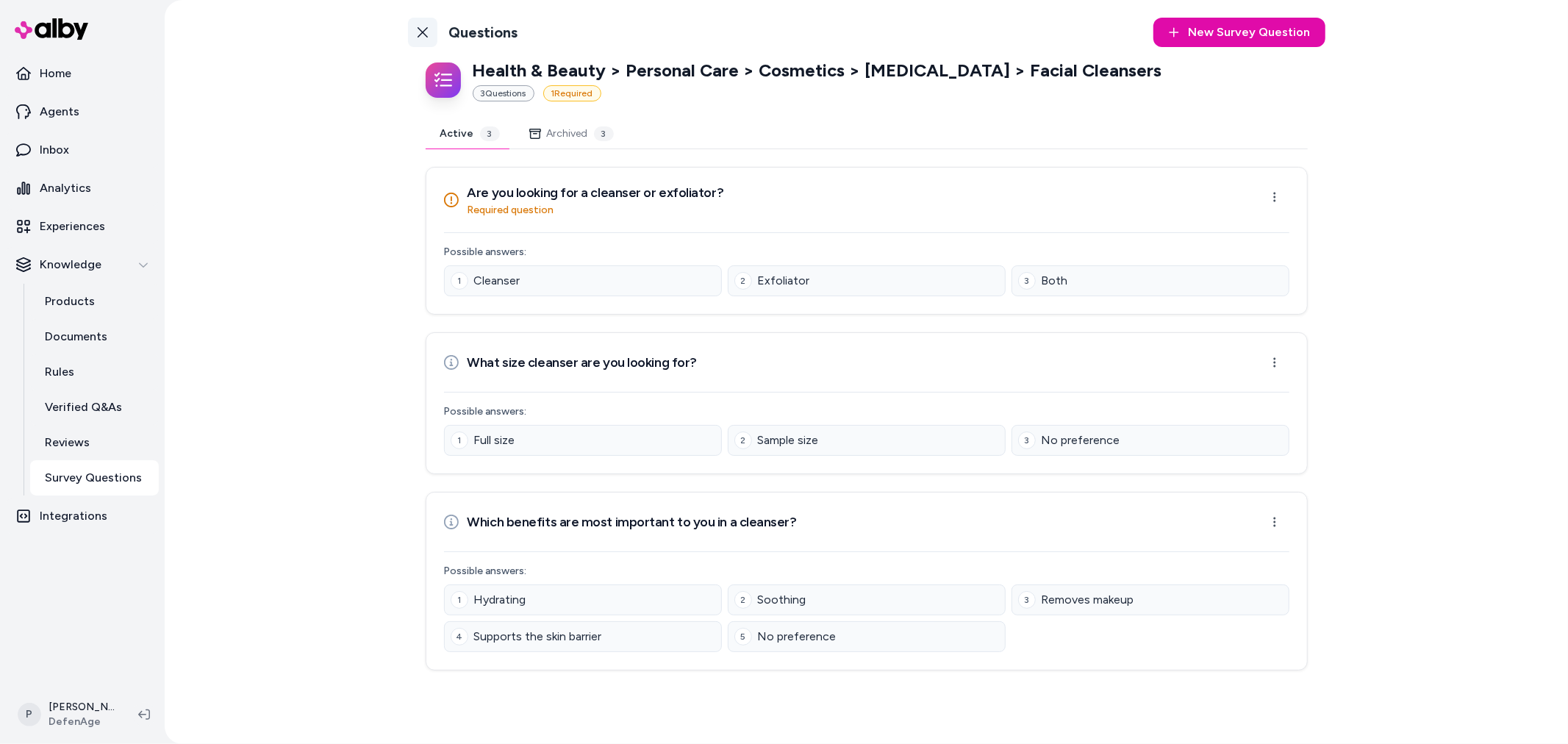
click at [425, 37] on icon at bounding box center [422, 32] width 12 height 12
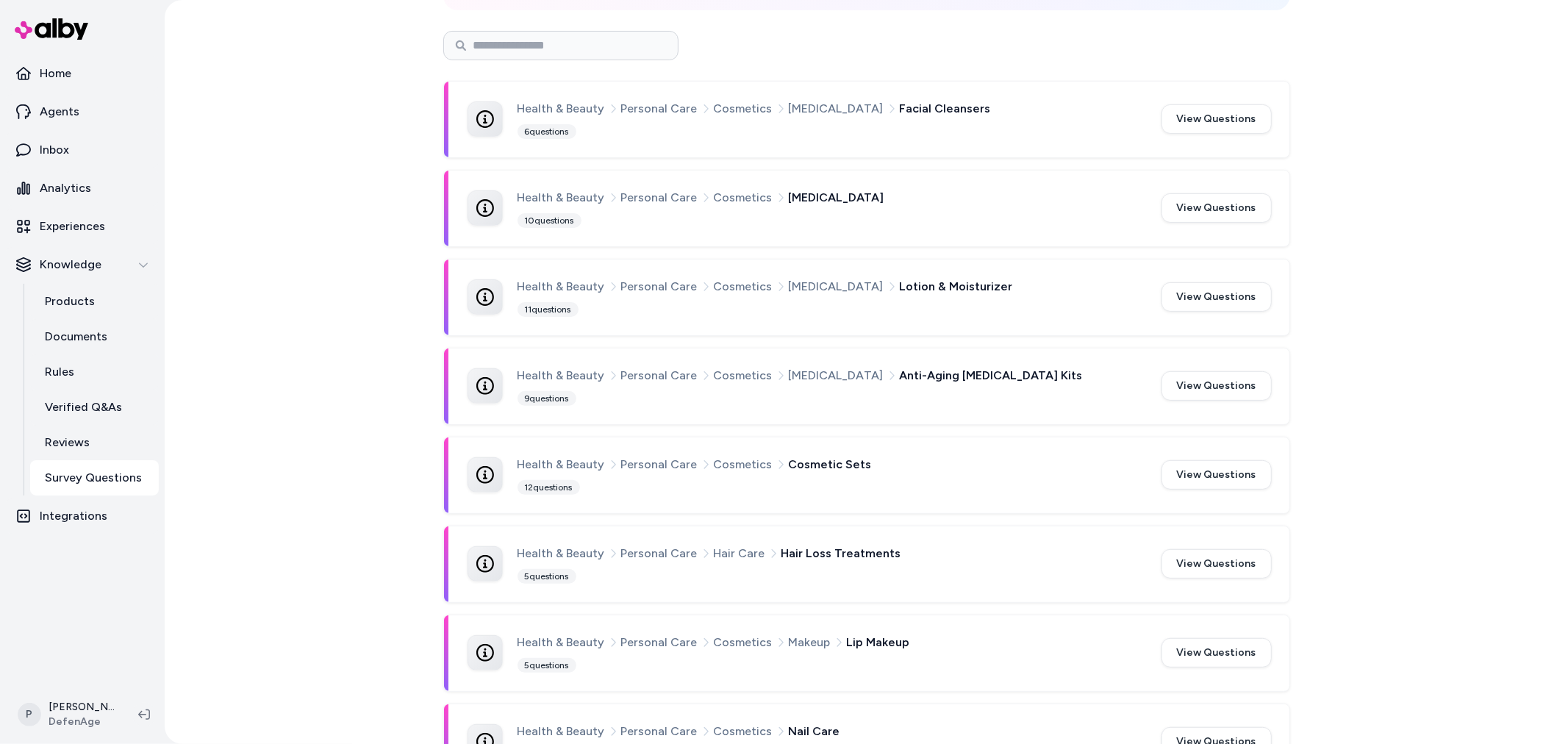
scroll to position [490, 0]
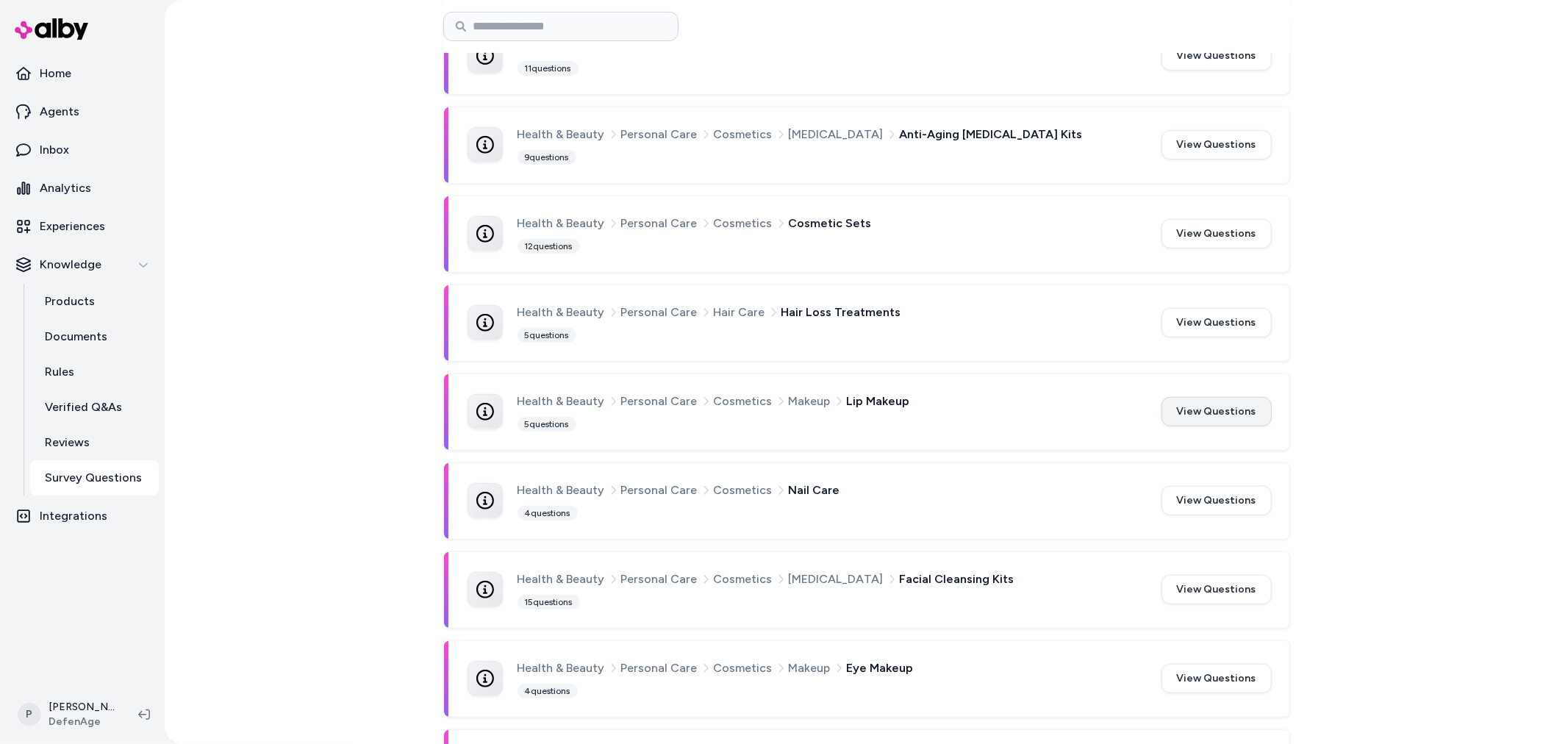
click at [1208, 412] on button "View Questions" at bounding box center [1216, 411] width 111 height 29
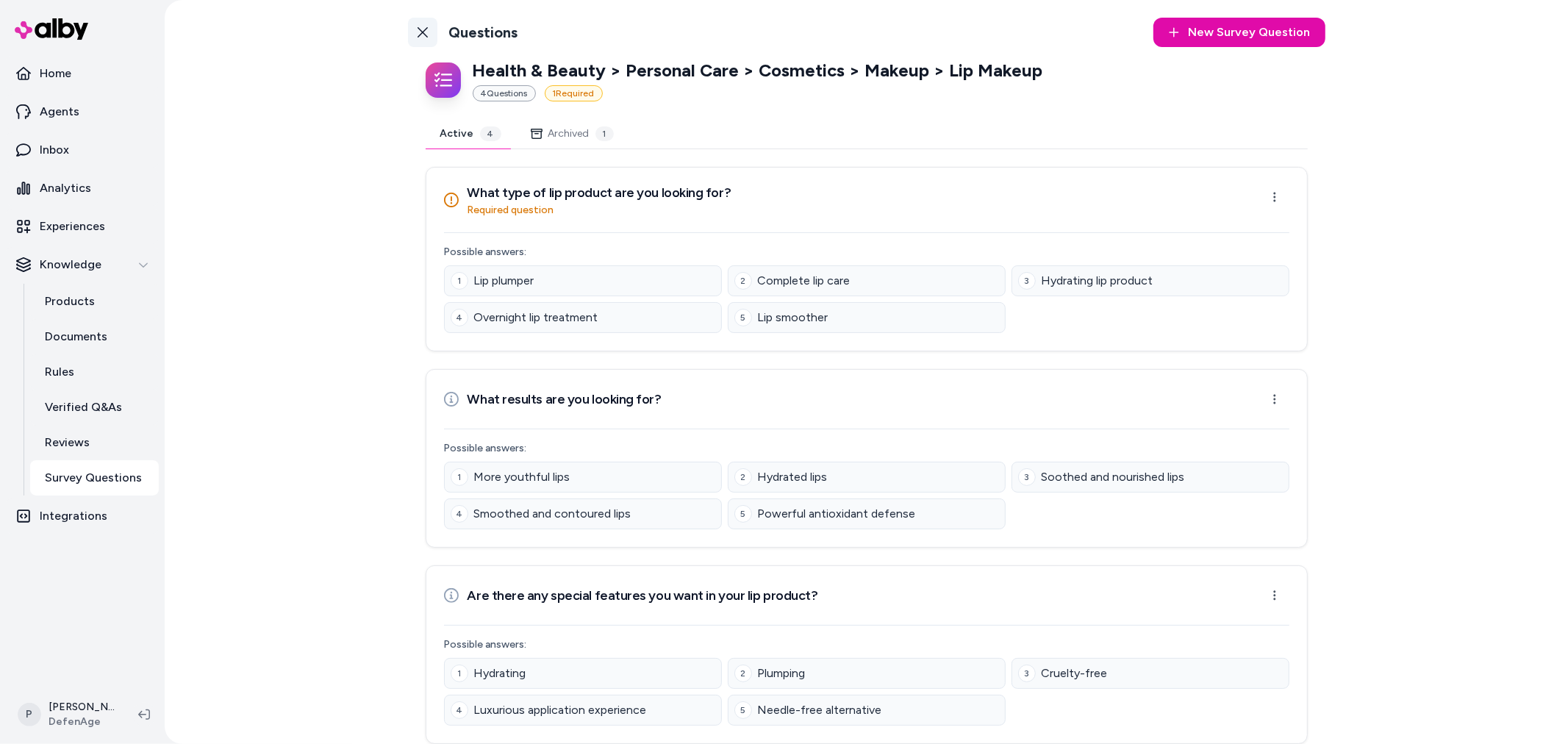
click at [421, 38] on icon at bounding box center [422, 32] width 12 height 12
